Goal: Communication & Community: Answer question/provide support

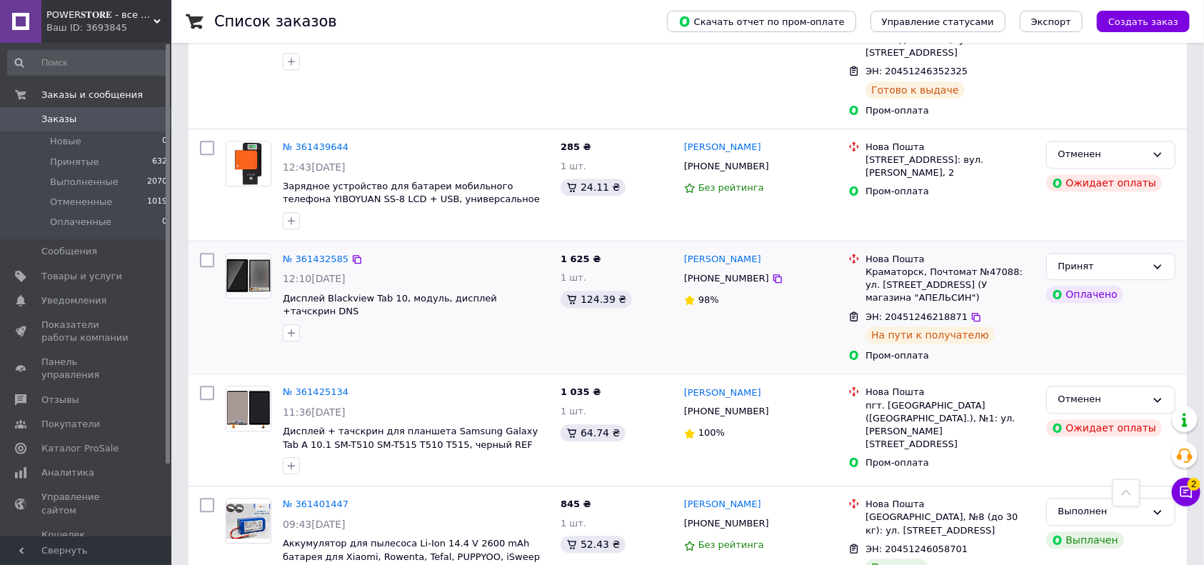
scroll to position [2000, 0]
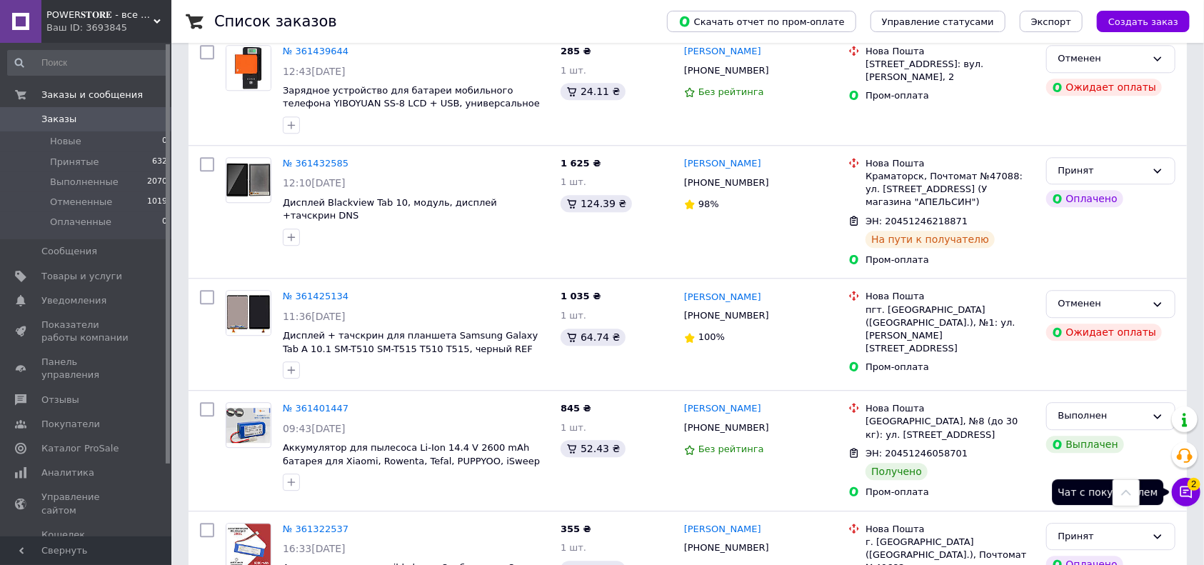
click at [1178, 495] on button "Чат с покупателем 2" at bounding box center [1186, 492] width 29 height 29
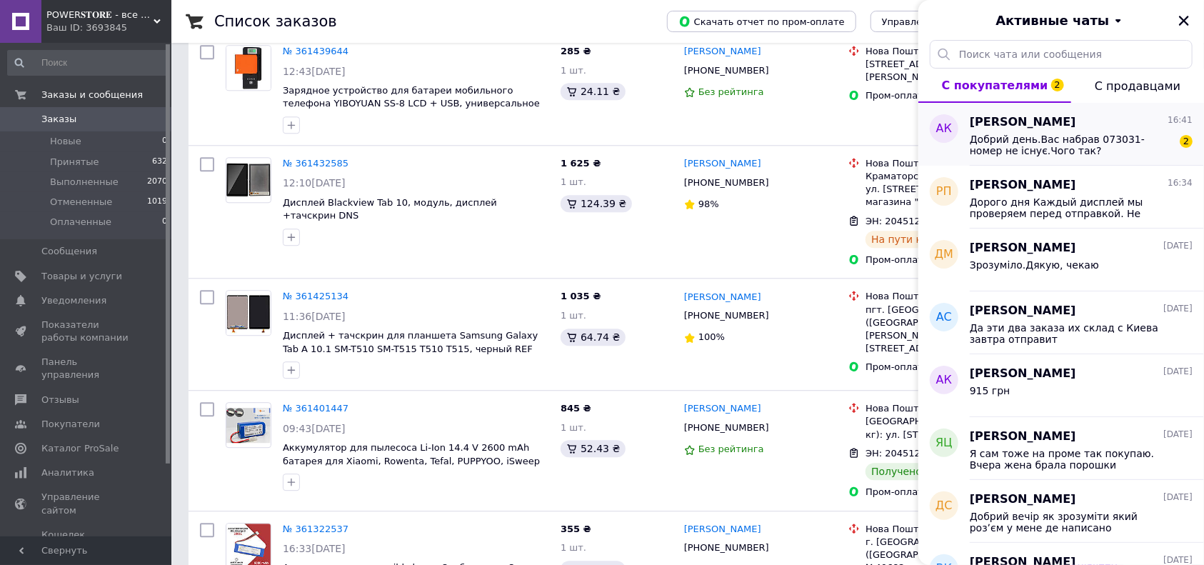
click at [1064, 151] on span "Добрий день.Вас набрав 073031- номер не існує.Чого так?" at bounding box center [1071, 145] width 203 height 23
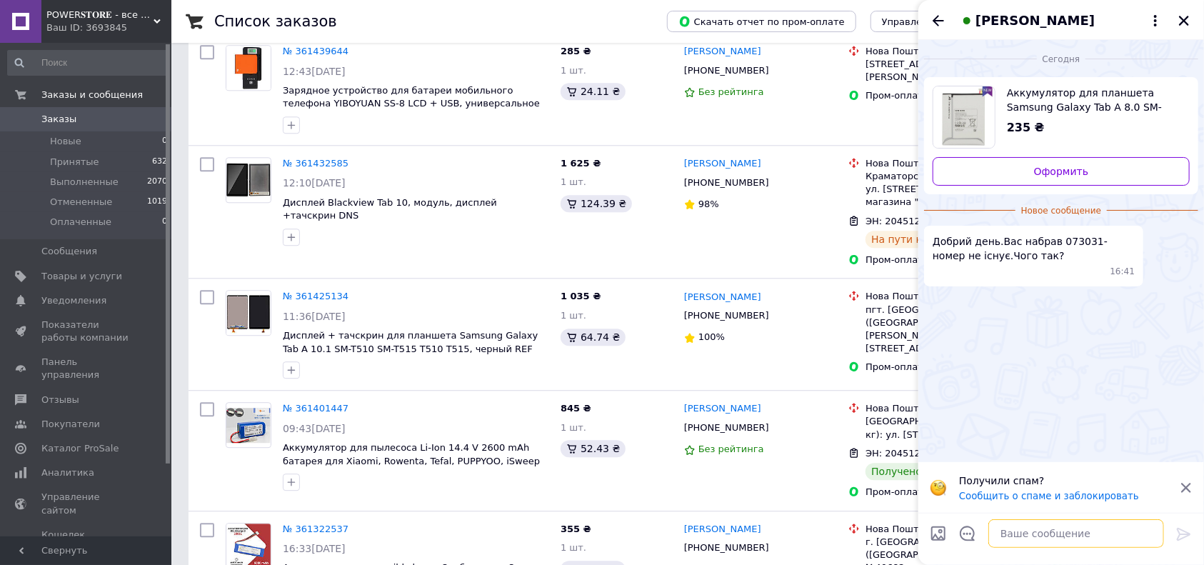
click at [1041, 536] on textarea at bounding box center [1077, 533] width 176 height 29
type textarea "Z"
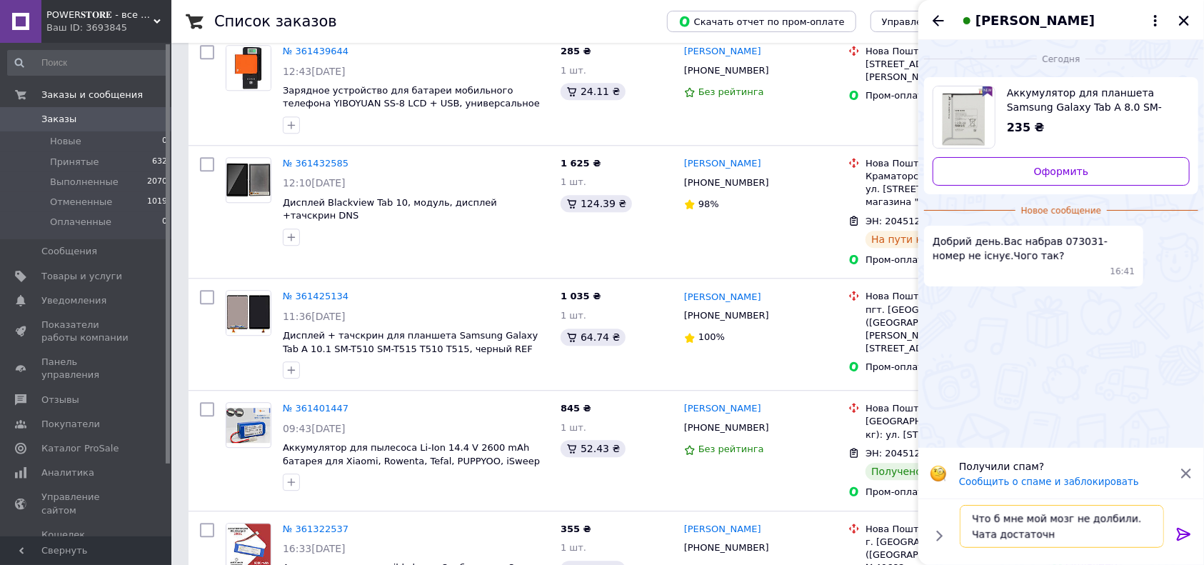
type textarea "Что б мне мой мозг не долбили. Чата достаточно"
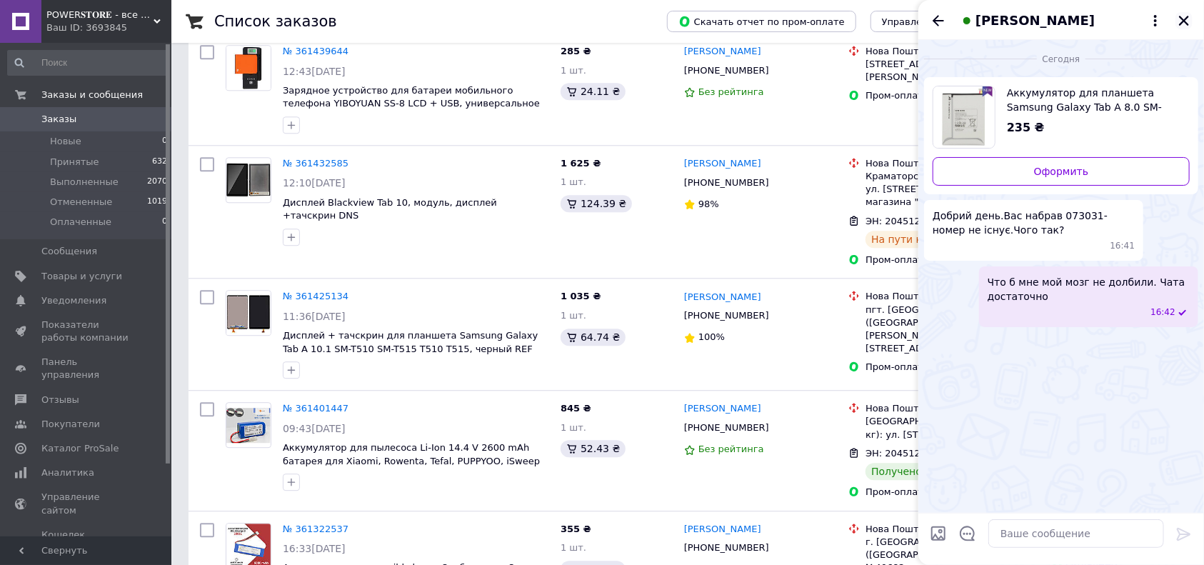
click at [1182, 21] on icon "Закрыть" at bounding box center [1184, 20] width 13 height 13
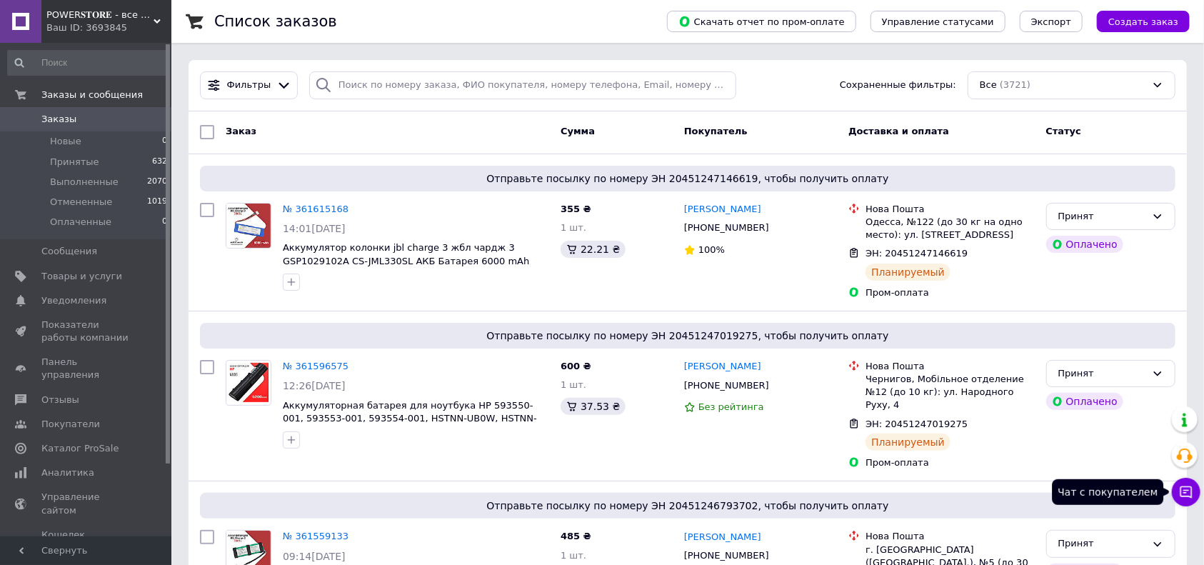
click at [1189, 489] on icon at bounding box center [1186, 492] width 14 height 14
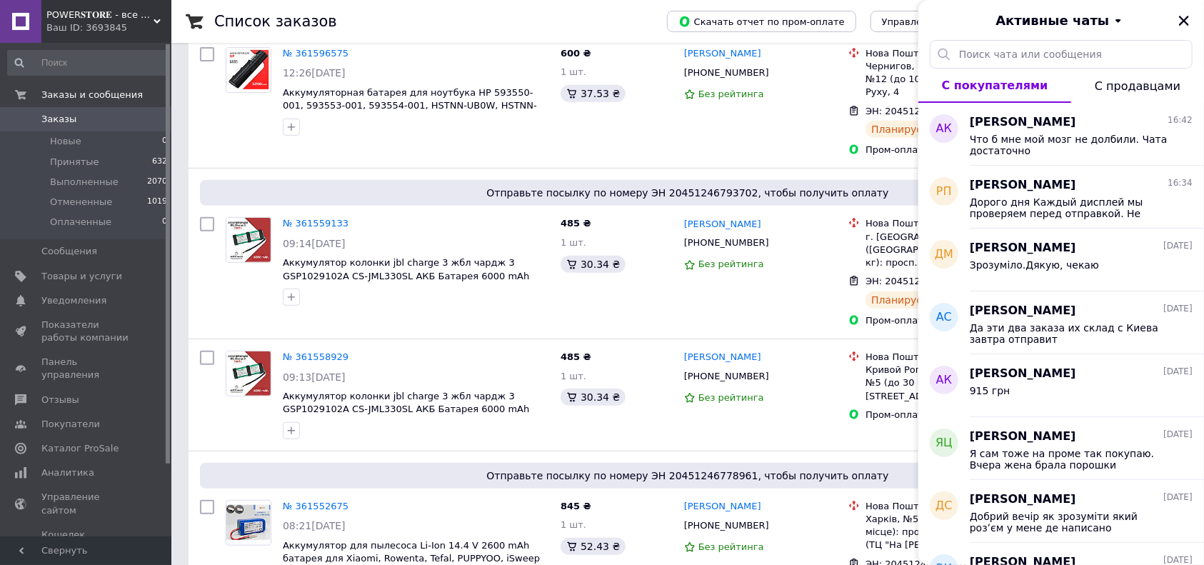
scroll to position [381, 0]
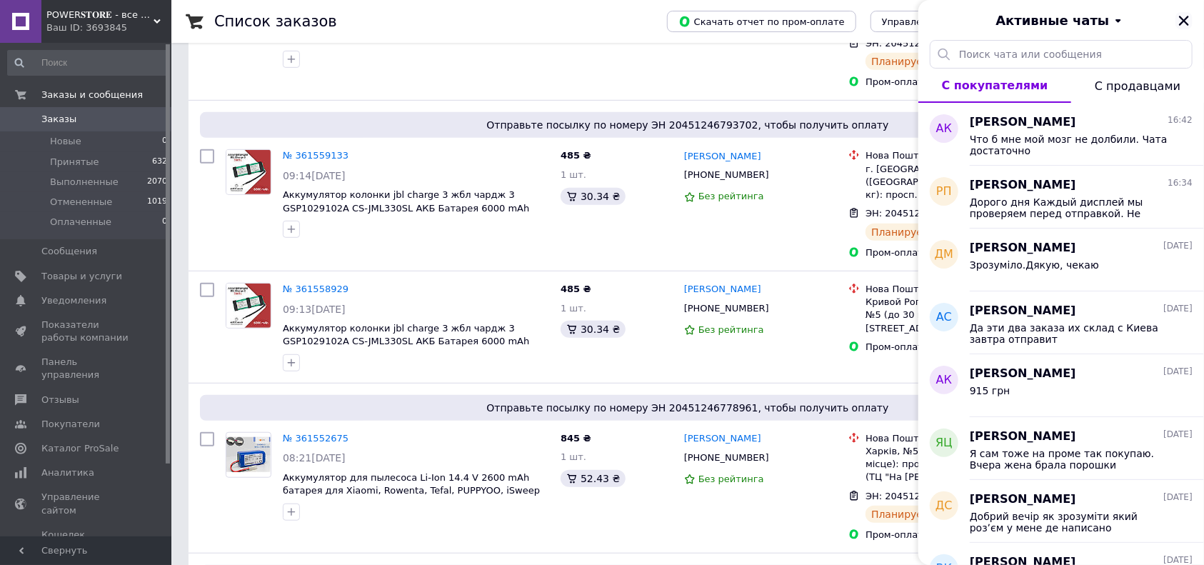
click at [1184, 16] on icon "Закрыть" at bounding box center [1184, 20] width 13 height 13
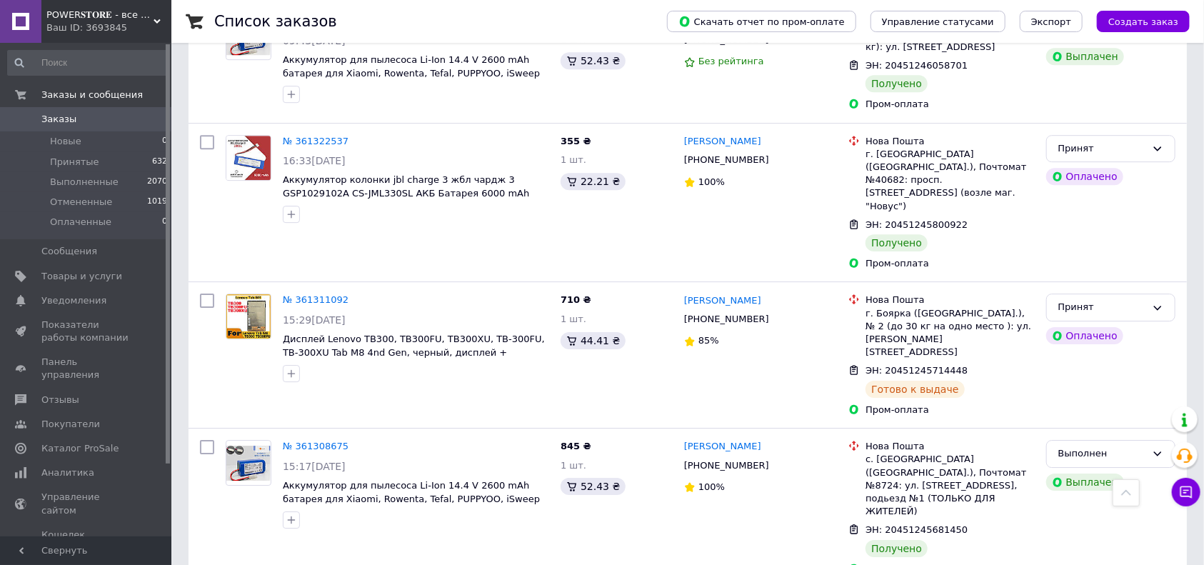
scroll to position [2390, 0]
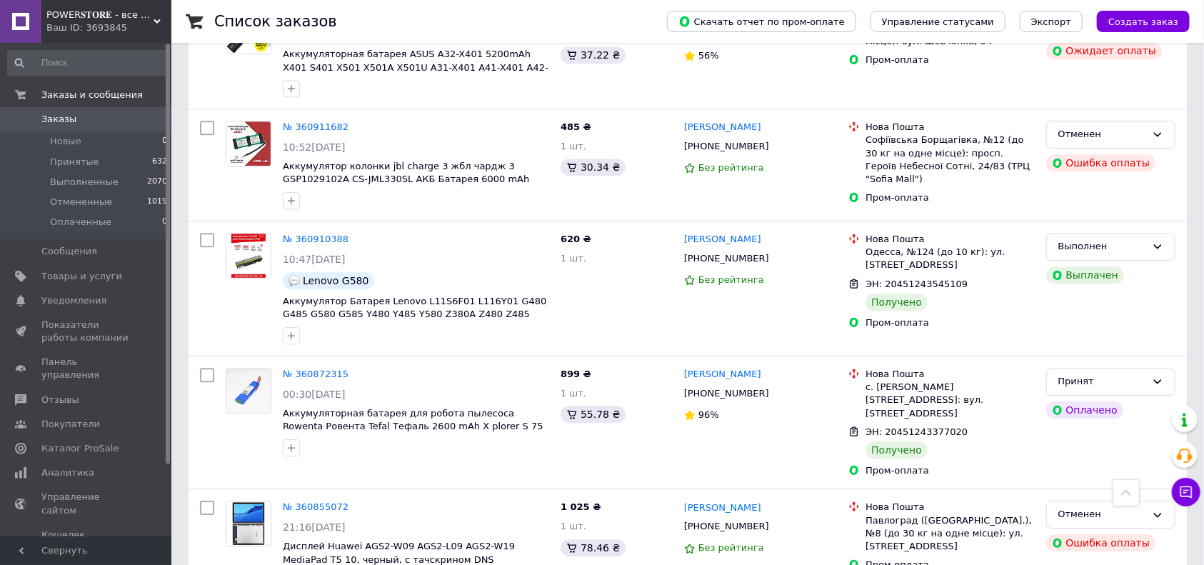
scroll to position [2162, 0]
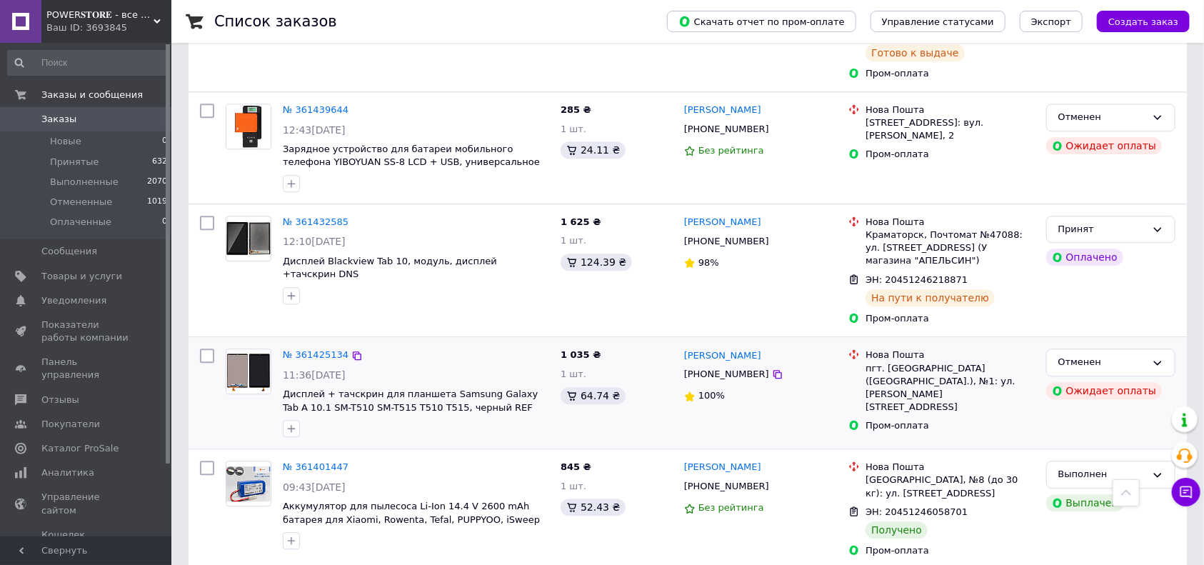
scroll to position [1810, 0]
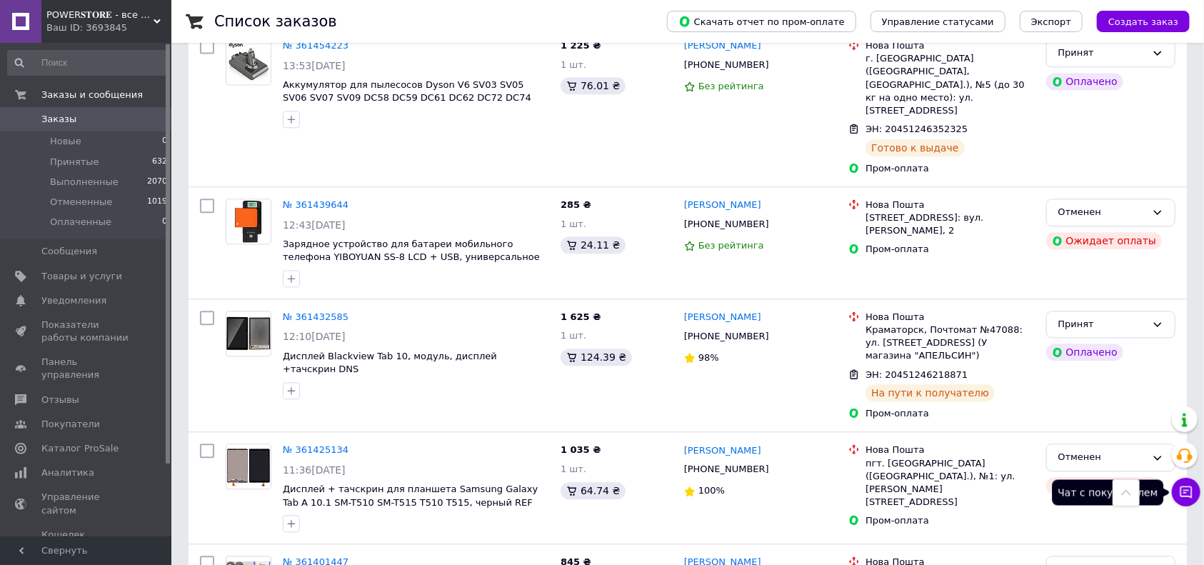
click at [1182, 495] on icon at bounding box center [1186, 492] width 14 height 14
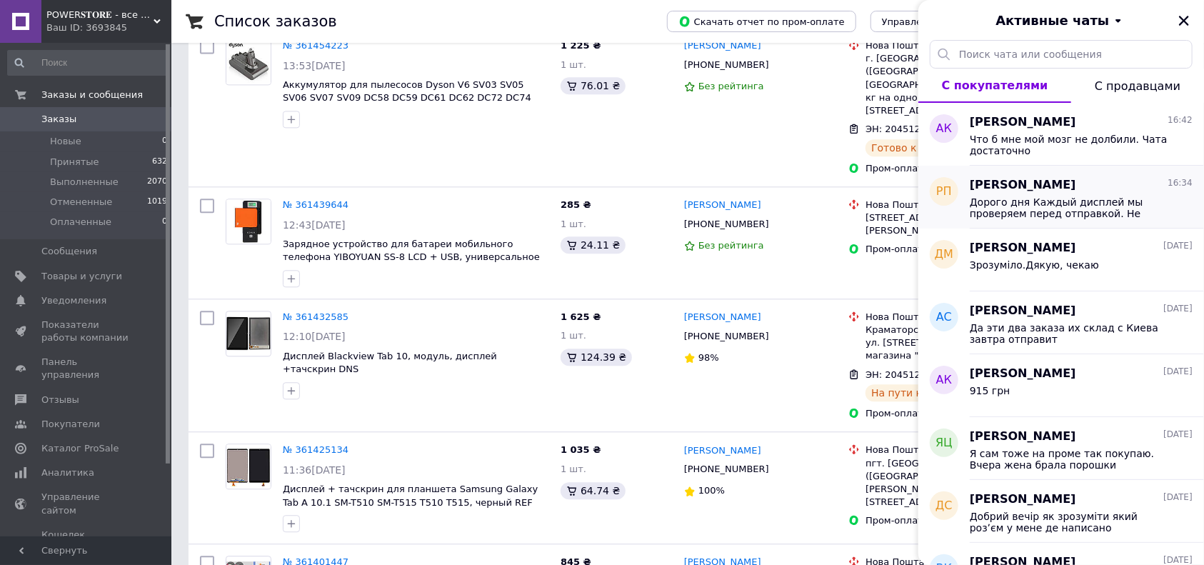
click at [1061, 197] on span "Дорого дня Каждый дисплей мы проверяем перед отправкой. Не получайте ваш заказ,…" at bounding box center [1071, 207] width 203 height 23
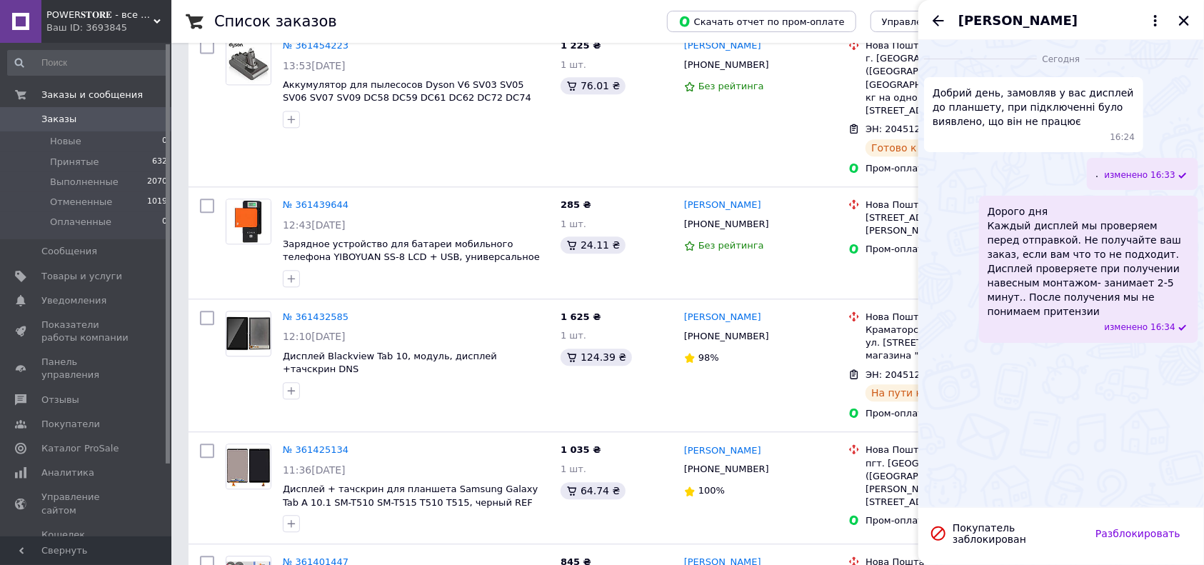
click at [1028, 16] on span "[PERSON_NAME]" at bounding box center [1018, 20] width 119 height 19
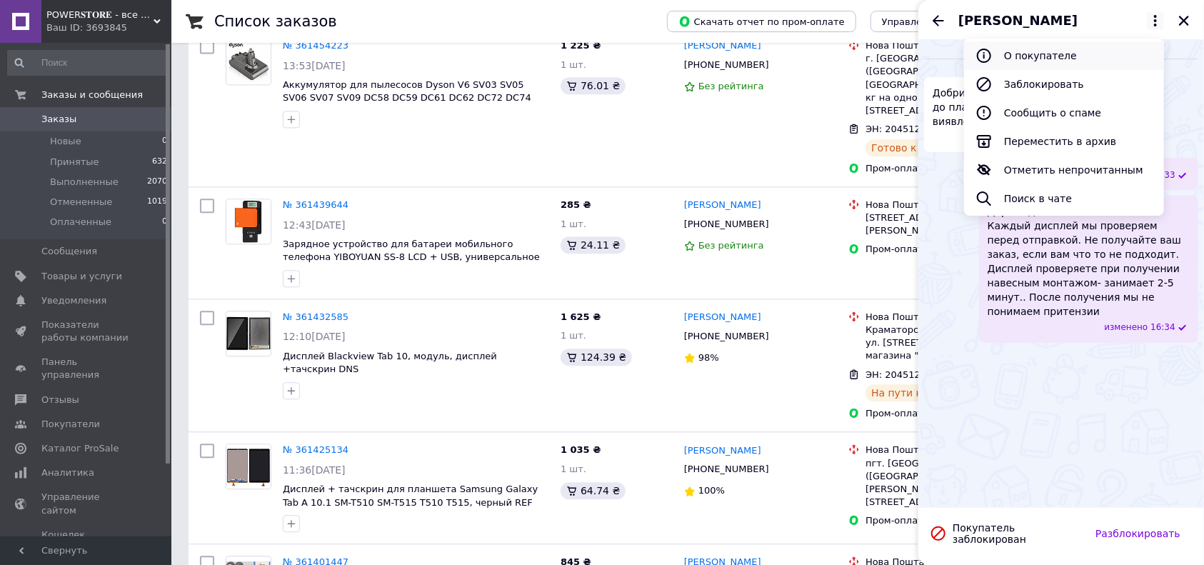
click at [1033, 50] on button "О покупателе" at bounding box center [1064, 55] width 200 height 29
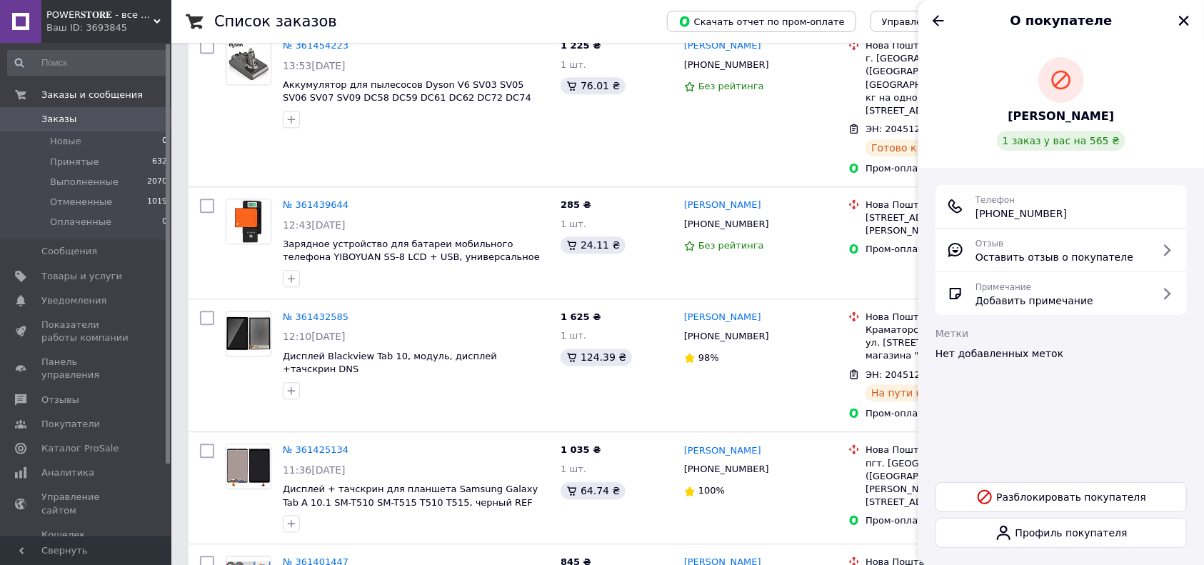
drag, startPoint x: 1031, startPoint y: 217, endPoint x: 972, endPoint y: 216, distance: 59.3
click at [972, 216] on div "Телефон +380 (95) 188-28-24" at bounding box center [1061, 206] width 229 height 29
copy span "+380 (95) 188-28-24"
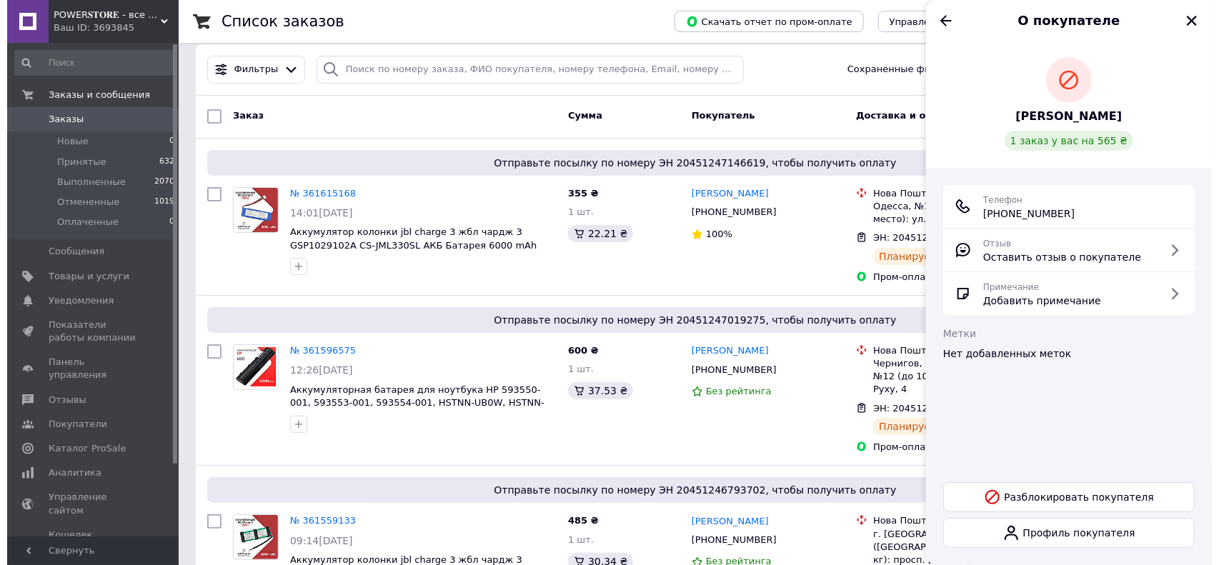
scroll to position [0, 0]
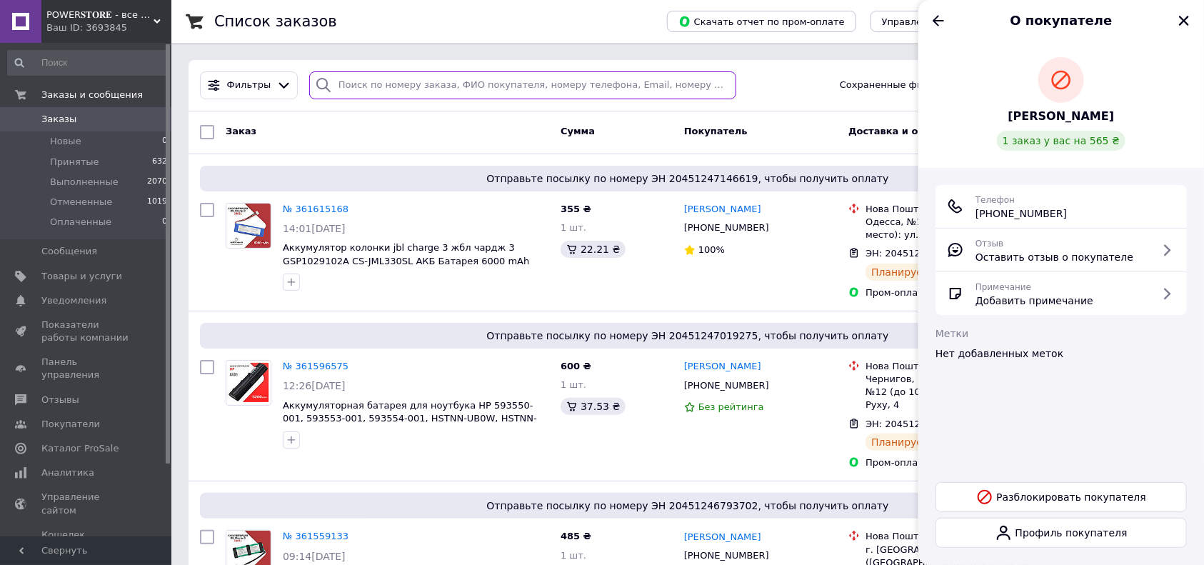
click at [419, 88] on input "search" at bounding box center [522, 85] width 427 height 28
paste input "+380 (95) 188-28-24"
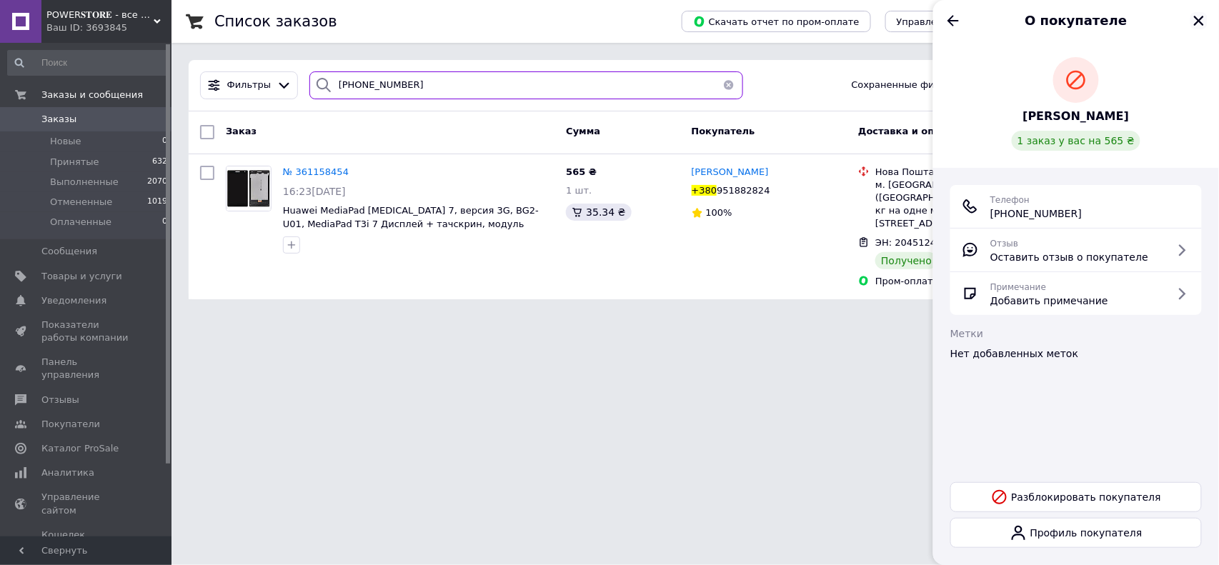
type input "+380 (95) 188-28-24"
click at [1200, 18] on icon "Закрыть" at bounding box center [1199, 21] width 10 height 10
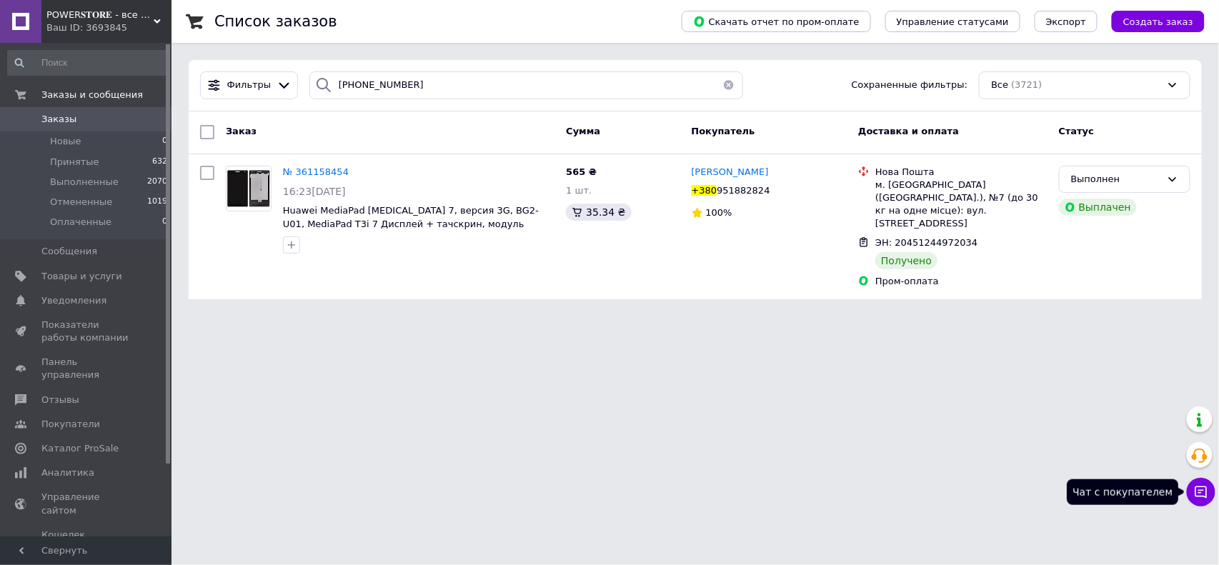
click at [1204, 494] on icon at bounding box center [1201, 492] width 12 height 12
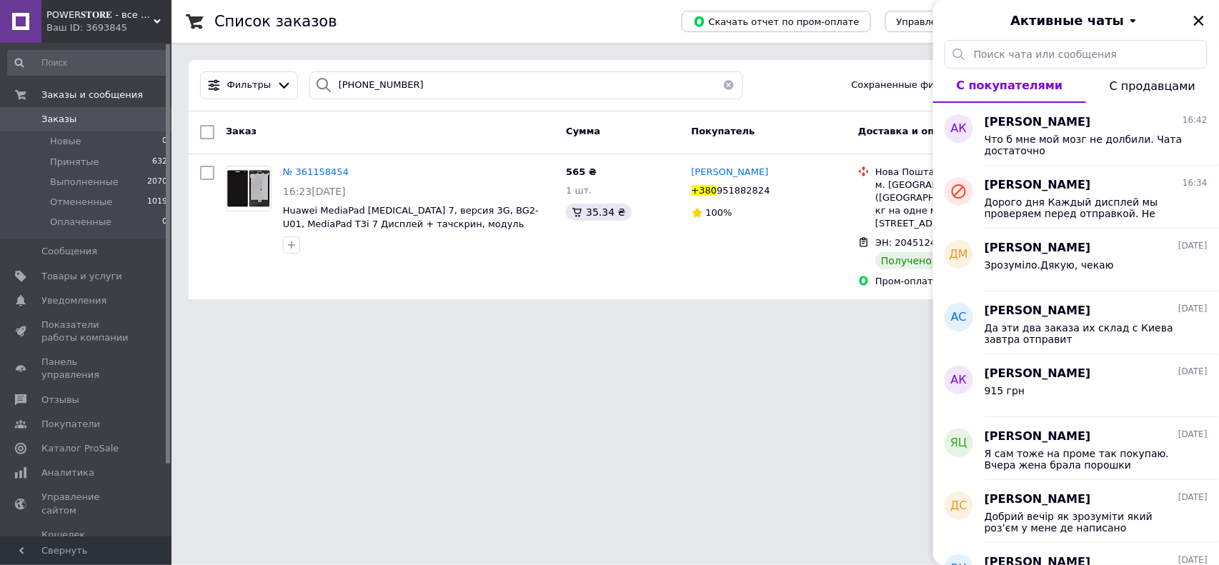
click at [1142, 89] on span "С продавцами" at bounding box center [1152, 86] width 86 height 14
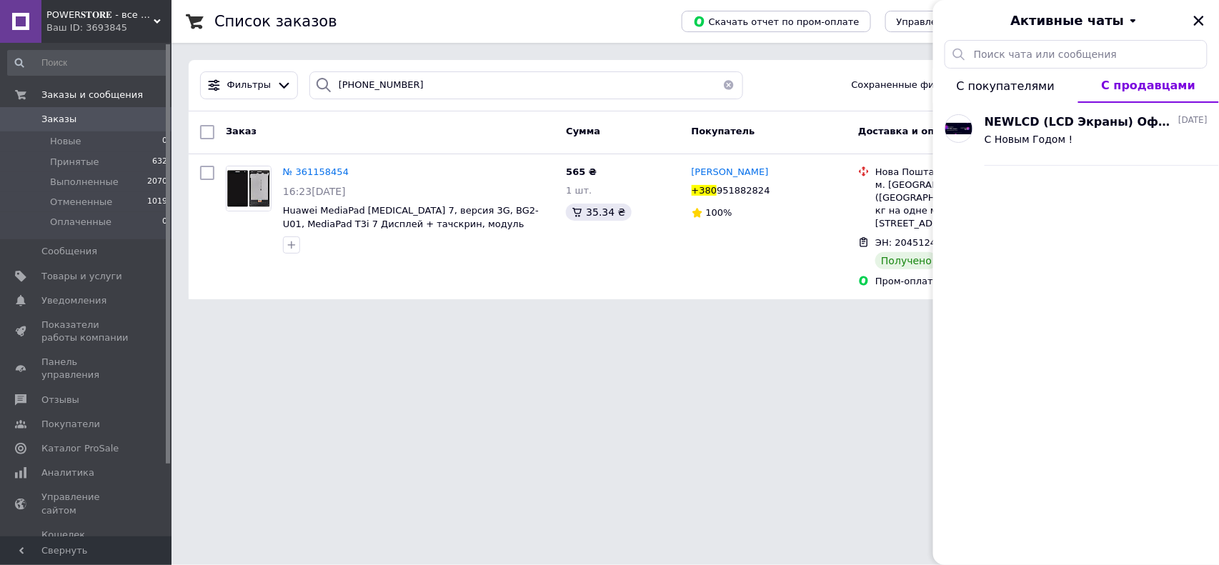
click at [1017, 76] on button "С покупателями" at bounding box center [1005, 86] width 145 height 34
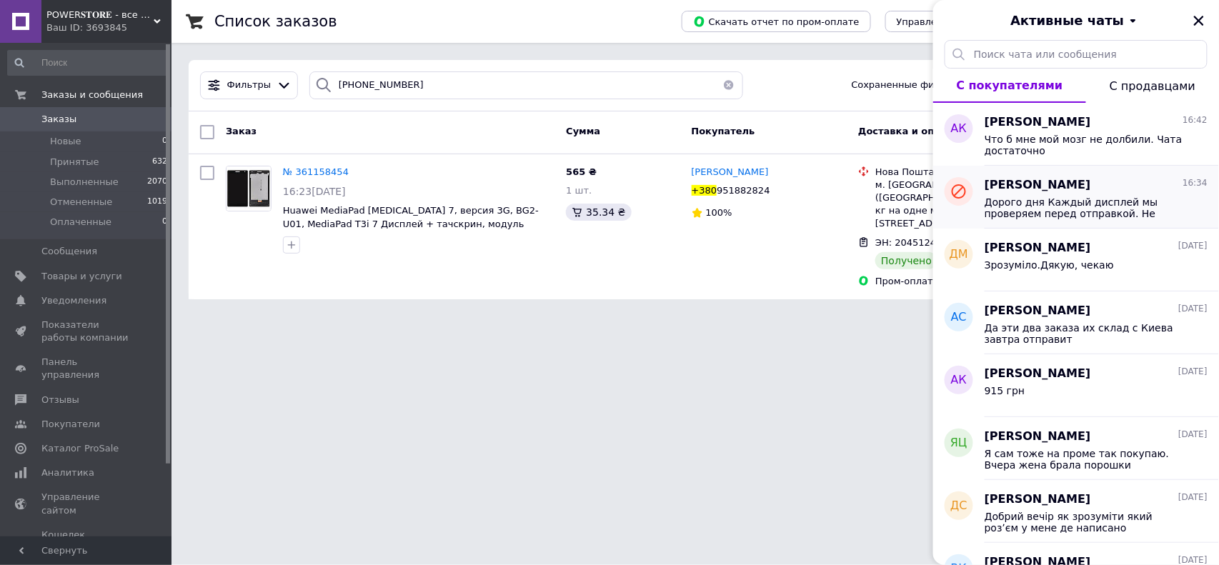
click at [1042, 206] on span "Дорого дня Каждый дисплей мы проверяем перед отправкой. Не получайте ваш заказ,…" at bounding box center [1085, 207] width 203 height 23
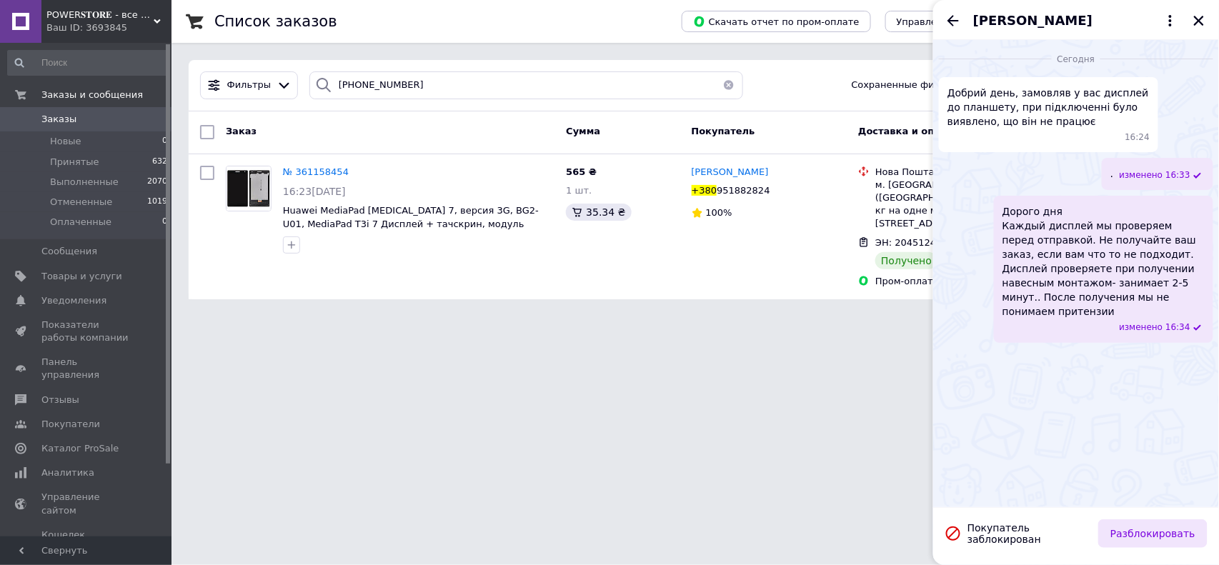
click at [1158, 536] on button "Разблокировать" at bounding box center [1152, 533] width 109 height 29
click at [1020, 534] on textarea at bounding box center [1091, 533] width 176 height 29
drag, startPoint x: 1052, startPoint y: 251, endPoint x: 1119, endPoint y: 271, distance: 70.1
click at [1119, 271] on span "Дорого дня Каждый дисплей мы проверяем перед отправкой. Не получайте ваш заказ,…" at bounding box center [1103, 261] width 202 height 114
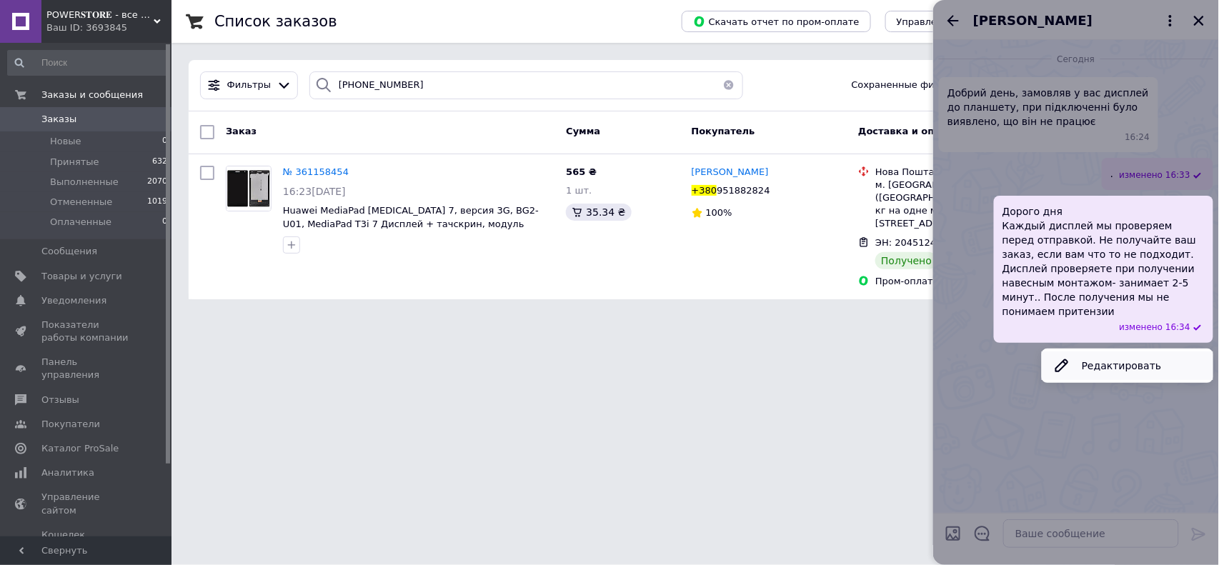
click at [1099, 359] on button "Редактировать" at bounding box center [1127, 365] width 171 height 29
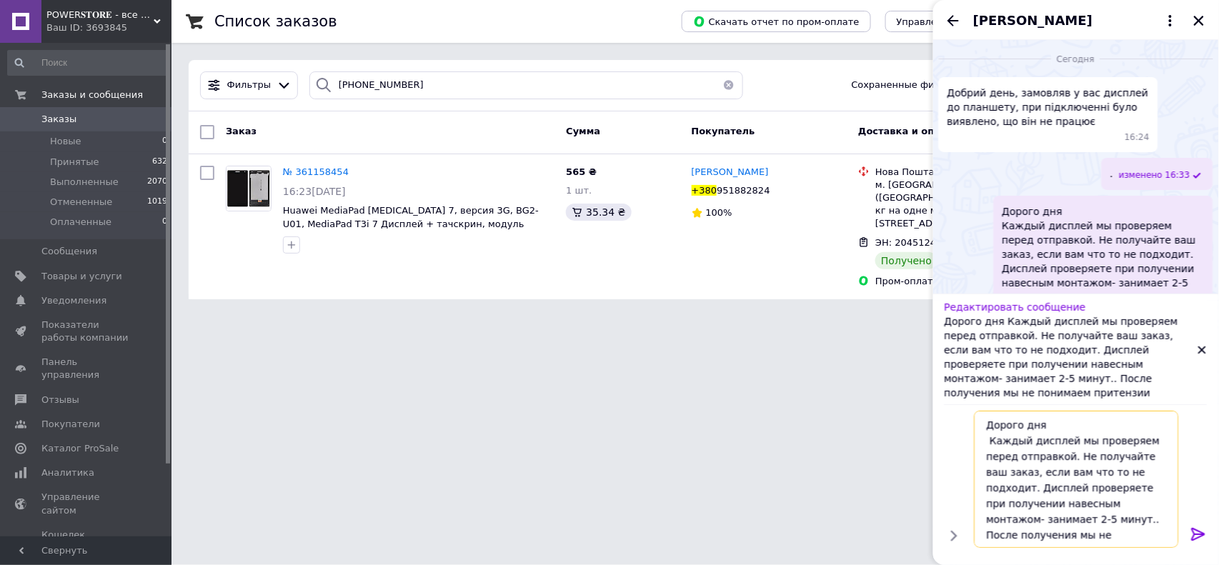
scroll to position [25, 0]
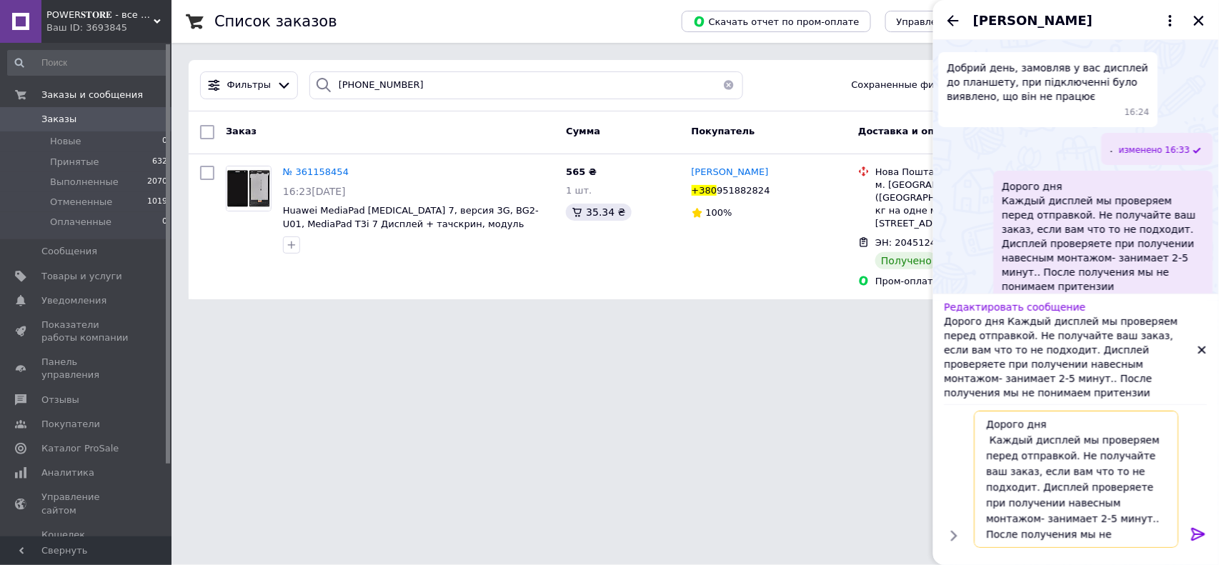
drag, startPoint x: 1070, startPoint y: 455, endPoint x: 1128, endPoint y: 579, distance: 136.5
click at [1128, 316] on html "POWER𝐒𝐓𝐎𝐑𝐄 - все заказы на дисплеи должны быть согласованы Ваш ID: 3693845 Сайт…" at bounding box center [609, 158] width 1219 height 316
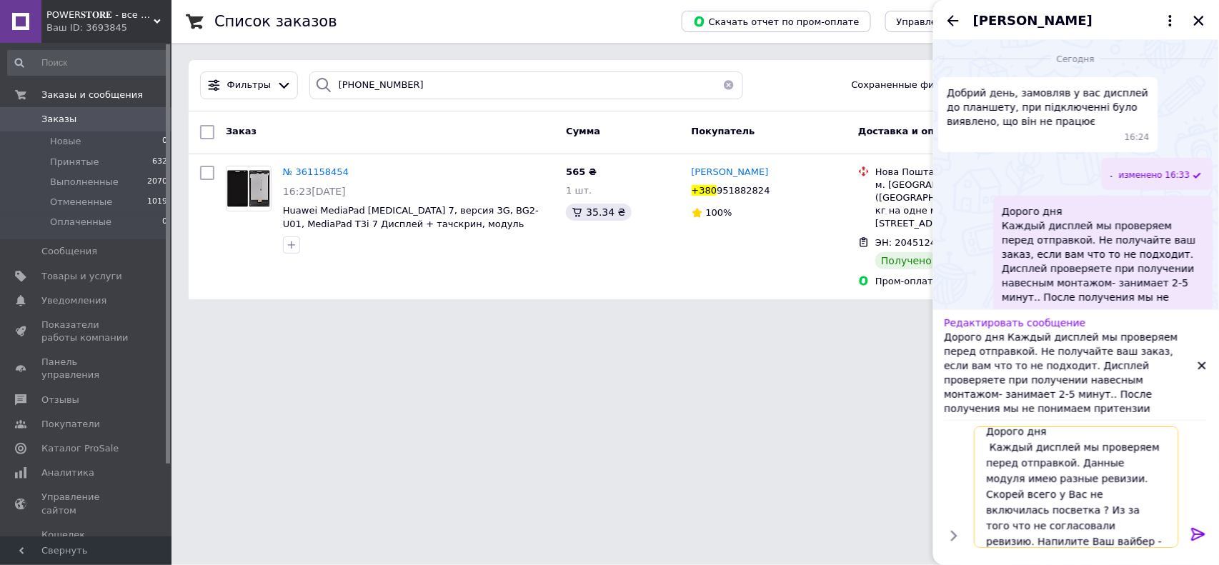
scroll to position [6, 0]
type textarea "Каждый дисплей мы проверяем перед отправкой. Данные модуля имею разные ревизии.…"
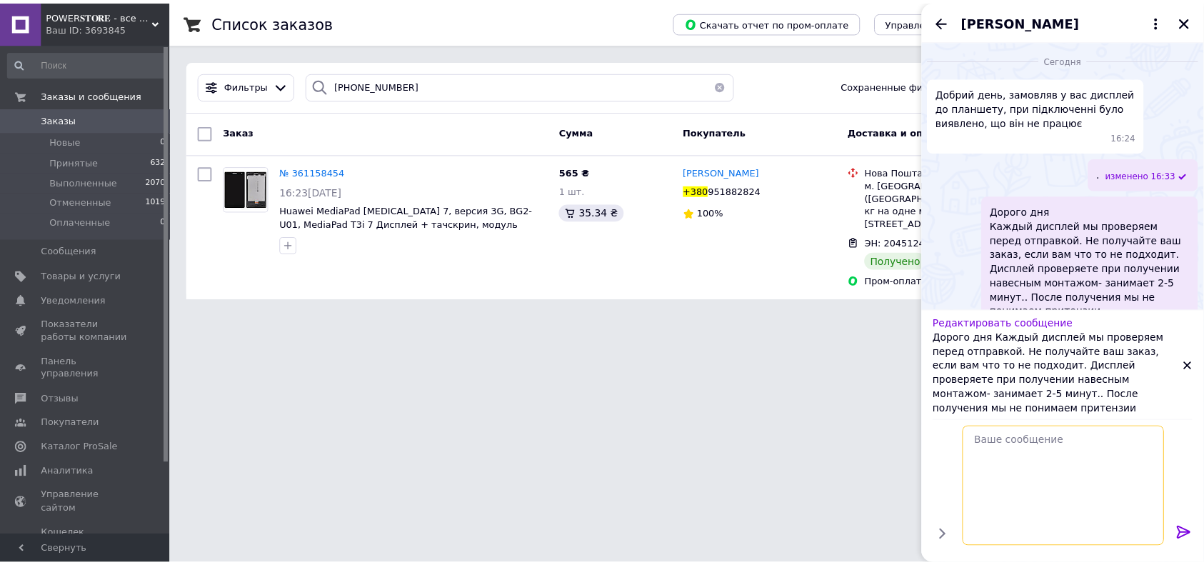
scroll to position [0, 0]
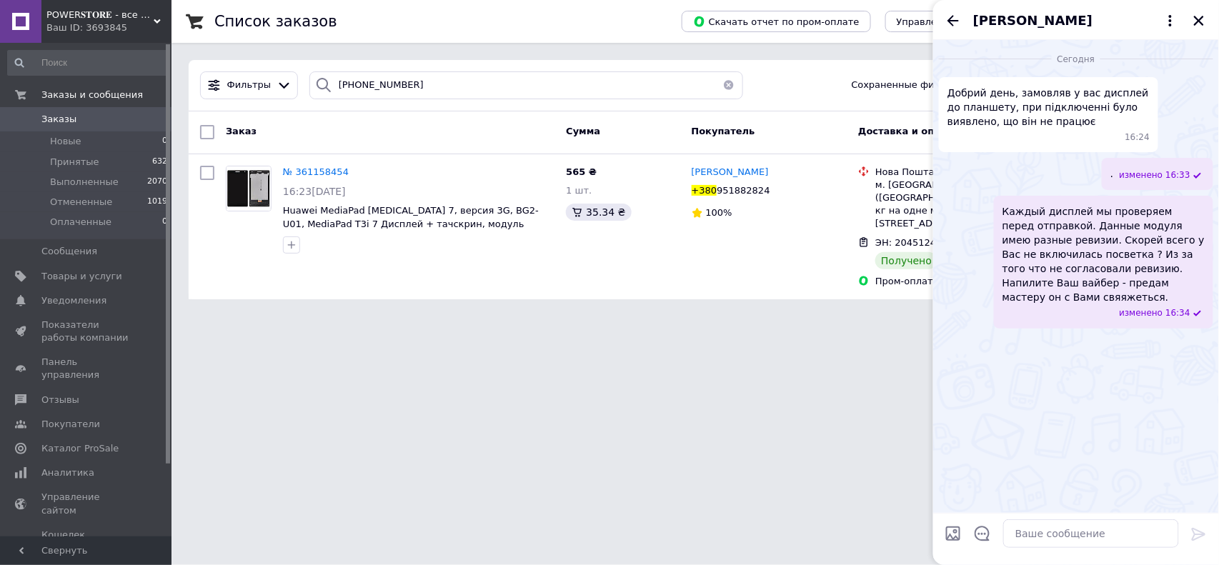
drag, startPoint x: 1154, startPoint y: 177, endPoint x: 1185, endPoint y: 188, distance: 32.5
click at [1185, 188] on div ". изменено 16:33" at bounding box center [1157, 174] width 111 height 32
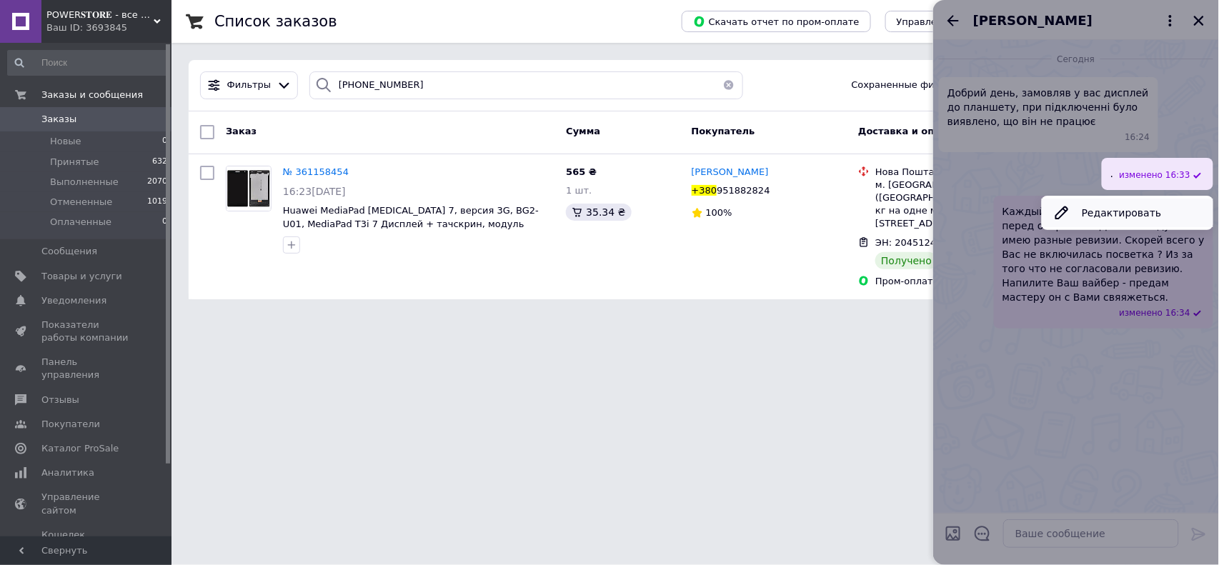
click at [1127, 215] on button "Редактировать" at bounding box center [1127, 213] width 171 height 29
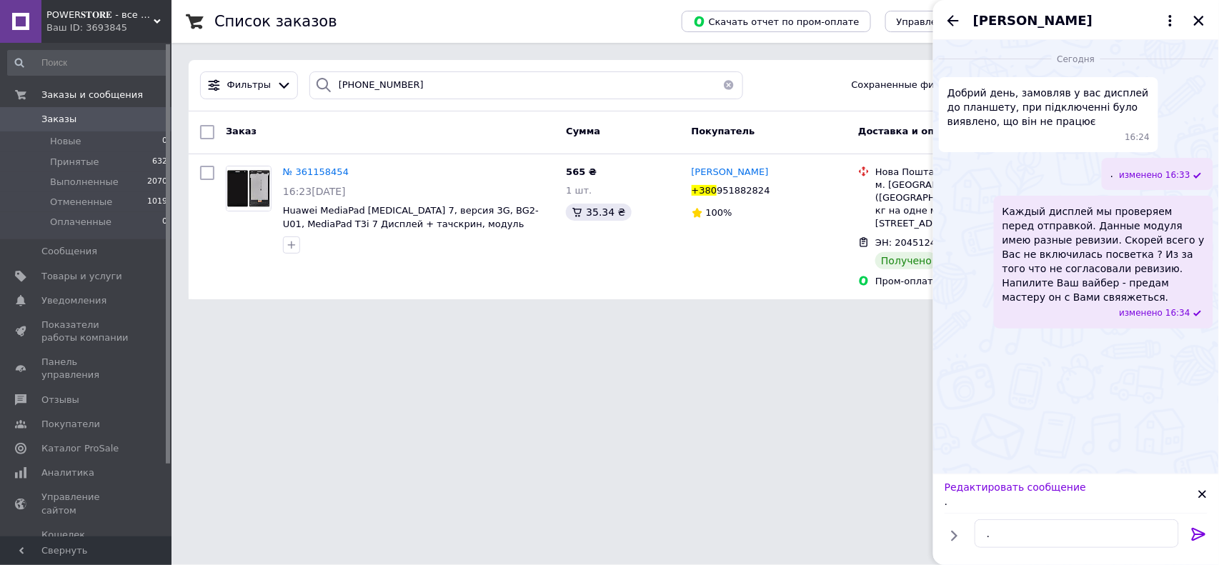
click at [1154, 174] on span "изменено" at bounding box center [1142, 175] width 46 height 12
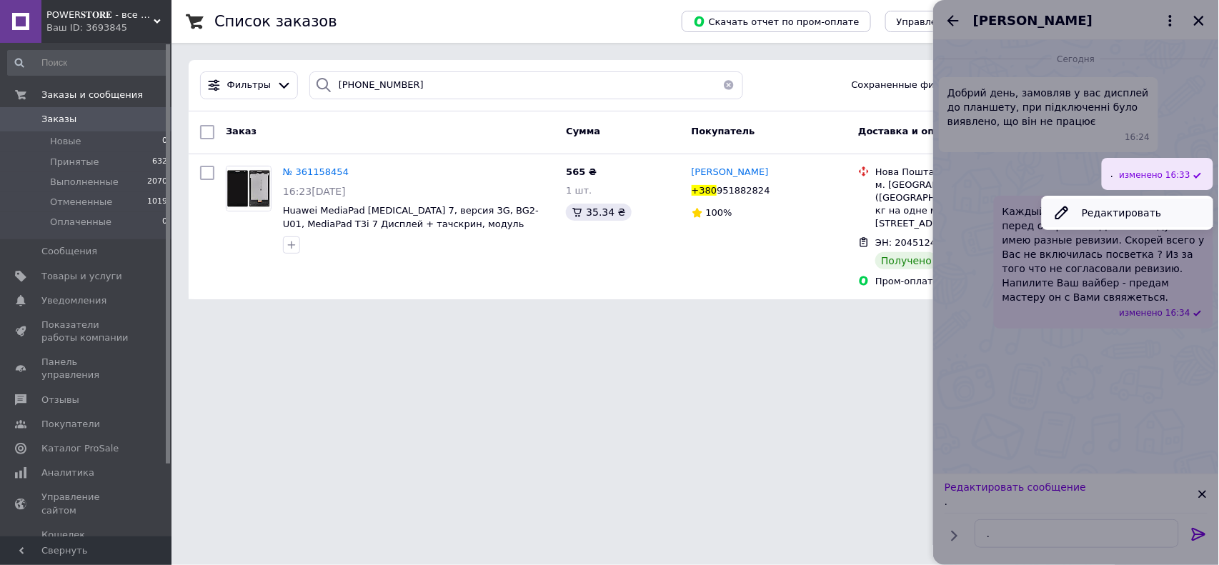
click at [1109, 220] on button "Редактировать" at bounding box center [1127, 213] width 171 height 29
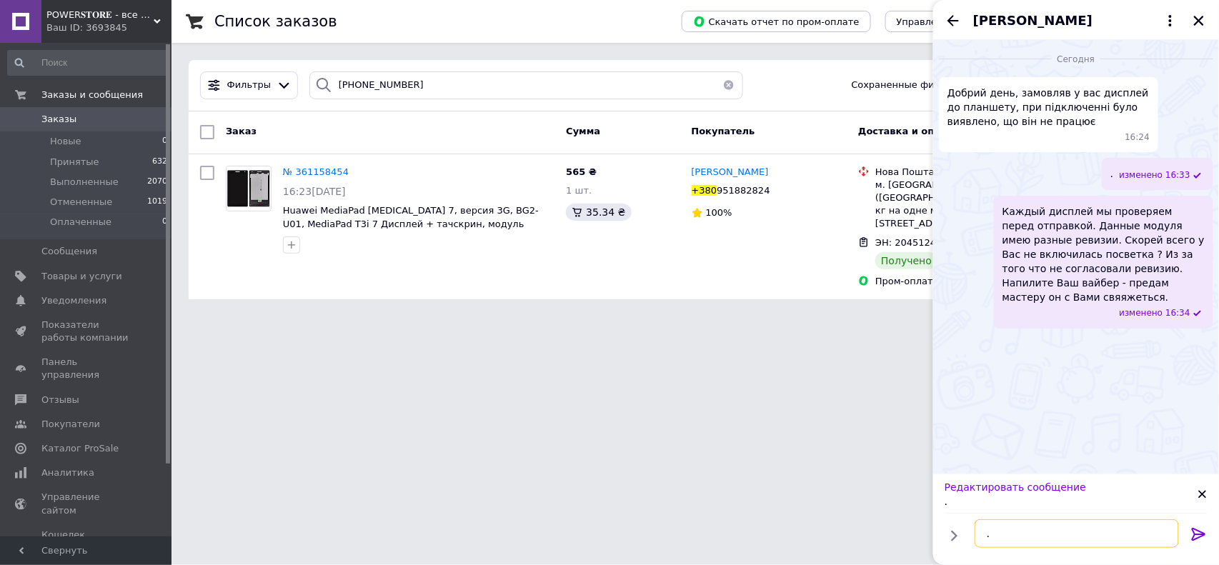
click at [1029, 536] on textarea "." at bounding box center [1076, 533] width 204 height 29
type textarea "."
type textarea "Доброго дня"
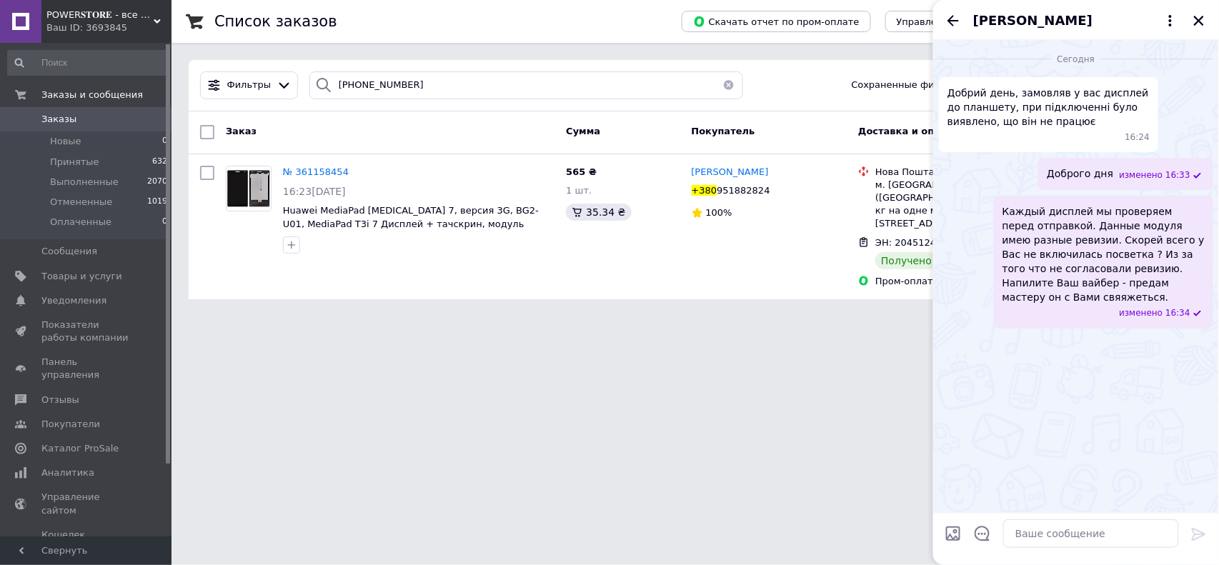
click at [1130, 254] on span "Каждый дисплей мы проверяем перед отправкой. Данные модуля имею разные ревизии.…" at bounding box center [1103, 254] width 202 height 100
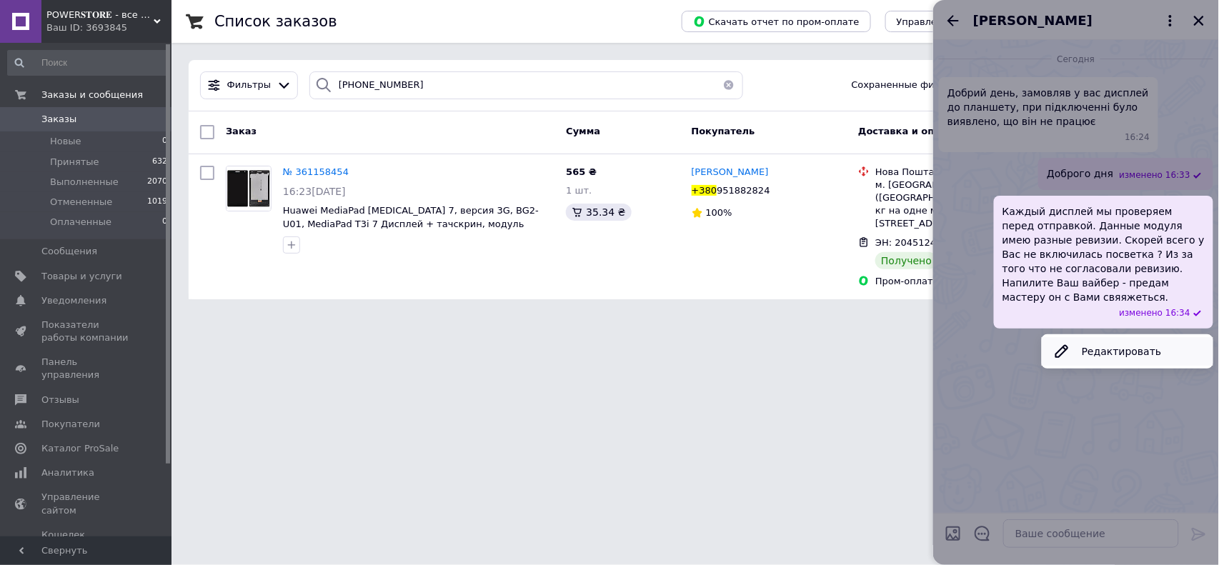
click at [1099, 339] on button "Редактировать" at bounding box center [1127, 351] width 171 height 29
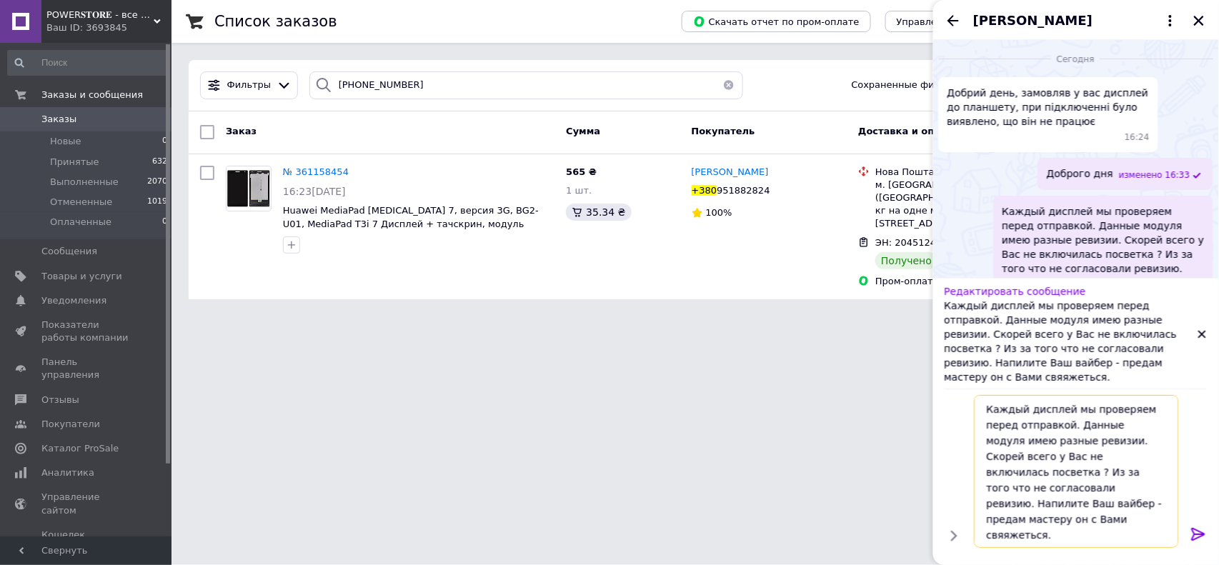
click at [1111, 480] on textarea "Каждый дисплей мы проверяем перед отправкой. Данные модуля имею разные ревизии.…" at bounding box center [1076, 471] width 204 height 153
click at [1056, 487] on textarea "Каждый дисплей мы проверяем перед отправкой. Данные модуля имею разные ревизии.…" at bounding box center [1076, 471] width 204 height 153
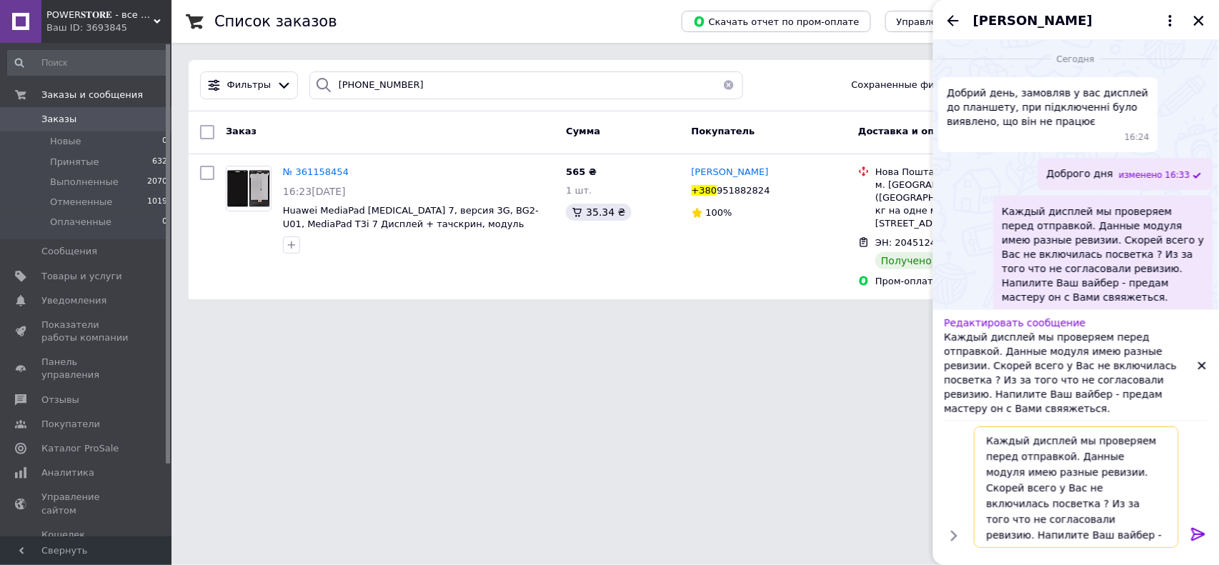
click at [1092, 531] on textarea "Каждый дисплей мы проверяем перед отправкой. Данные модуля имею разные ревизии.…" at bounding box center [1076, 486] width 204 height 121
type textarea "Каждый дисплей мы проверяем перед отправкой. Данные модуля имею разные ревизии.…"
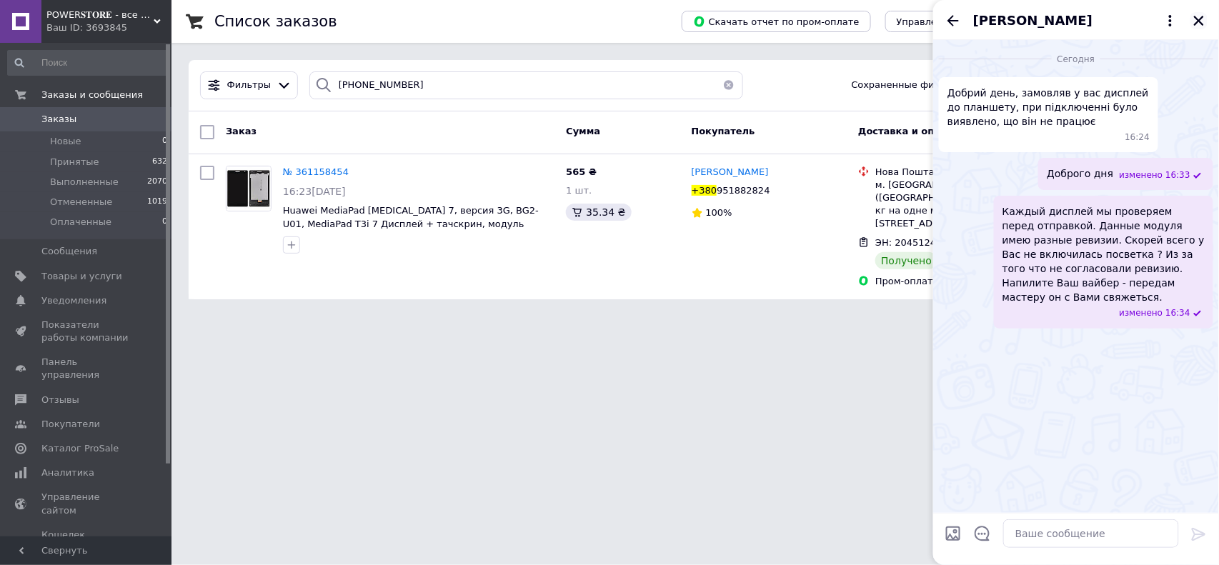
click at [1202, 23] on icon "Закрыть" at bounding box center [1199, 21] width 10 height 10
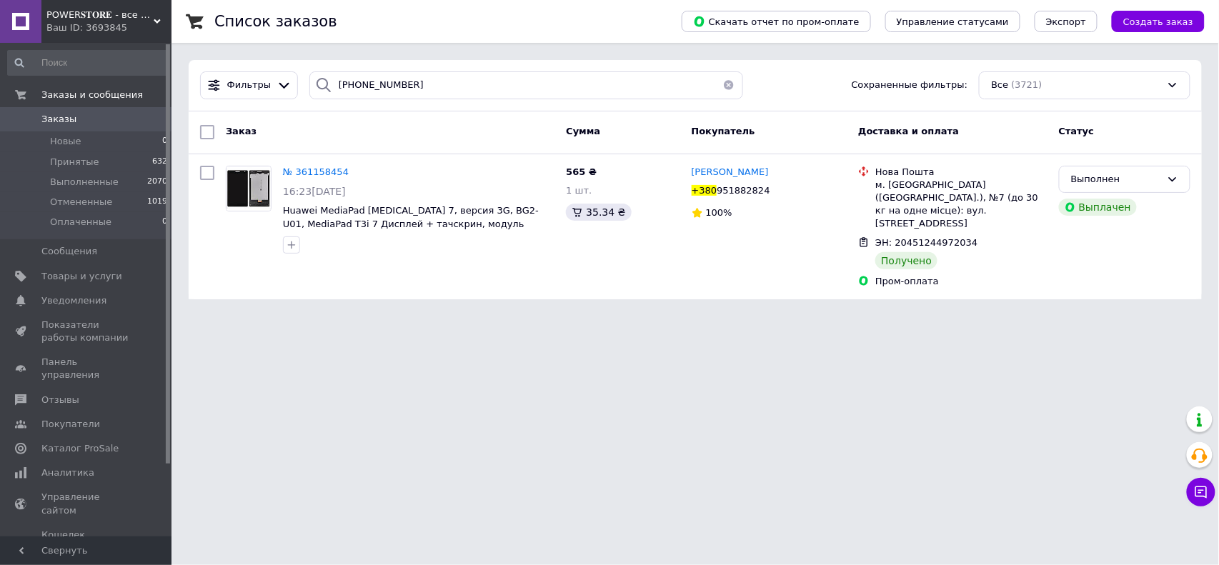
click at [95, 129] on link "Заказы 0" at bounding box center [88, 119] width 176 height 24
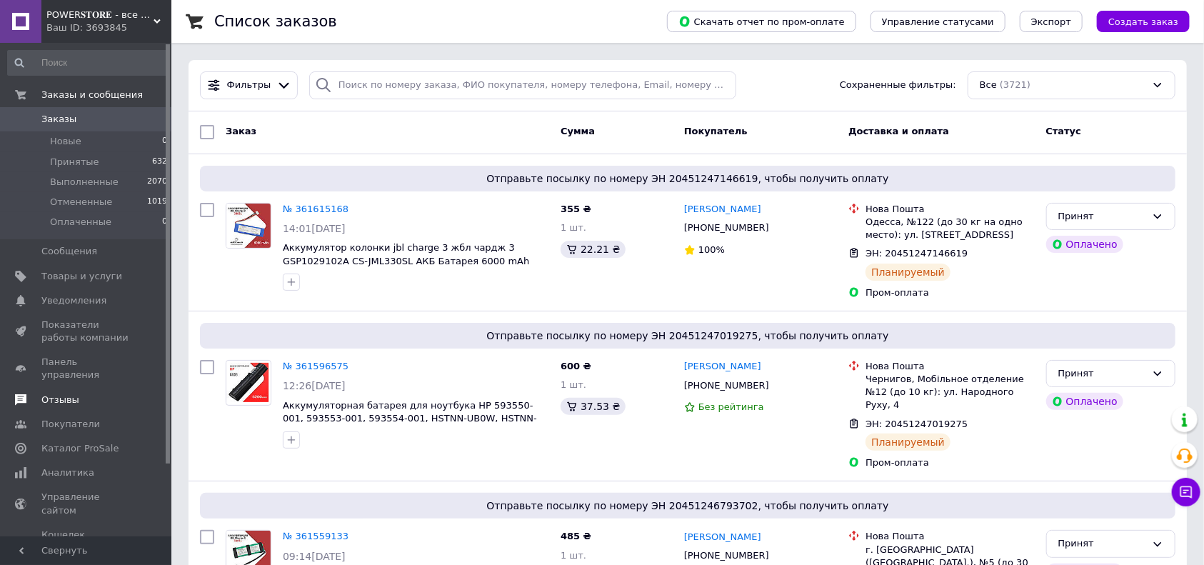
click at [61, 394] on span "Отзывы" at bounding box center [60, 400] width 38 height 13
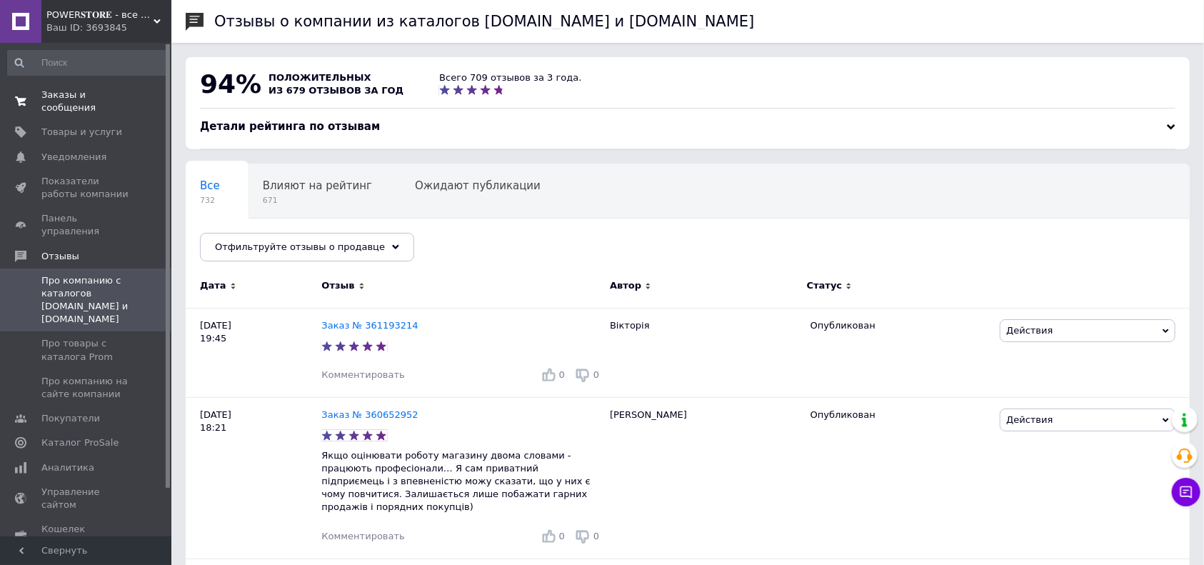
click at [70, 95] on span "Заказы и сообщения" at bounding box center [86, 102] width 91 height 26
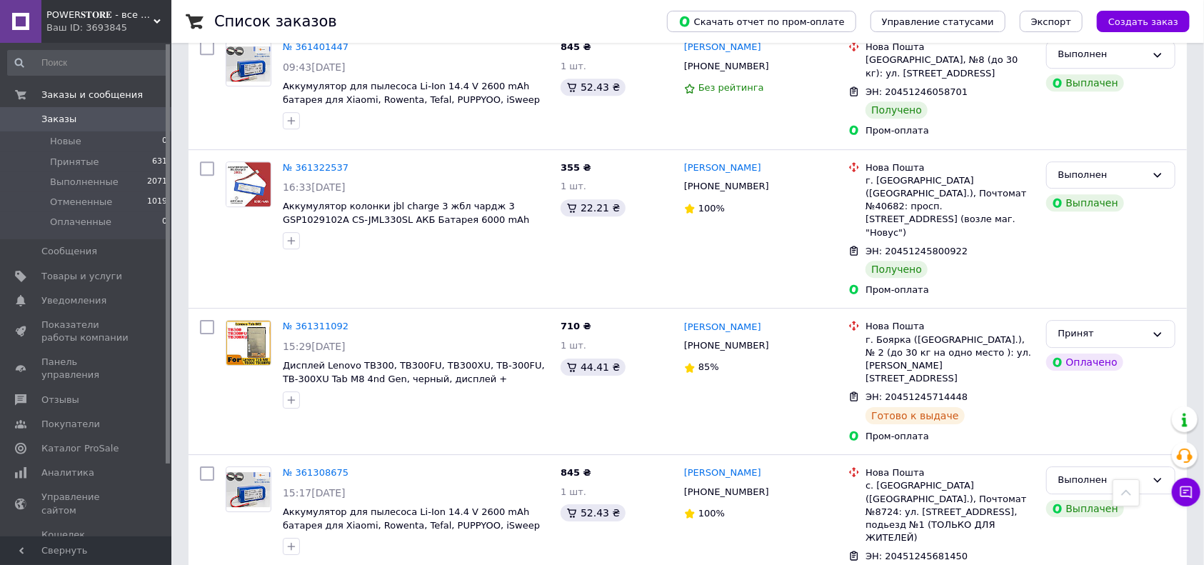
scroll to position [2352, 0]
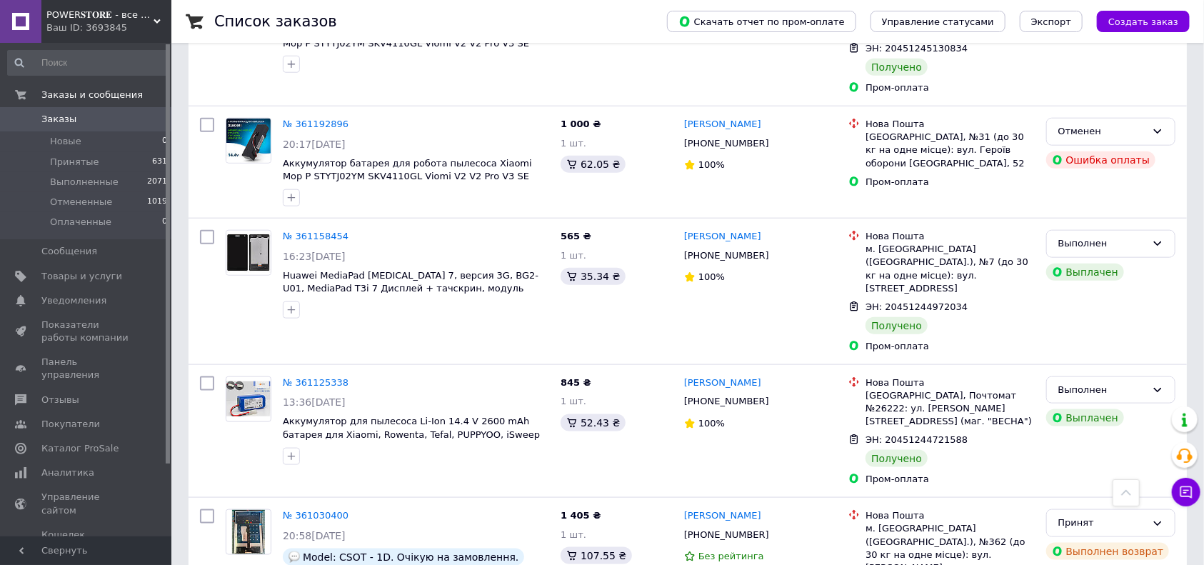
scroll to position [762, 0]
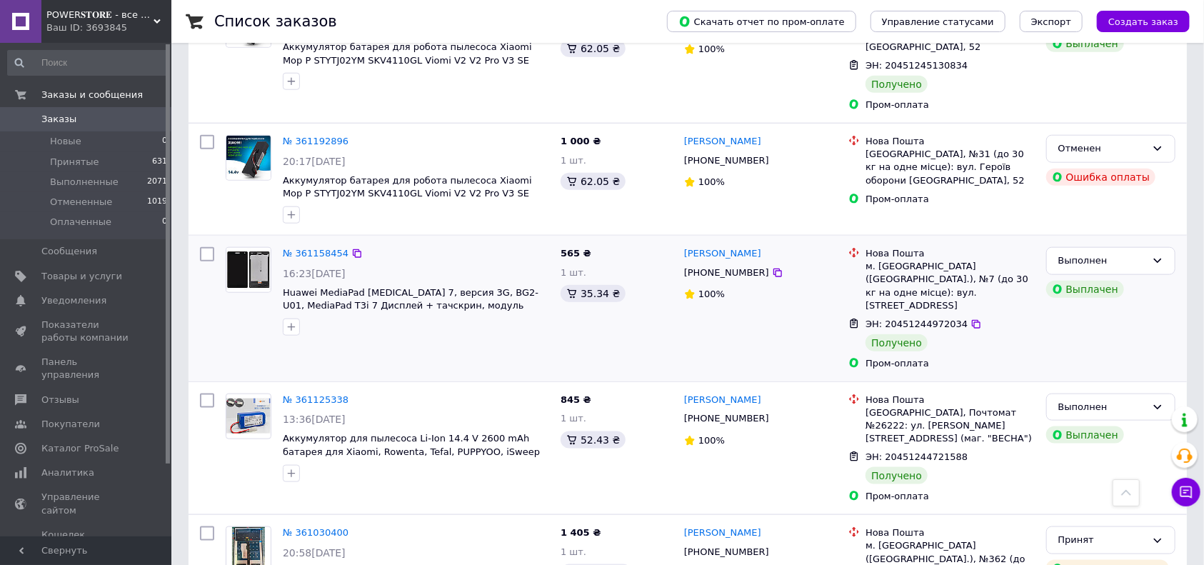
click at [727, 264] on div "[PHONE_NUMBER]" at bounding box center [727, 273] width 91 height 19
click at [733, 247] on link "[PERSON_NAME]" at bounding box center [722, 254] width 77 height 14
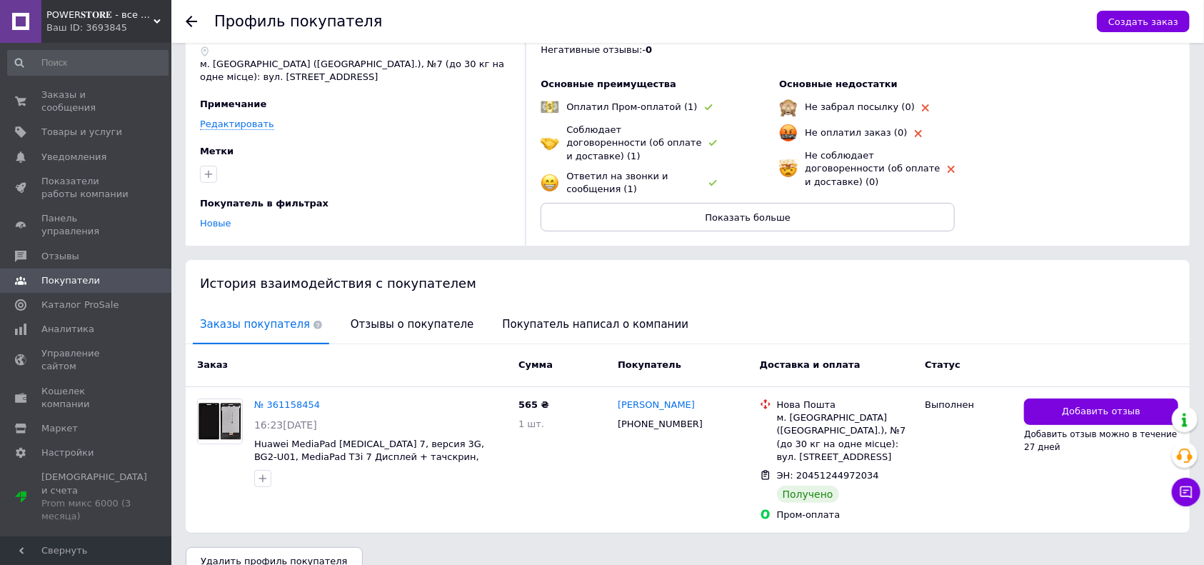
scroll to position [81, 0]
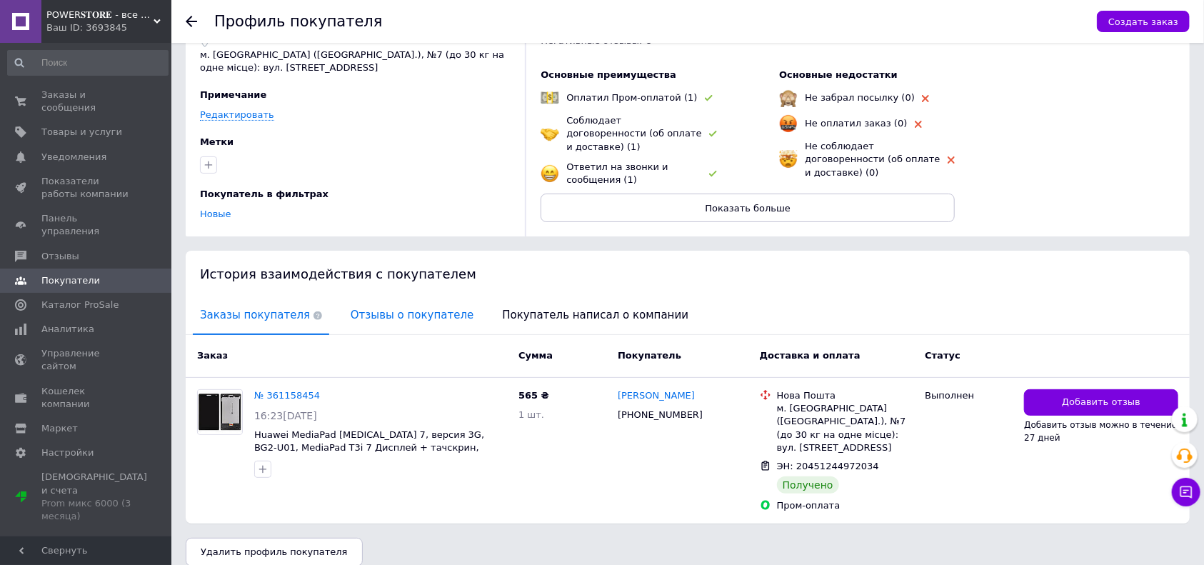
click at [382, 313] on span "Отзывы о покупателе" at bounding box center [412, 315] width 137 height 36
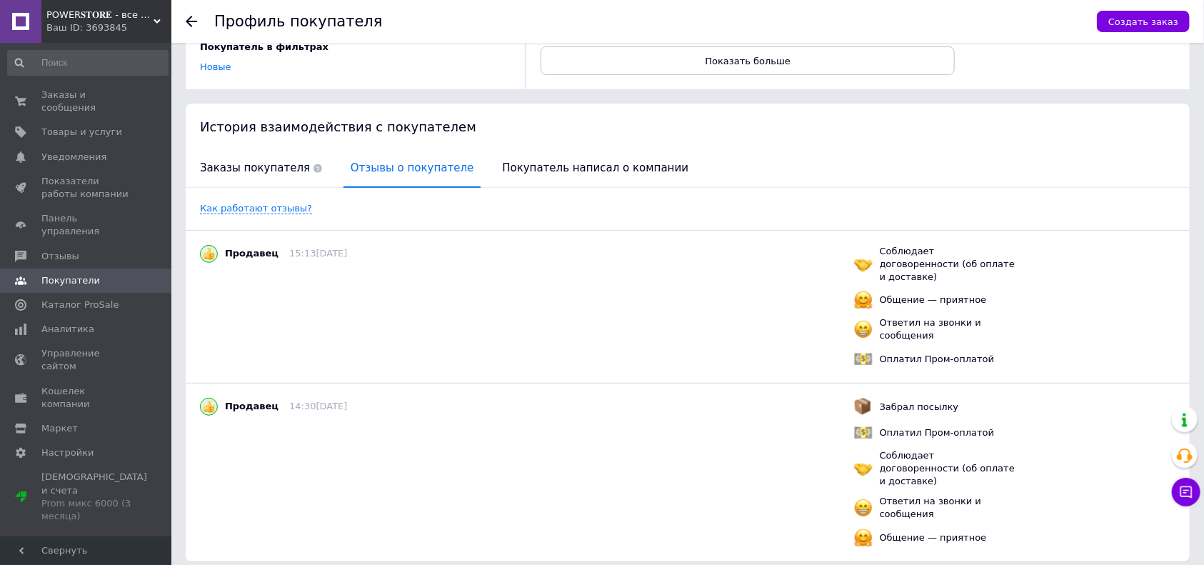
scroll to position [253, 0]
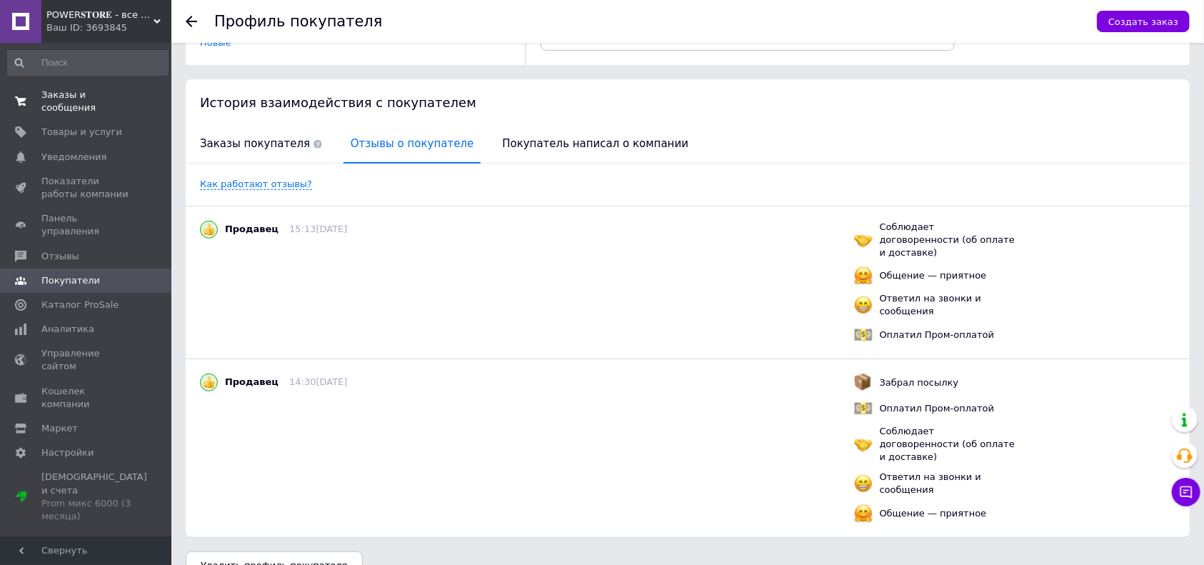
click at [109, 96] on span "Заказы и сообщения" at bounding box center [86, 102] width 91 height 26
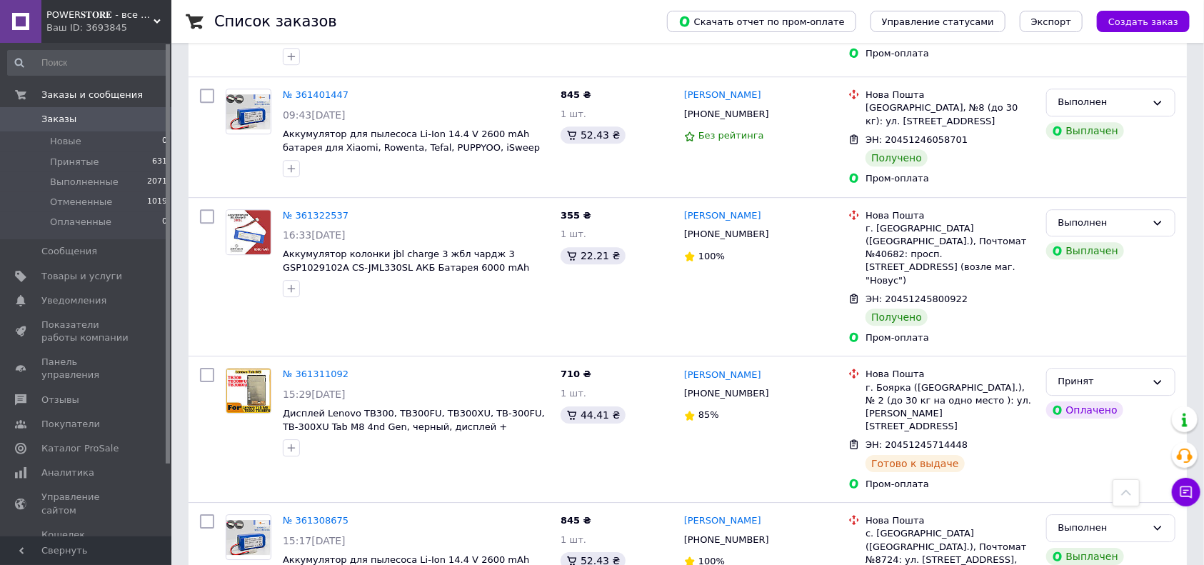
scroll to position [2352, 0]
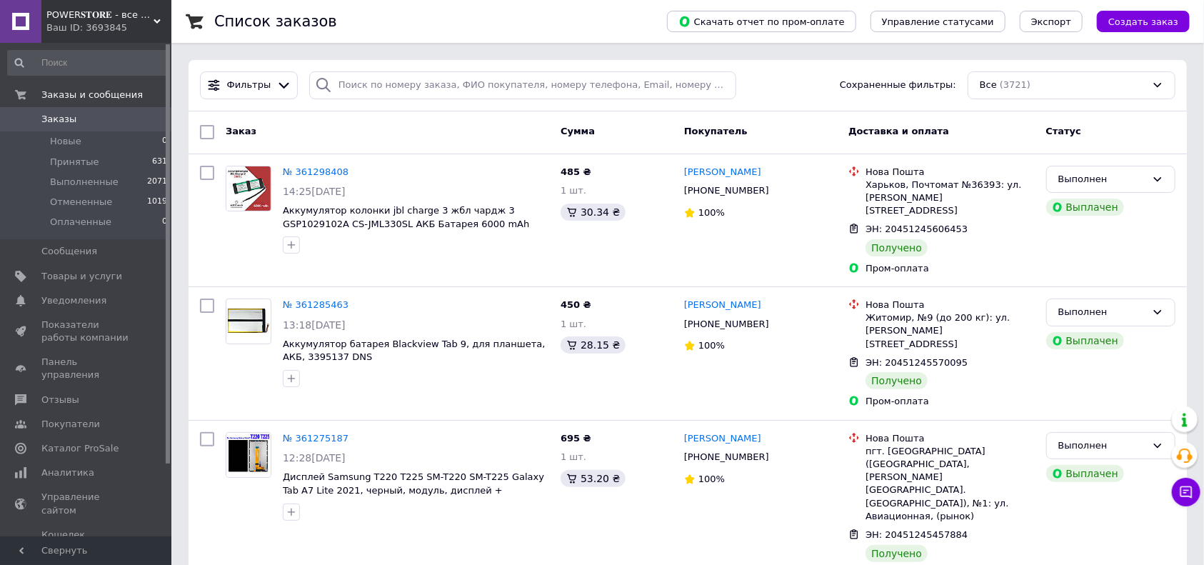
scroll to position [190, 0]
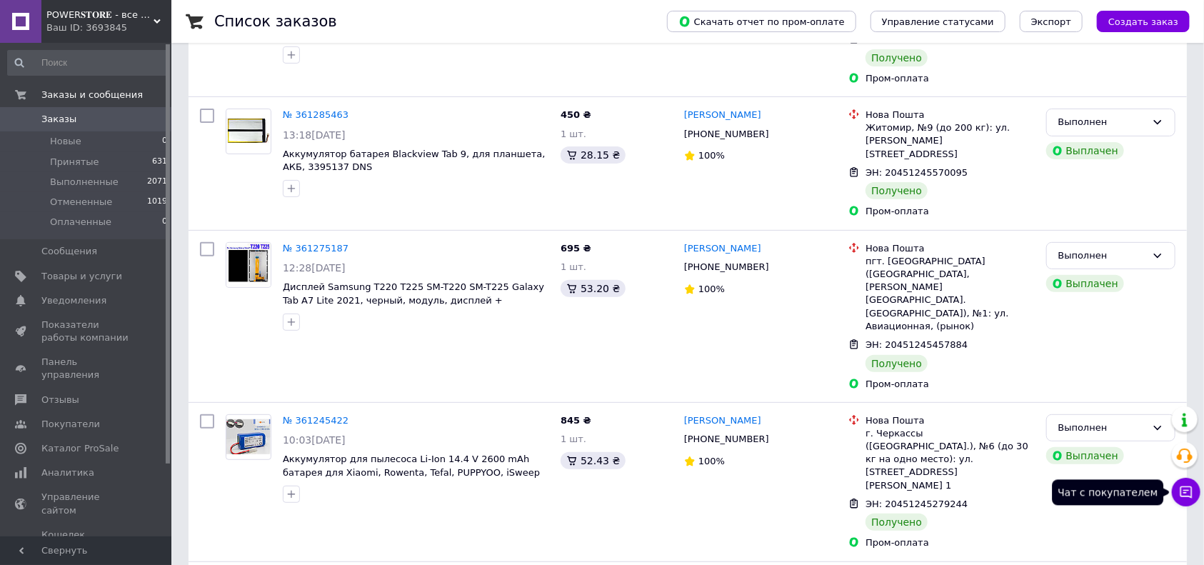
click at [1180, 492] on icon at bounding box center [1186, 492] width 14 height 14
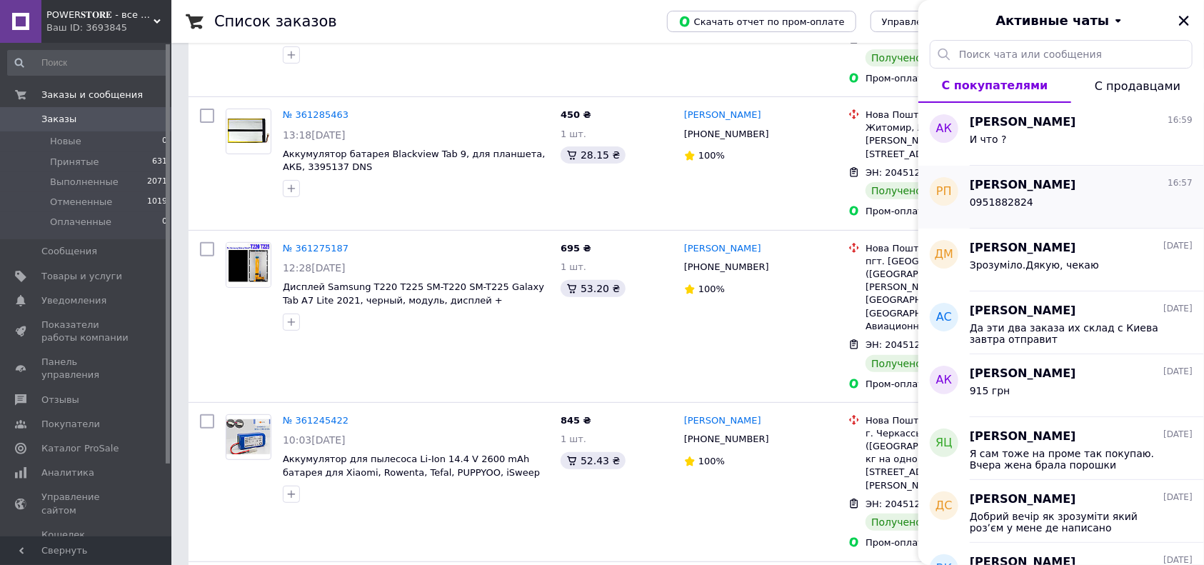
click at [1044, 201] on div "0951882824" at bounding box center [1081, 205] width 223 height 23
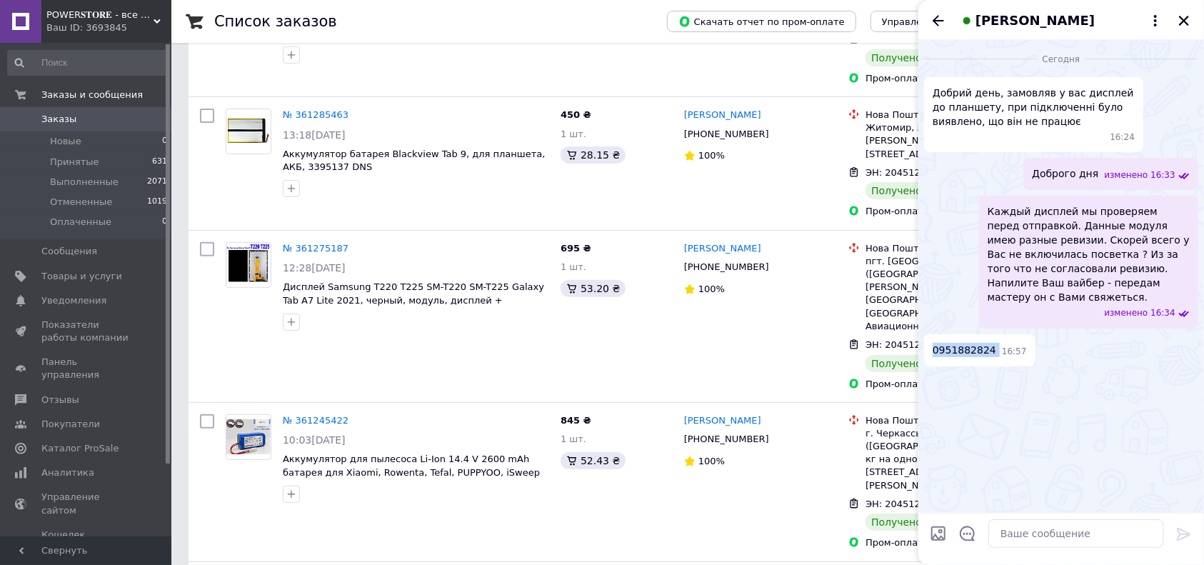
drag, startPoint x: 986, startPoint y: 336, endPoint x: 930, endPoint y: 334, distance: 55.7
click at [930, 334] on div "0951882824 16:57" at bounding box center [979, 350] width 111 height 32
copy span "0951882824"
click at [936, 23] on icon "Назад" at bounding box center [938, 20] width 17 height 17
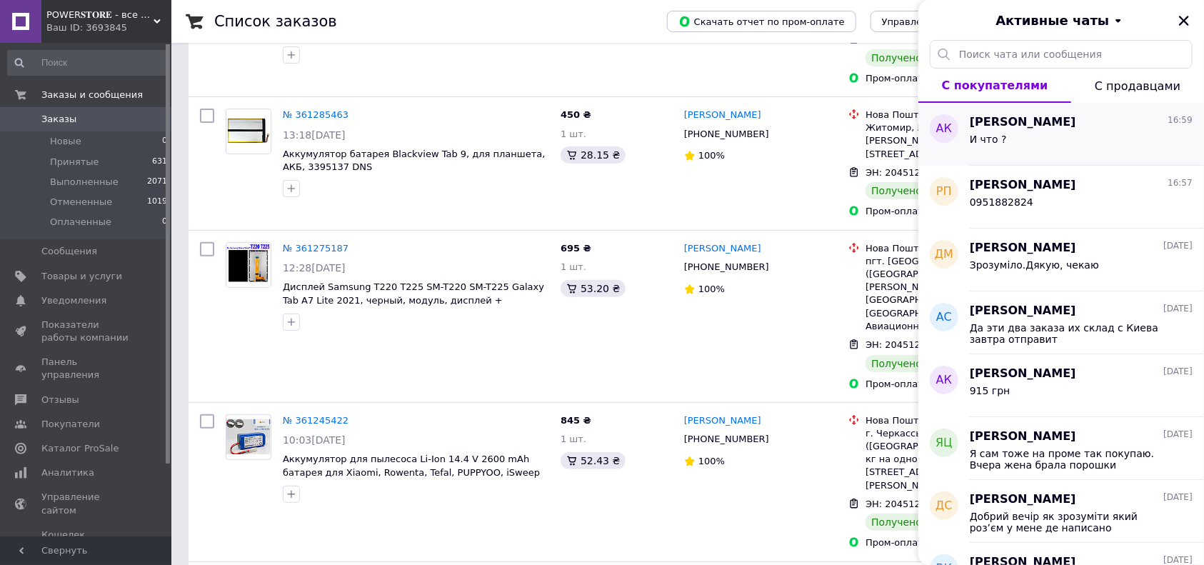
click at [1072, 131] on div "И что ?" at bounding box center [1081, 142] width 223 height 23
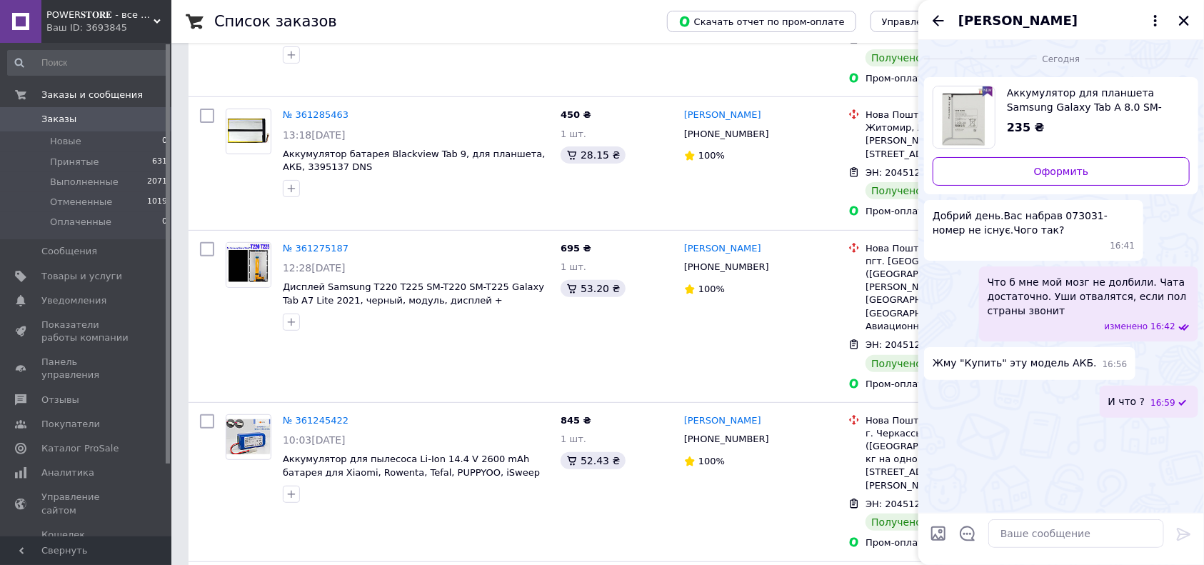
click at [929, 17] on div "[PERSON_NAME]" at bounding box center [1062, 20] width 286 height 40
click at [934, 17] on icon "Назад" at bounding box center [938, 20] width 17 height 17
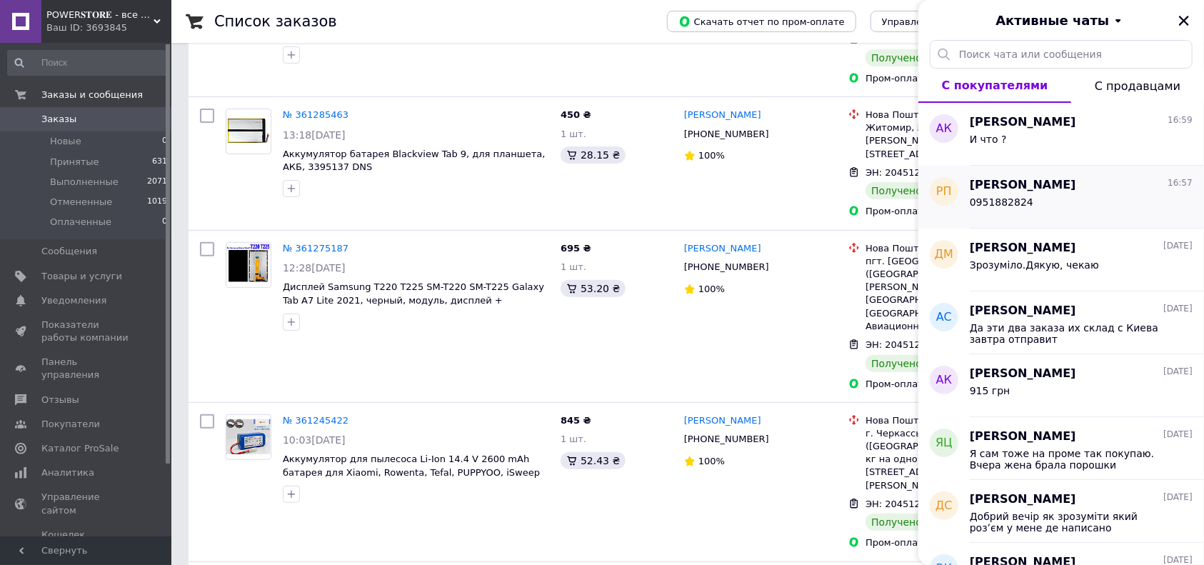
click at [1041, 201] on div "0951882824" at bounding box center [1081, 205] width 223 height 23
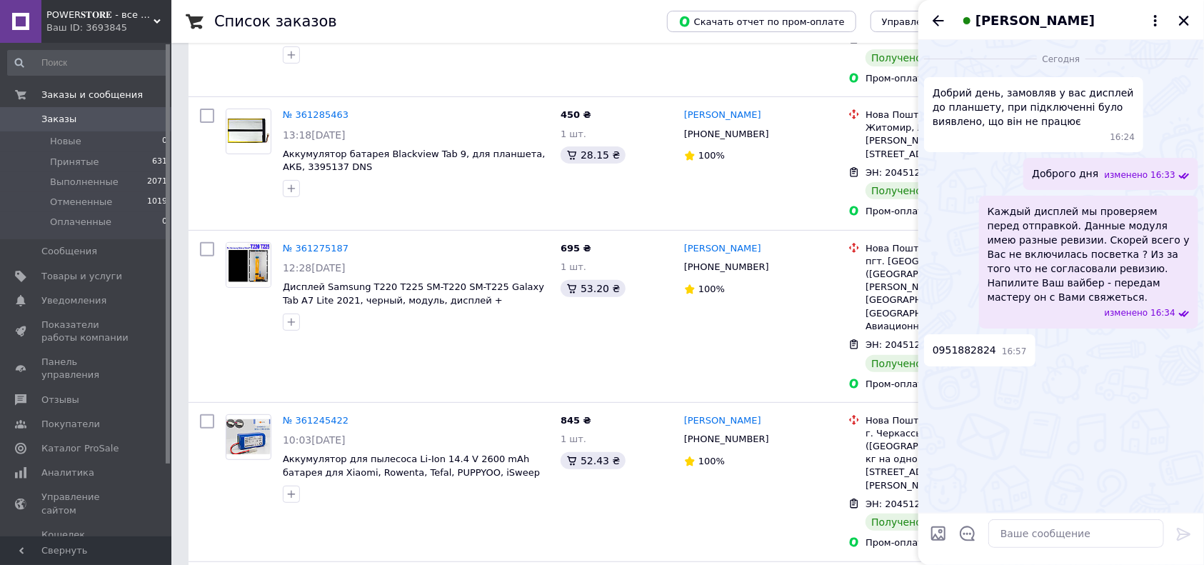
click at [1037, 17] on span "[PERSON_NAME]" at bounding box center [1035, 20] width 119 height 19
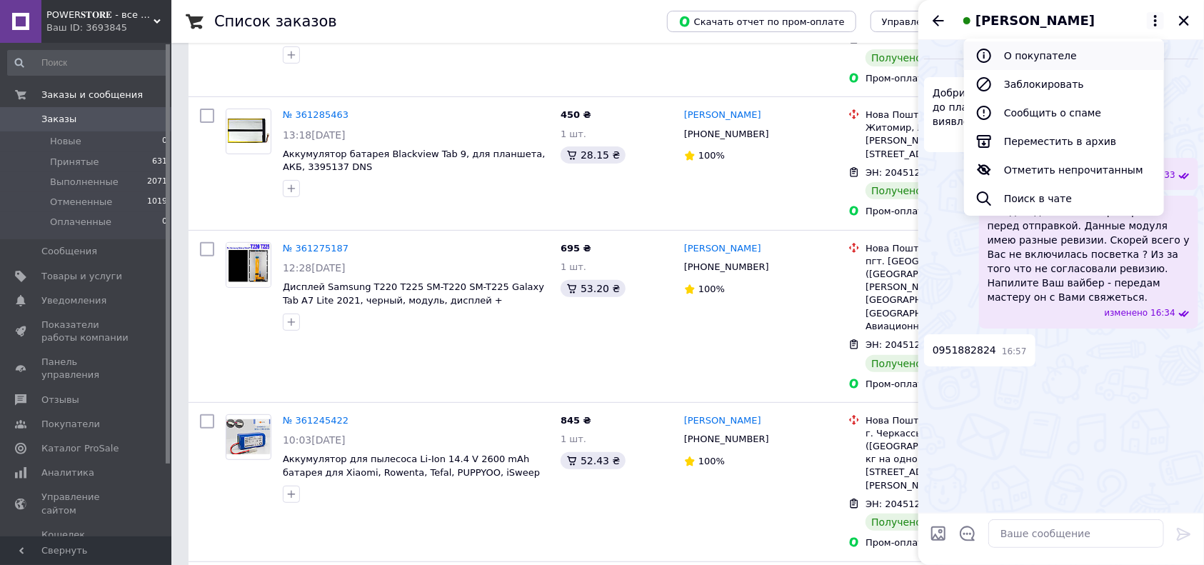
click at [1034, 59] on button "О покупателе" at bounding box center [1064, 55] width 200 height 29
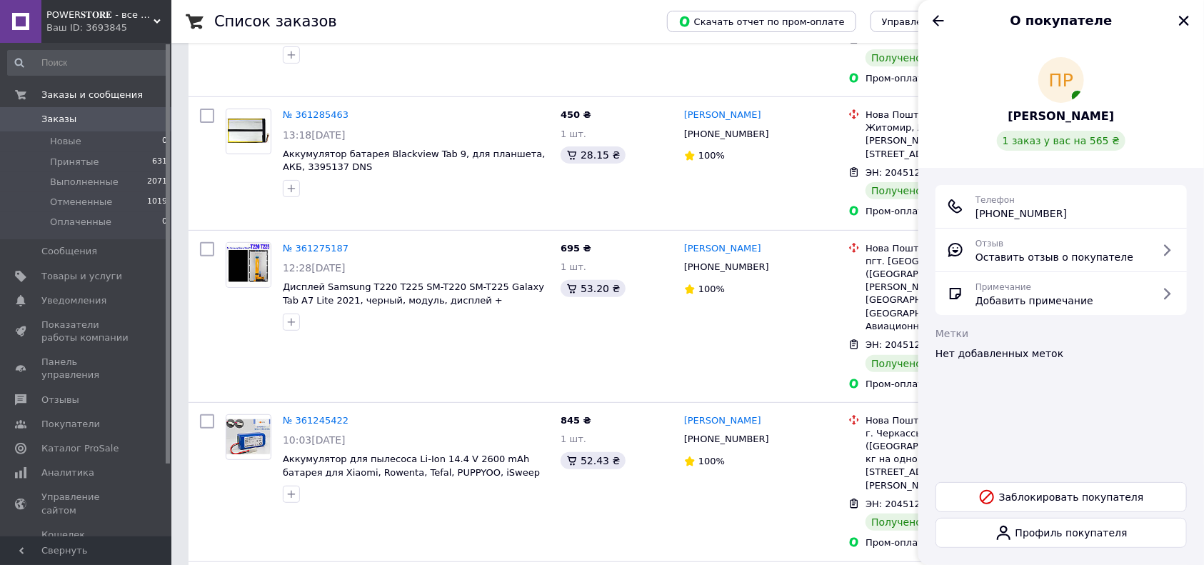
drag, startPoint x: 1115, startPoint y: 119, endPoint x: 1070, endPoint y: 116, distance: 45.1
click at [1070, 116] on div "ПР Попович Руслан 1 заказ у вас на 565 ₴" at bounding box center [1061, 104] width 251 height 94
copy span "Руслан"
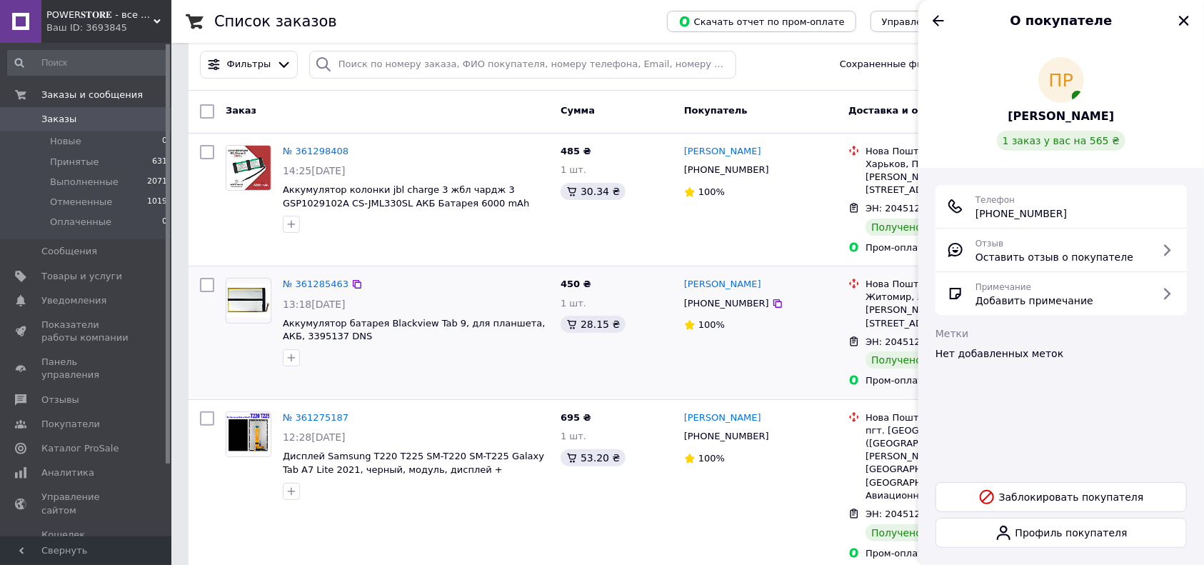
scroll to position [0, 0]
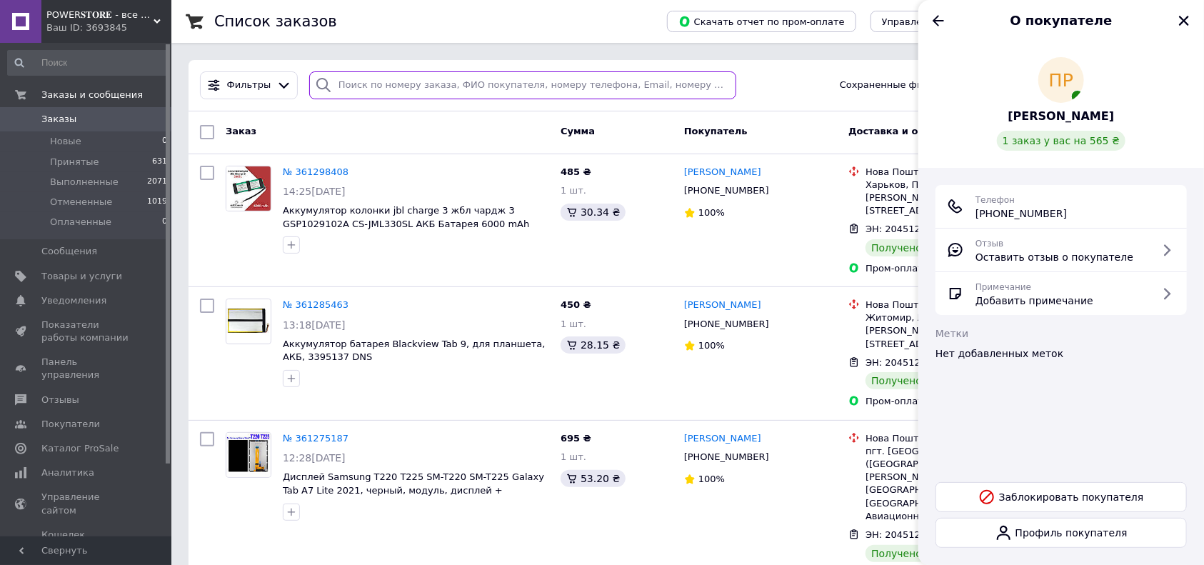
click at [384, 95] on input "search" at bounding box center [522, 85] width 427 height 28
paste input "Руслан"
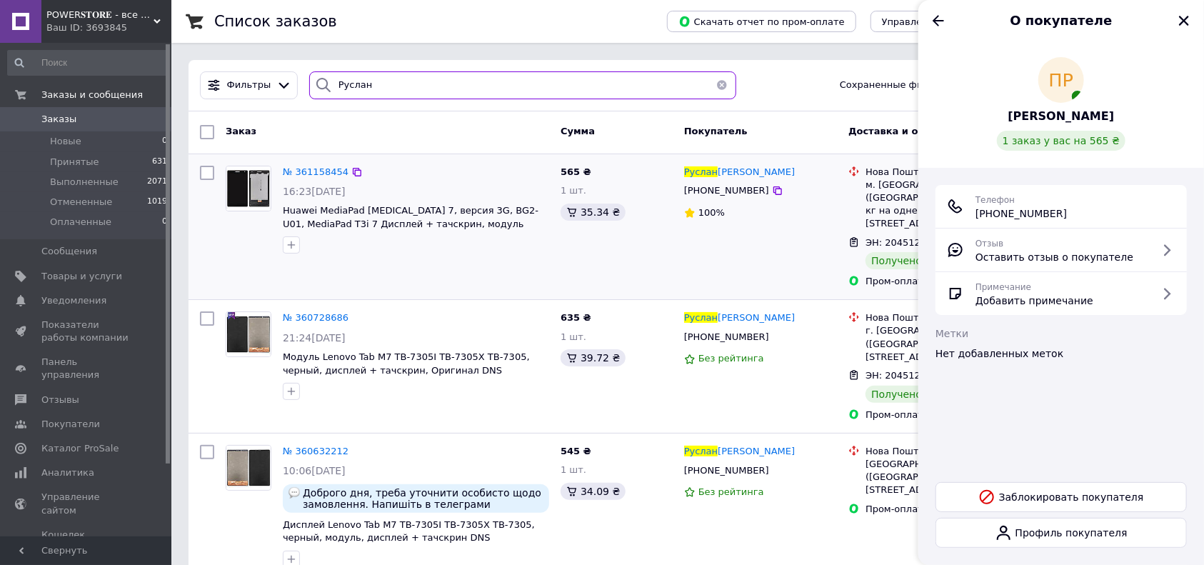
type input "Руслан"
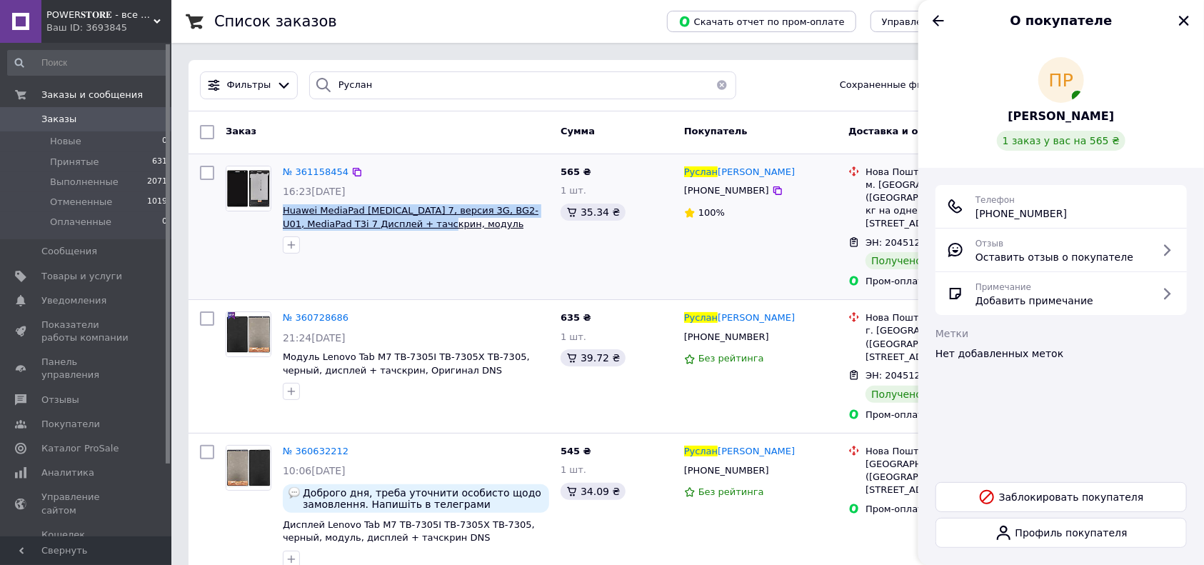
drag, startPoint x: 279, startPoint y: 207, endPoint x: 404, endPoint y: 226, distance: 126.4
click at [404, 226] on div "№ 361158454 16:23, 09.09.2025 Huawei MediaPad T3 7, версия 3G, BG2-U01, MediaPa…" at bounding box center [416, 210] width 278 height 100
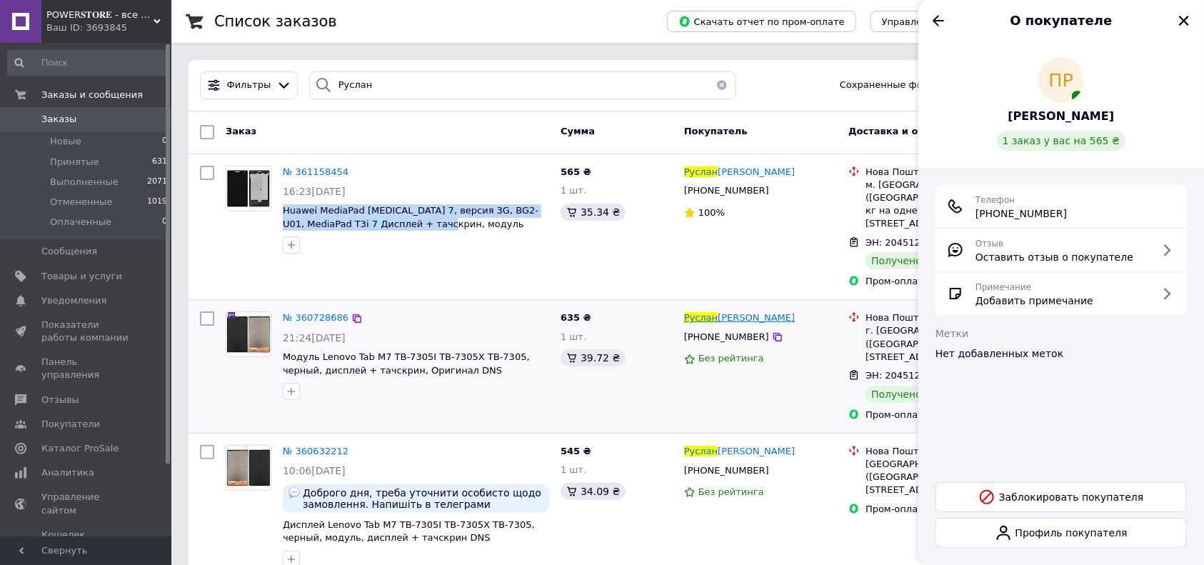
copy span "Huawei MediaPad T3 7, версия 3G, BG2-U01, MediaPad T3i 7 Дисплей + тачскрин, мо…"
click at [1185, 16] on icon "Закрыть" at bounding box center [1184, 20] width 13 height 13
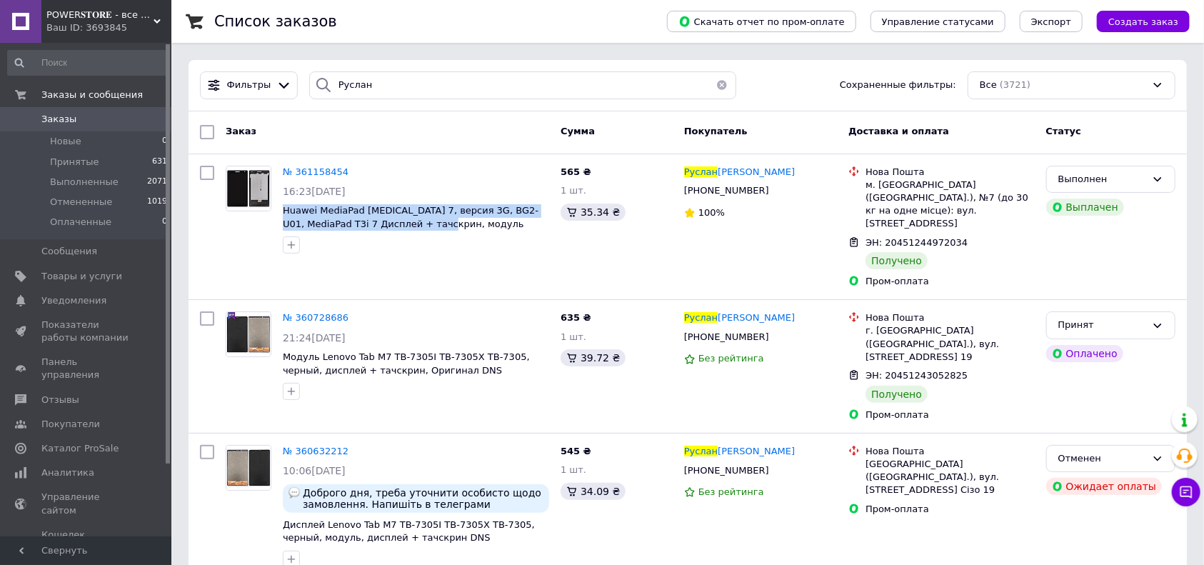
click at [49, 126] on span "Заказы" at bounding box center [58, 119] width 35 height 13
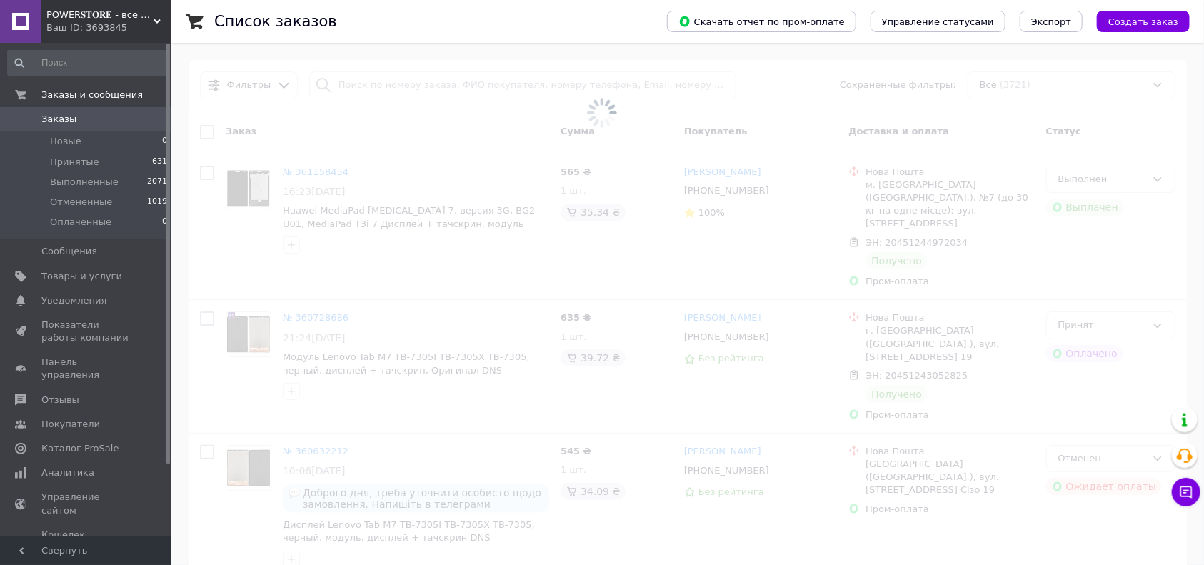
click at [49, 126] on span "Заказы" at bounding box center [58, 119] width 35 height 13
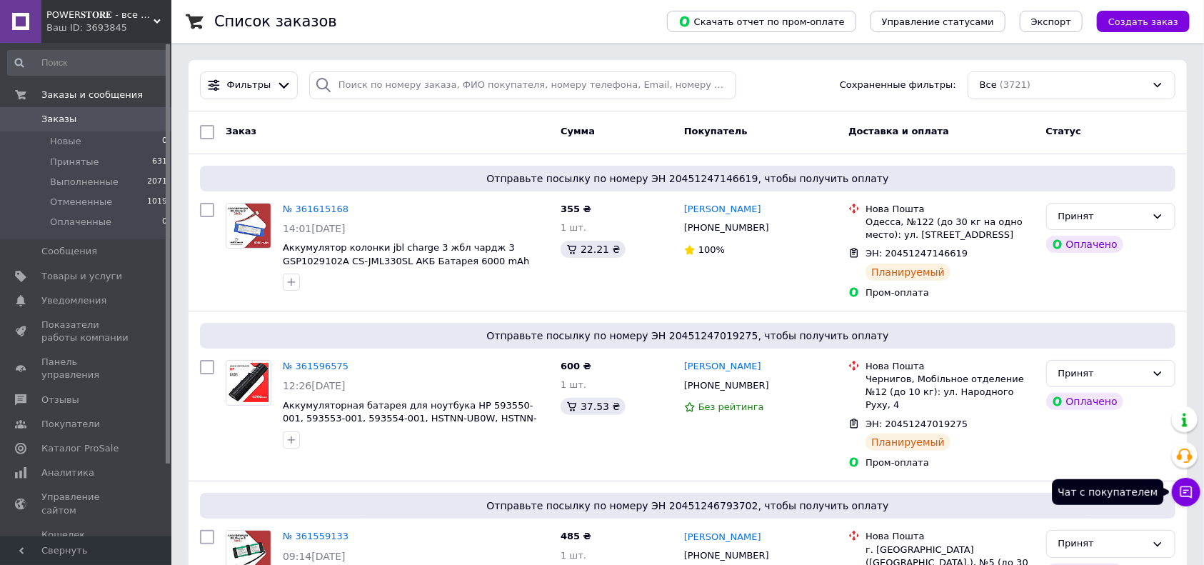
click at [1182, 494] on icon at bounding box center [1186, 492] width 14 height 14
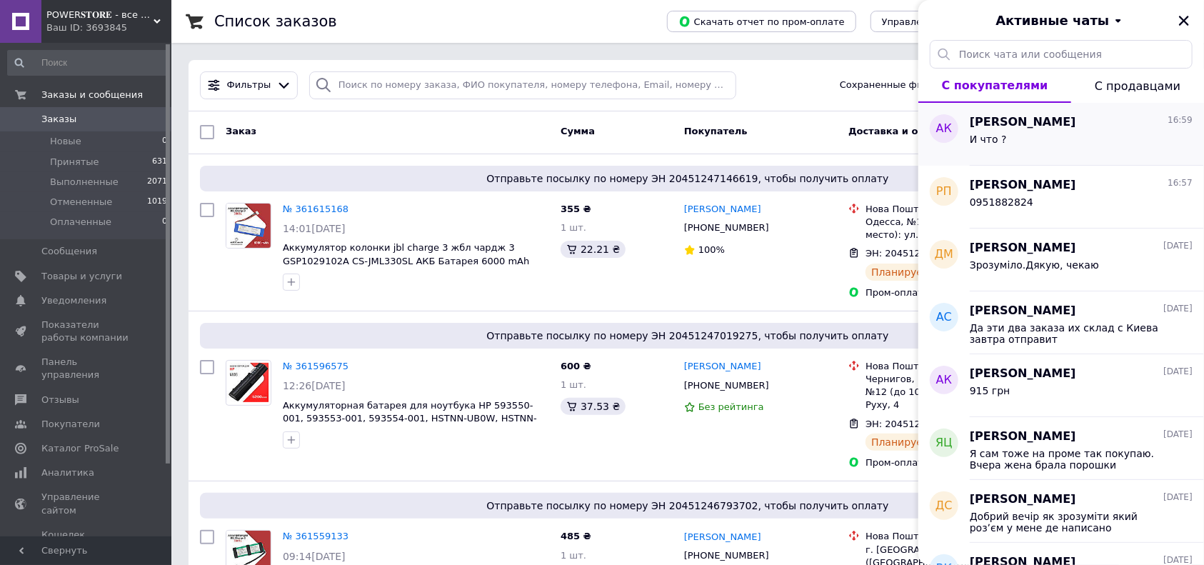
click at [1052, 146] on div "И что ?" at bounding box center [1081, 142] width 223 height 23
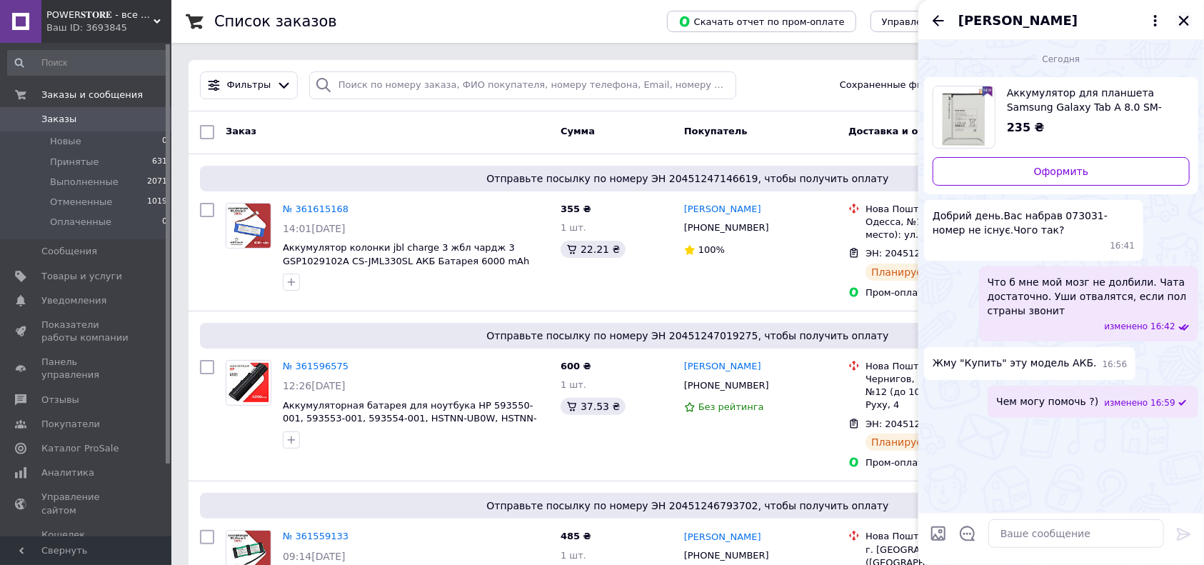
click at [1183, 25] on icon "Закрыть" at bounding box center [1184, 20] width 13 height 13
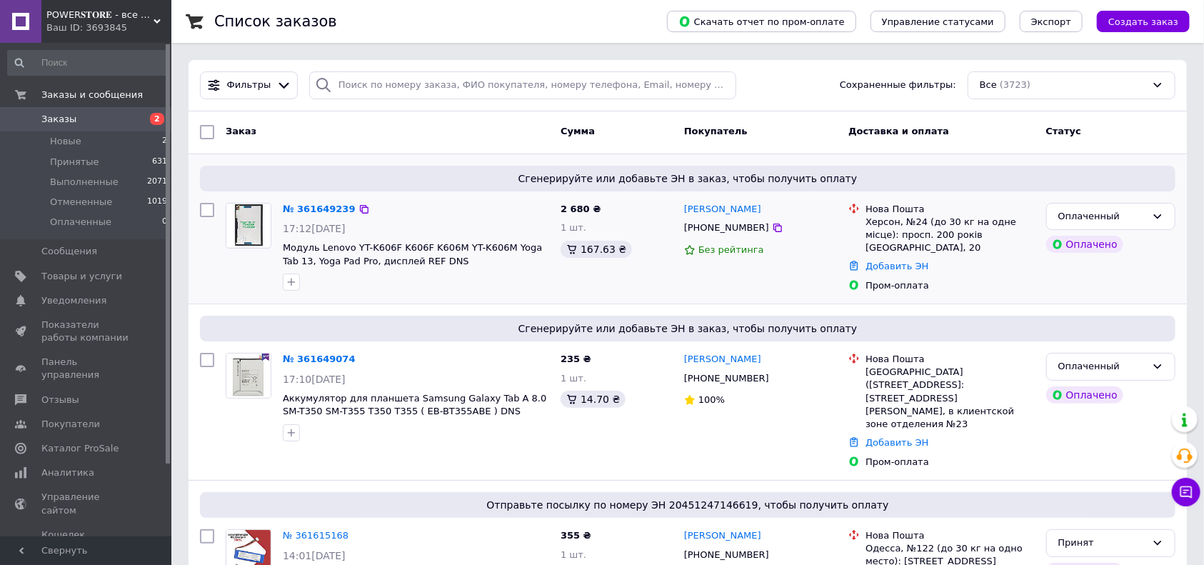
scroll to position [95, 0]
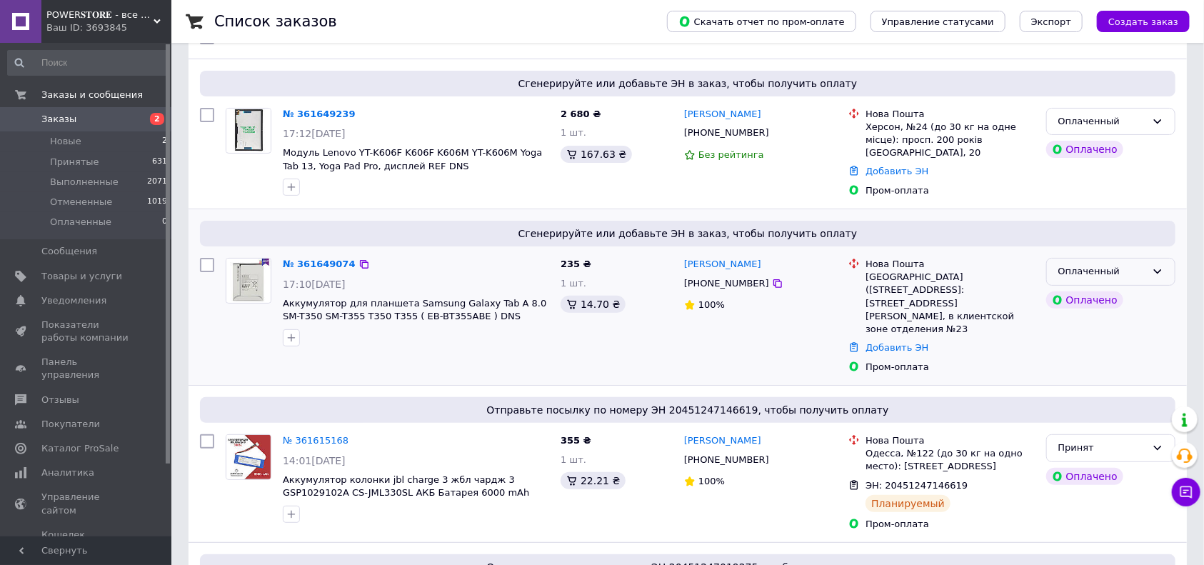
click at [1142, 266] on div "Оплаченный" at bounding box center [1103, 271] width 88 height 15
click at [1063, 291] on li "Принят" at bounding box center [1111, 302] width 128 height 26
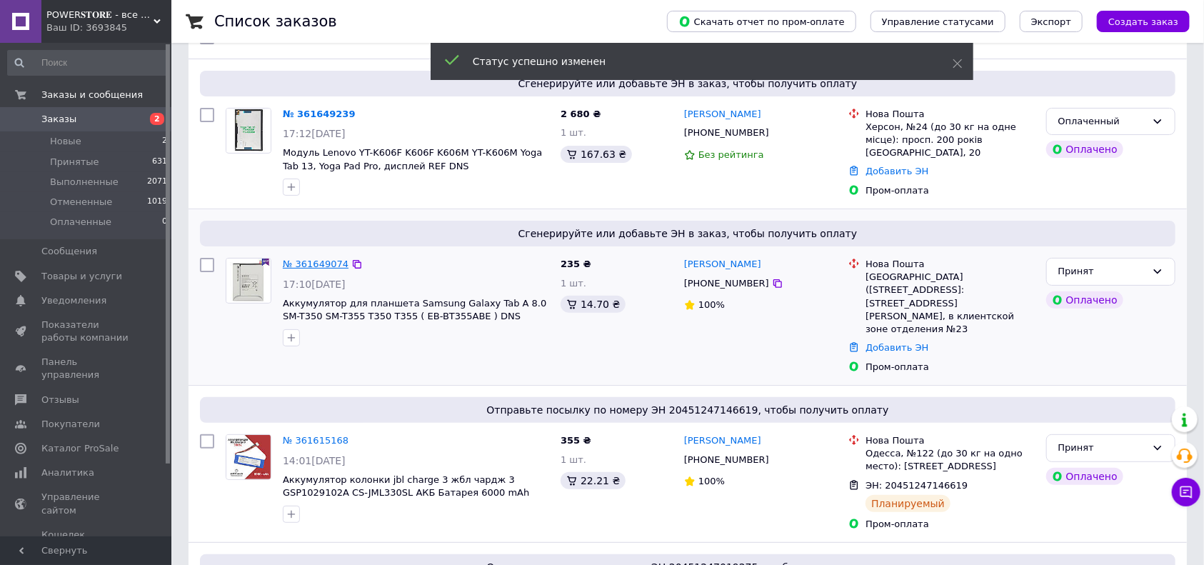
click at [326, 264] on link "№ 361649074" at bounding box center [316, 264] width 66 height 11
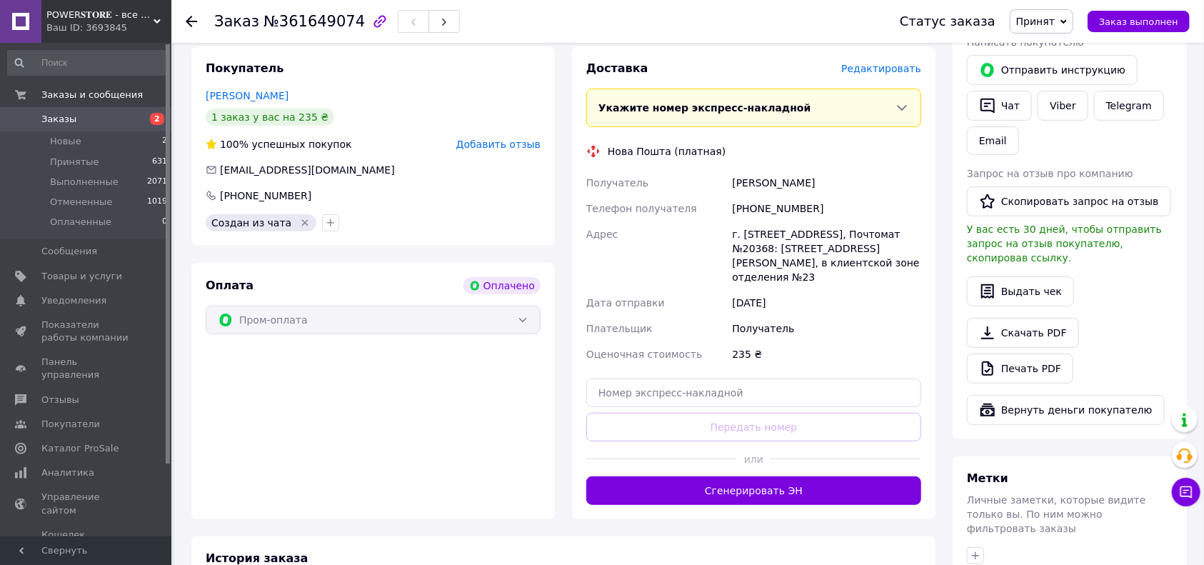
scroll to position [515, 0]
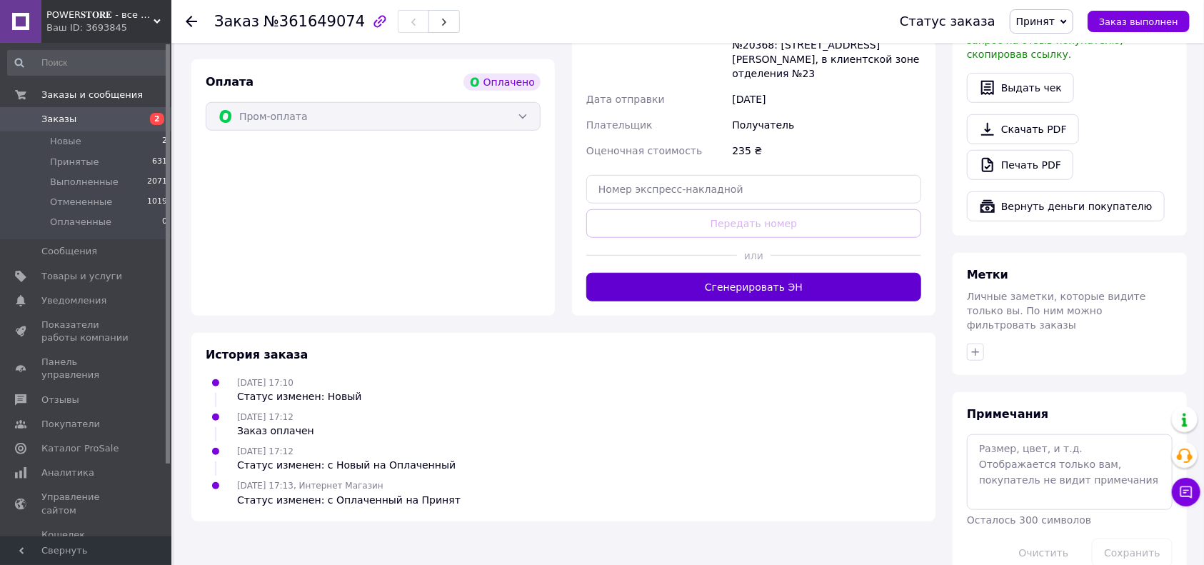
click at [669, 273] on button "Сгенерировать ЭН" at bounding box center [754, 287] width 335 height 29
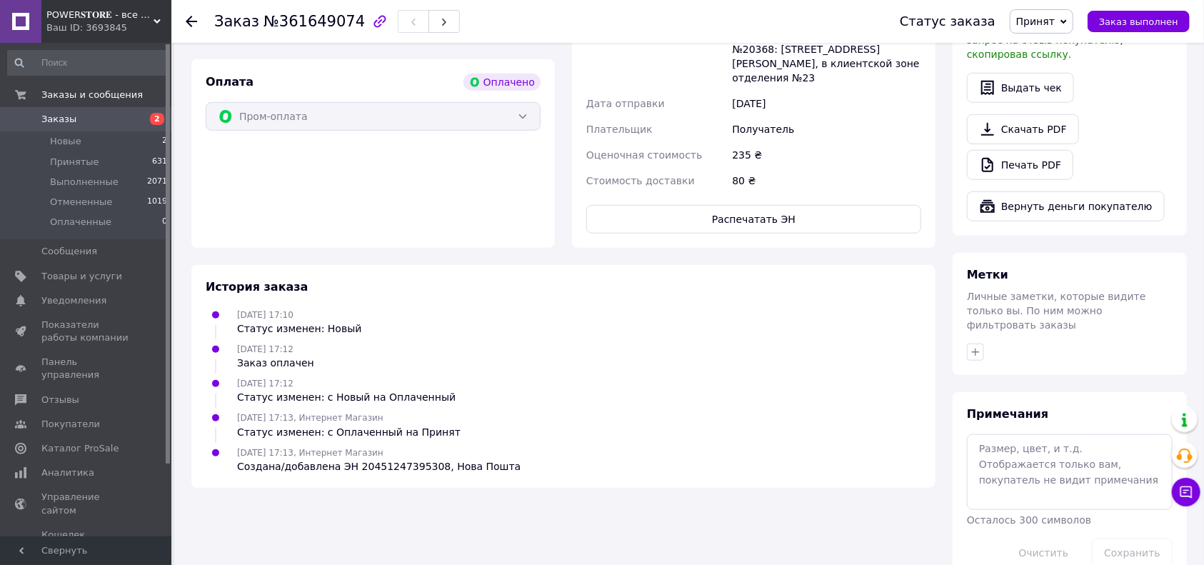
click at [104, 117] on span "Заказы" at bounding box center [86, 119] width 91 height 13
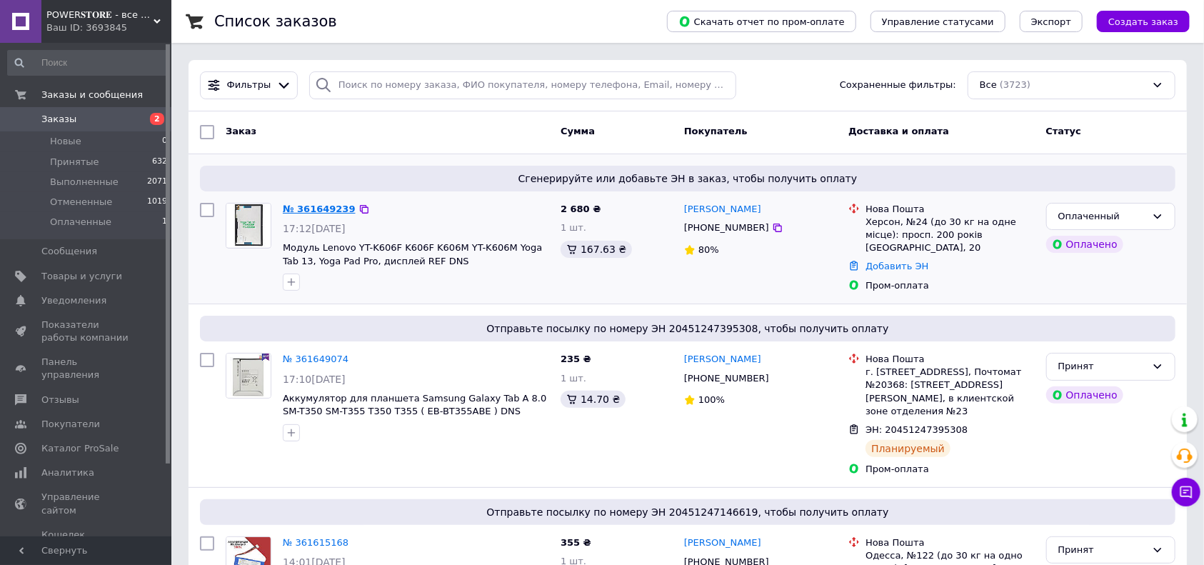
click at [307, 207] on link "№ 361649239" at bounding box center [319, 209] width 73 height 11
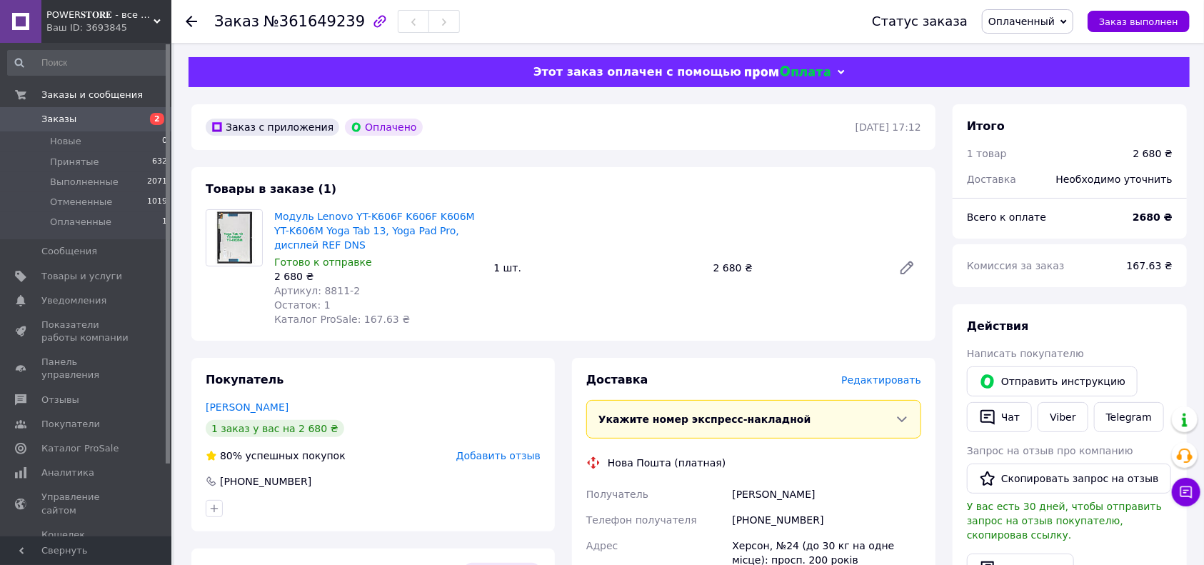
click at [57, 114] on span "Заказы" at bounding box center [58, 119] width 35 height 13
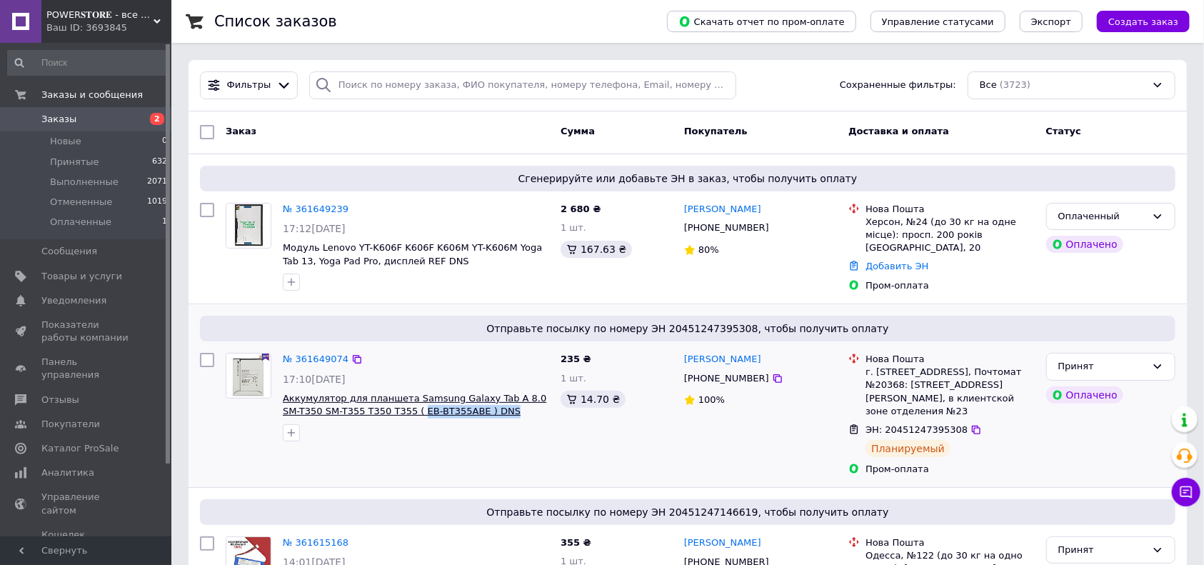
drag, startPoint x: 461, startPoint y: 409, endPoint x: 371, endPoint y: 409, distance: 90.0
click at [371, 409] on span "Аккумулятор для планшета Samsung Galaxy Tab A 8.0 SM-T350 SM-T355 T350 T355 ( E…" at bounding box center [416, 405] width 266 height 26
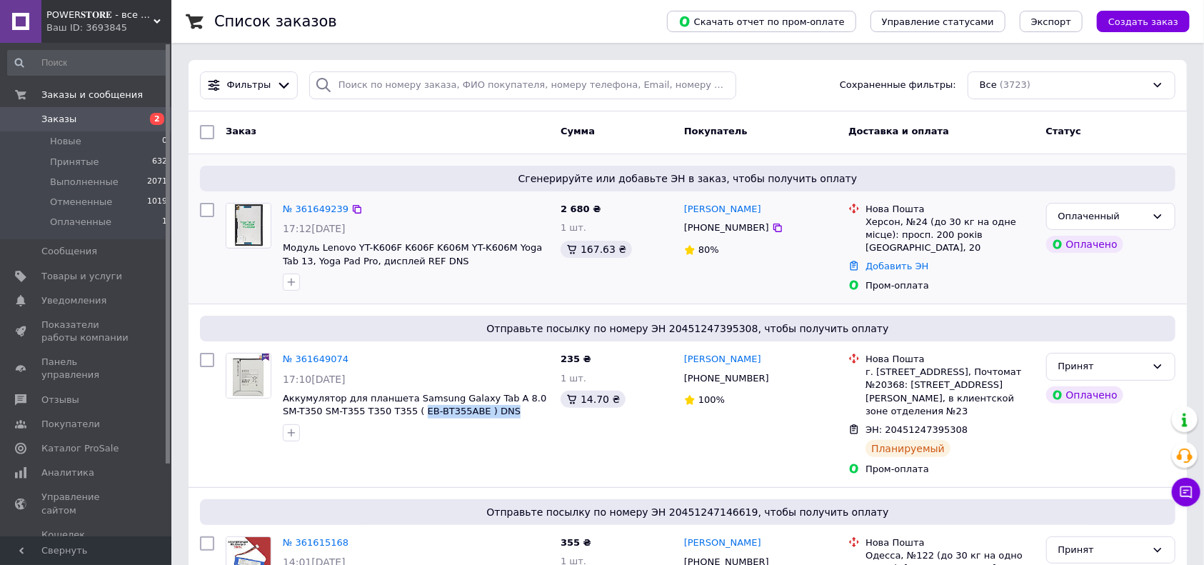
copy span "EB-BT355ABE ) DNS"
click at [702, 321] on span "Отправьте посылку по номеру ЭН 20451247395308, чтобы получить оплату" at bounding box center [688, 328] width 964 height 14
copy span "20451247395308"
click at [721, 208] on link "[PERSON_NAME]" at bounding box center [722, 210] width 77 height 14
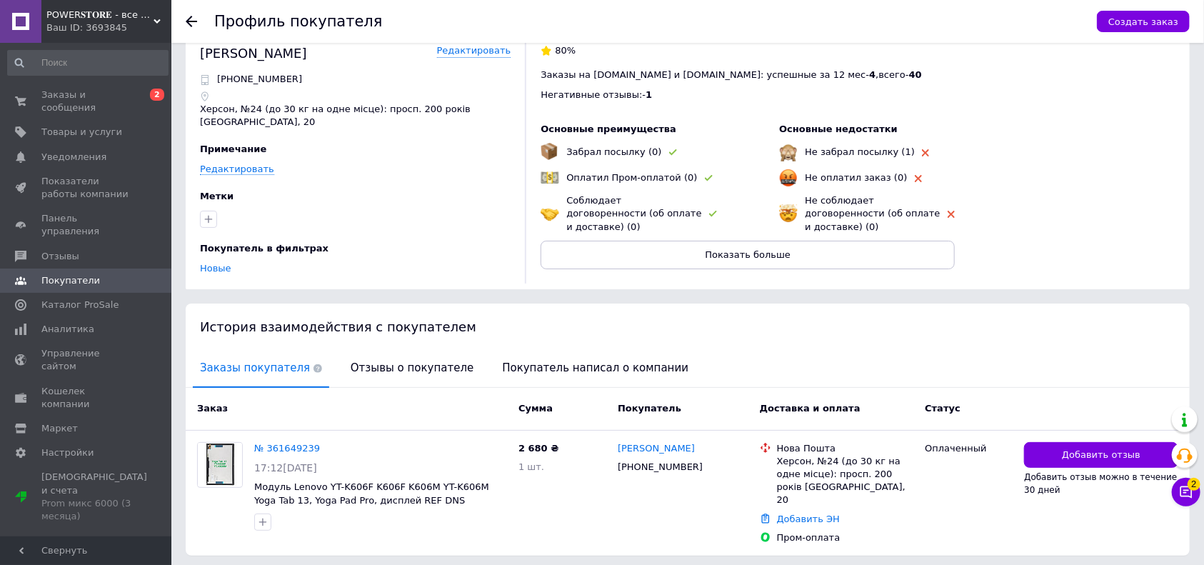
scroll to position [42, 0]
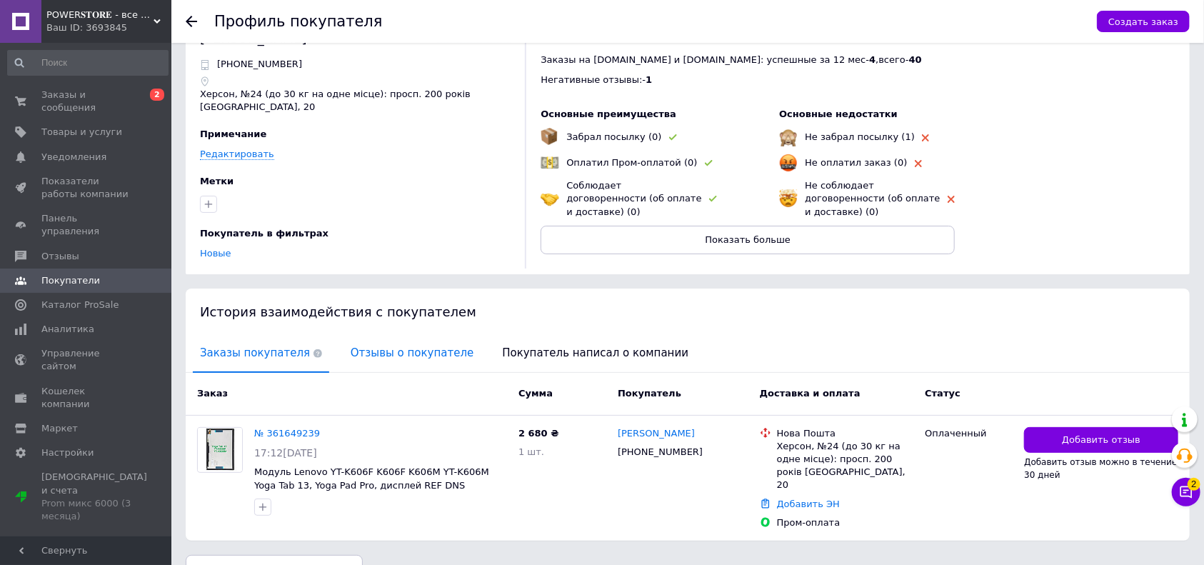
click at [364, 337] on span "Отзывы о покупателе" at bounding box center [412, 353] width 137 height 36
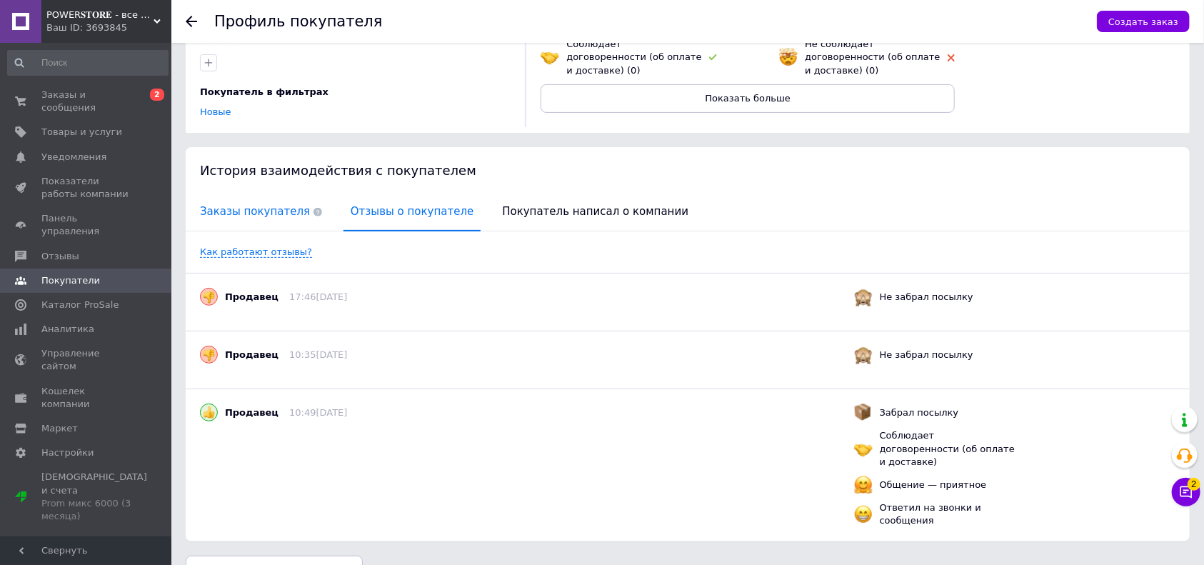
click at [228, 194] on span "Заказы покупателя" at bounding box center [261, 212] width 136 height 36
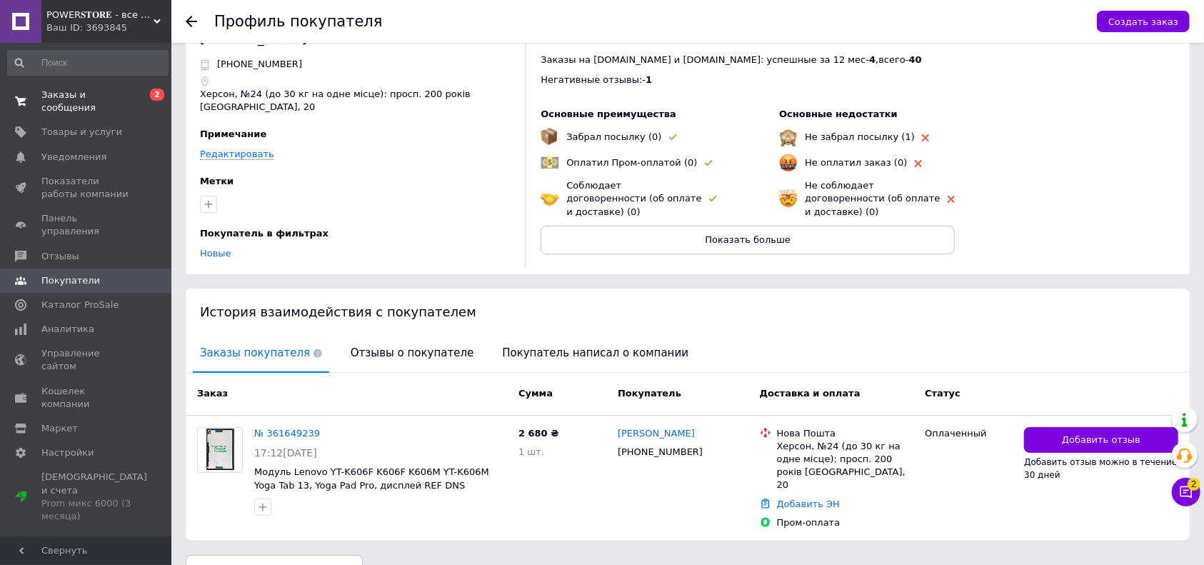
click at [93, 91] on span "Заказы и сообщения" at bounding box center [86, 102] width 91 height 26
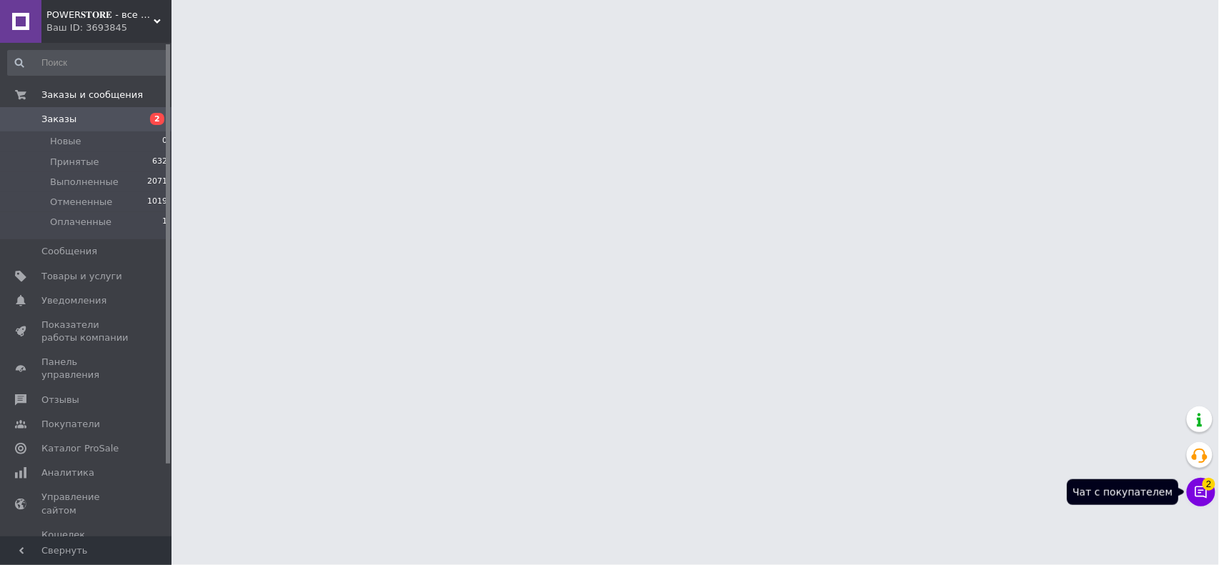
click at [1199, 492] on icon at bounding box center [1201, 492] width 12 height 12
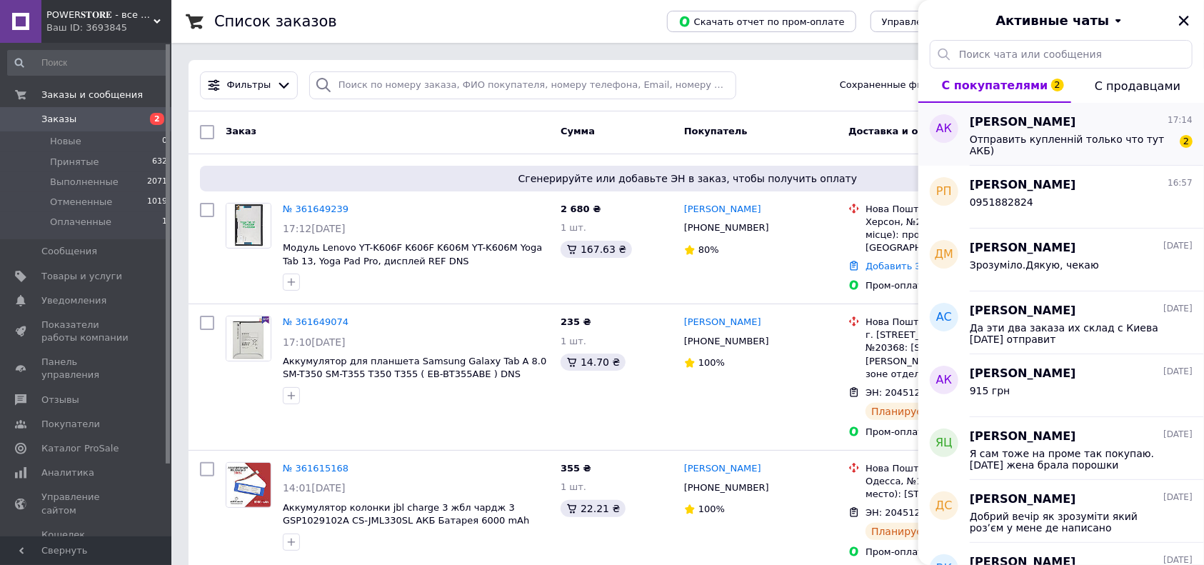
click at [1079, 131] on div "Отправить купленній только что тут АКБ) 2" at bounding box center [1081, 144] width 223 height 26
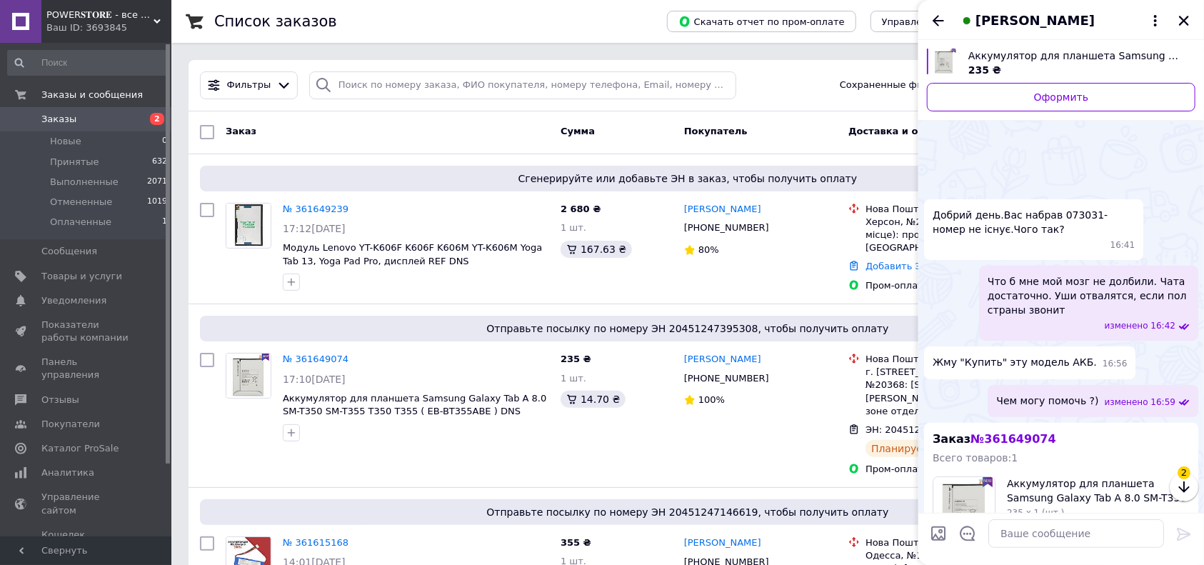
scroll to position [203, 0]
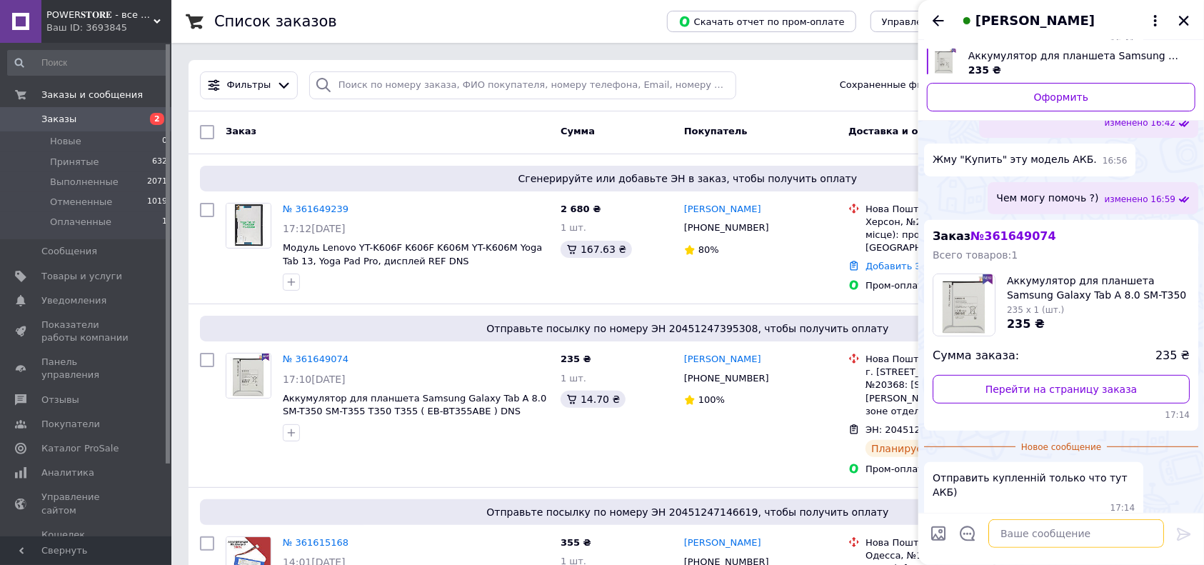
click at [1035, 535] on textarea at bounding box center [1077, 533] width 176 height 29
type textarea "Завтра с Киева к Вам уедет )))"
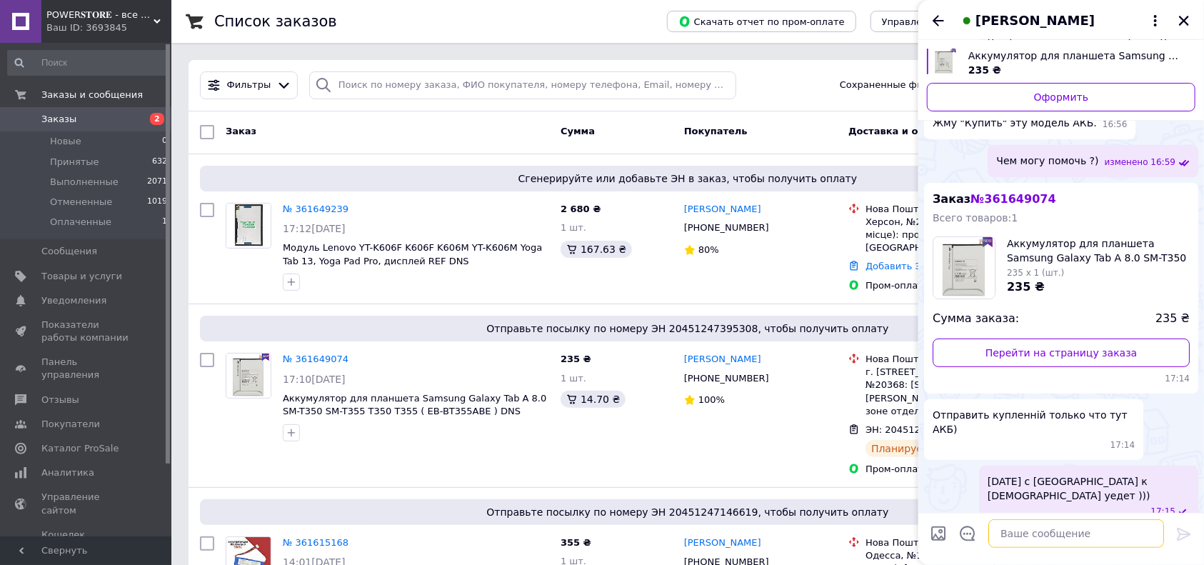
scroll to position [179, 0]
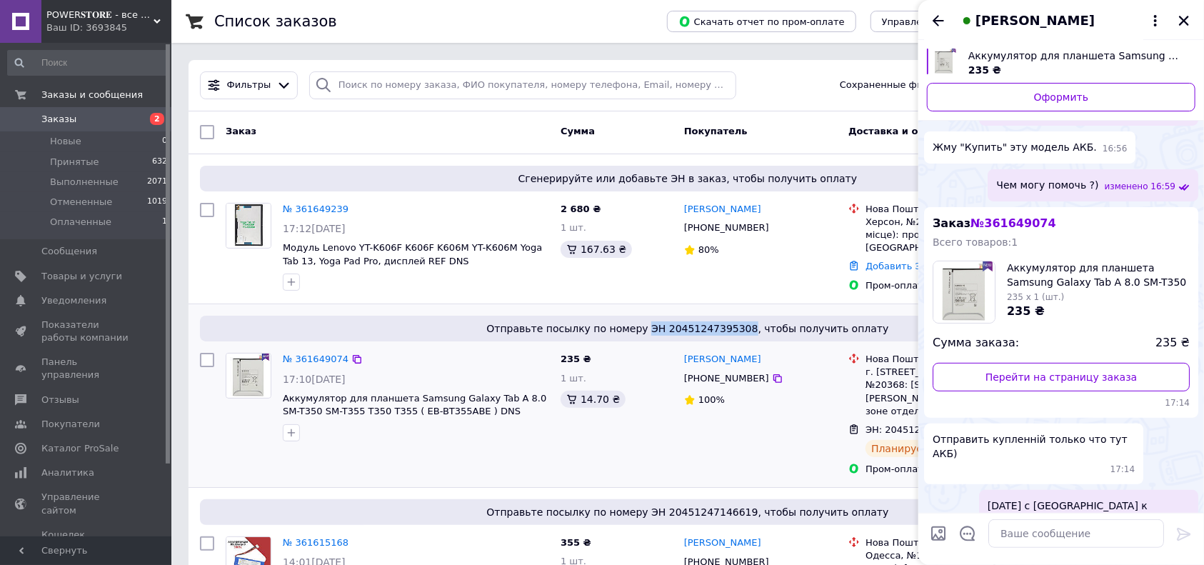
drag, startPoint x: 659, startPoint y: 324, endPoint x: 749, endPoint y: 333, distance: 90.4
click at [749, 333] on span "Отправьте посылку по номеру ЭН 20451247395308, чтобы получить оплату" at bounding box center [688, 328] width 964 height 14
copy span "ЭН 20451247395308"
click at [1084, 531] on textarea at bounding box center [1077, 533] width 176 height 29
paste textarea "ЭН 20451247395308"
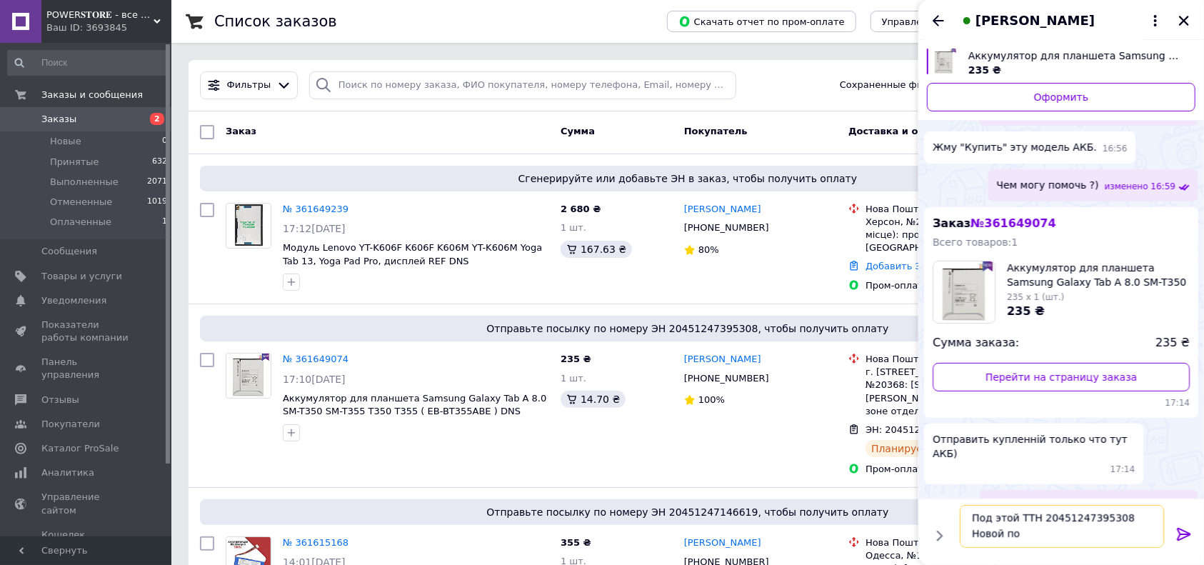
scroll to position [1, 0]
type textarea "Под этой ТТН 20451247395308 Новой почтой"
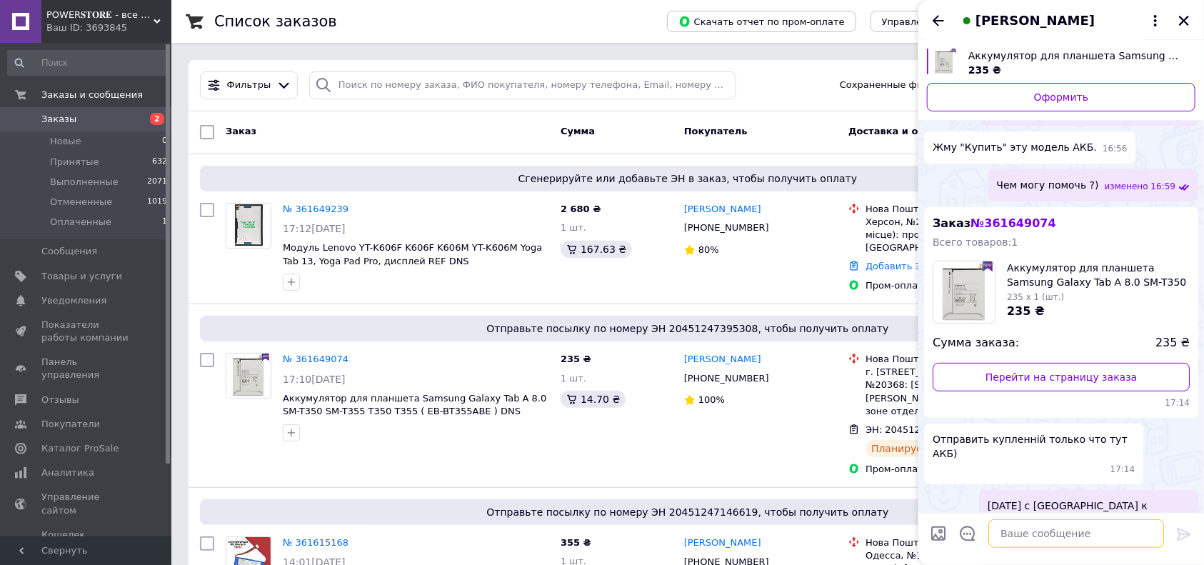
scroll to position [245, 0]
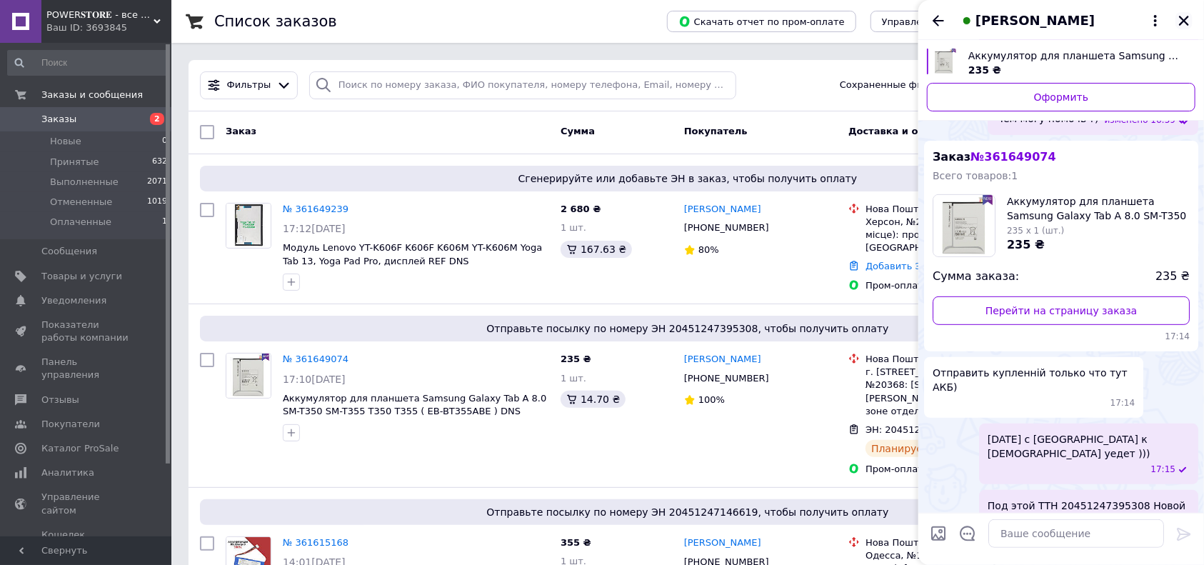
click at [1185, 21] on icon "Закрыть" at bounding box center [1184, 20] width 13 height 13
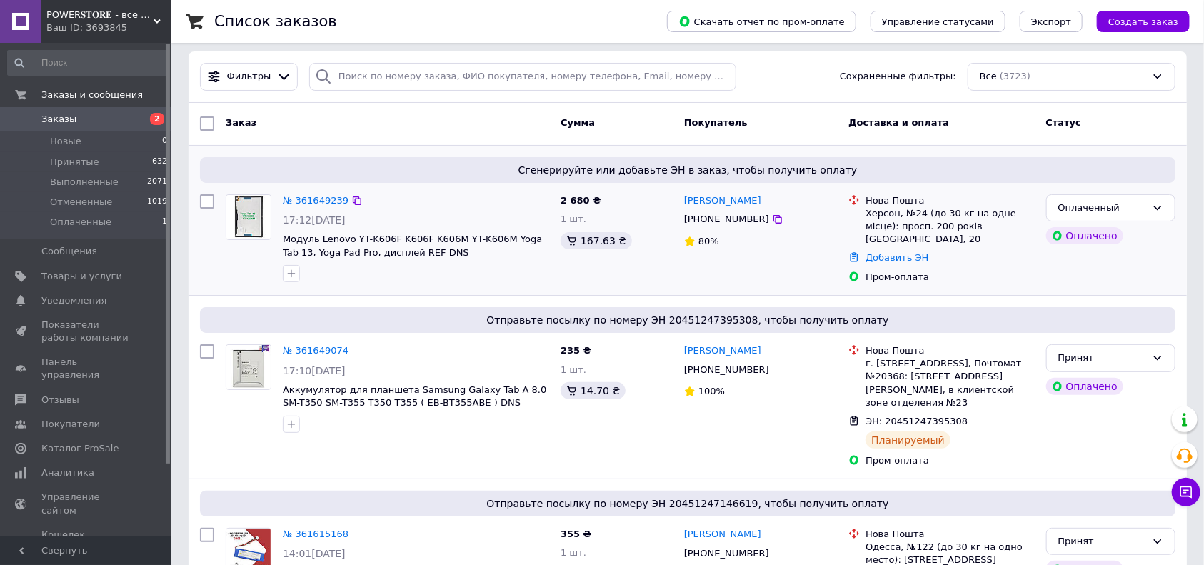
scroll to position [95, 0]
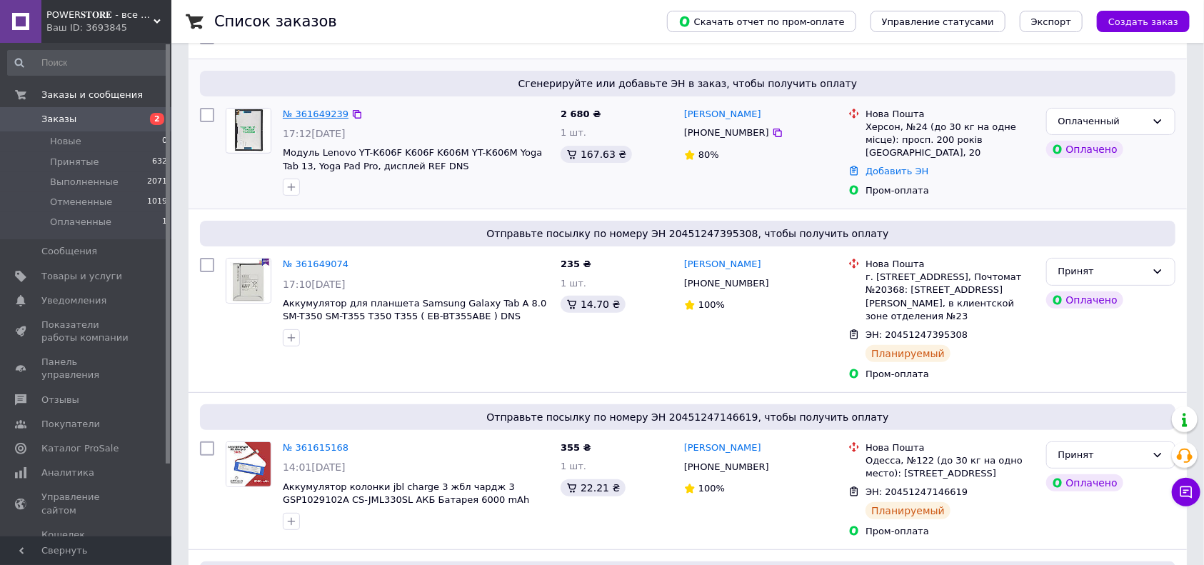
click at [298, 109] on link "№ 361649239" at bounding box center [316, 114] width 66 height 11
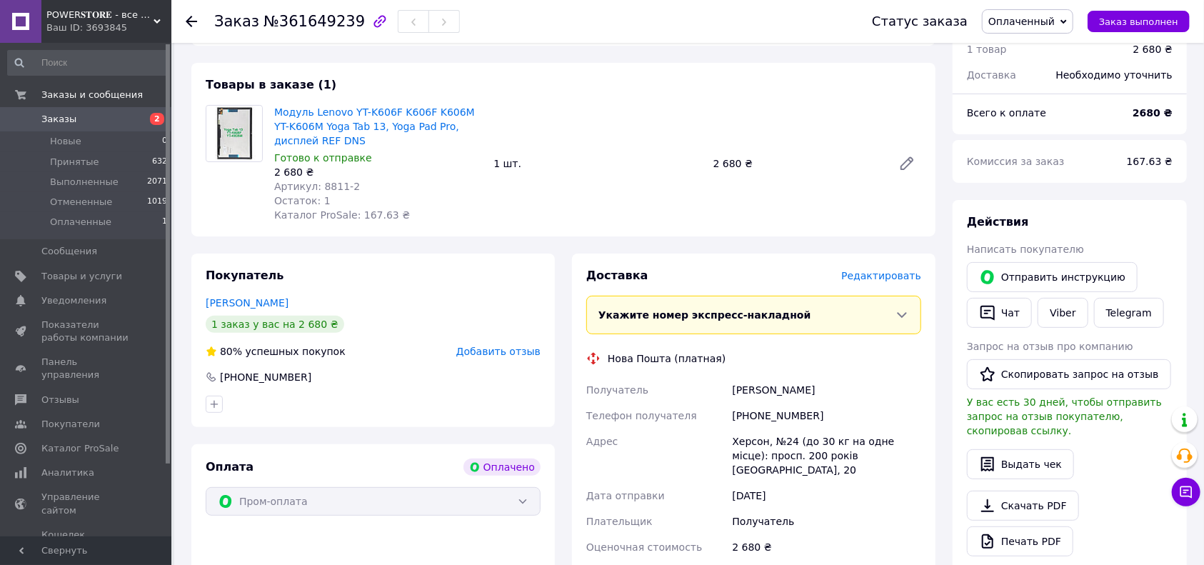
scroll to position [297, 0]
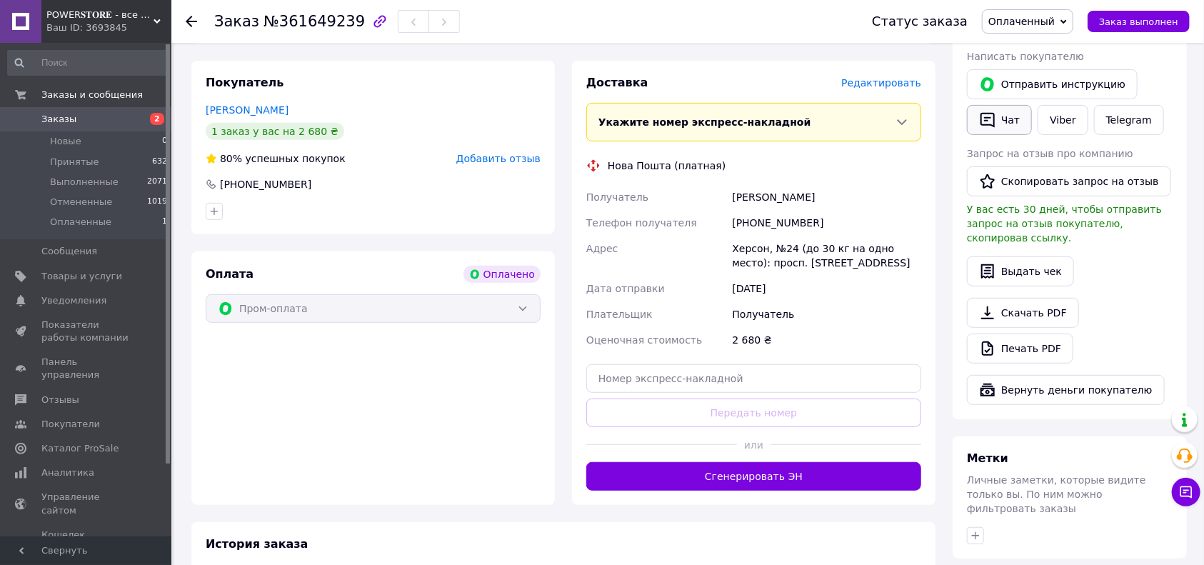
drag, startPoint x: 1056, startPoint y: 119, endPoint x: 1025, endPoint y: 121, distance: 30.8
click at [1056, 119] on link "Viber" at bounding box center [1063, 120] width 50 height 30
click at [100, 24] on div "Ваш ID: 3693845" at bounding box center [108, 27] width 125 height 13
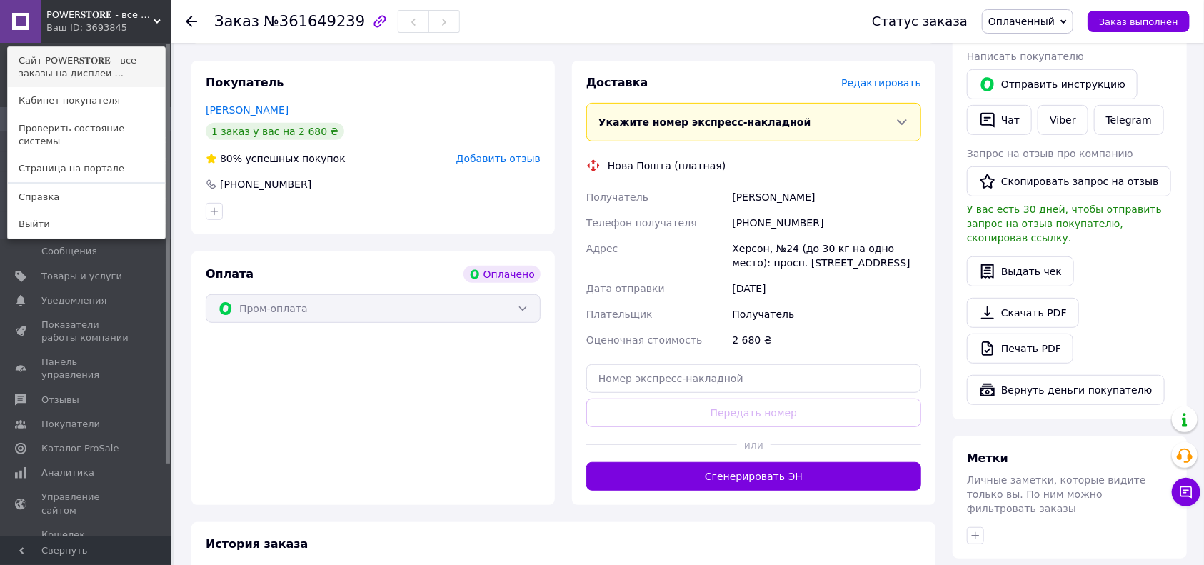
click at [86, 56] on link "Сайт POWER𝐒𝐓𝐎𝐑𝐄 - все заказы на дисплеи ..." at bounding box center [86, 67] width 157 height 40
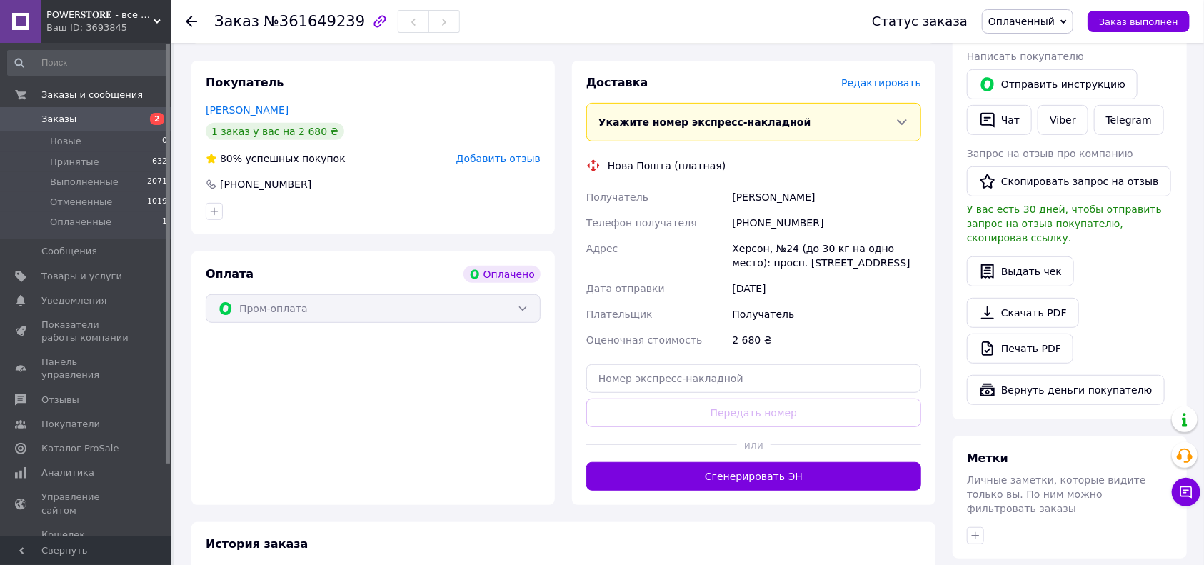
scroll to position [0, 0]
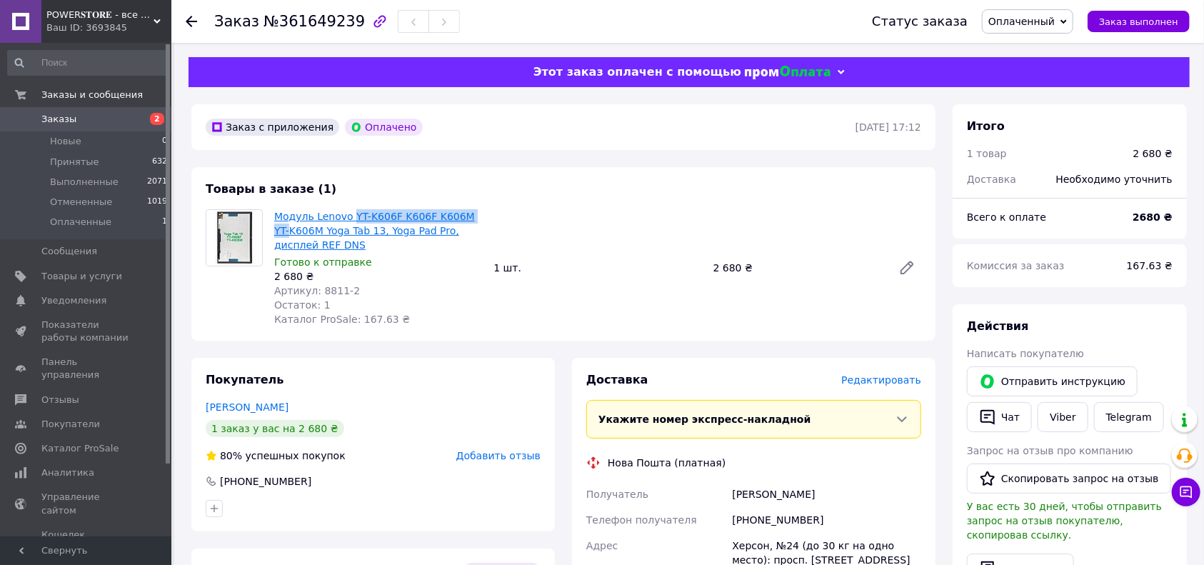
drag, startPoint x: 481, startPoint y: 217, endPoint x: 350, endPoint y: 216, distance: 131.4
click at [350, 216] on span "Модуль Lenovo YT-K606F K606F K606M YT-K606M Yoga Tab 13, Yoga Pad Pro, дисплей …" at bounding box center [378, 230] width 208 height 43
copy link "YT-K606F K606F K606M YT-"
drag, startPoint x: 271, startPoint y: 209, endPoint x: 341, endPoint y: 249, distance: 81.6
click at [341, 249] on div "Модуль Lenovo YT-K606F K606F K606M YT-K606M Yoga Tab 13, Yoga Pad Pro, дисплей …" at bounding box center [378, 267] width 219 height 123
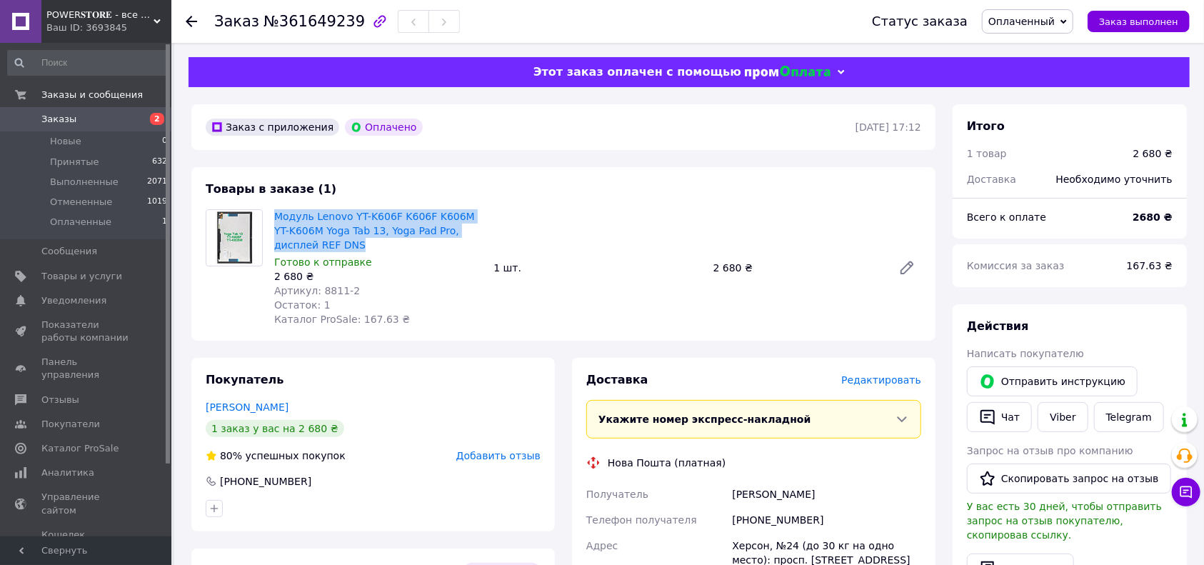
copy link "Модуль Lenovo YT-K606F K606F K606M YT-K606M Yoga Tab 13, Yoga Pad Pro, дисплей …"
click at [1184, 486] on icon at bounding box center [1187, 492] width 12 height 12
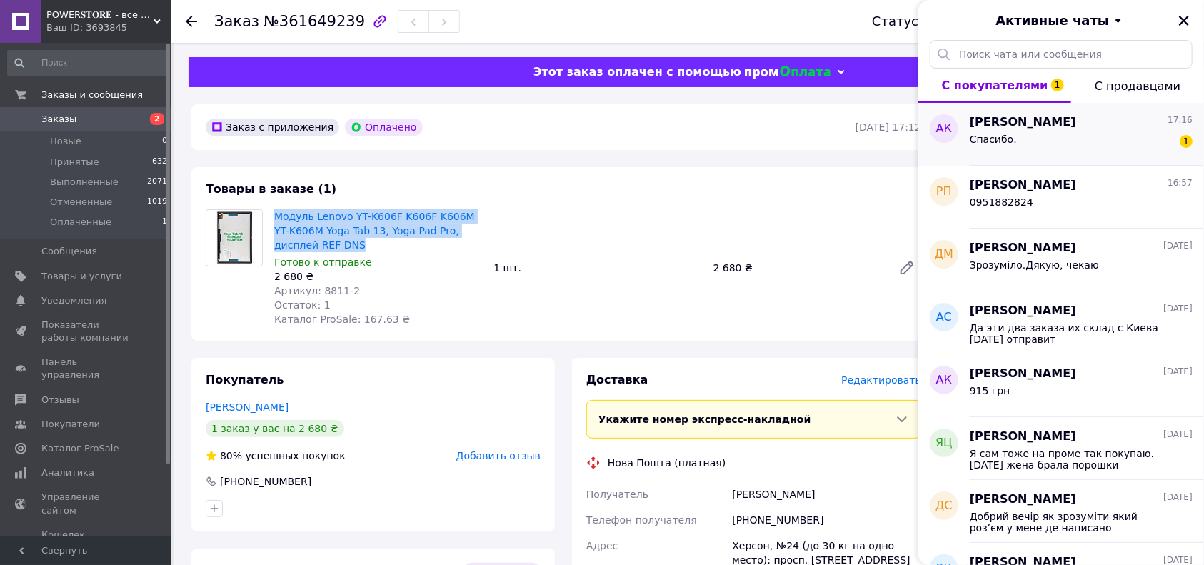
click at [1033, 125] on span "[PERSON_NAME]" at bounding box center [1023, 122] width 106 height 16
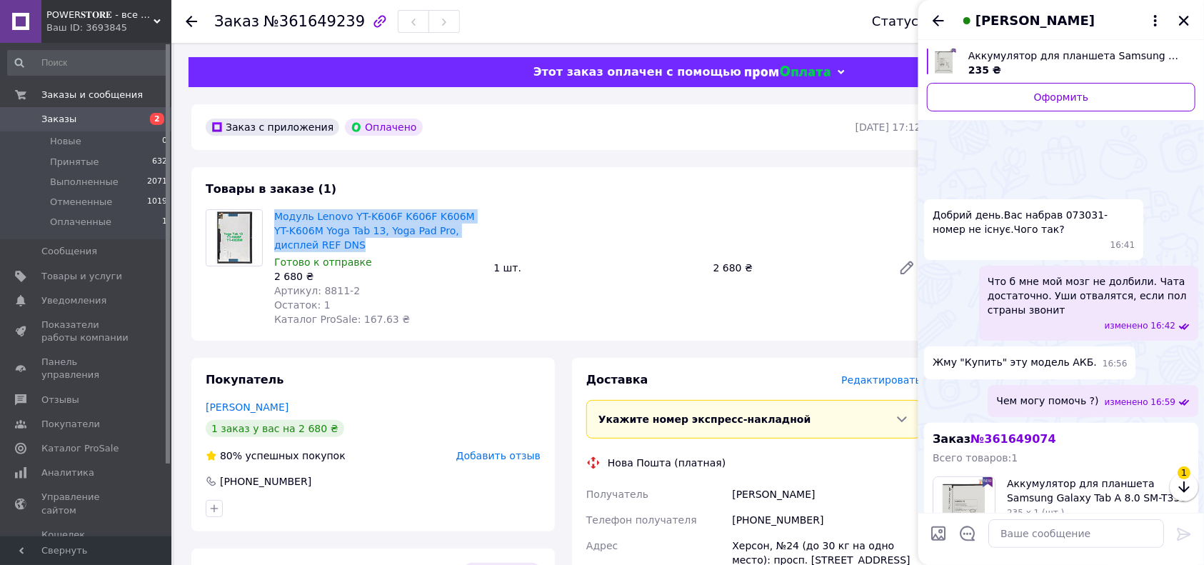
scroll to position [345, 0]
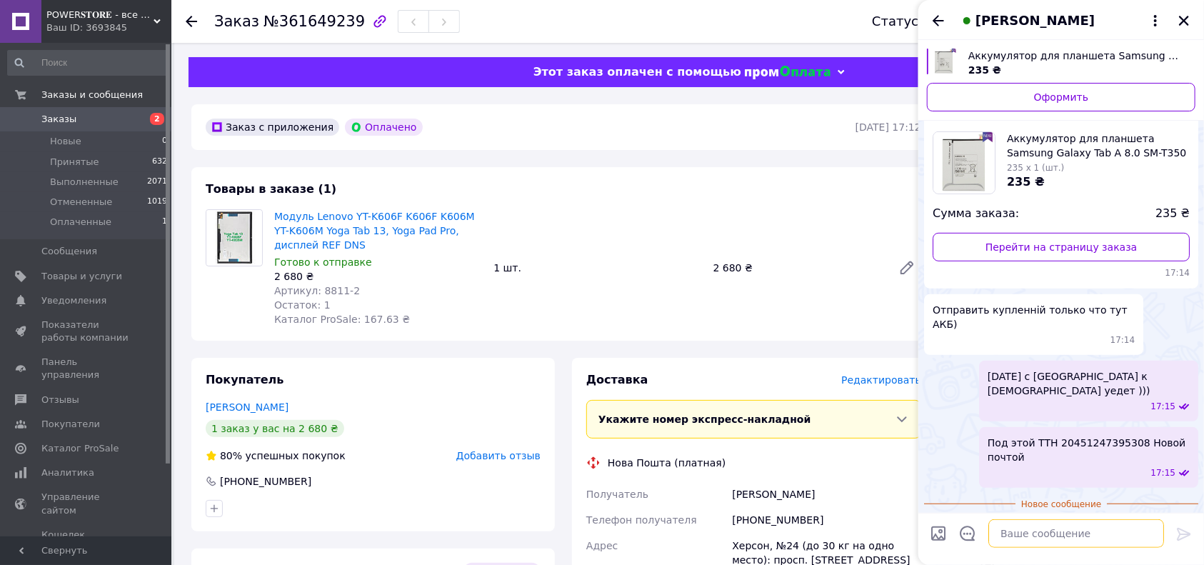
click at [1037, 526] on textarea at bounding box center [1077, 533] width 176 height 29
type textarea "И Вам спасибо."
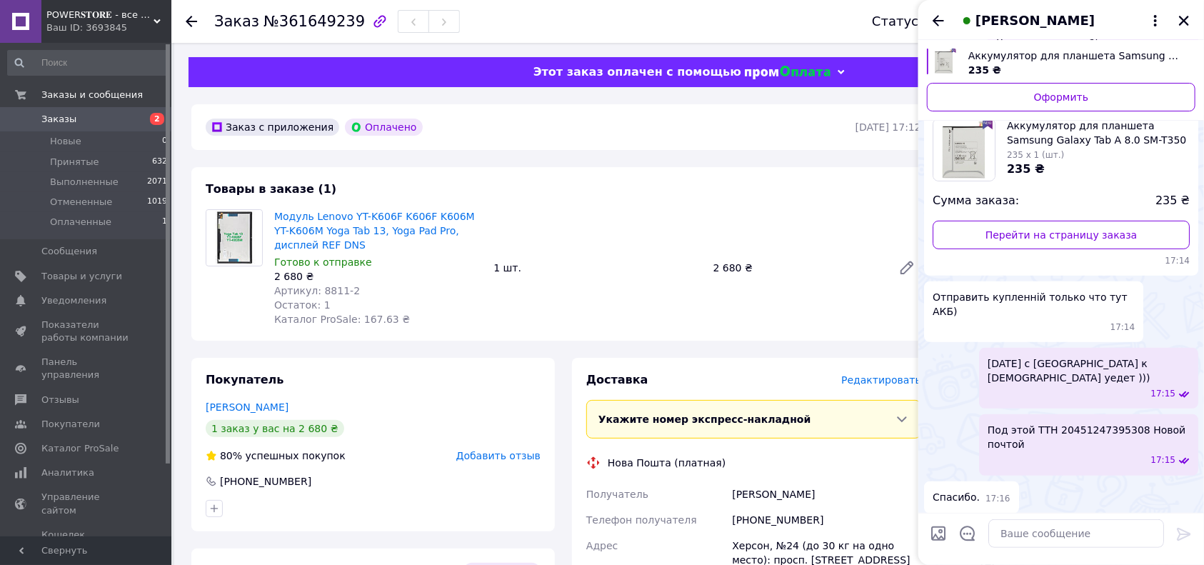
click at [99, 124] on span "Заказы" at bounding box center [86, 119] width 91 height 13
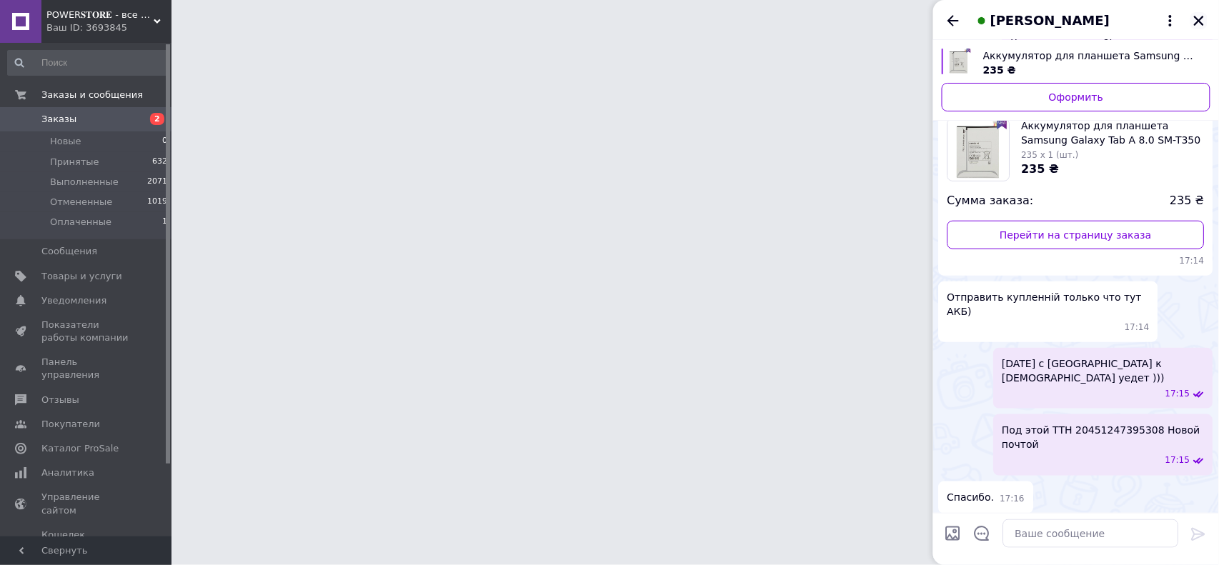
click at [1198, 21] on icon "Закрыть" at bounding box center [1198, 20] width 13 height 13
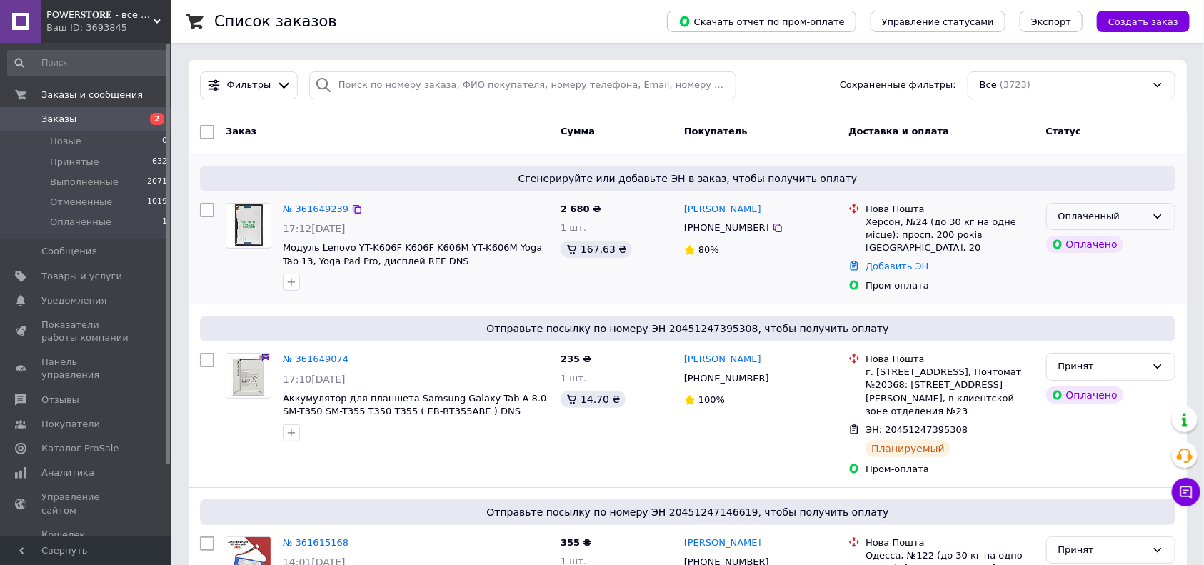
click at [1143, 214] on div "Оплаченный" at bounding box center [1103, 216] width 88 height 15
click at [1066, 249] on li "Принят" at bounding box center [1111, 246] width 128 height 26
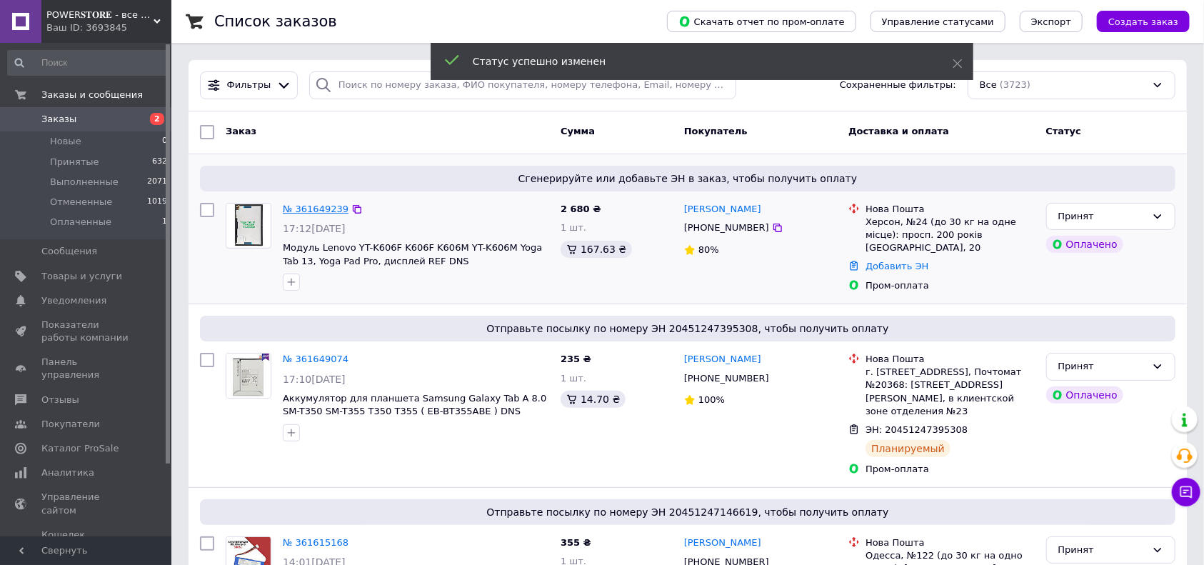
click at [314, 211] on link "№ 361649239" at bounding box center [316, 209] width 66 height 11
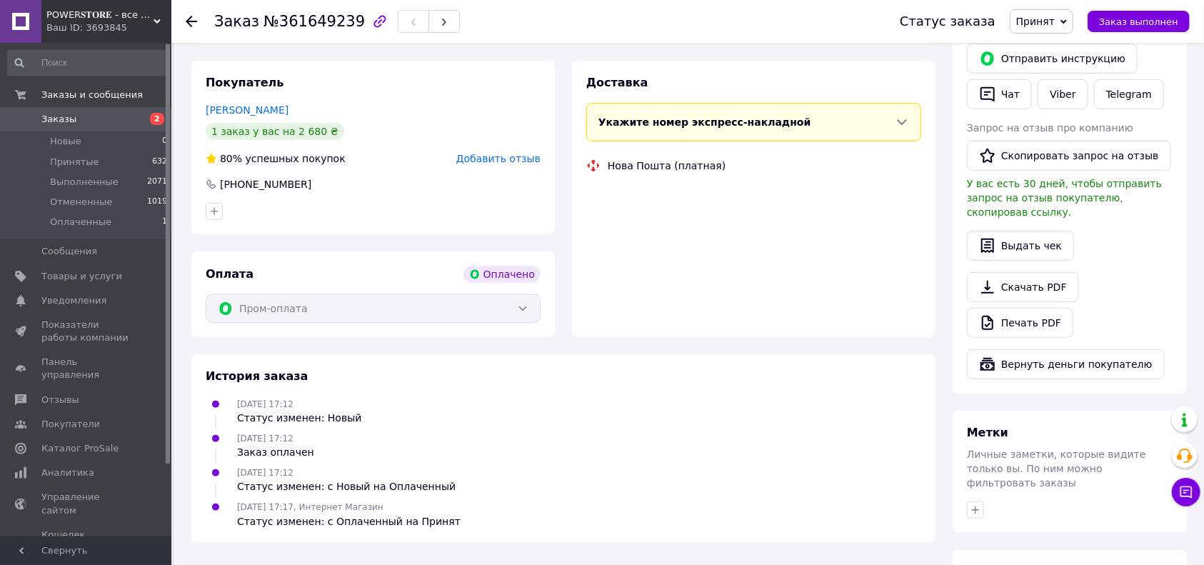
scroll to position [201, 0]
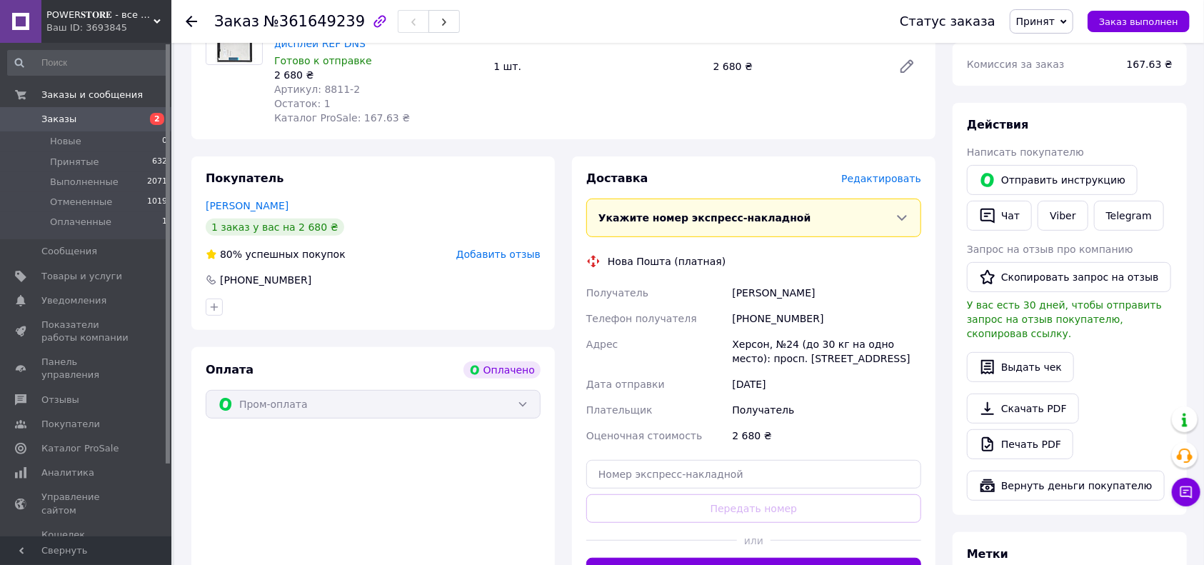
click at [257, 285] on div "[PHONE_NUMBER]" at bounding box center [266, 280] width 94 height 14
copy div "[PHONE_NUMBER]"
click at [1015, 216] on button "Чат" at bounding box center [999, 216] width 65 height 30
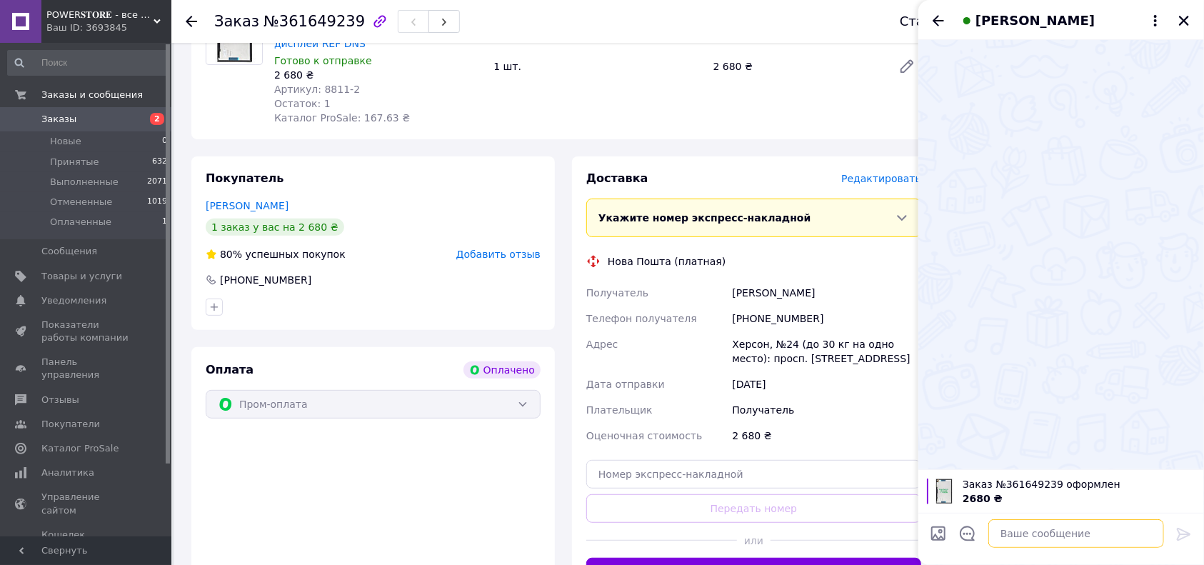
click at [1044, 529] on textarea at bounding box center [1077, 533] width 176 height 29
type textarea "Добрый день."
click at [94, 118] on span "Заказы" at bounding box center [86, 119] width 91 height 13
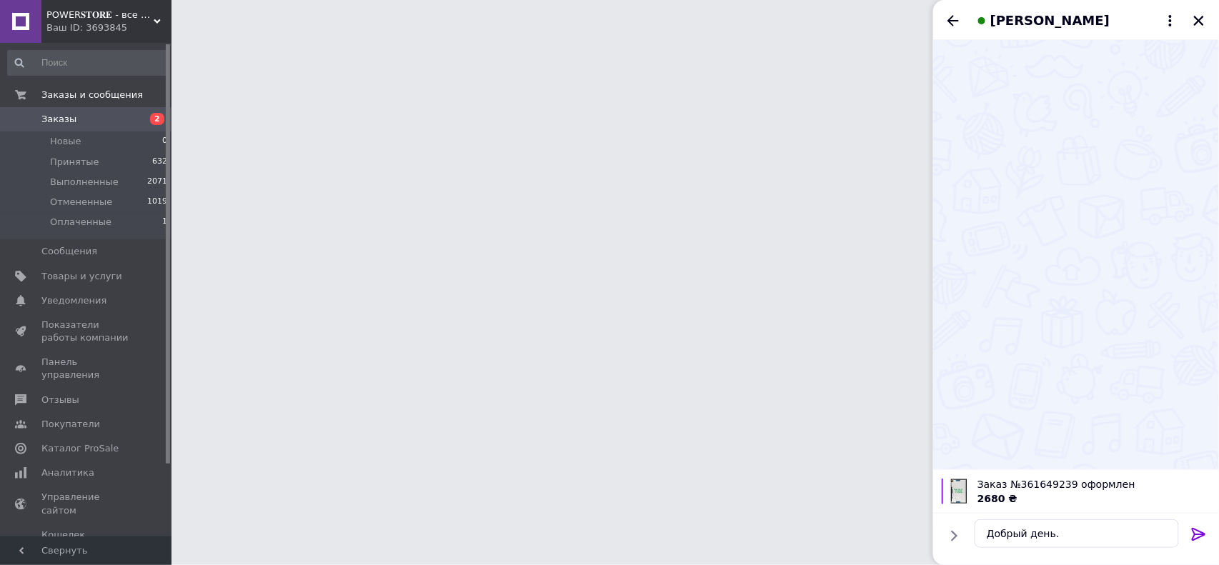
click at [321, 36] on html "POWER𝐒𝐓𝐎𝐑𝐄 - все заказы на дисплеи должны быть согласованы Ваш ID: 3693845 Сайт…" at bounding box center [609, 18] width 1219 height 36
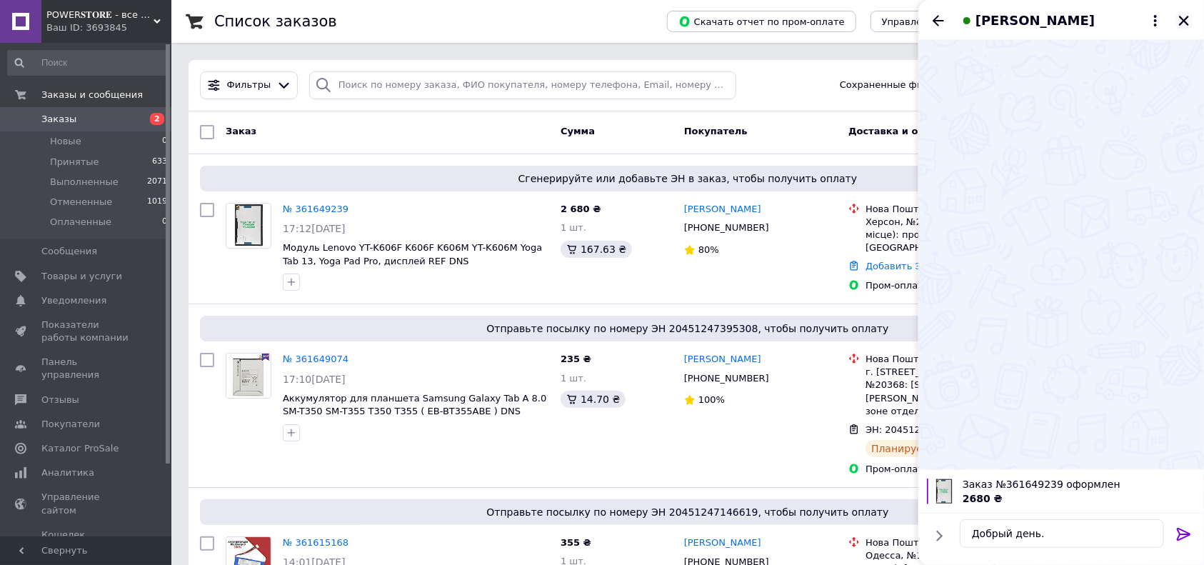
click at [1190, 19] on icon "Закрыть" at bounding box center [1184, 20] width 13 height 13
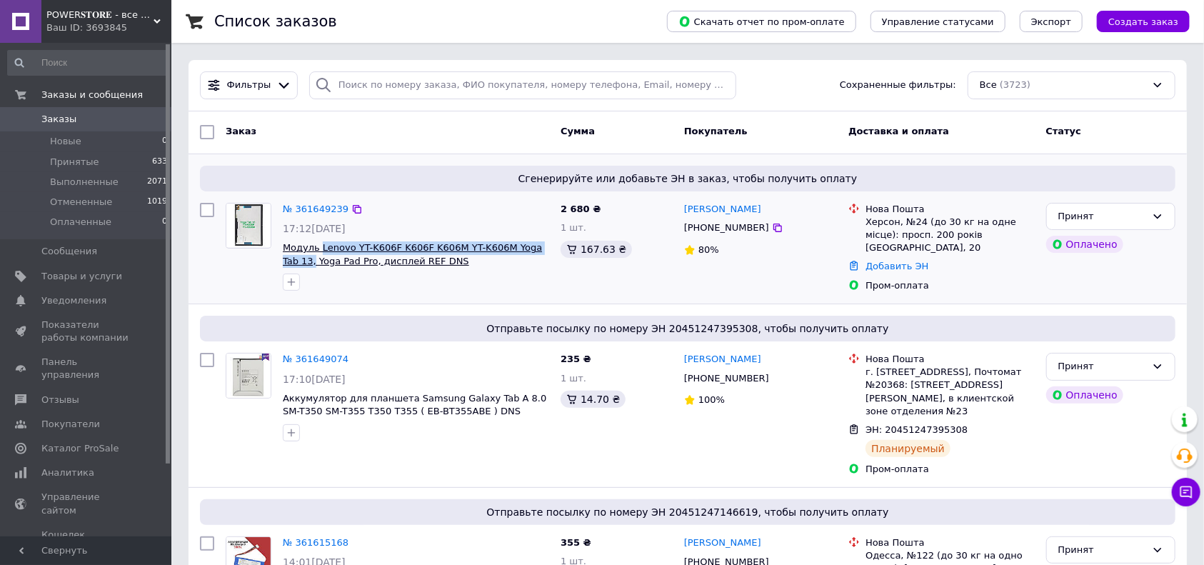
drag, startPoint x: 547, startPoint y: 246, endPoint x: 320, endPoint y: 245, distance: 226.5
click at [320, 245] on span "Модуль Lenovo YT-K606F K606F K606M YT-K606M Yoga Tab 13, Yoga Pad Pro, дисплей …" at bounding box center [416, 254] width 266 height 26
copy span "Lenovo YT-K606F K606F K606M YT-K606M Yoga Tab 13,"
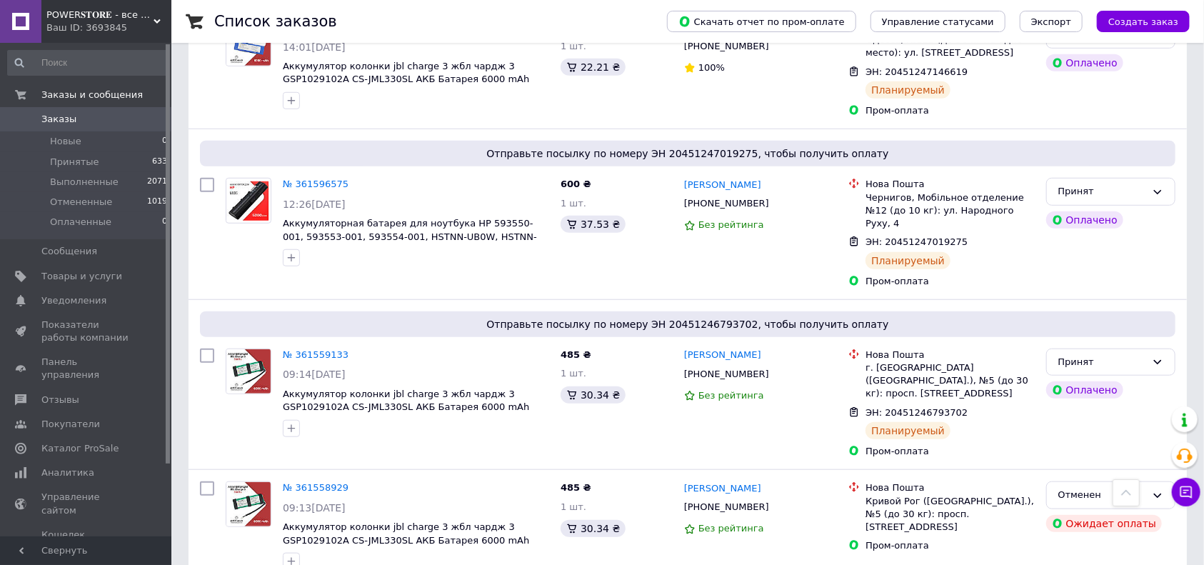
scroll to position [381, 0]
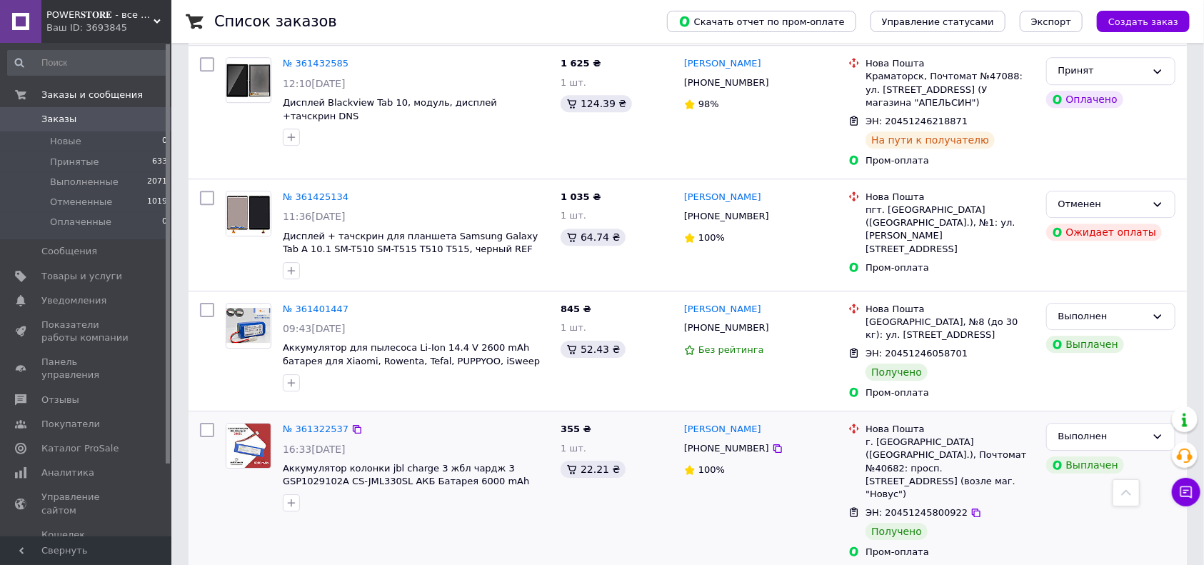
scroll to position [2345, 0]
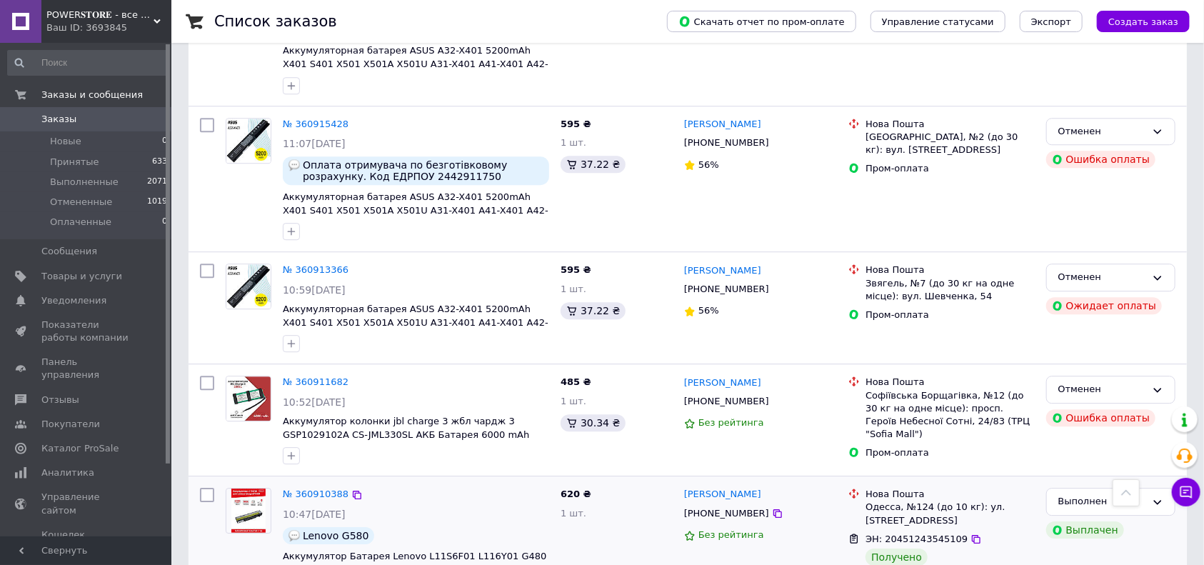
scroll to position [2191, 0]
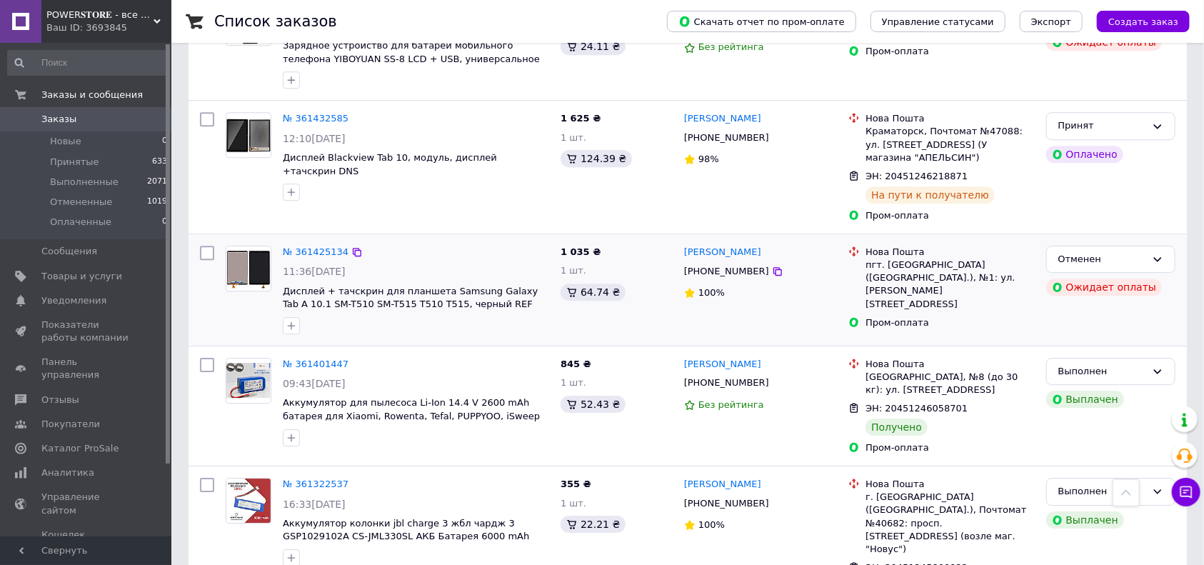
scroll to position [2345, 0]
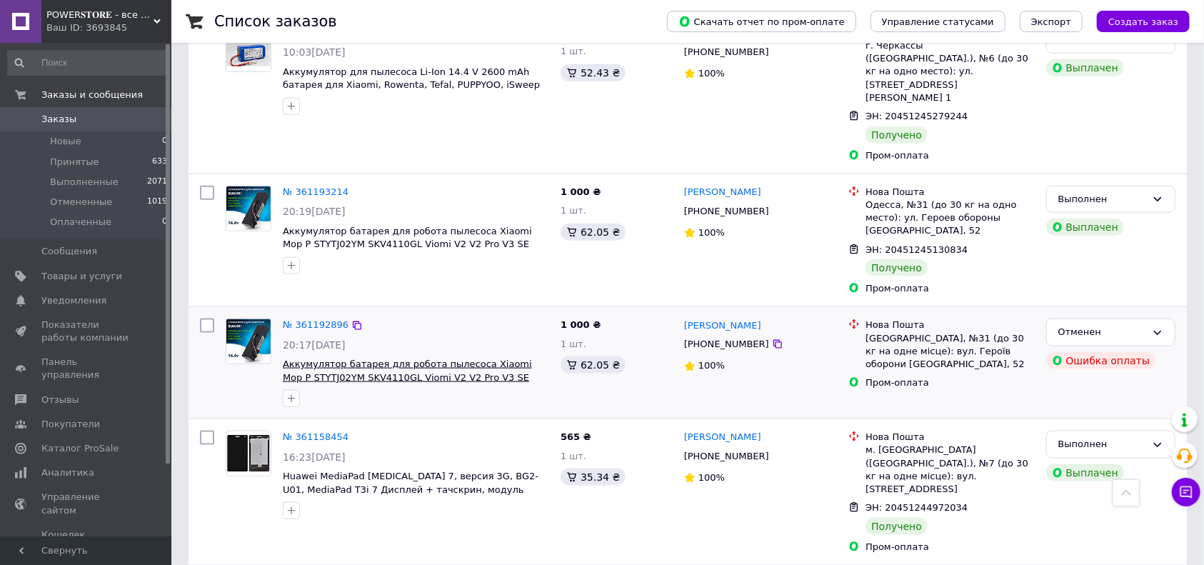
scroll to position [952, 0]
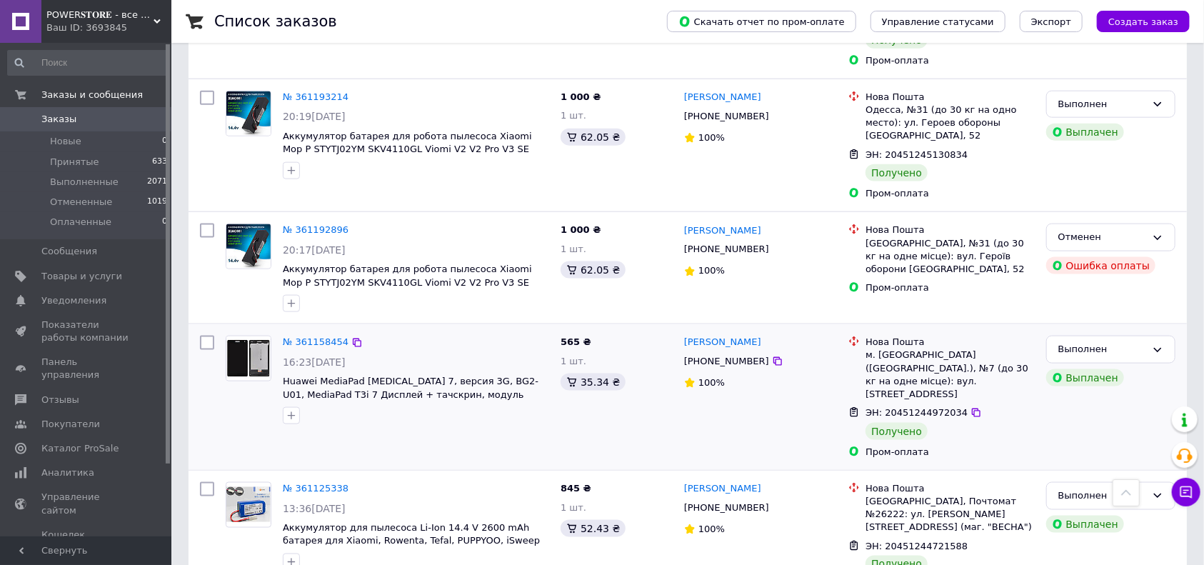
click at [925, 407] on span "ЭН: 20451244972034" at bounding box center [917, 412] width 102 height 11
copy div "ЭН: 20451244972034"
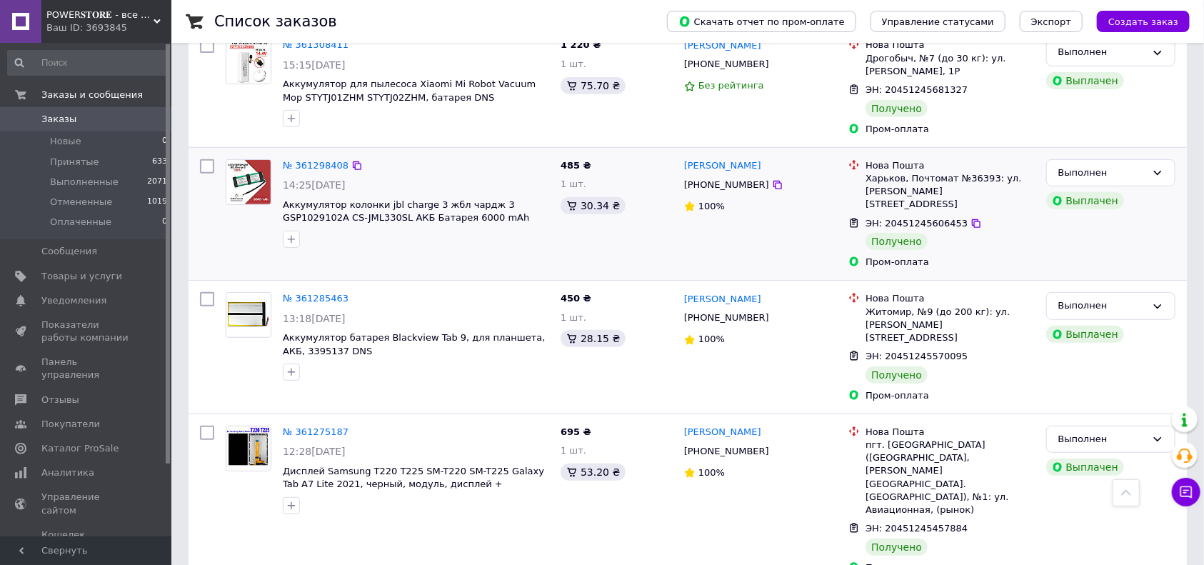
scroll to position [0, 0]
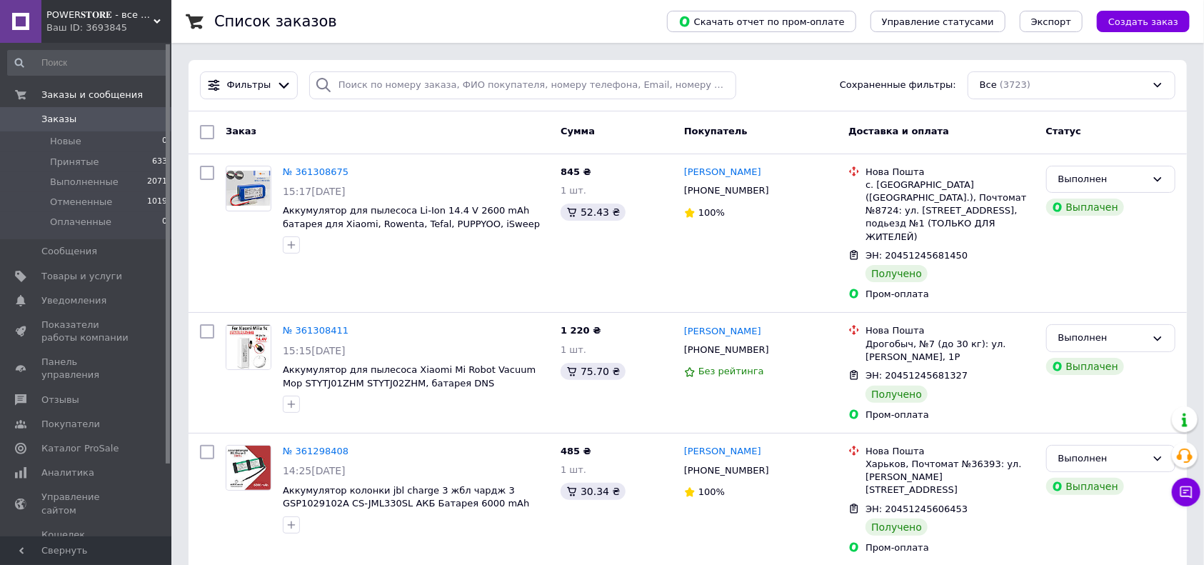
click at [54, 115] on span "Заказы" at bounding box center [58, 119] width 35 height 13
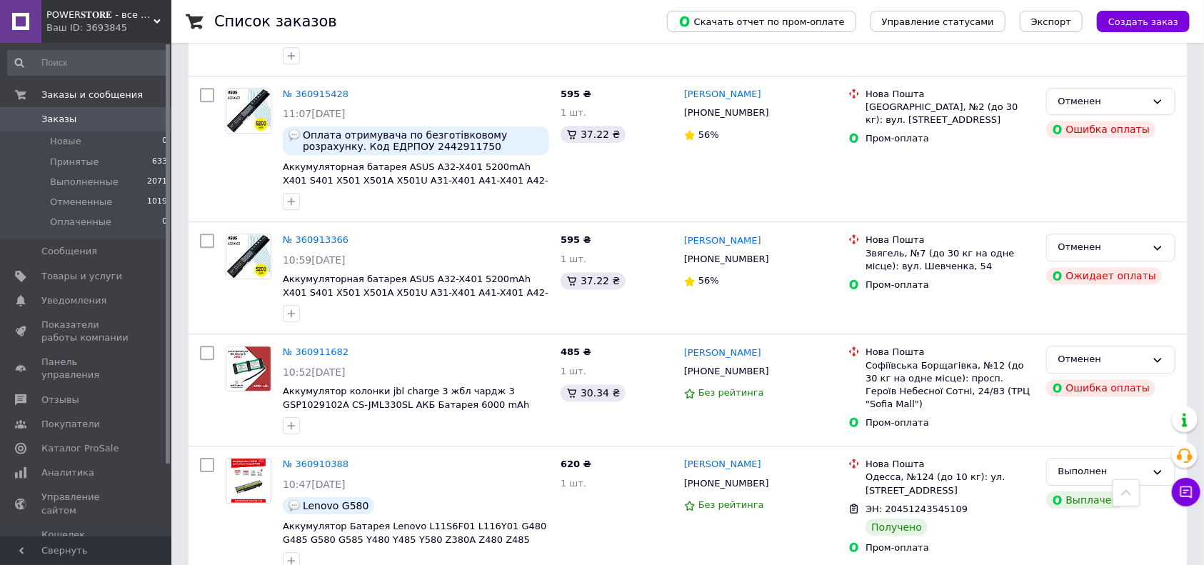
scroll to position [2191, 0]
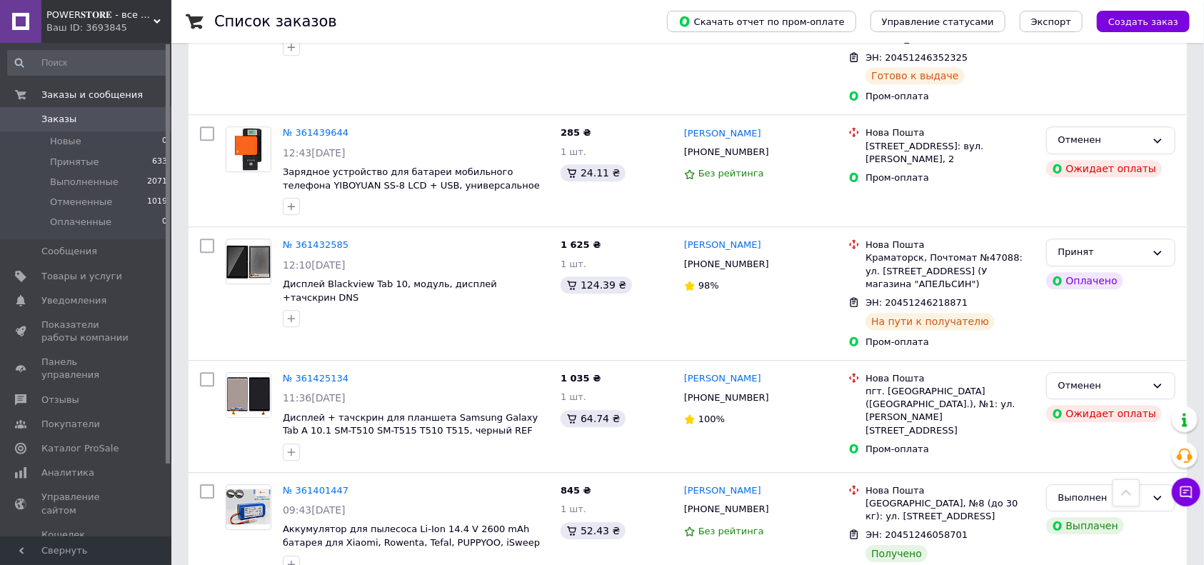
scroll to position [2345, 0]
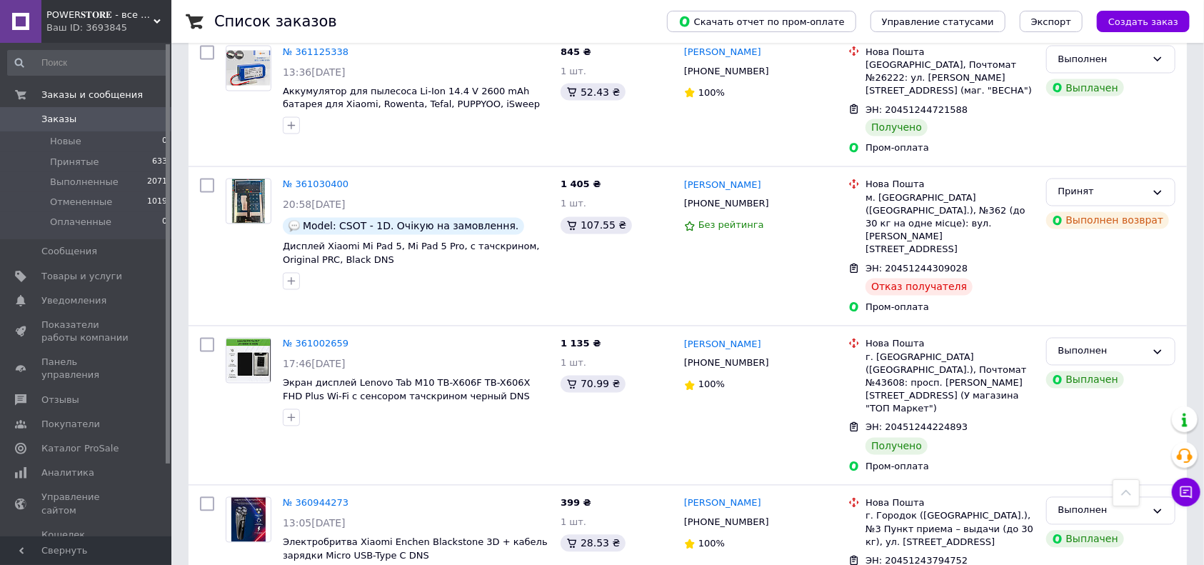
scroll to position [1238, 0]
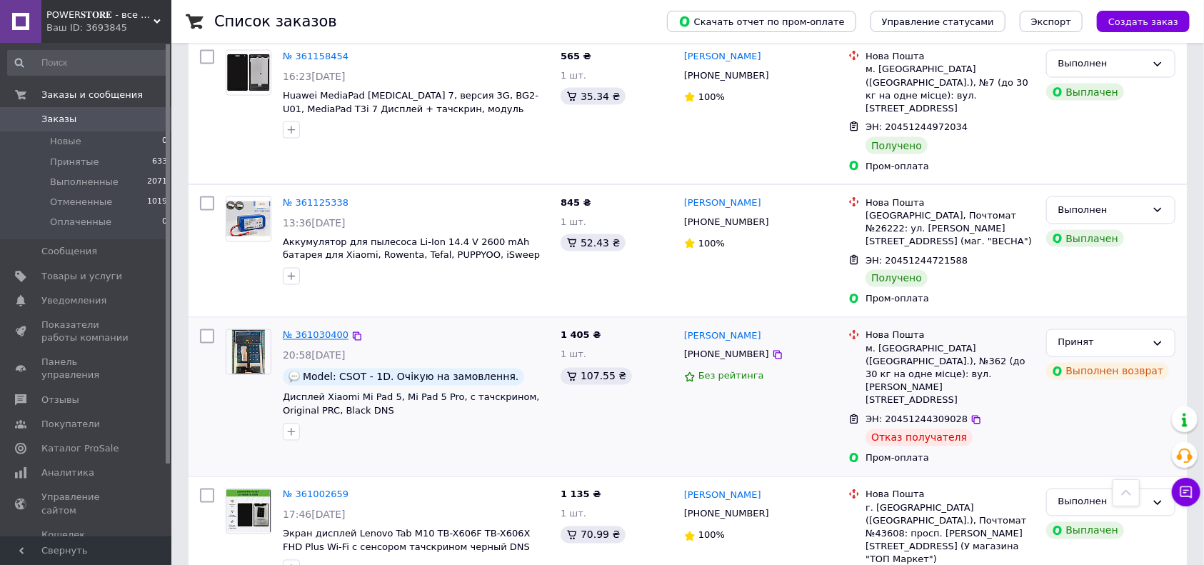
click at [320, 330] on link "№ 361030400" at bounding box center [316, 335] width 66 height 11
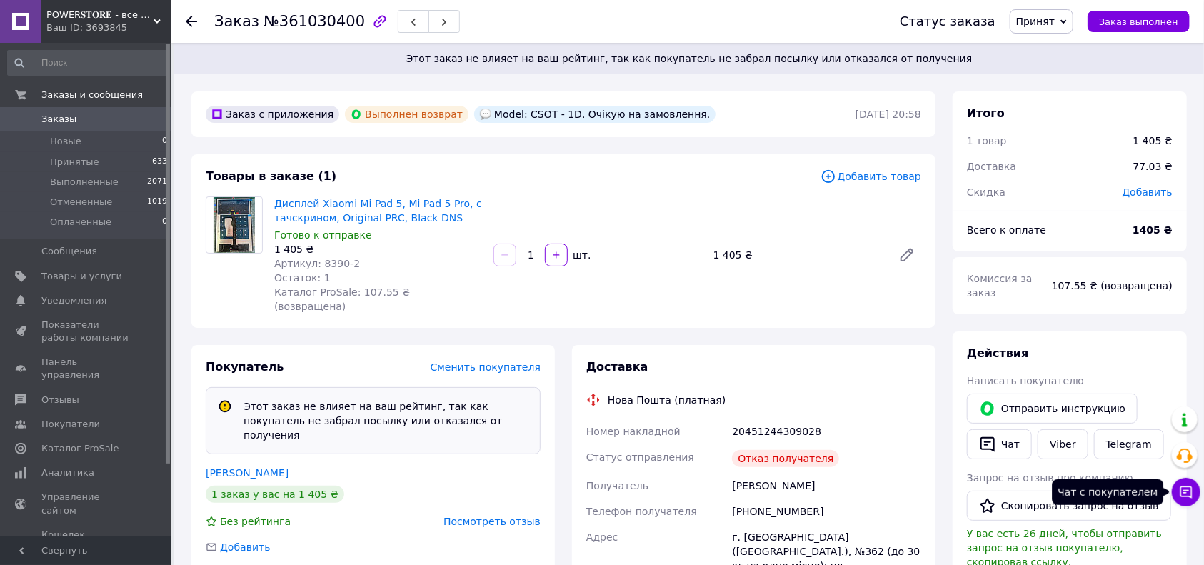
click at [1179, 497] on button "Чат с покупателем" at bounding box center [1186, 492] width 29 height 29
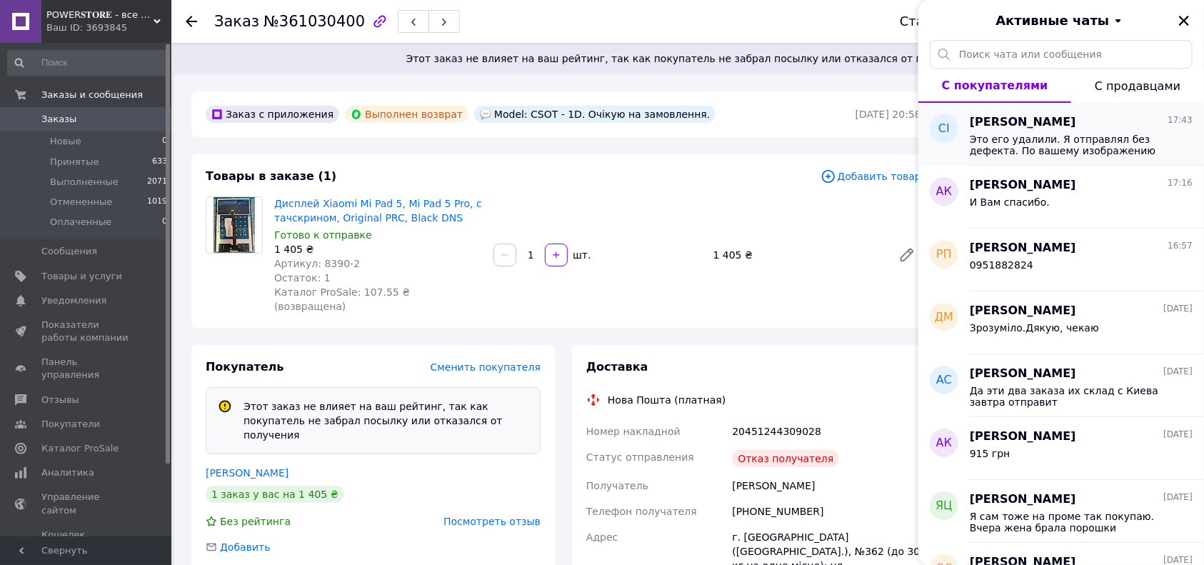
click at [1024, 106] on div "[PERSON_NAME] 17:43 Это его удалили. Я отправлял без дефекта. По вашему изображ…" at bounding box center [1087, 134] width 234 height 63
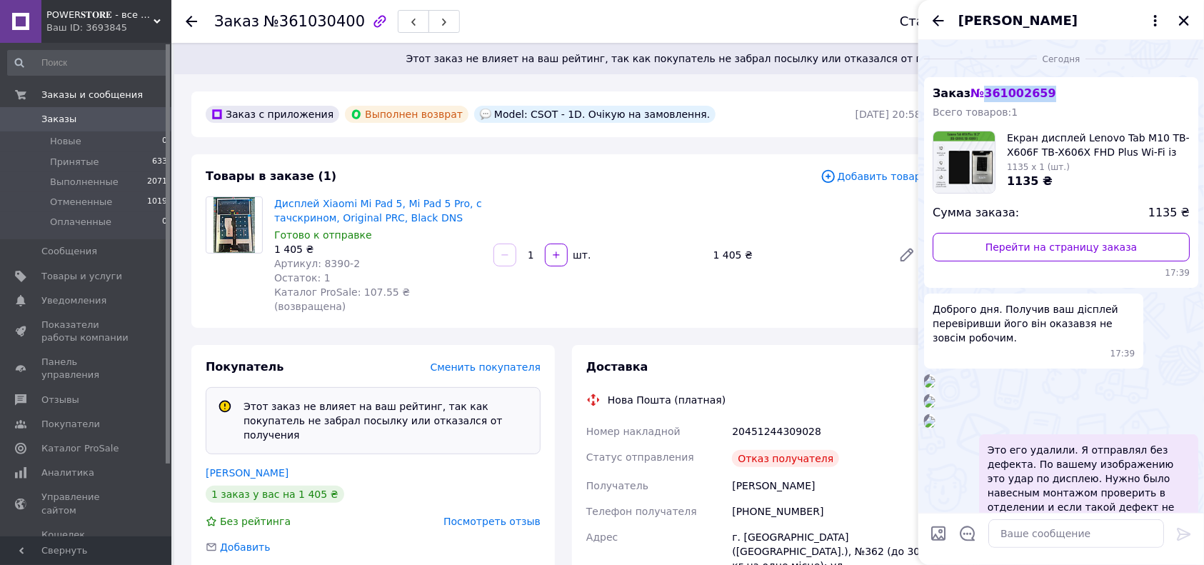
drag, startPoint x: 1049, startPoint y: 91, endPoint x: 982, endPoint y: 98, distance: 66.8
click at [982, 98] on div "Заказ № 361002659 Всего товаров: 1 Екран дисплей Lenovo Tab M10 TB-X606F TB-X60…" at bounding box center [1061, 182] width 274 height 211
copy span "361002659"
click at [83, 113] on span "Заказы" at bounding box center [86, 119] width 91 height 13
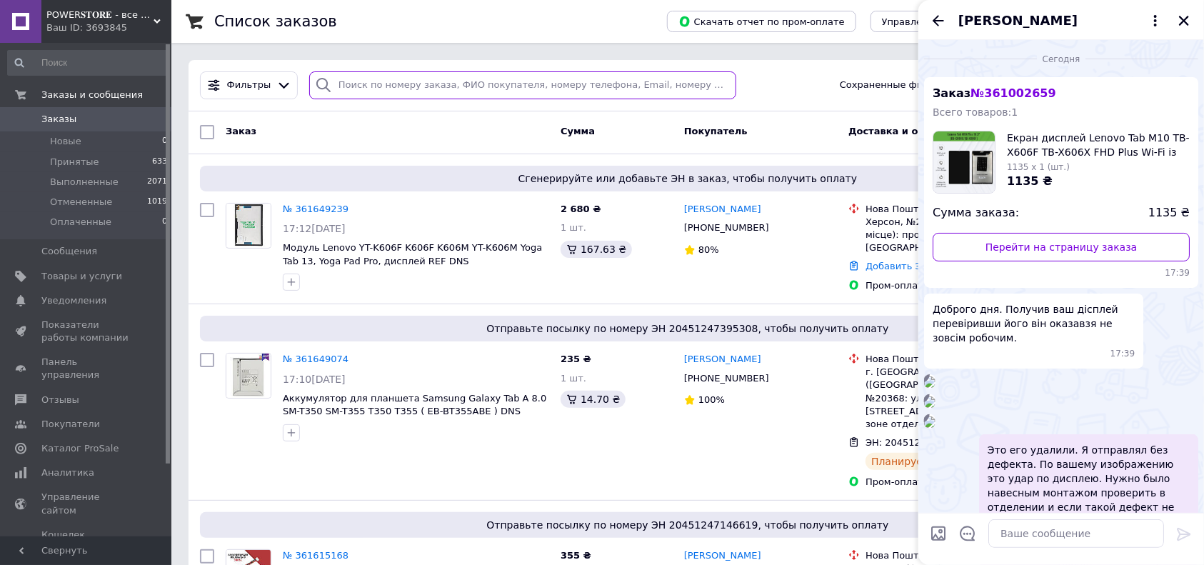
click at [400, 79] on input "search" at bounding box center [522, 85] width 427 height 28
paste input "361002659"
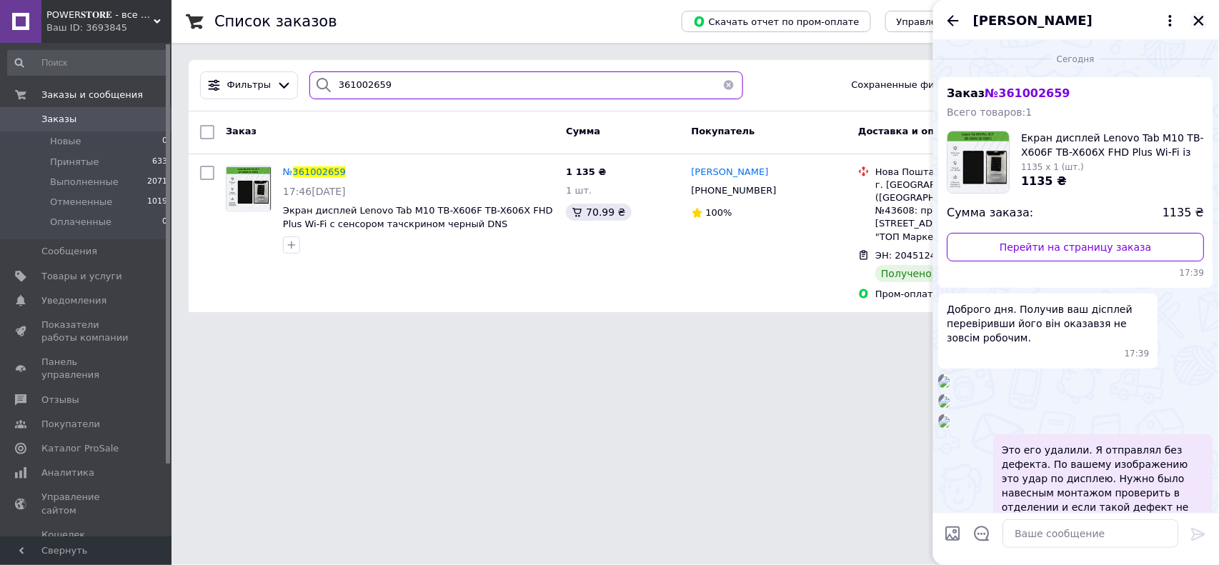
type input "361002659"
click at [1201, 19] on icon "Закрыть" at bounding box center [1199, 21] width 10 height 10
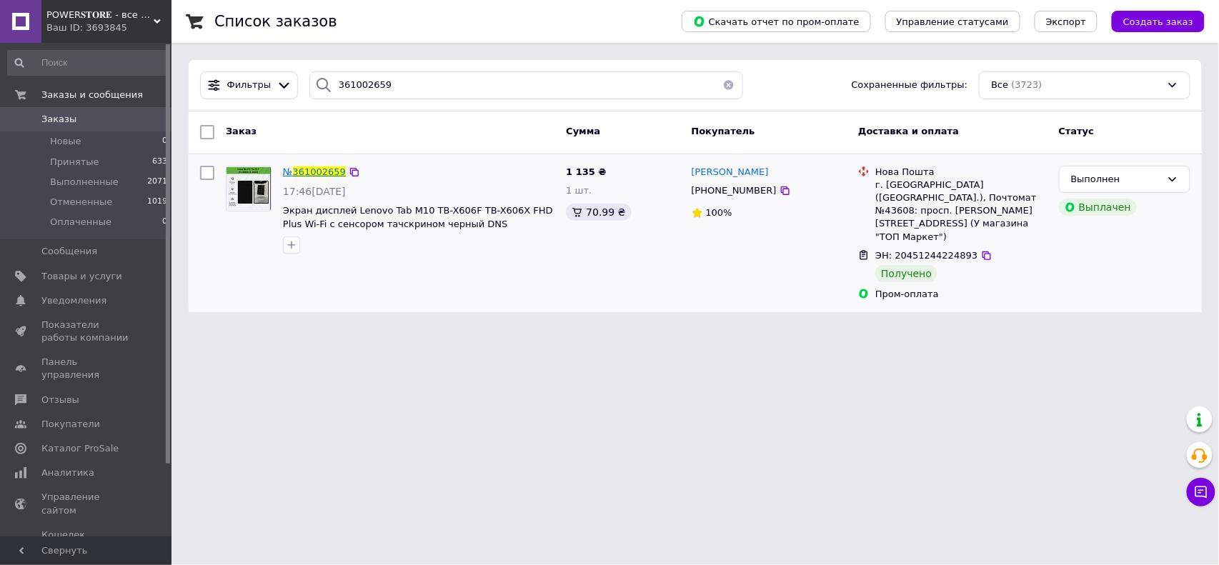
click at [310, 176] on span "361002659" at bounding box center [319, 171] width 53 height 11
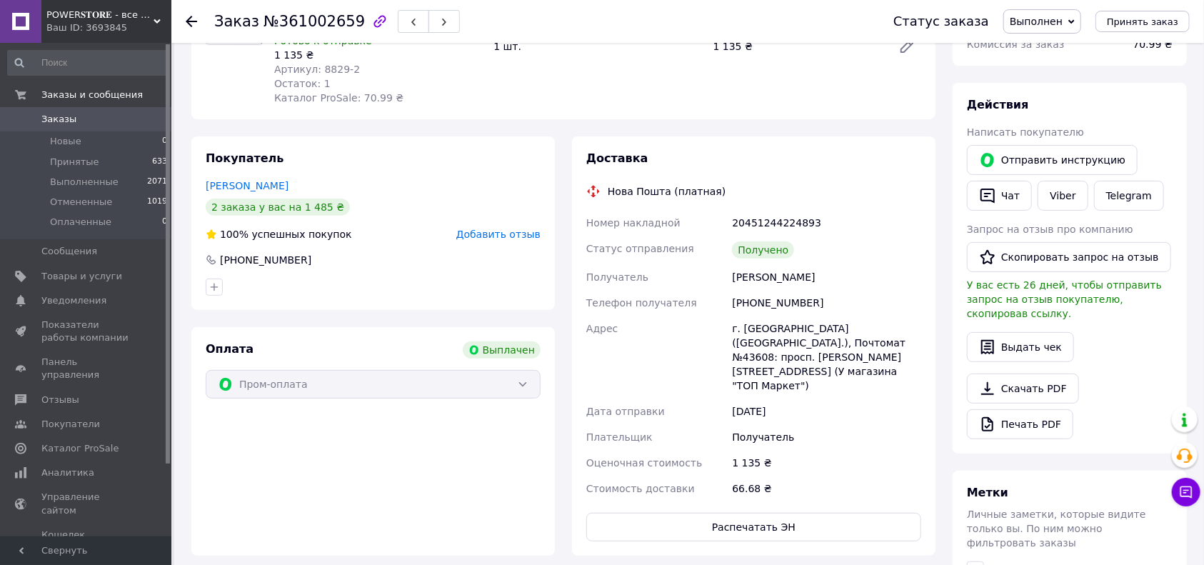
scroll to position [190, 0]
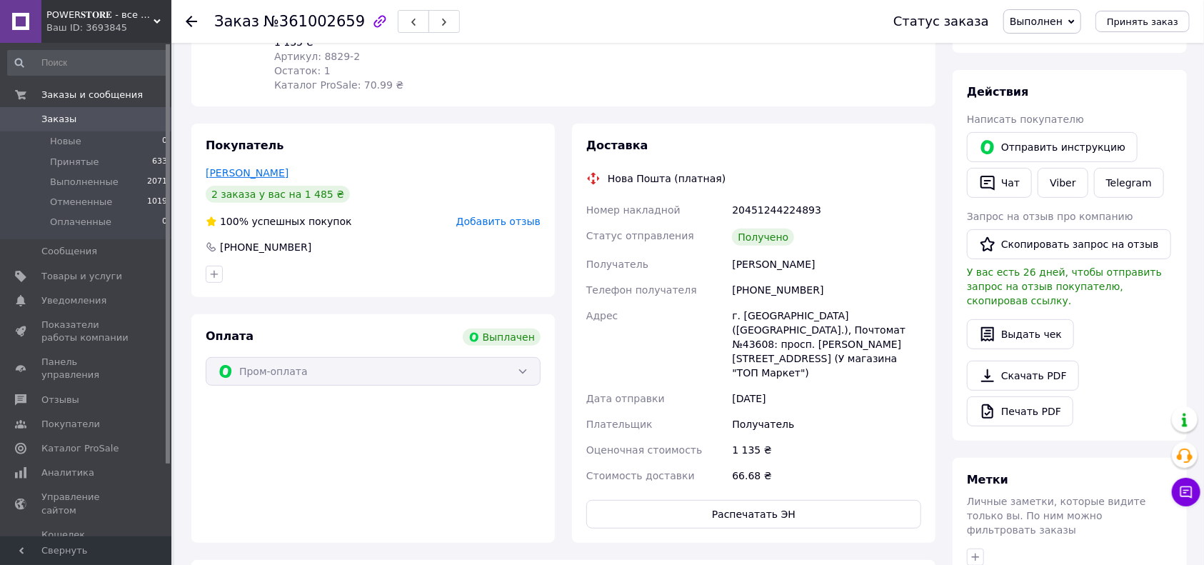
click at [254, 173] on link "[PERSON_NAME]" at bounding box center [247, 172] width 83 height 11
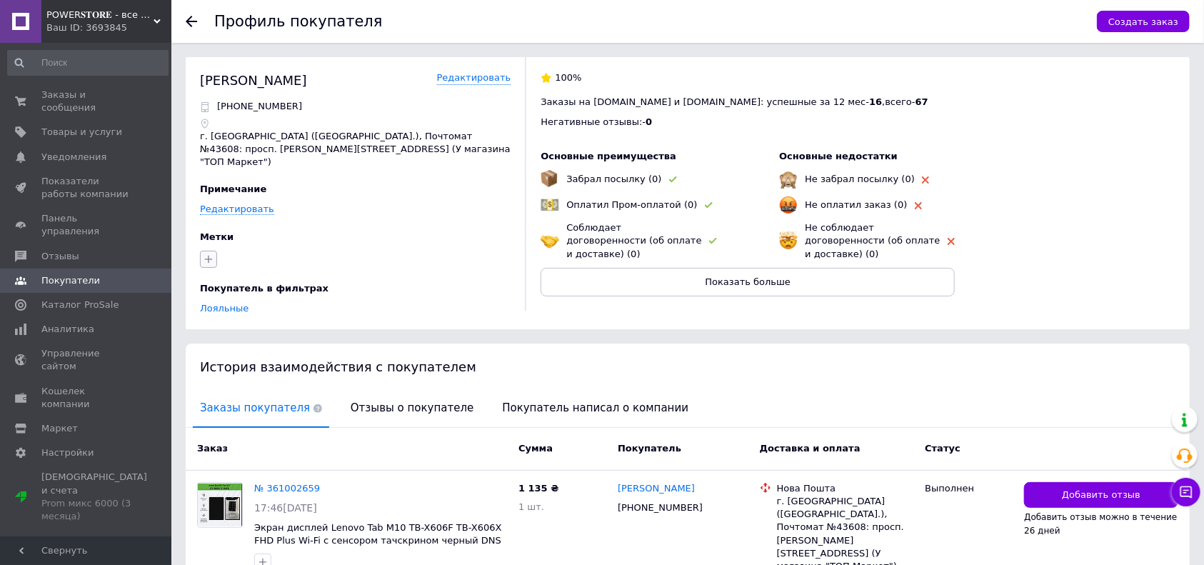
click at [209, 254] on icon "button" at bounding box center [208, 259] width 11 height 11
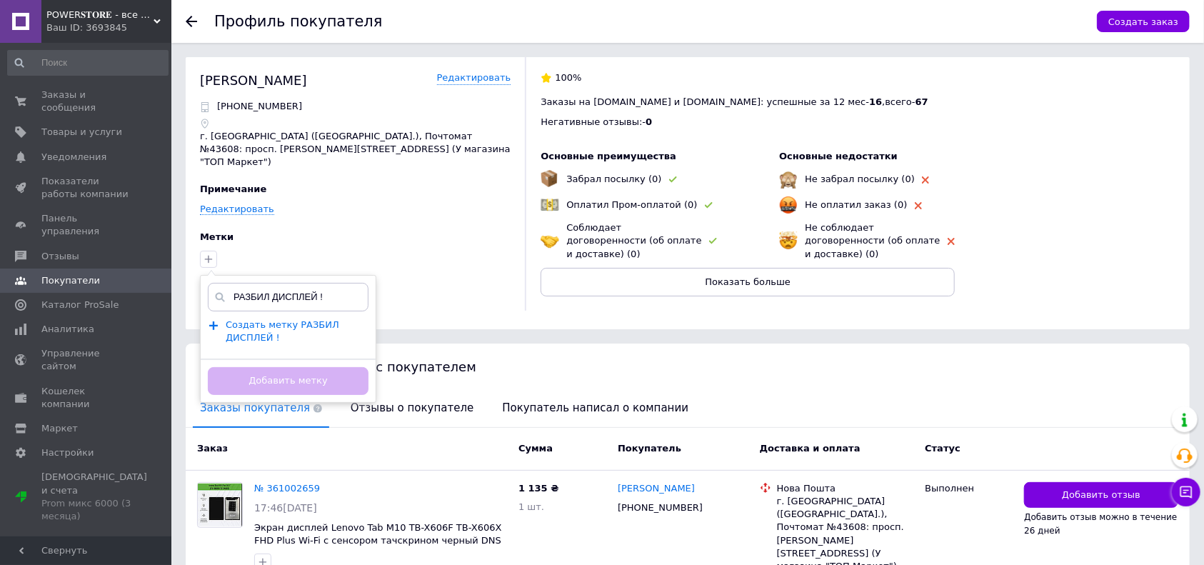
type input "РАЗБИЛ ДИСПЛЕЙ !"
click at [312, 319] on span "Создать метку РАЗБИЛ ДИСПЛЕЙ !" at bounding box center [283, 331] width 114 height 24
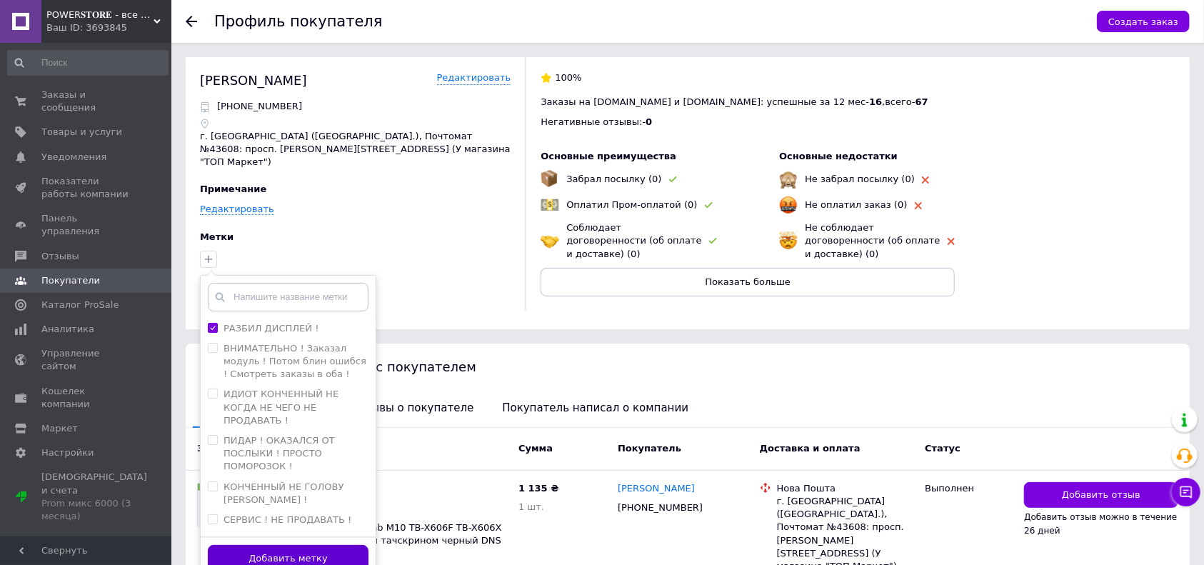
click at [313, 545] on button "Добавить метку" at bounding box center [288, 559] width 161 height 28
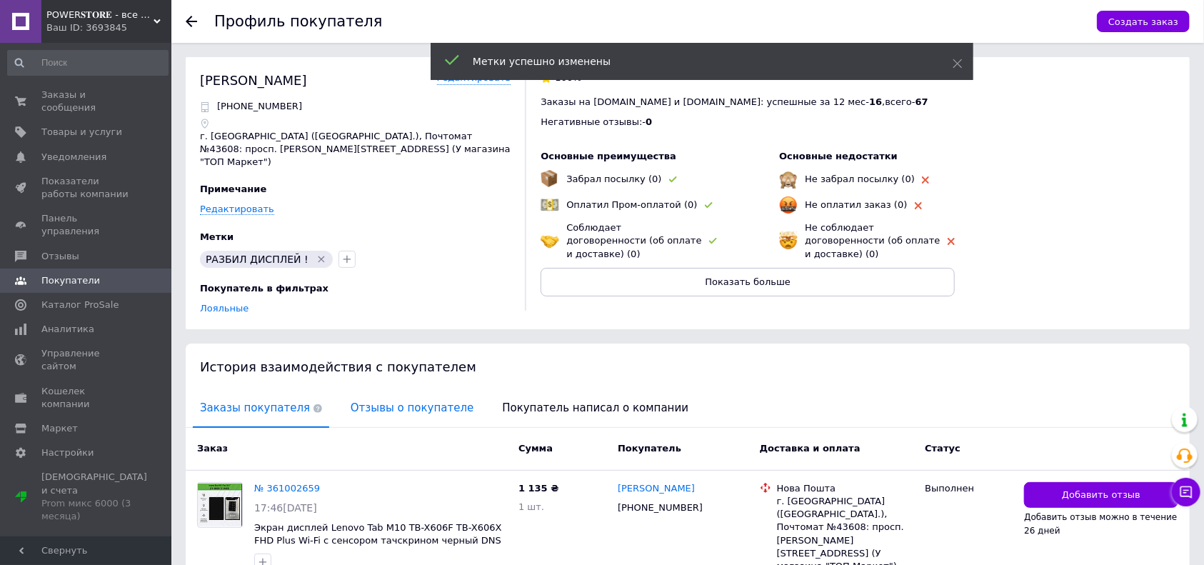
click at [372, 390] on span "Отзывы о покупателе" at bounding box center [412, 408] width 137 height 36
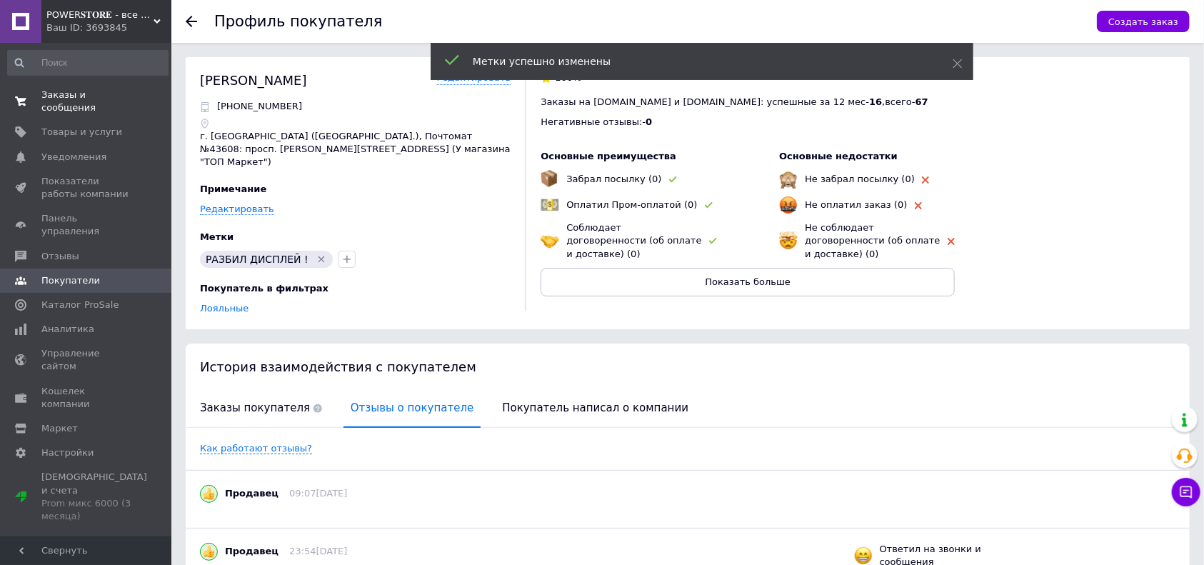
click at [126, 106] on link "Заказы и сообщения 0 0" at bounding box center [88, 101] width 176 height 37
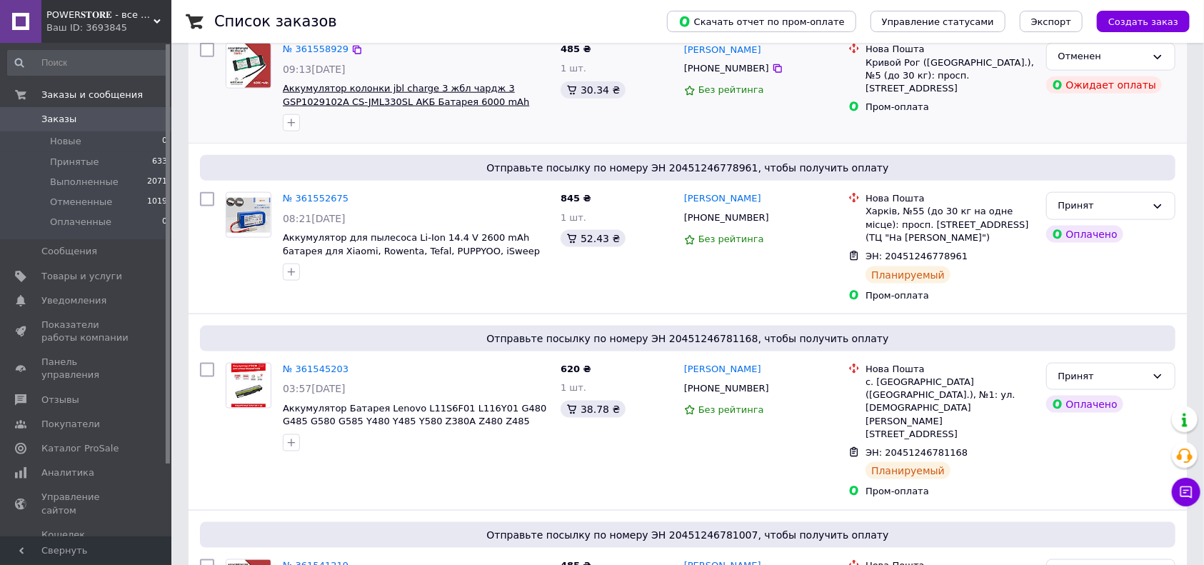
scroll to position [952, 0]
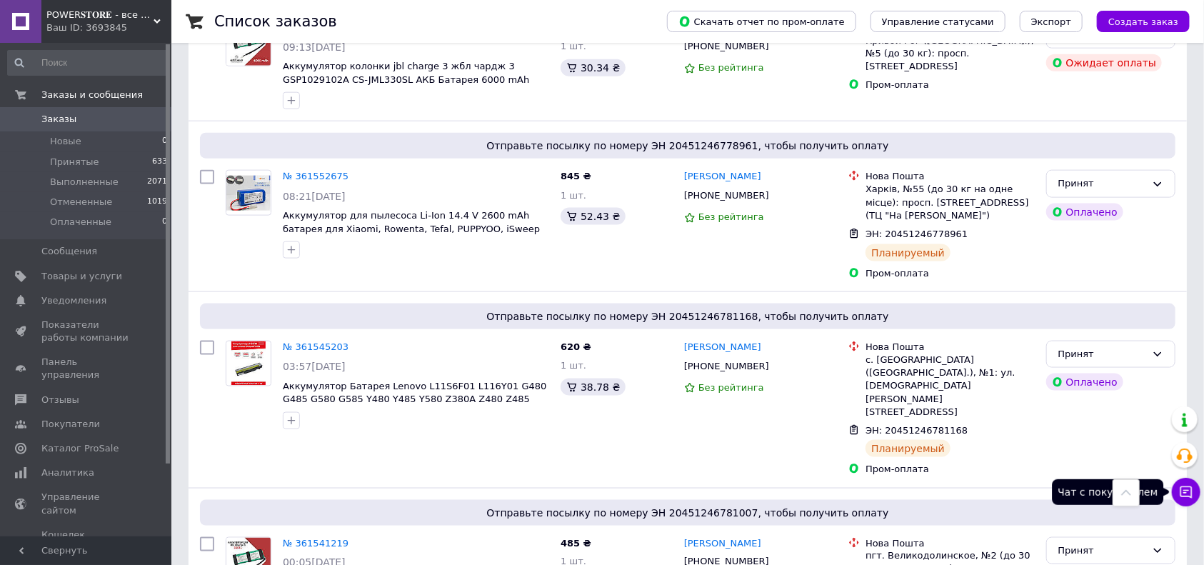
click at [1192, 491] on icon at bounding box center [1186, 492] width 14 height 14
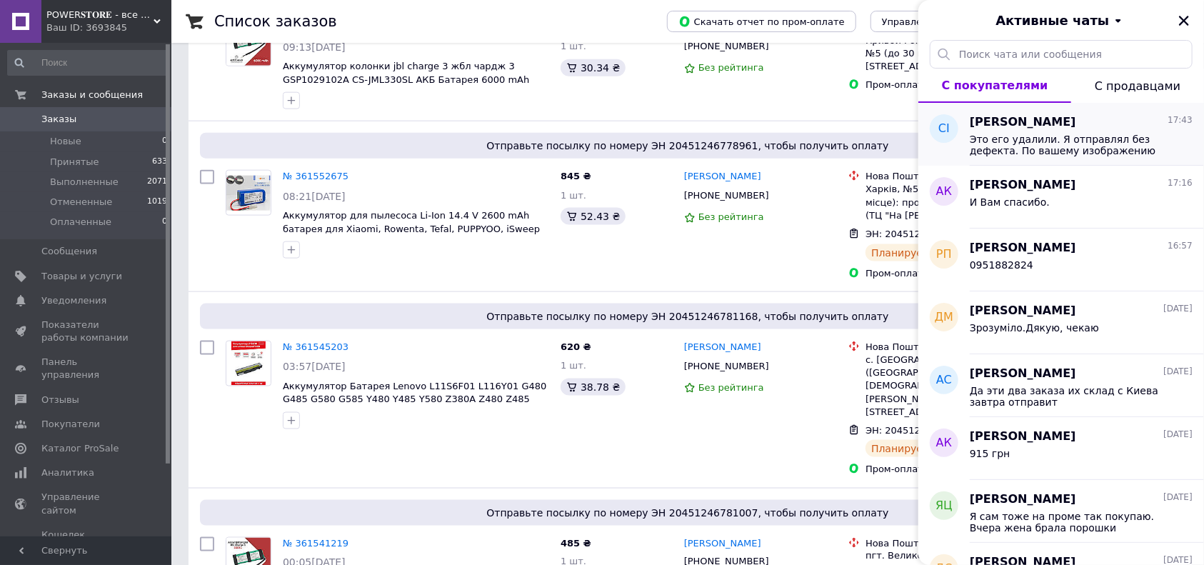
click at [1051, 143] on span "Это его удалили. Я отправлял без дефекта. По вашему изображению это удар по дис…" at bounding box center [1071, 145] width 203 height 23
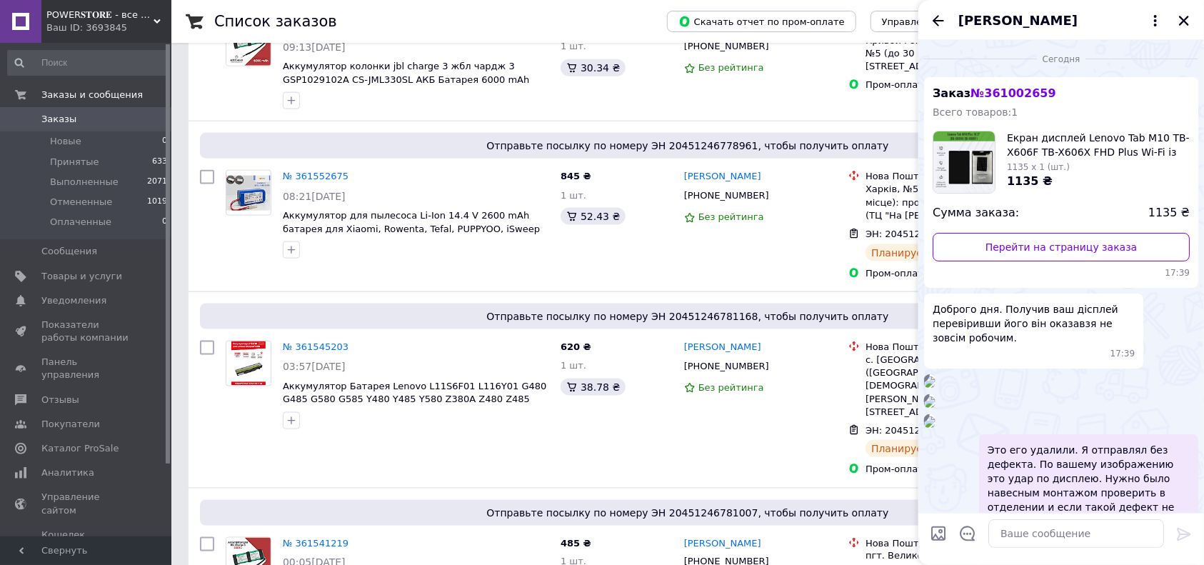
scroll to position [569, 0]
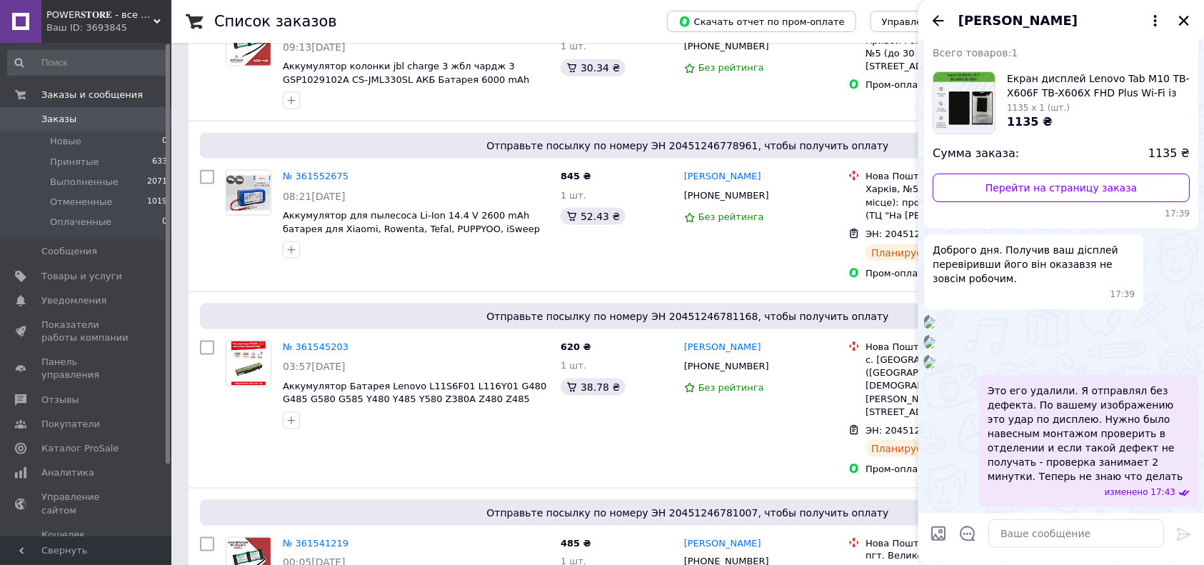
click at [1022, 22] on span "[PERSON_NAME]" at bounding box center [1018, 20] width 119 height 19
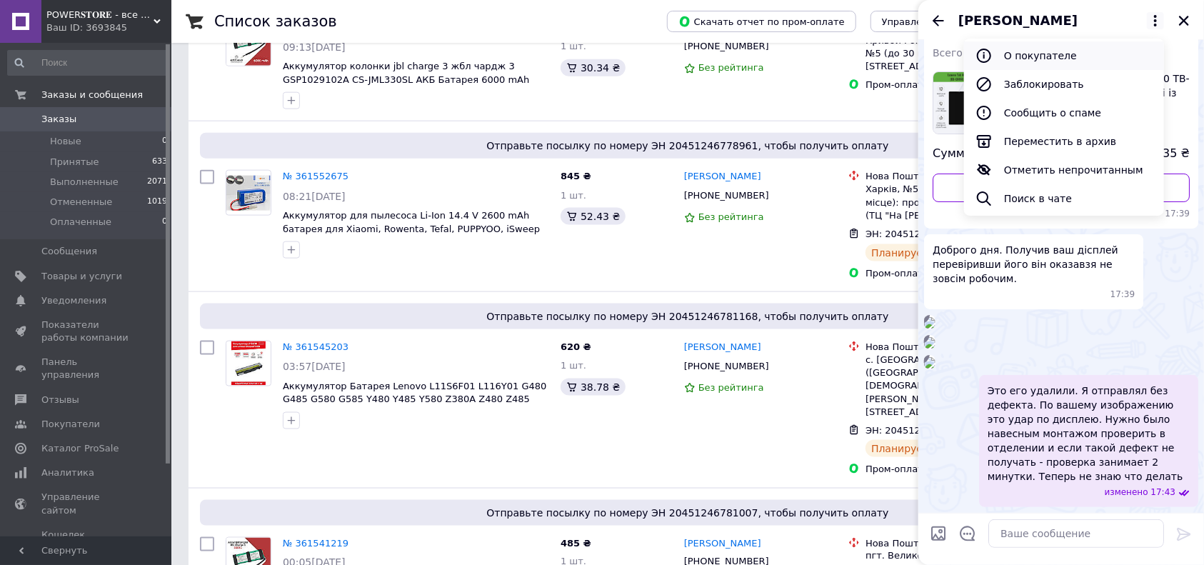
click at [1023, 51] on button "О покупателе" at bounding box center [1064, 55] width 200 height 29
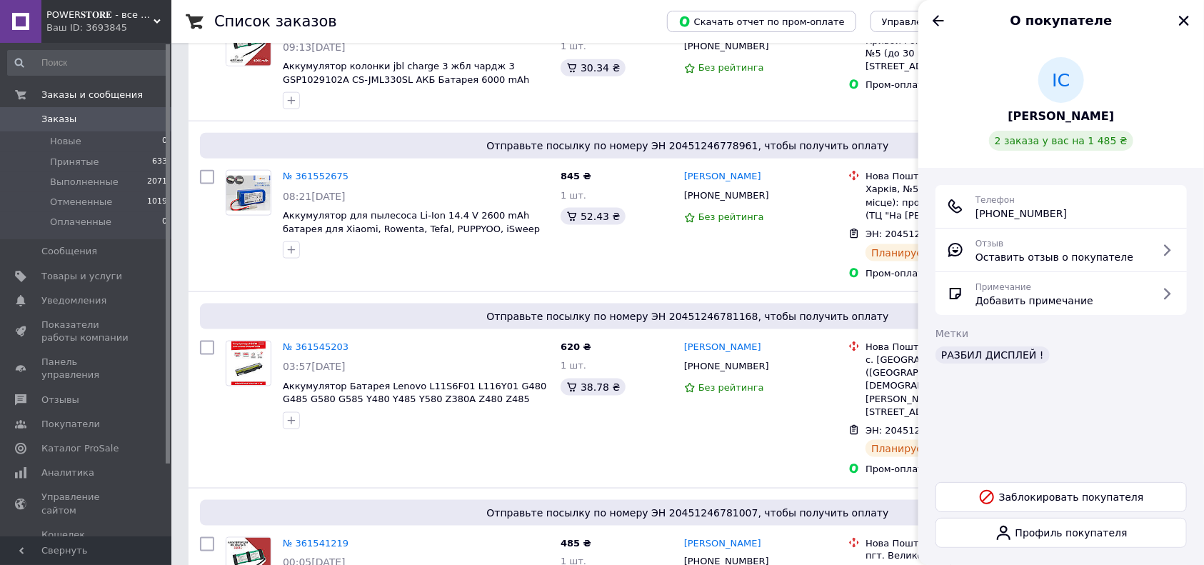
drag, startPoint x: 1069, startPoint y: 214, endPoint x: 972, endPoint y: 219, distance: 98.0
click at [972, 219] on div "Телефон [PHONE_NUMBER]" at bounding box center [1061, 206] width 229 height 29
copy span "[PHONE_NUMBER]"
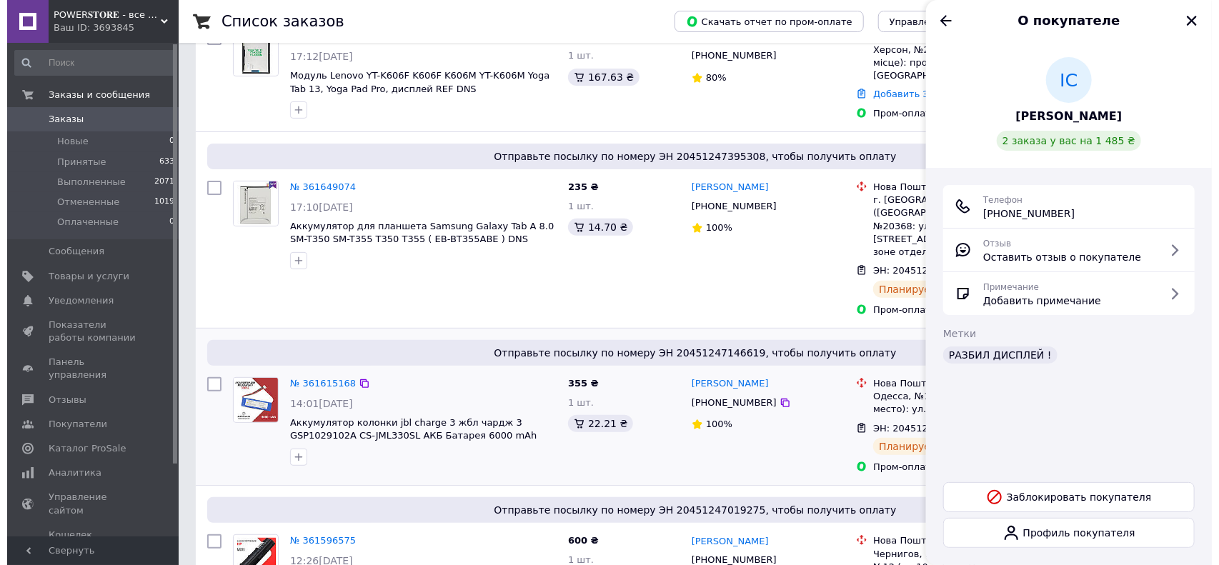
scroll to position [0, 0]
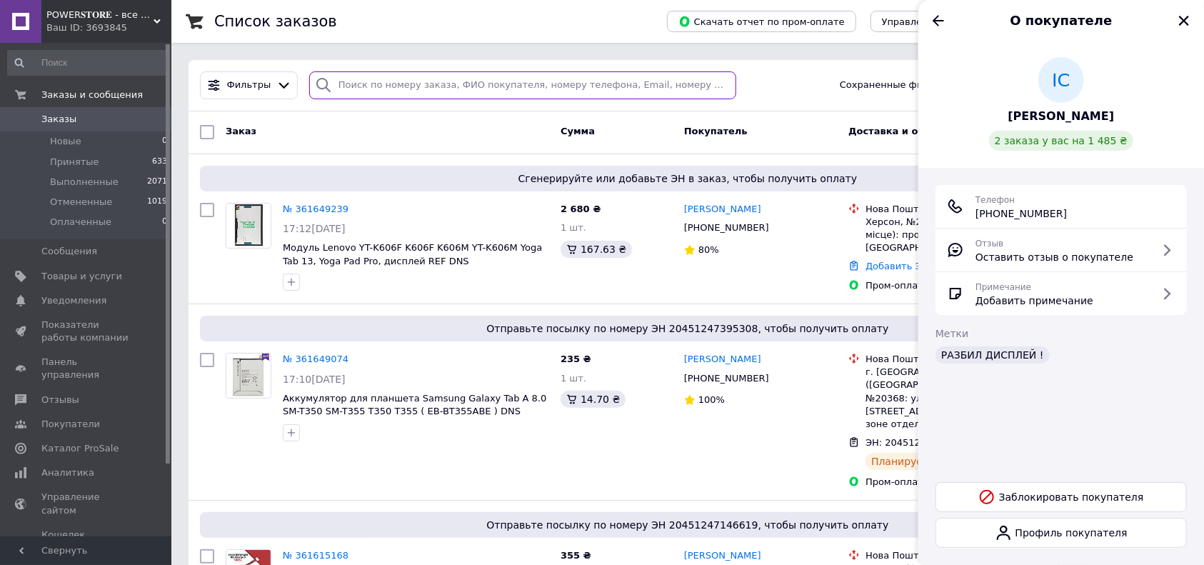
click at [391, 86] on input "search" at bounding box center [522, 85] width 427 height 28
paste input "[PHONE_NUMBER]"
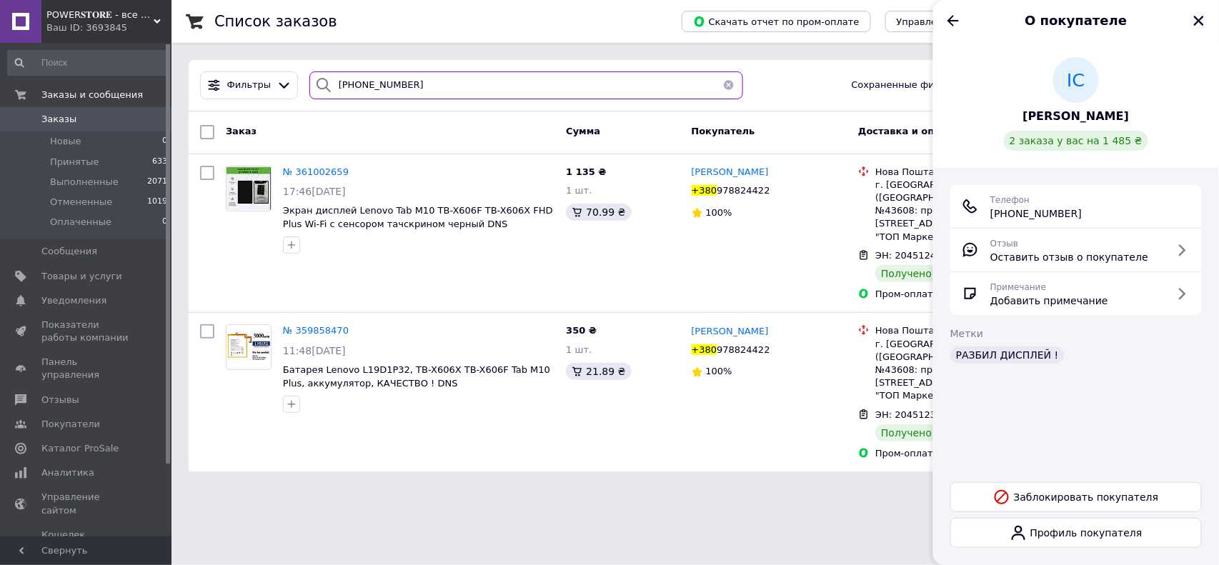
type input "[PHONE_NUMBER]"
click at [1203, 18] on icon "Закрыть" at bounding box center [1198, 20] width 13 height 13
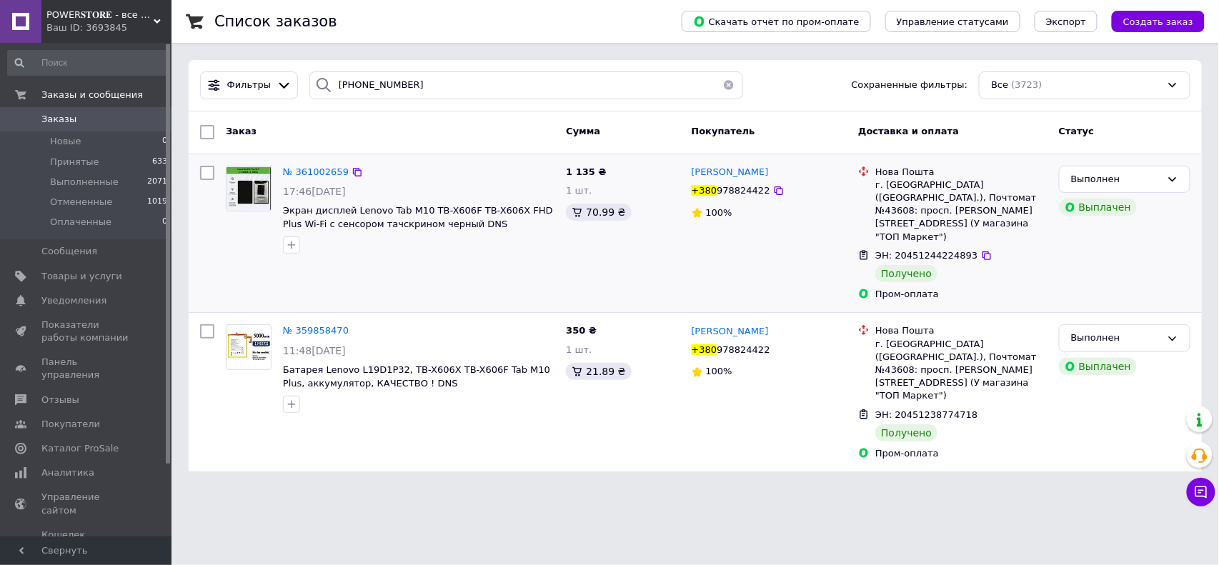
click at [920, 250] on span "ЭН: 20451244224893" at bounding box center [926, 255] width 102 height 11
copy span "20451244224893"
click at [1200, 483] on button "Чат с покупателем" at bounding box center [1201, 492] width 29 height 29
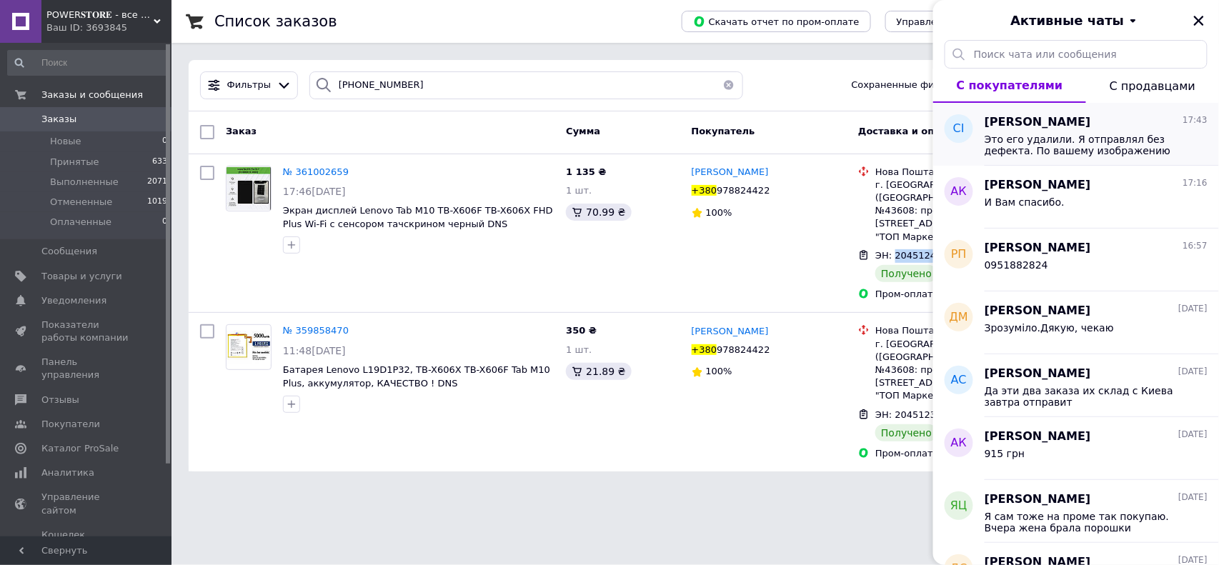
click at [1020, 135] on span "Это его удалили. Я отправлял без дефекта. По вашему изображению это удар по дис…" at bounding box center [1085, 145] width 203 height 23
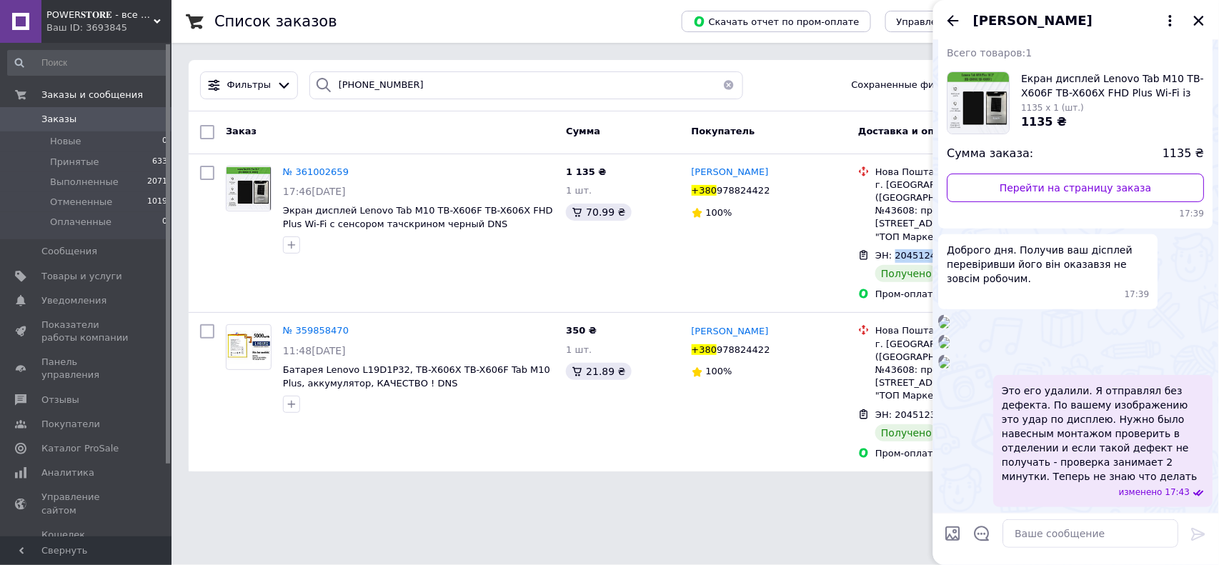
scroll to position [659, 0]
click at [950, 357] on img at bounding box center [944, 362] width 11 height 11
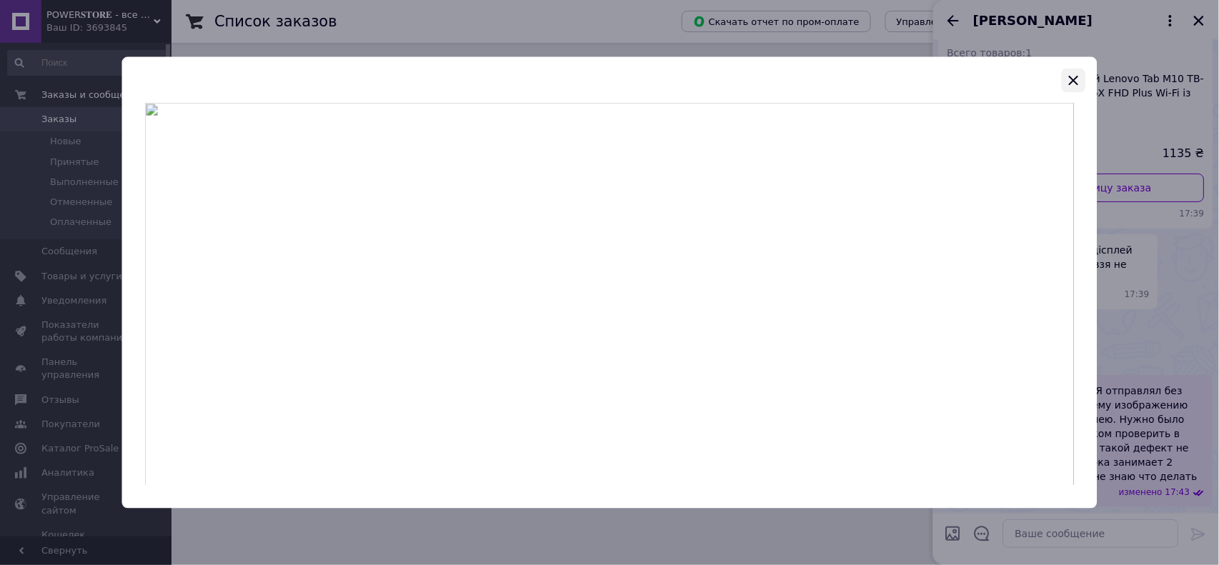
click at [1076, 74] on icon "button" at bounding box center [1072, 79] width 17 height 17
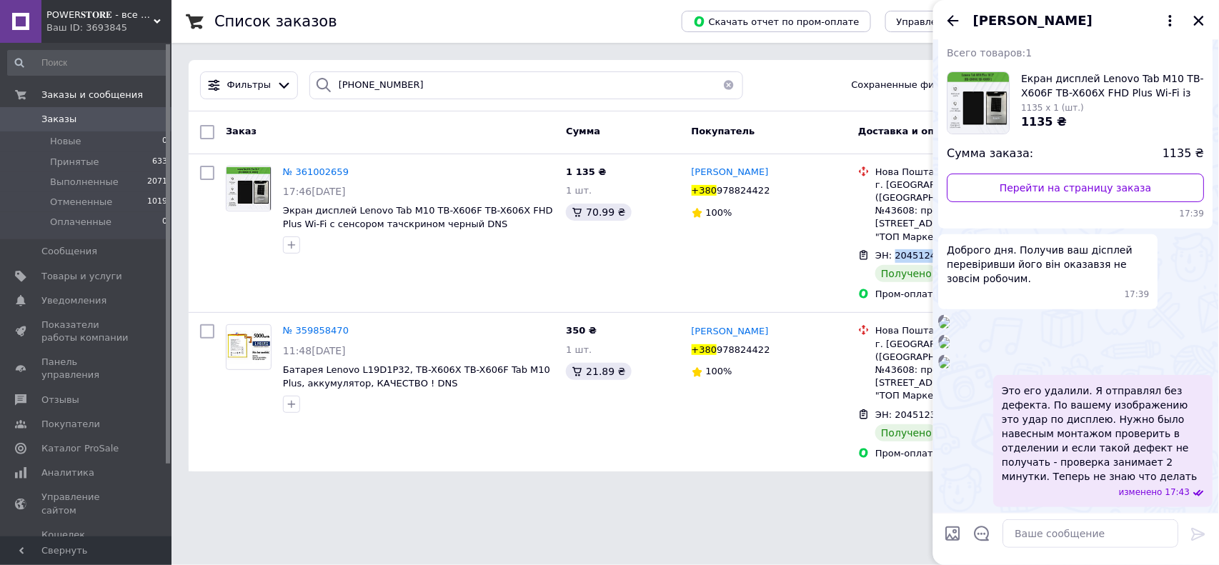
click at [73, 121] on span "Заказы" at bounding box center [86, 119] width 91 height 13
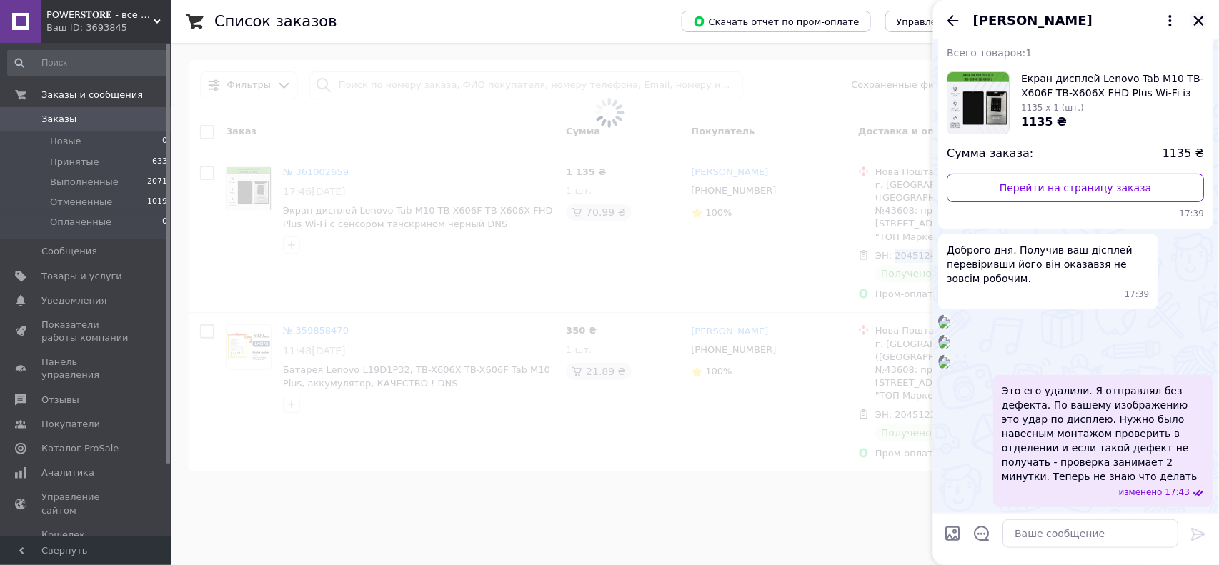
click at [1198, 24] on icon "Закрыть" at bounding box center [1198, 20] width 13 height 13
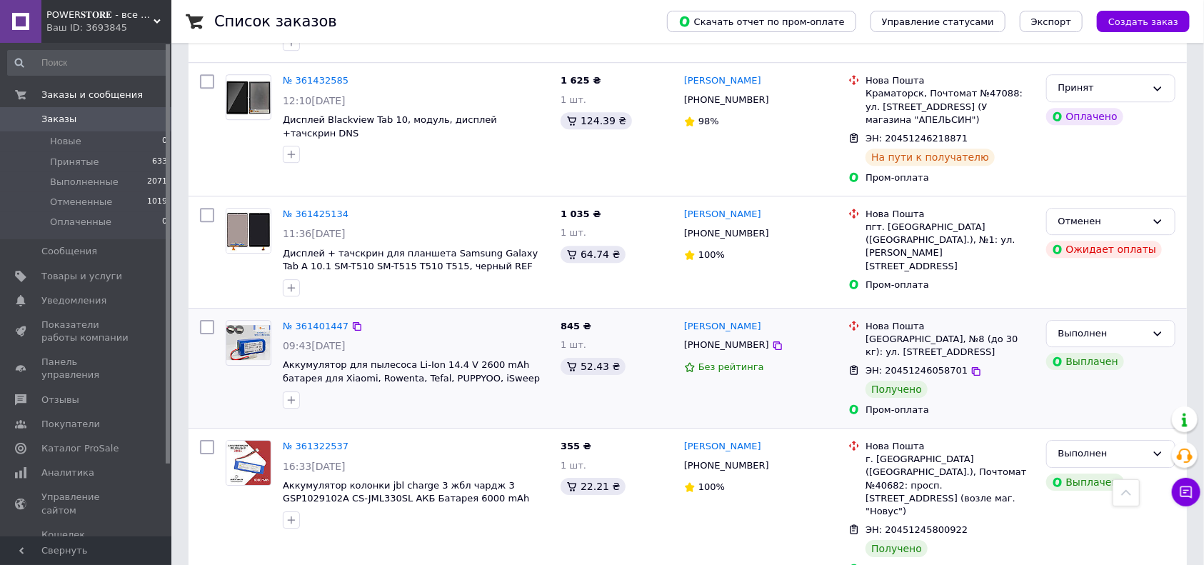
scroll to position [2345, 0]
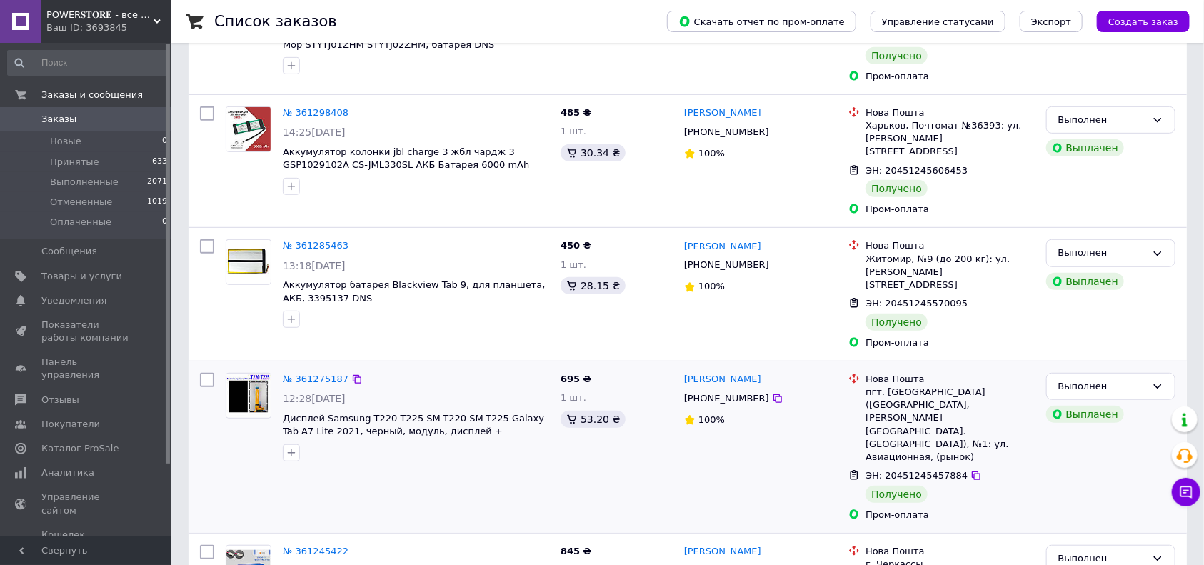
scroll to position [381, 0]
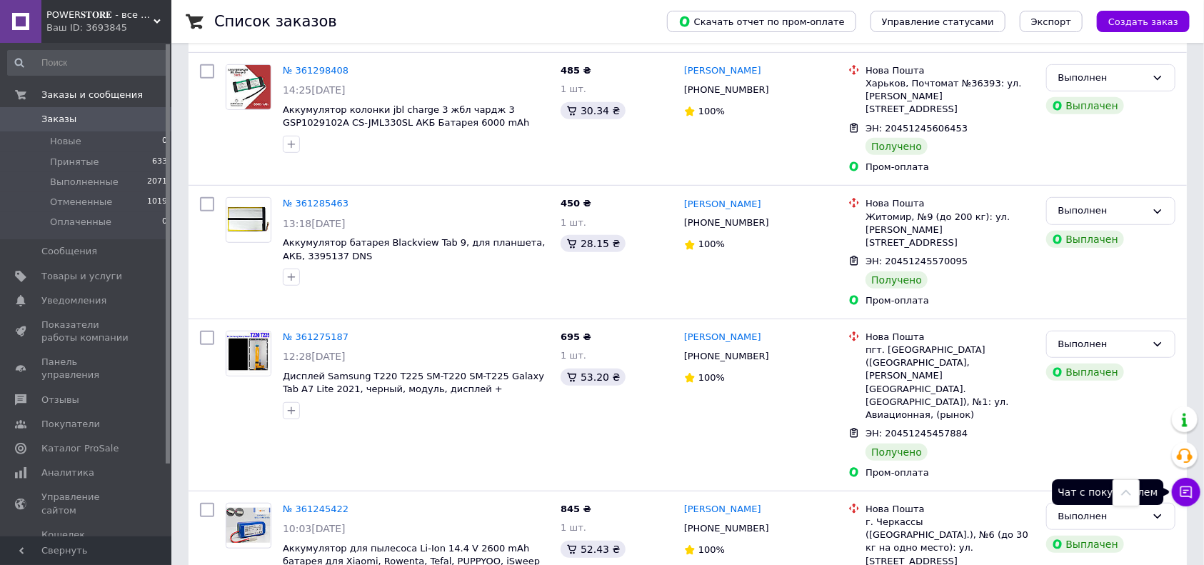
click at [1187, 503] on button "Чат с покупателем" at bounding box center [1186, 492] width 29 height 29
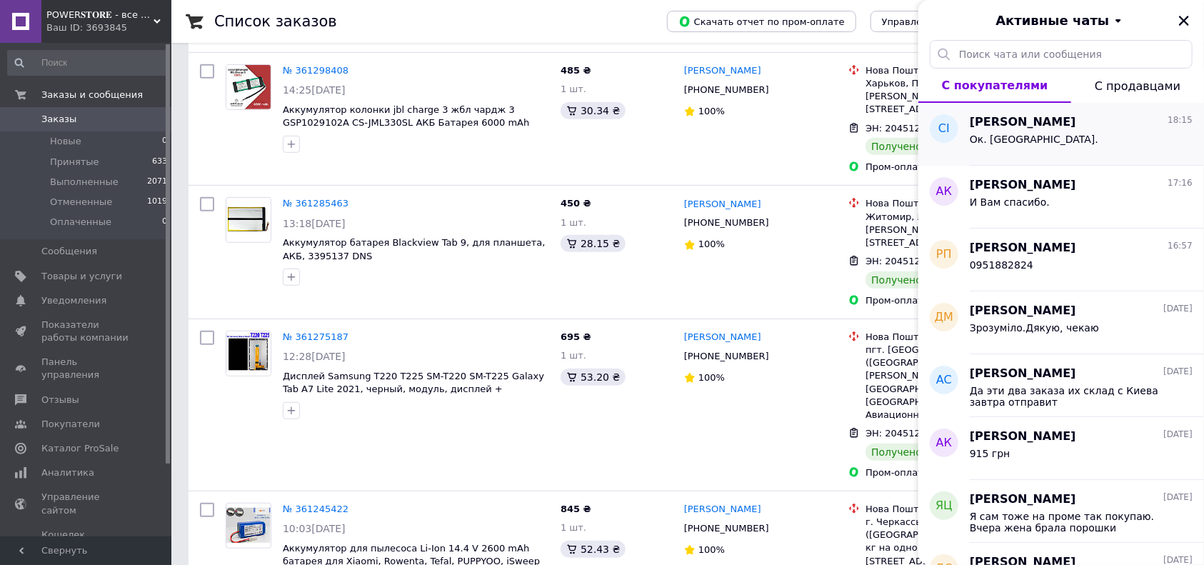
click at [1029, 126] on span "[PERSON_NAME]" at bounding box center [1023, 122] width 106 height 16
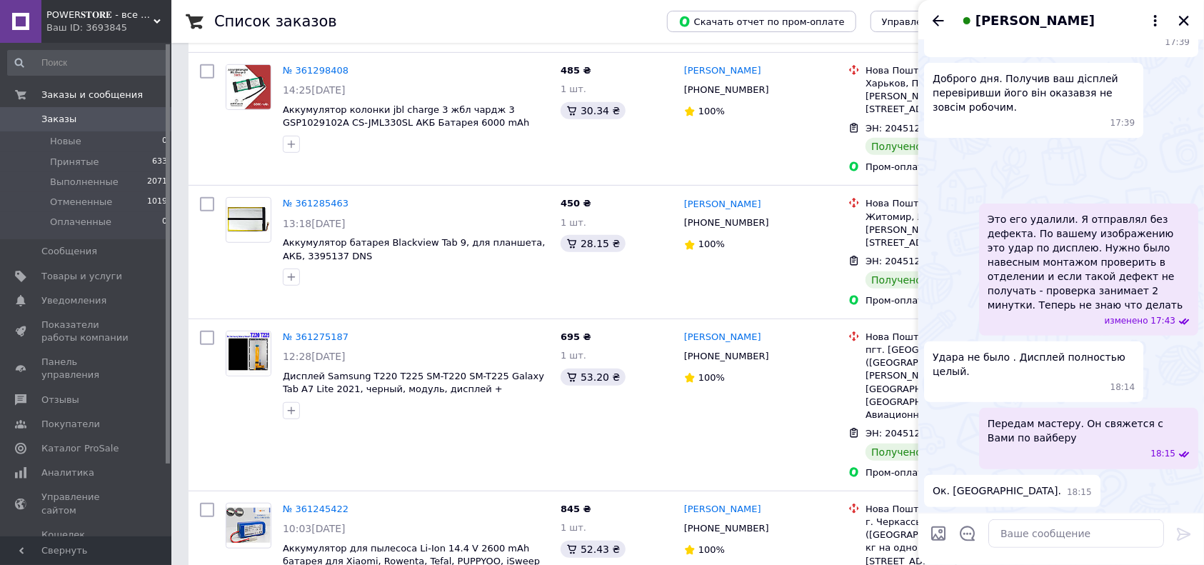
scroll to position [434, 0]
click at [1024, 6] on div "[PERSON_NAME]" at bounding box center [1062, 20] width 286 height 40
click at [1023, 13] on span "[PERSON_NAME]" at bounding box center [1035, 20] width 119 height 19
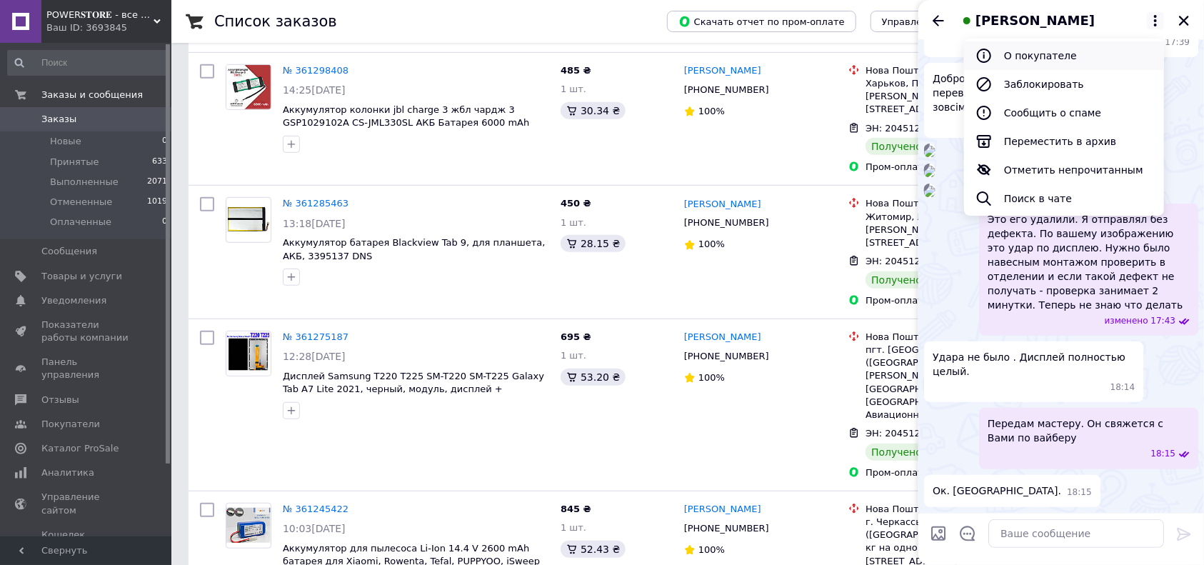
click at [1039, 53] on button "О покупателе" at bounding box center [1064, 55] width 200 height 29
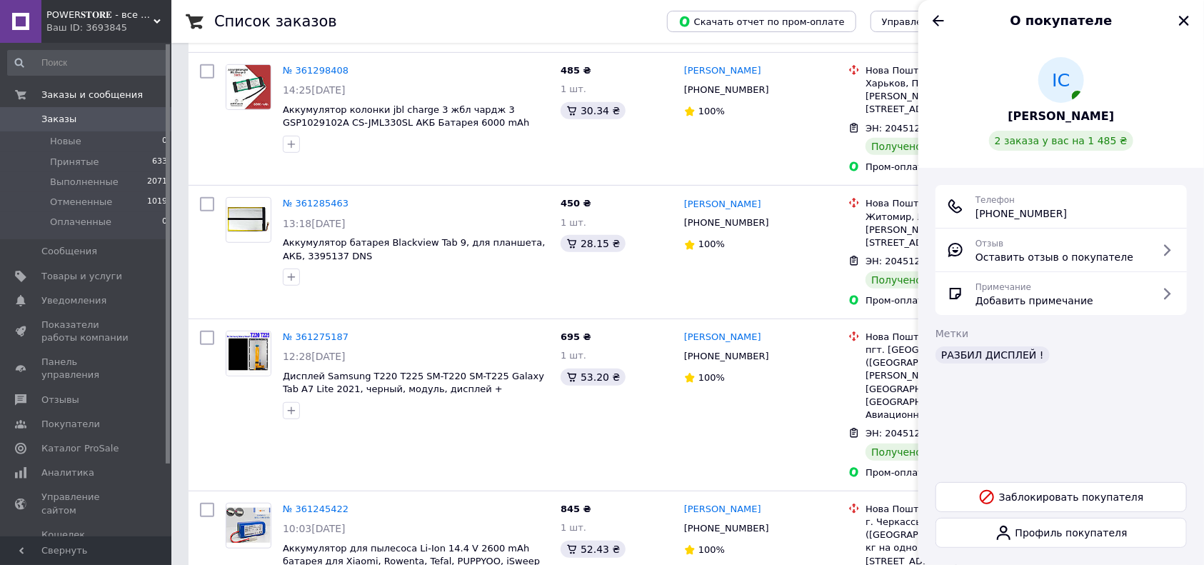
drag, startPoint x: 1082, startPoint y: 209, endPoint x: 978, endPoint y: 209, distance: 104.3
click at [978, 209] on div "Телефон [PHONE_NUMBER]" at bounding box center [1061, 206] width 229 height 29
copy span "[PHONE_NUMBER]"
click at [939, 19] on icon "Назад" at bounding box center [938, 20] width 17 height 17
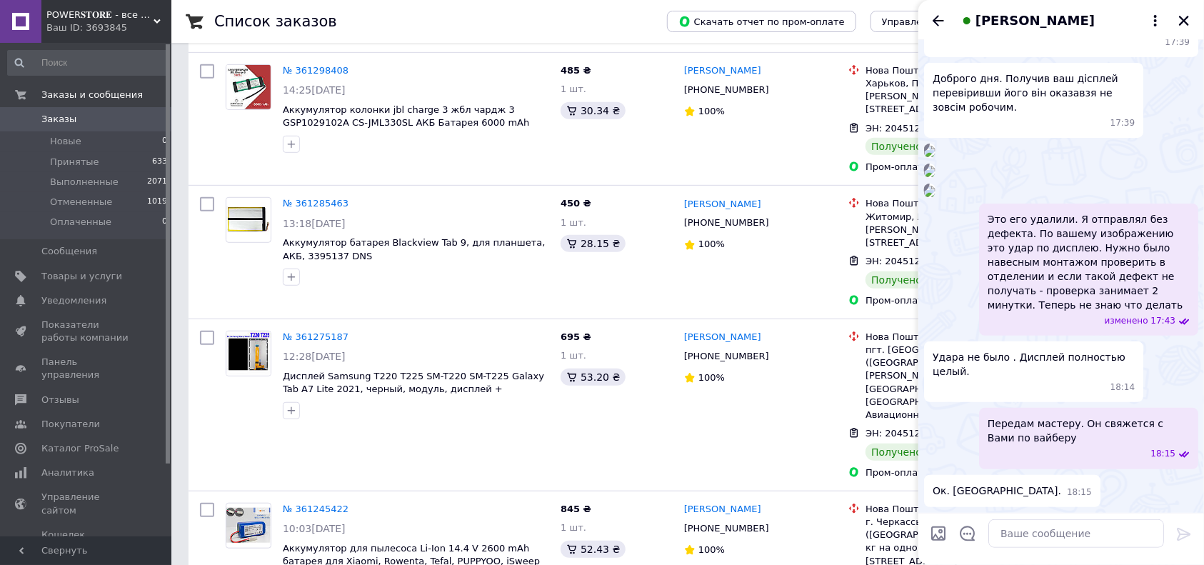
scroll to position [244, 0]
click at [1025, 16] on span "[PERSON_NAME]" at bounding box center [1035, 20] width 119 height 19
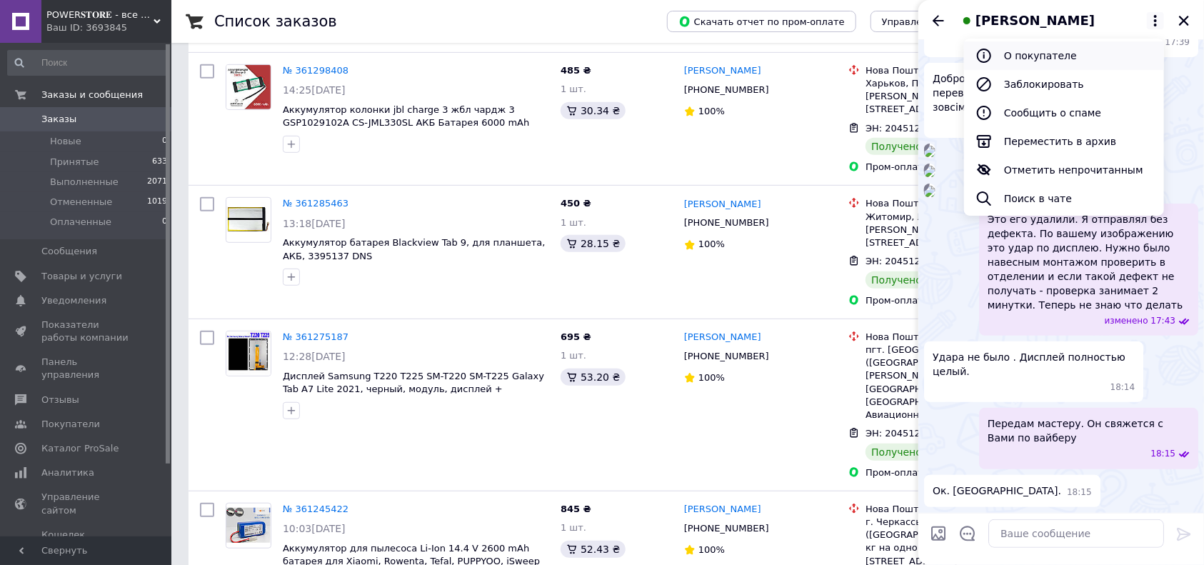
click at [1029, 57] on button "О покупателе" at bounding box center [1064, 55] width 200 height 29
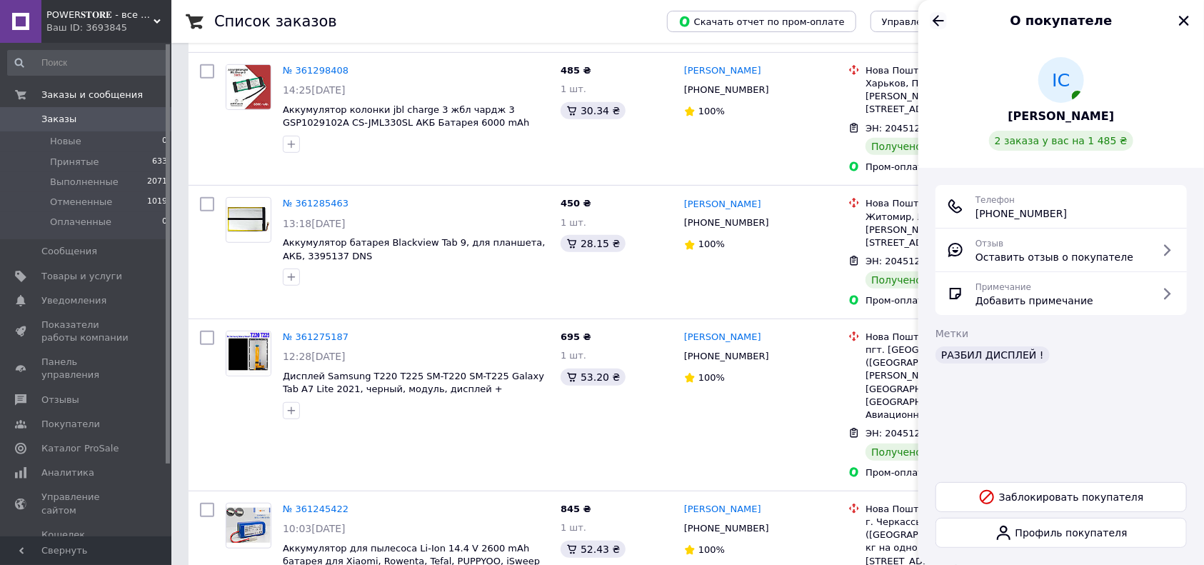
click at [934, 20] on icon "Назад" at bounding box center [938, 20] width 17 height 17
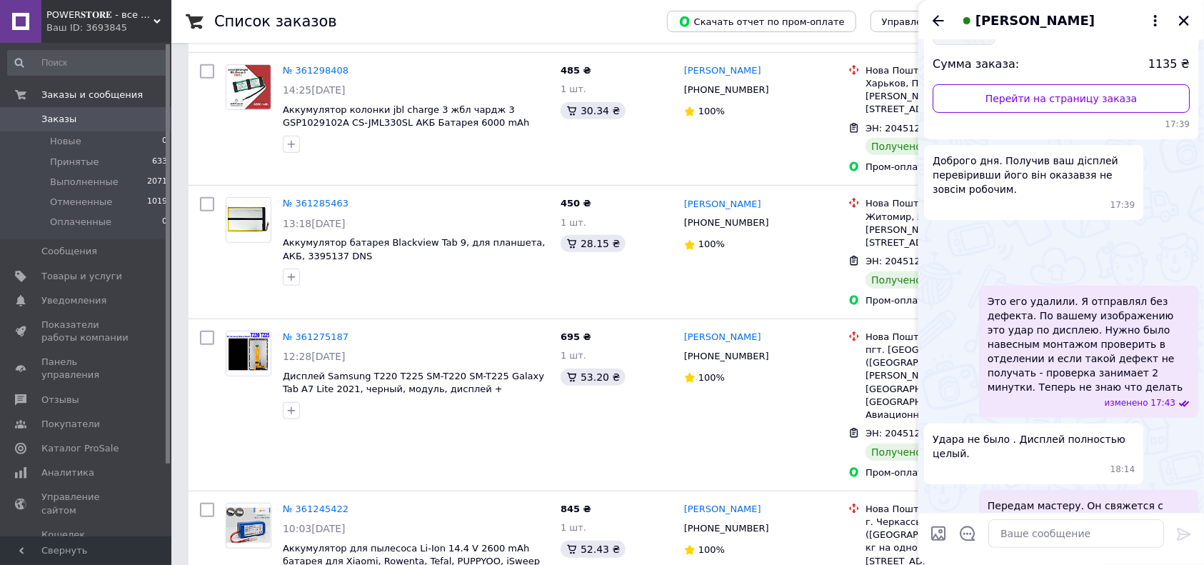
scroll to position [0, 0]
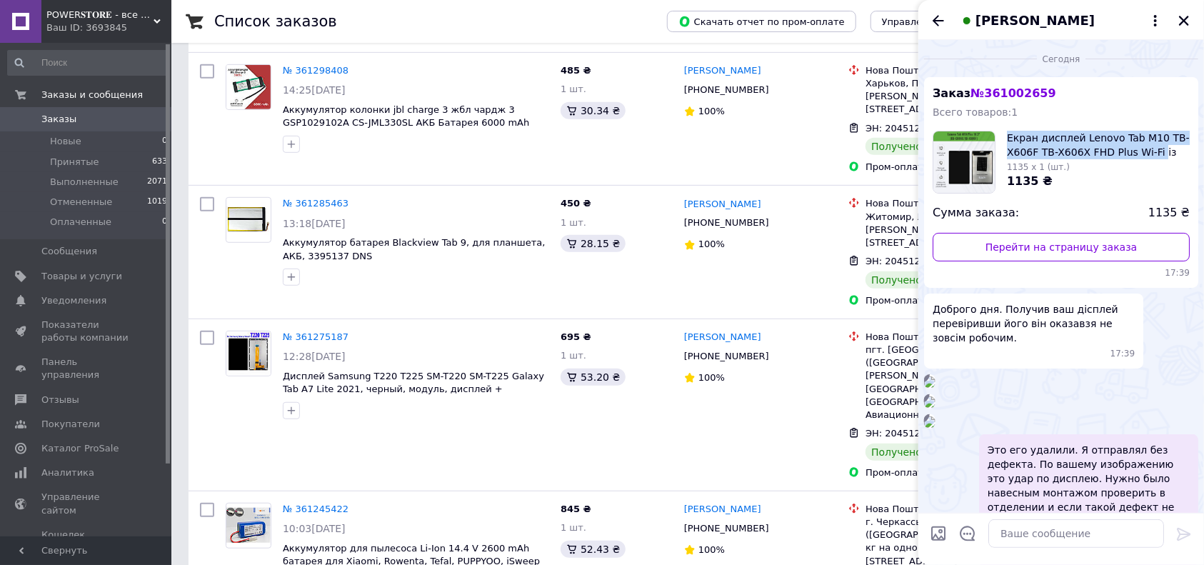
drag, startPoint x: 1009, startPoint y: 131, endPoint x: 1152, endPoint y: 154, distance: 144.7
click at [1152, 154] on span "Екран дисплей Lenovo Tab M10 TB-X606F TB-X606X FHD Plus Wi-Fi із сенсором тачск…" at bounding box center [1098, 145] width 183 height 29
copy span "Екран дисплей Lenovo Tab M10 TB-X606F TB-X606X FHD Plus Wi-Fi"
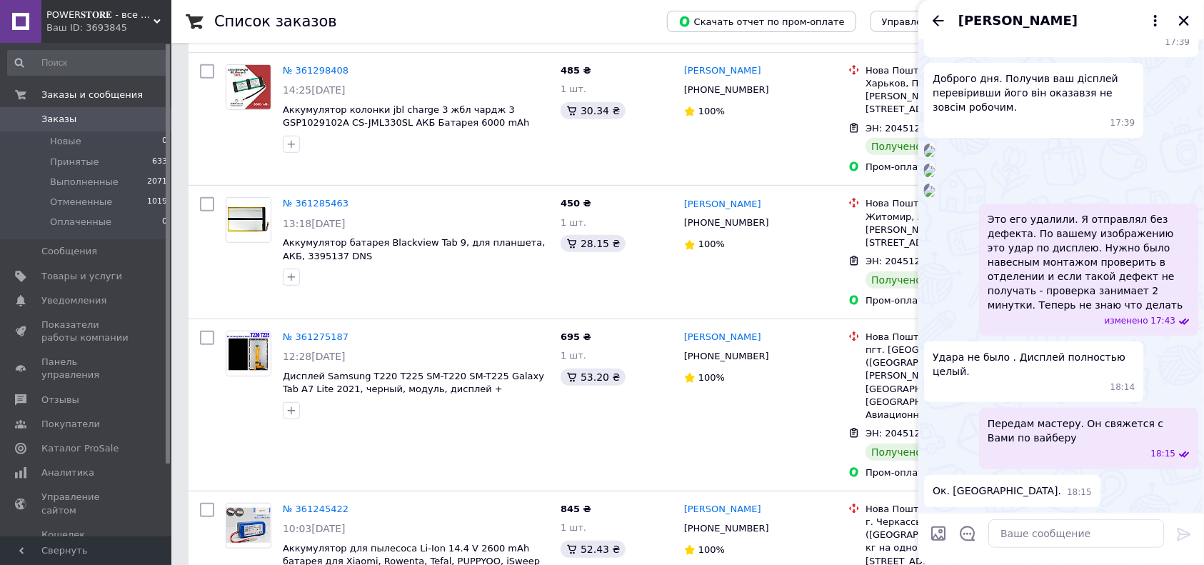
scroll to position [190, 0]
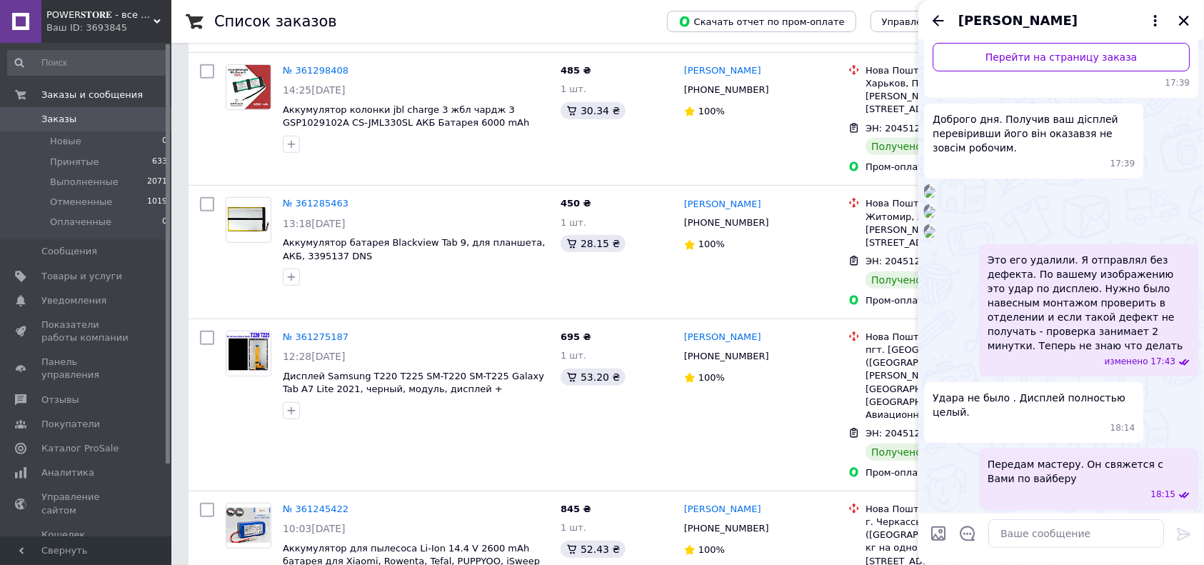
click at [936, 198] on img at bounding box center [929, 191] width 11 height 11
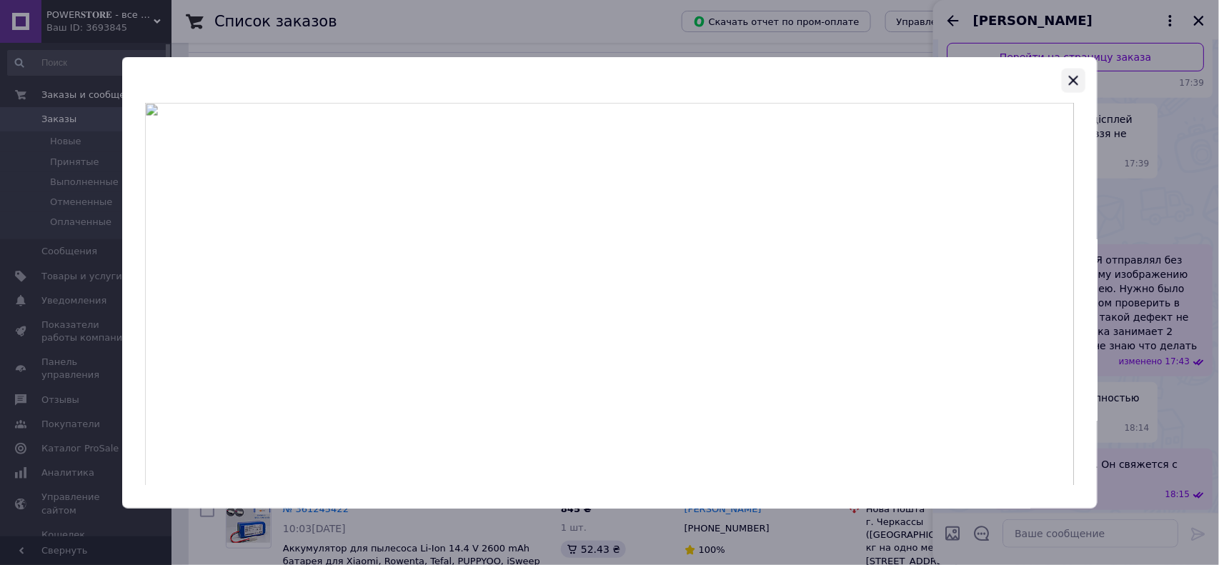
click at [1077, 80] on icon "button" at bounding box center [1072, 79] width 17 height 17
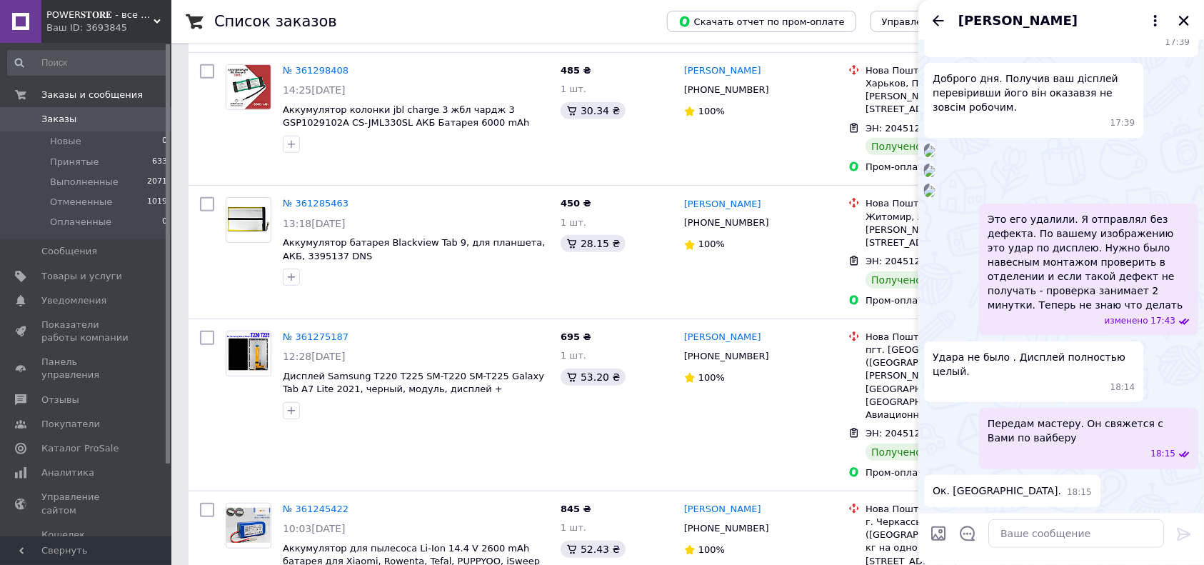
scroll to position [286, 0]
click at [936, 177] on img at bounding box center [929, 171] width 11 height 11
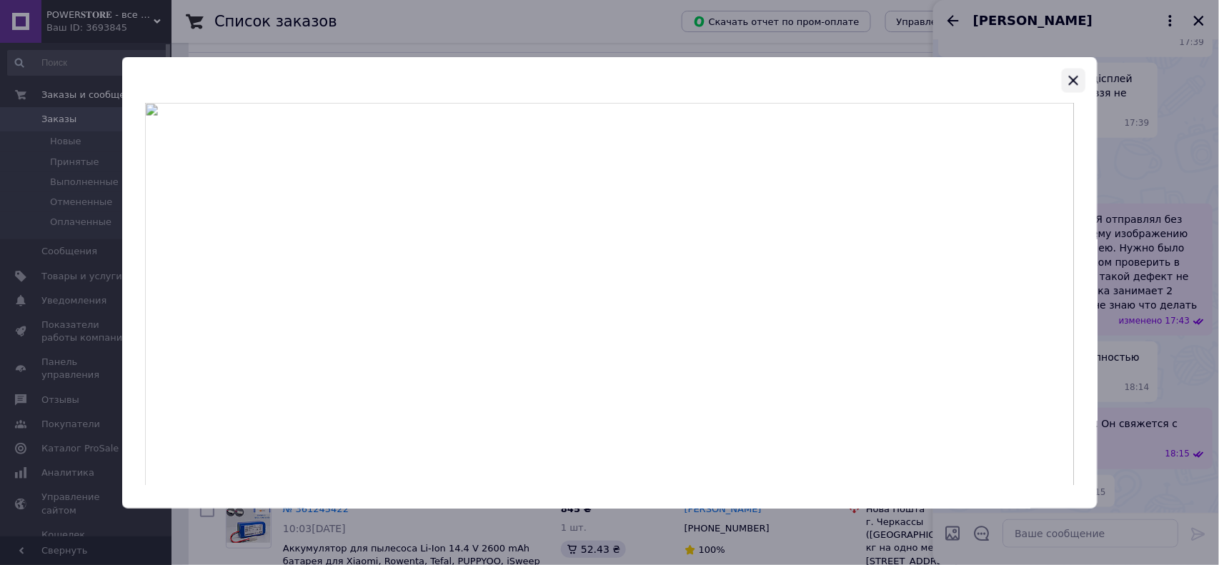
click at [1075, 81] on icon "button" at bounding box center [1073, 80] width 9 height 9
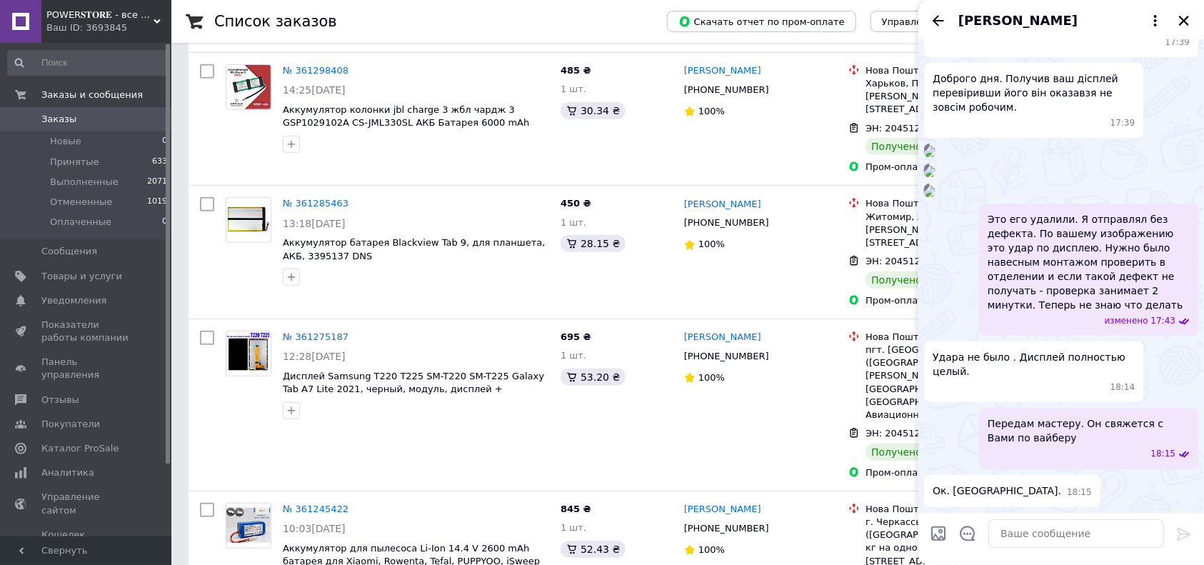
scroll to position [434, 0]
click at [936, 177] on img at bounding box center [929, 171] width 11 height 11
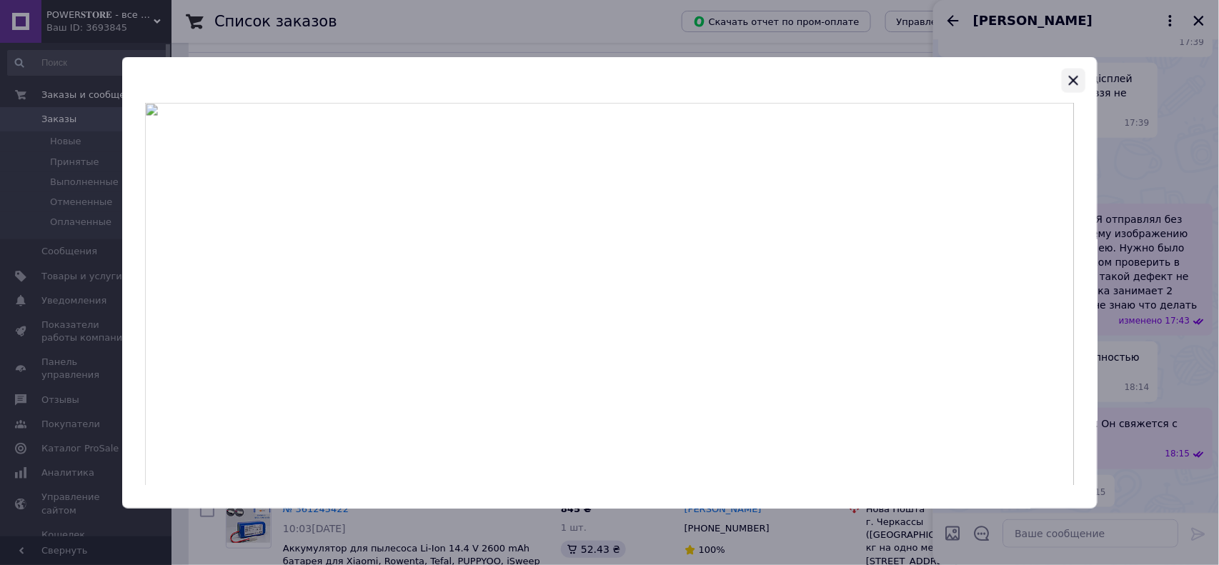
click at [1077, 79] on icon "button" at bounding box center [1072, 79] width 17 height 17
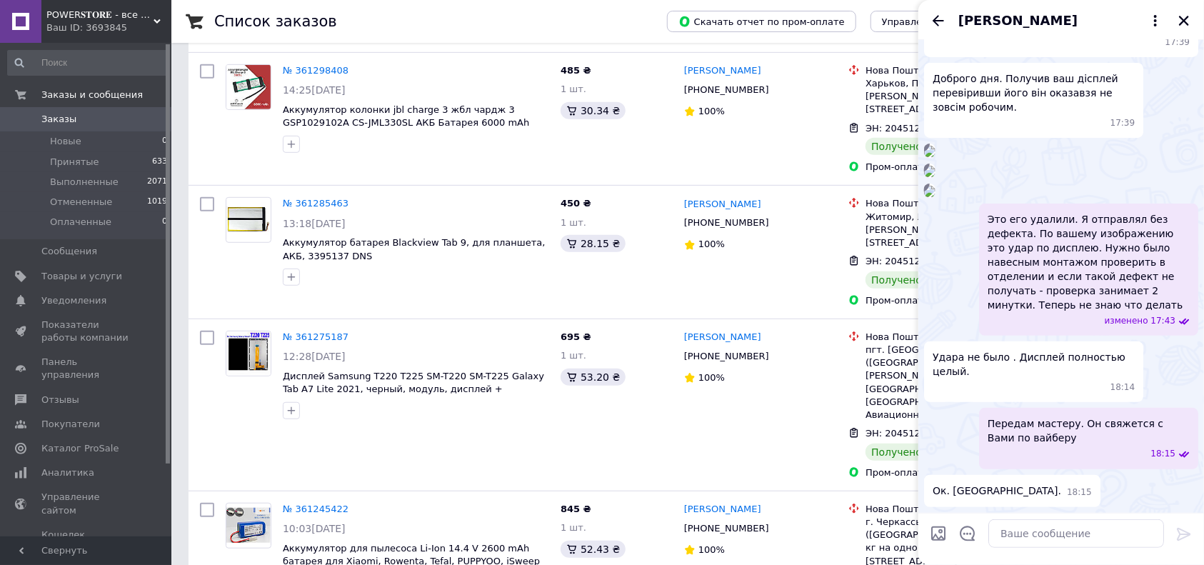
scroll to position [149, 0]
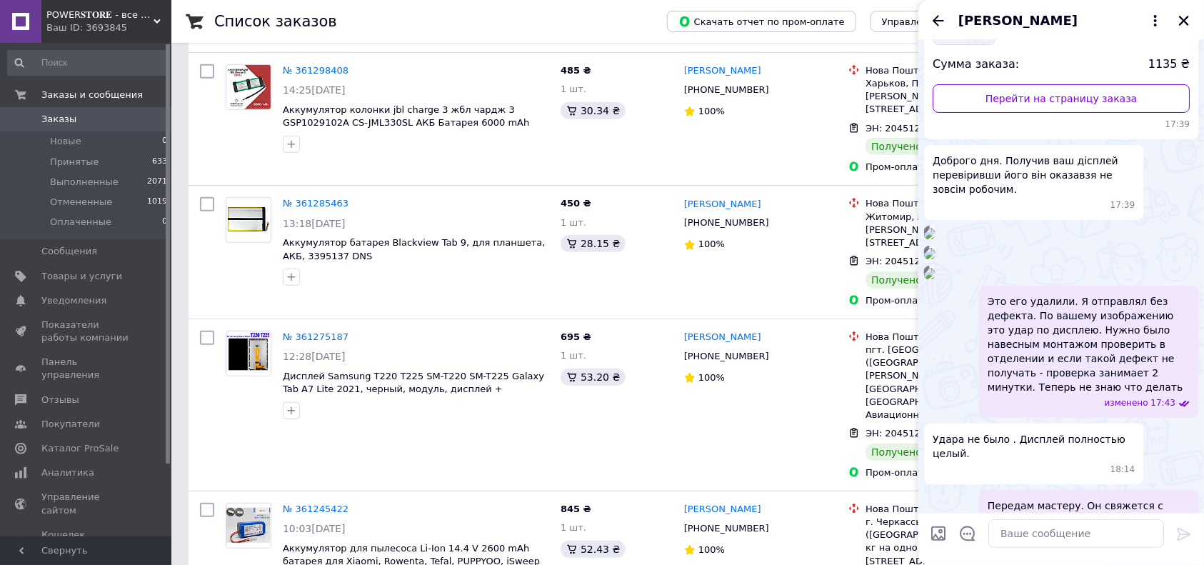
click at [936, 239] on img at bounding box center [929, 233] width 11 height 11
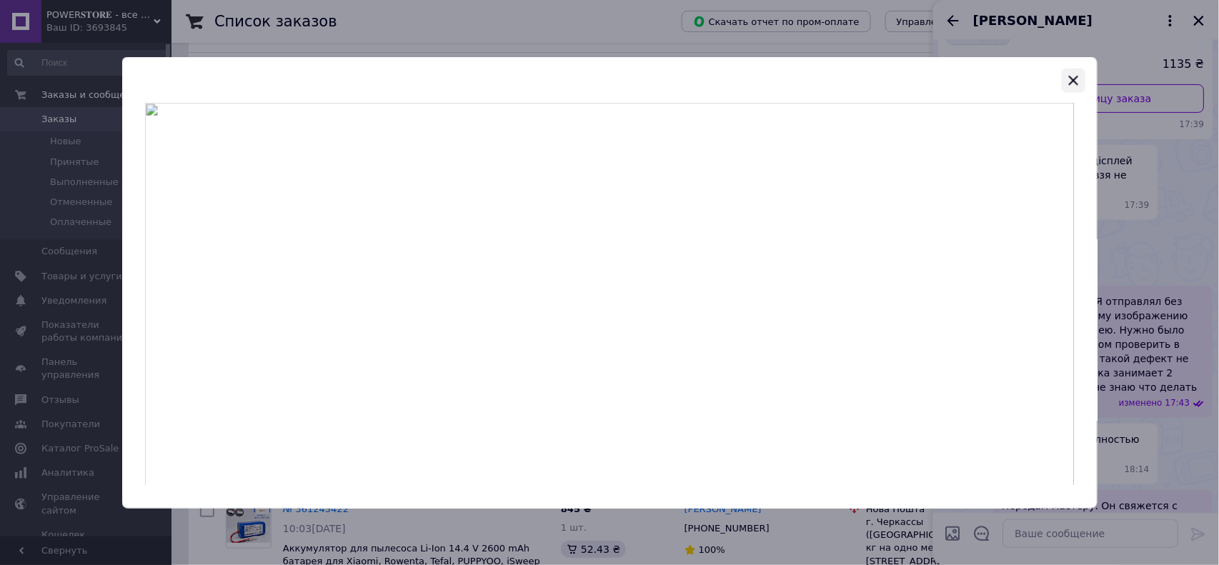
click at [1078, 84] on icon "button" at bounding box center [1073, 80] width 9 height 9
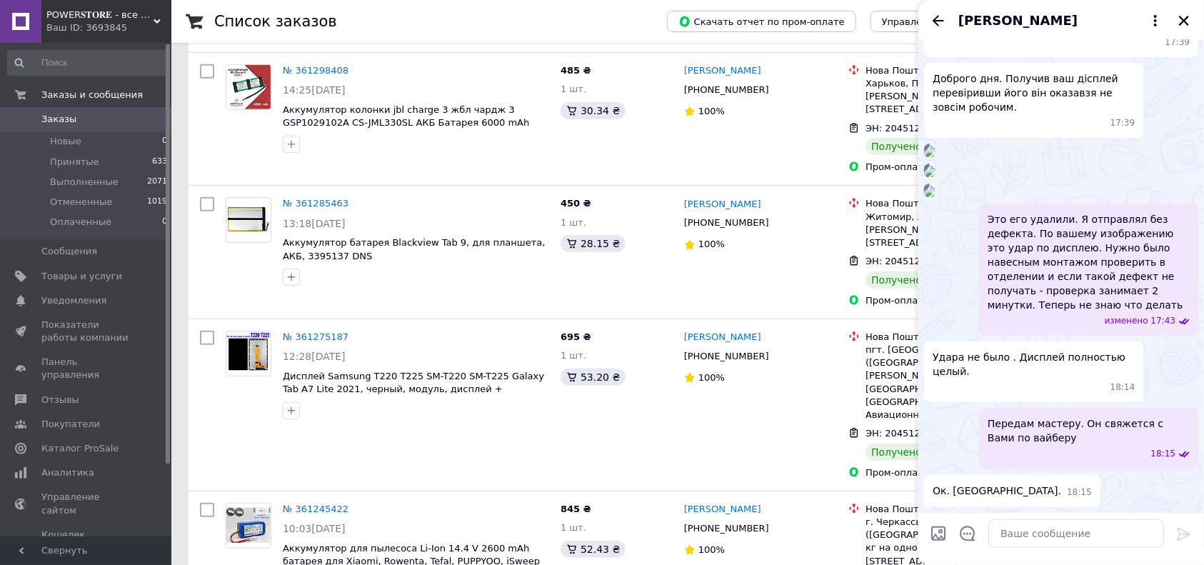
scroll to position [529, 0]
click at [936, 177] on img at bounding box center [929, 171] width 11 height 11
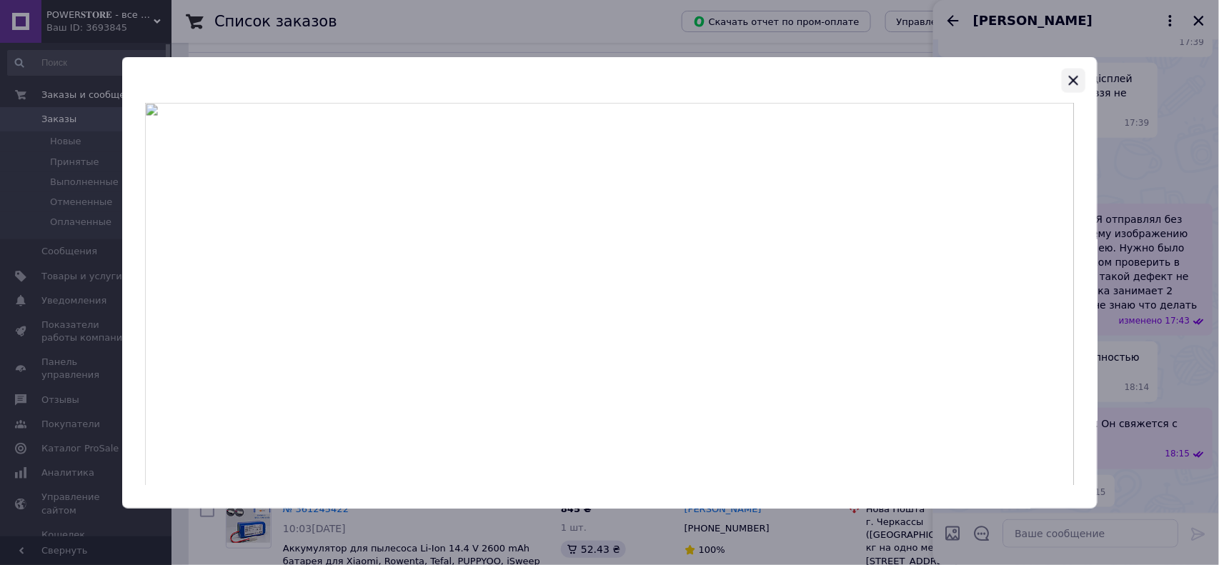
click at [1075, 83] on icon "button" at bounding box center [1072, 79] width 17 height 17
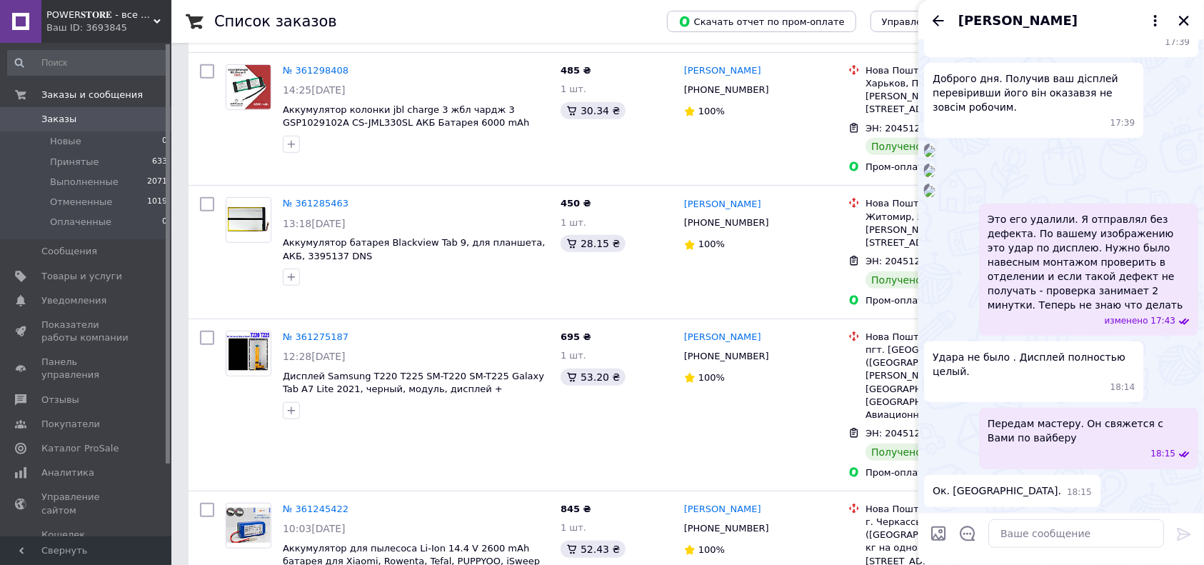
click at [936, 197] on img at bounding box center [929, 191] width 11 height 11
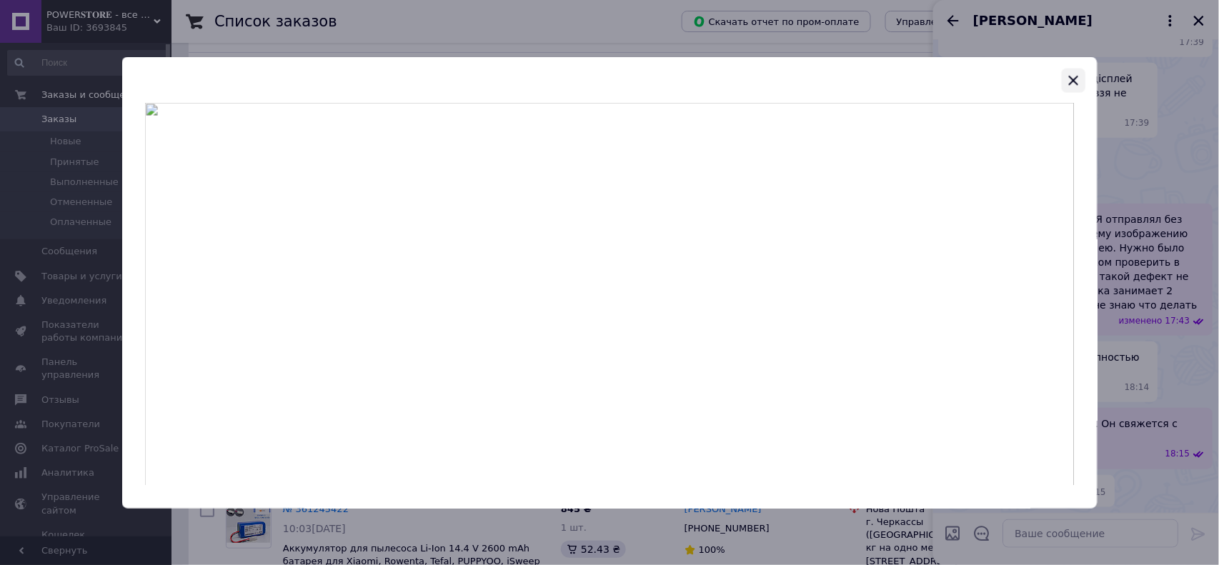
click at [1078, 79] on icon "button" at bounding box center [1072, 79] width 17 height 17
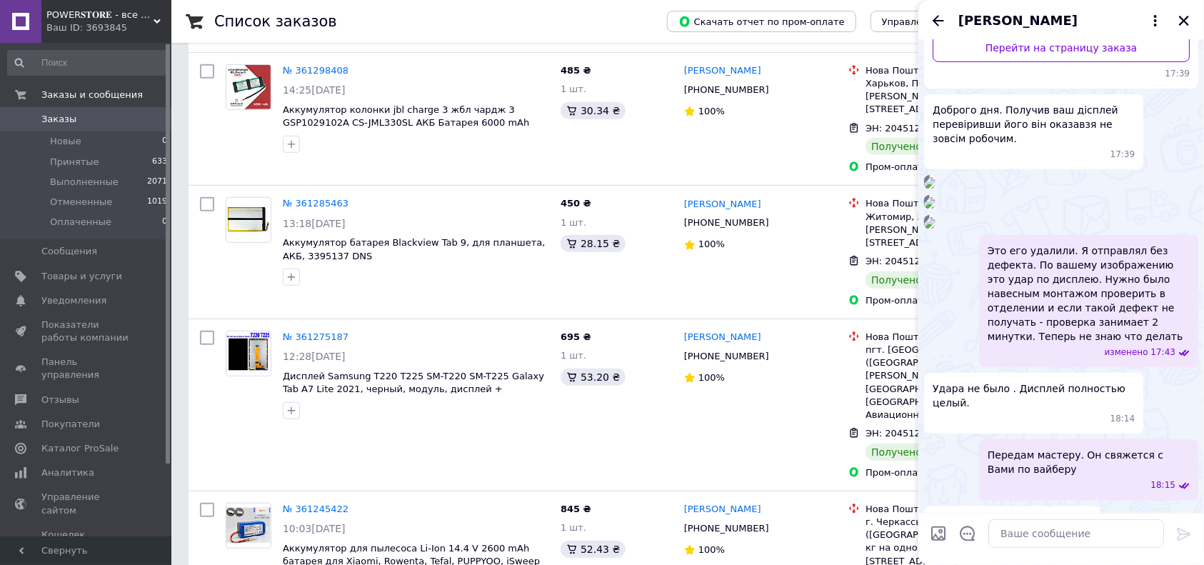
scroll to position [244, 0]
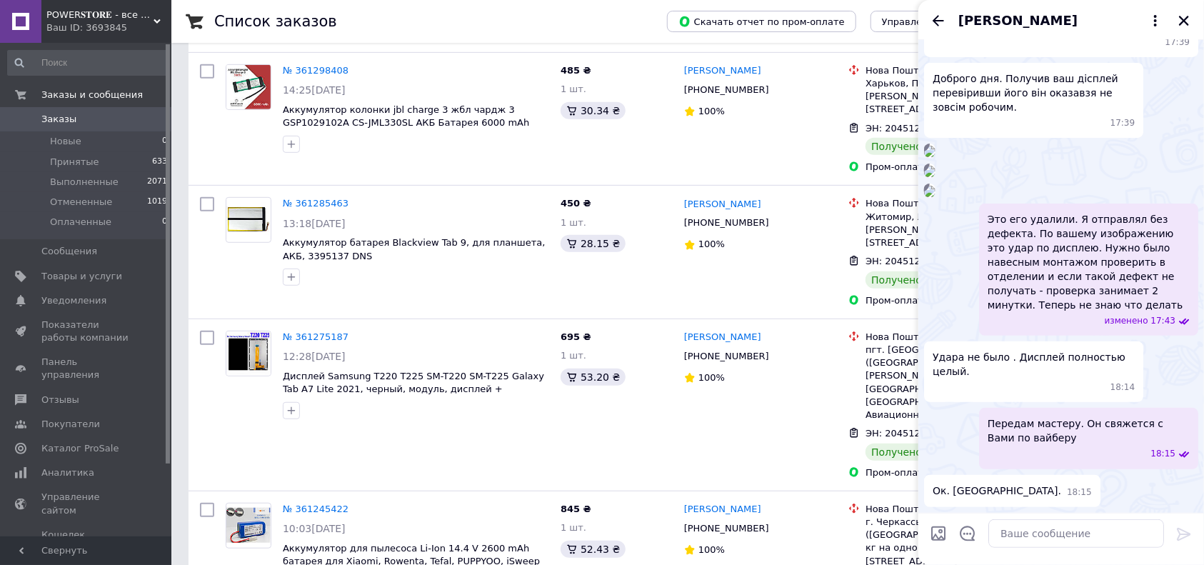
click at [936, 157] on img at bounding box center [929, 151] width 11 height 11
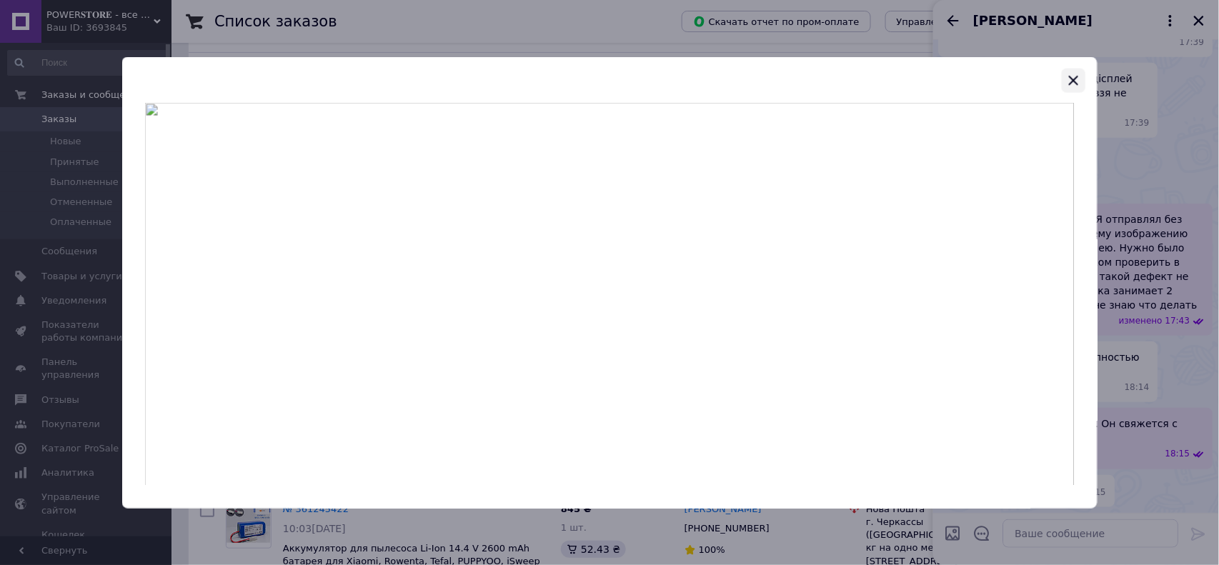
click at [1074, 79] on icon "button" at bounding box center [1073, 80] width 9 height 9
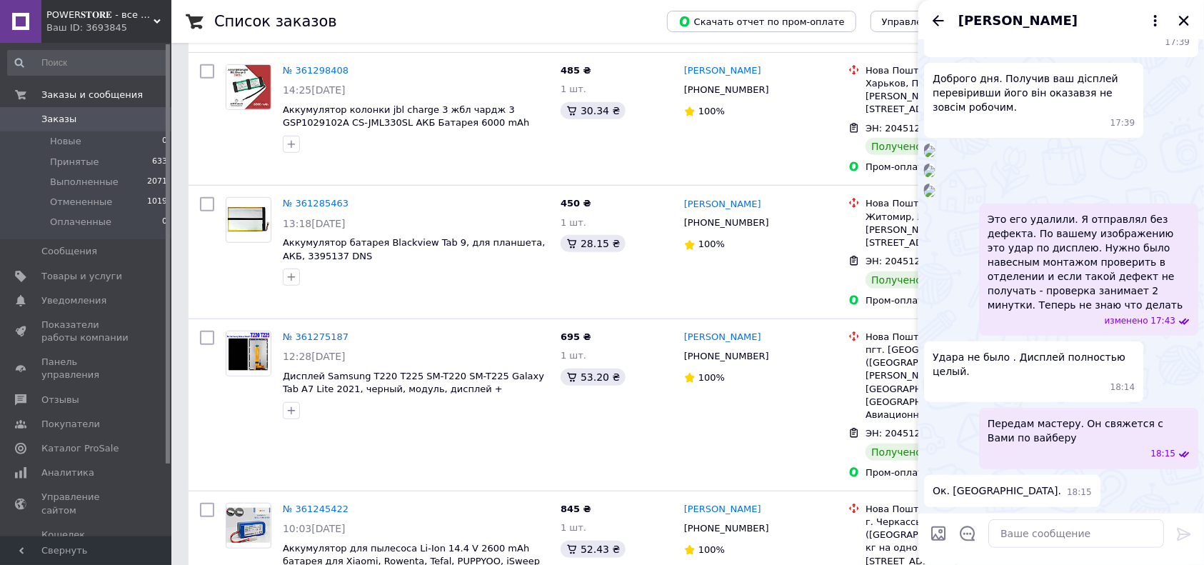
scroll to position [529, 0]
click at [936, 177] on img at bounding box center [929, 171] width 11 height 11
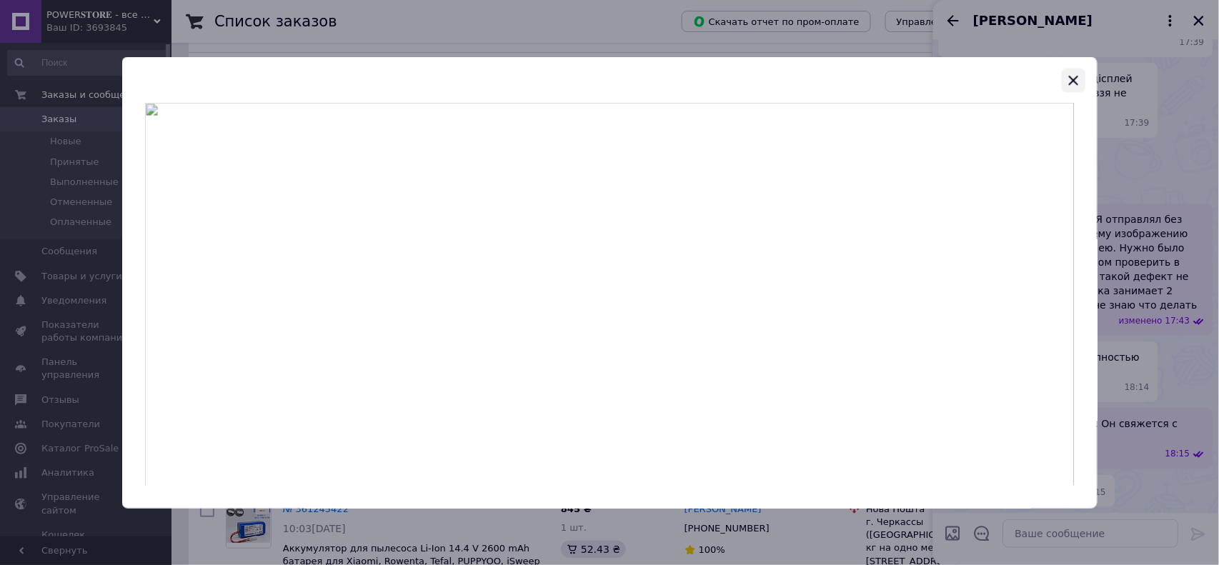
click at [1076, 79] on icon "button" at bounding box center [1072, 79] width 17 height 17
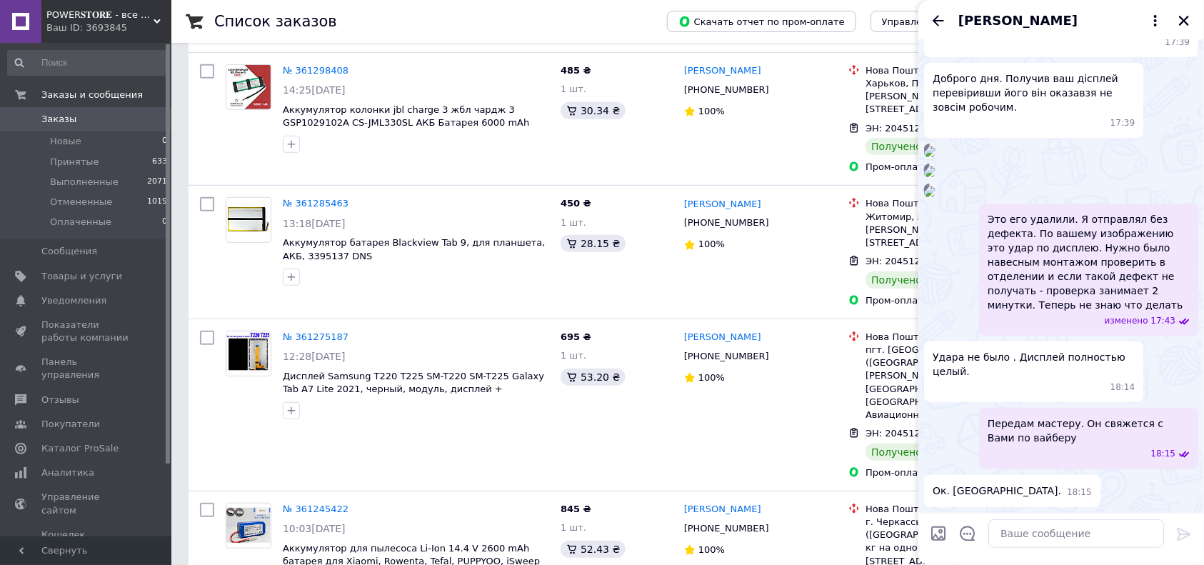
scroll to position [149, 0]
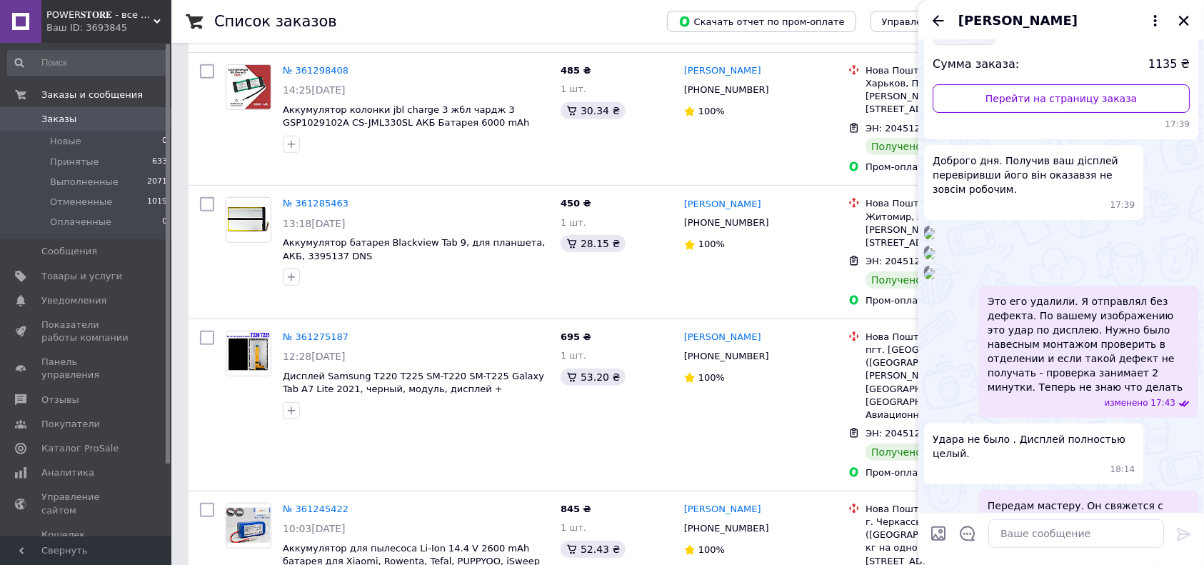
click at [936, 239] on img at bounding box center [929, 233] width 11 height 11
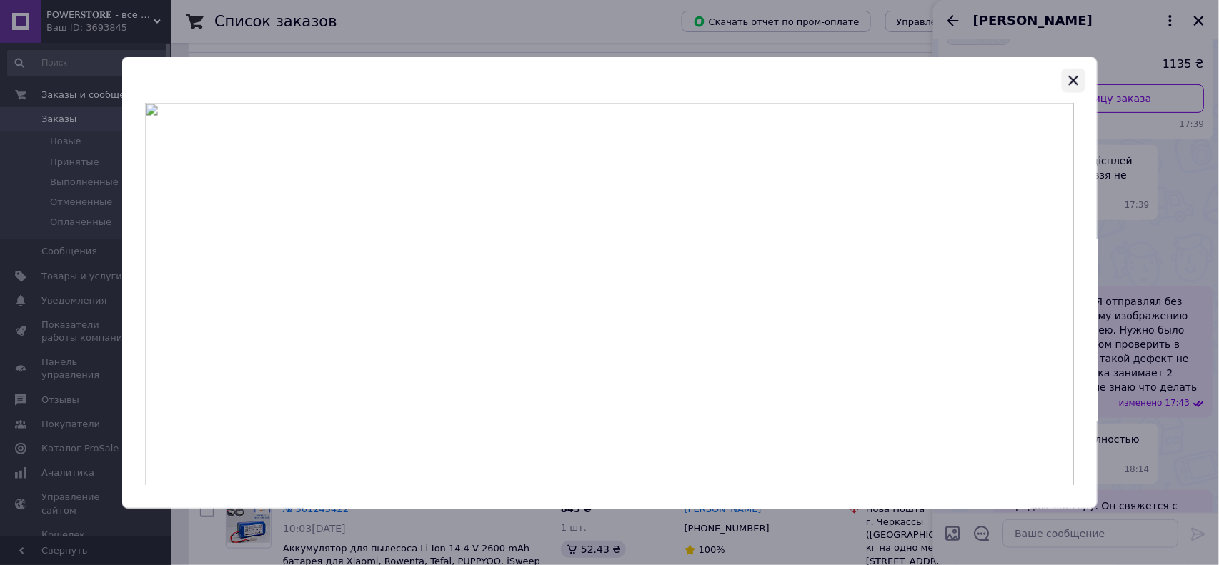
click at [1071, 83] on icon "button" at bounding box center [1073, 80] width 9 height 9
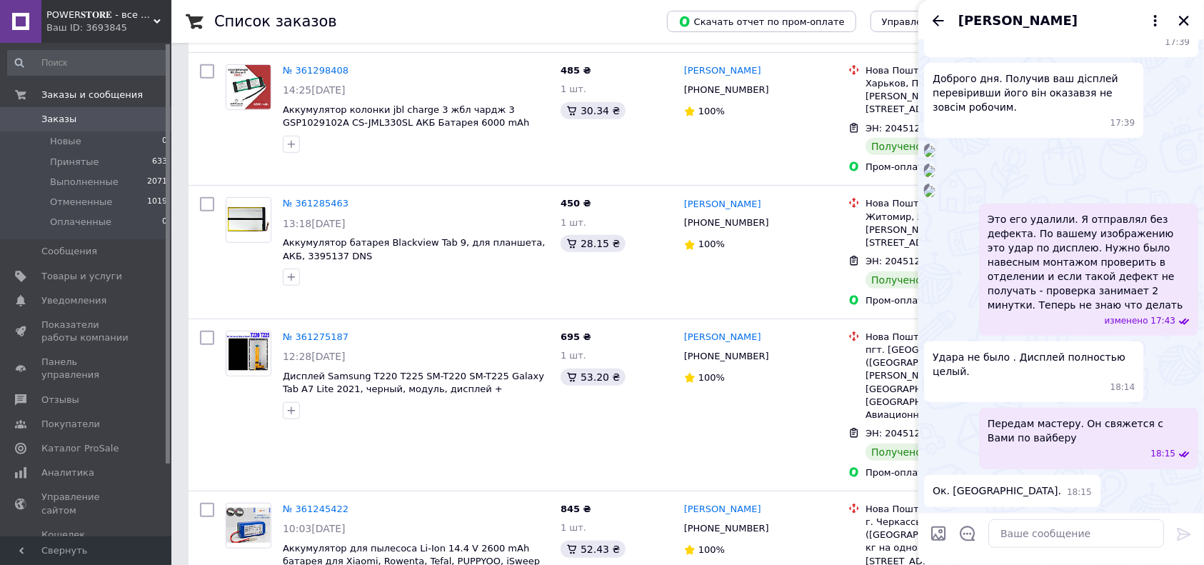
scroll to position [720, 0]
click at [936, 197] on img at bounding box center [929, 191] width 11 height 11
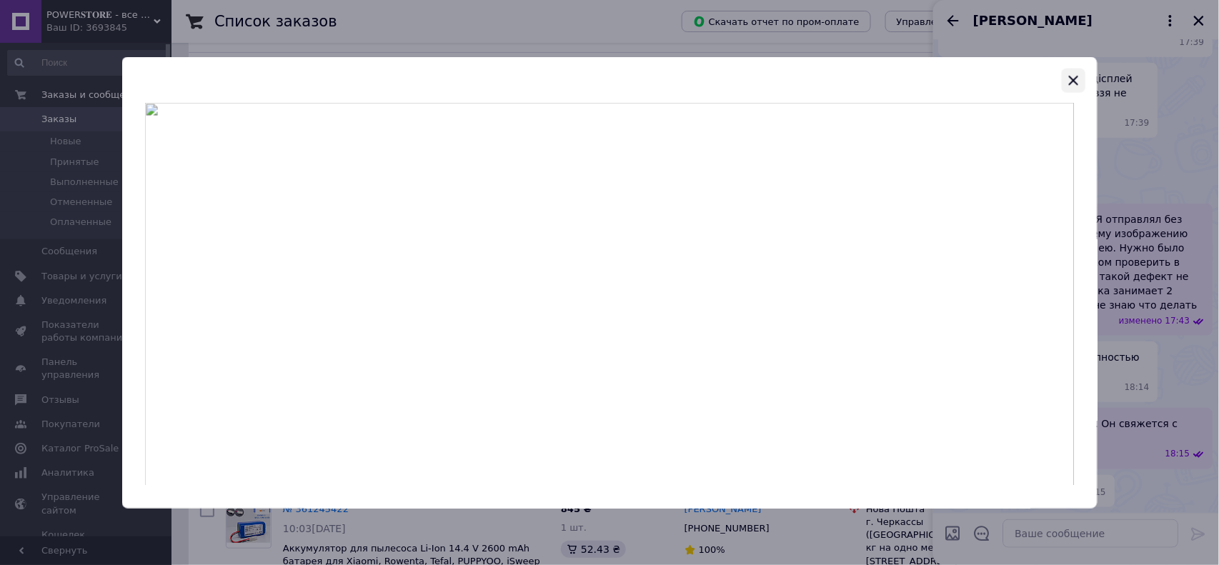
click at [1069, 83] on icon "button" at bounding box center [1072, 79] width 17 height 17
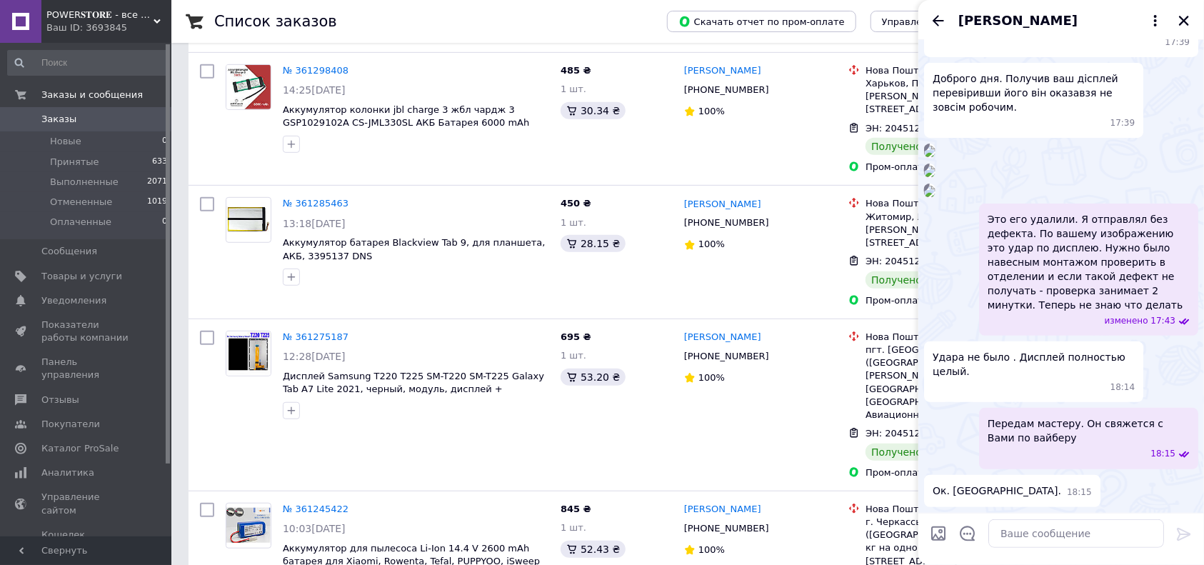
scroll to position [339, 0]
click at [936, 177] on img at bounding box center [929, 171] width 11 height 11
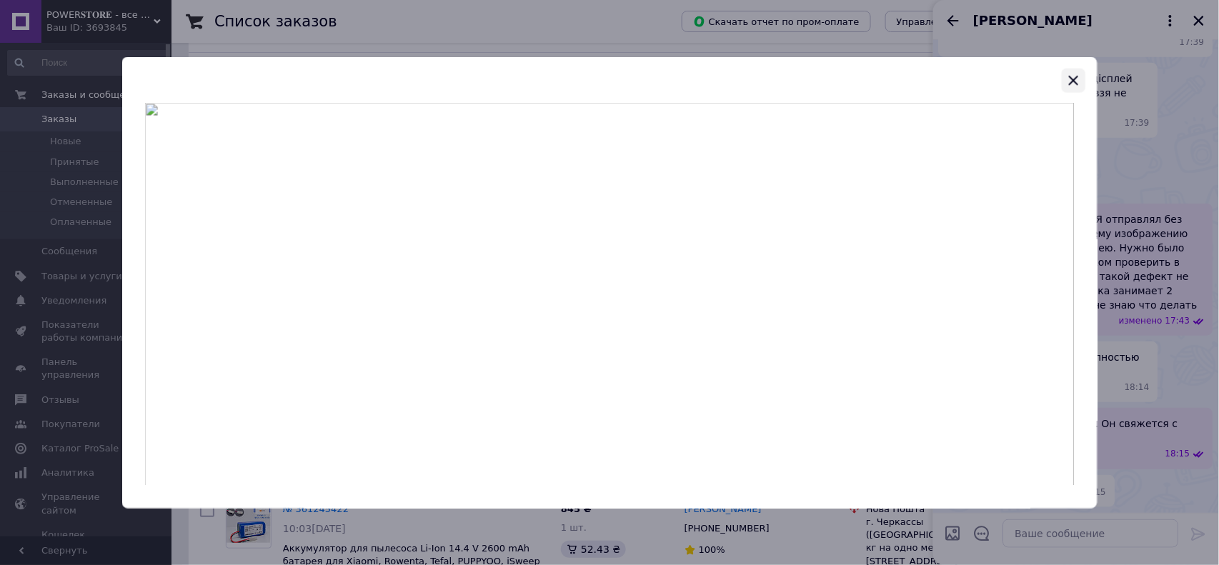
click at [1072, 84] on icon "button" at bounding box center [1072, 79] width 17 height 17
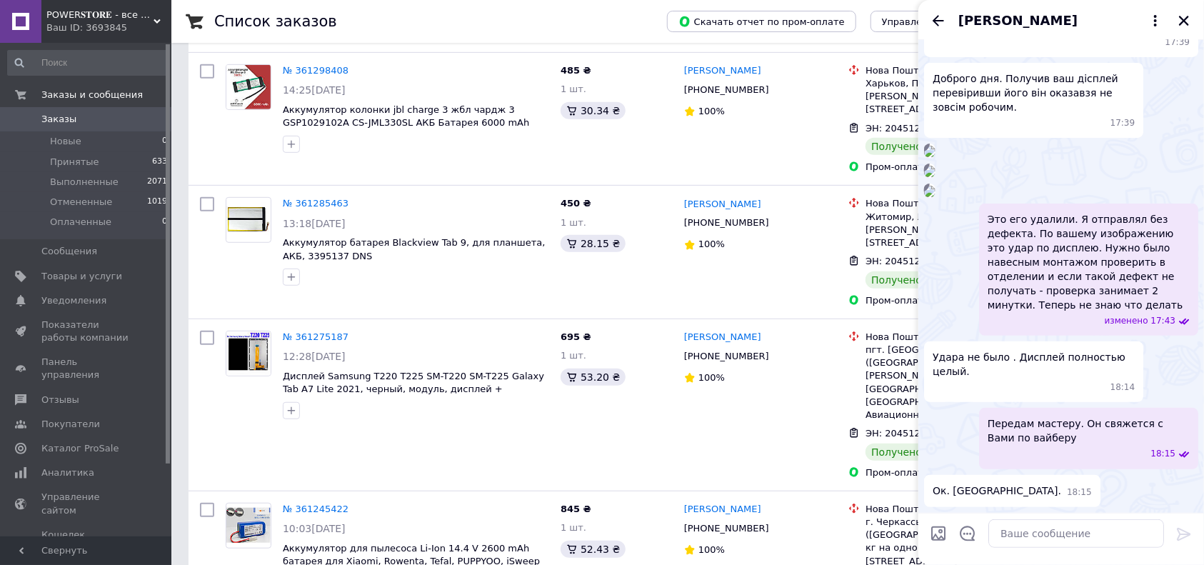
scroll to position [815, 0]
click at [1010, 536] on textarea at bounding box center [1077, 533] width 176 height 29
click at [1185, 22] on icon "Закрыть" at bounding box center [1184, 20] width 13 height 13
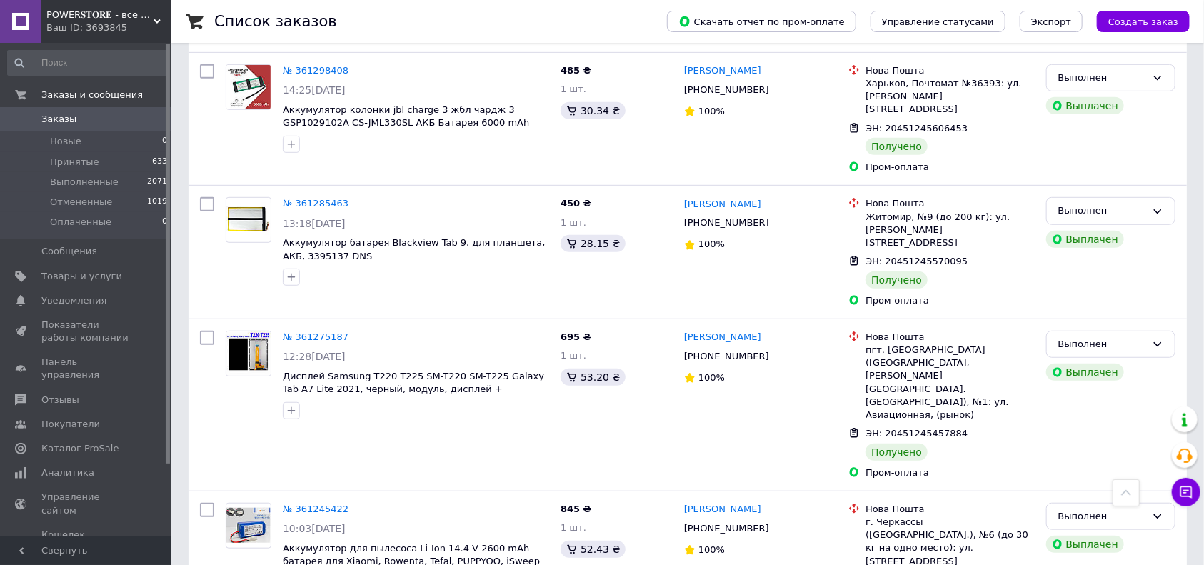
click at [54, 124] on span "Заказы" at bounding box center [58, 119] width 35 height 13
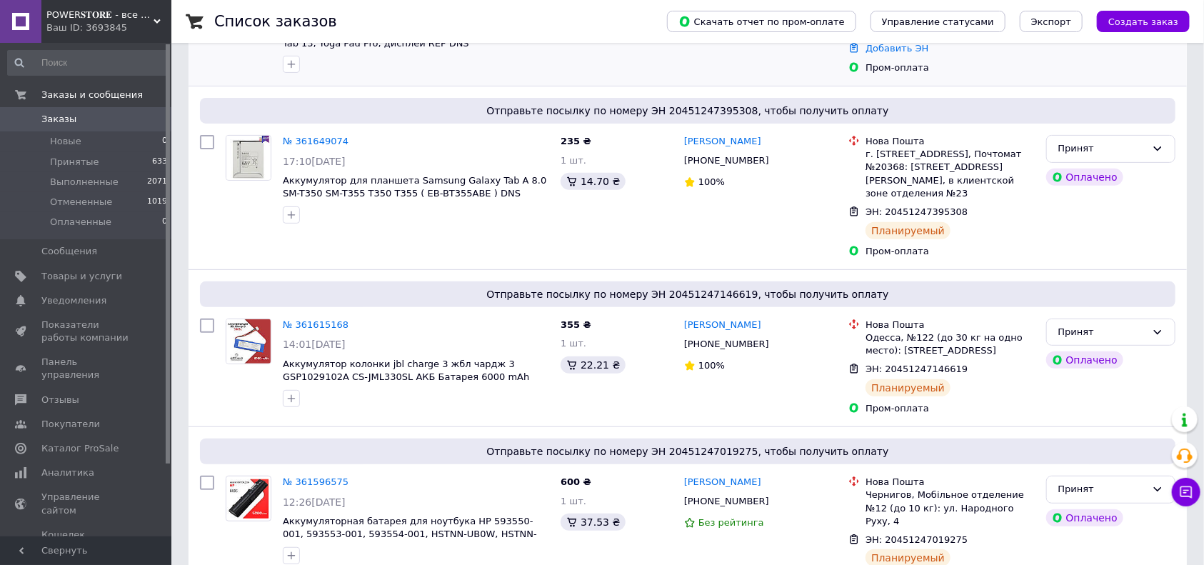
scroll to position [286, 0]
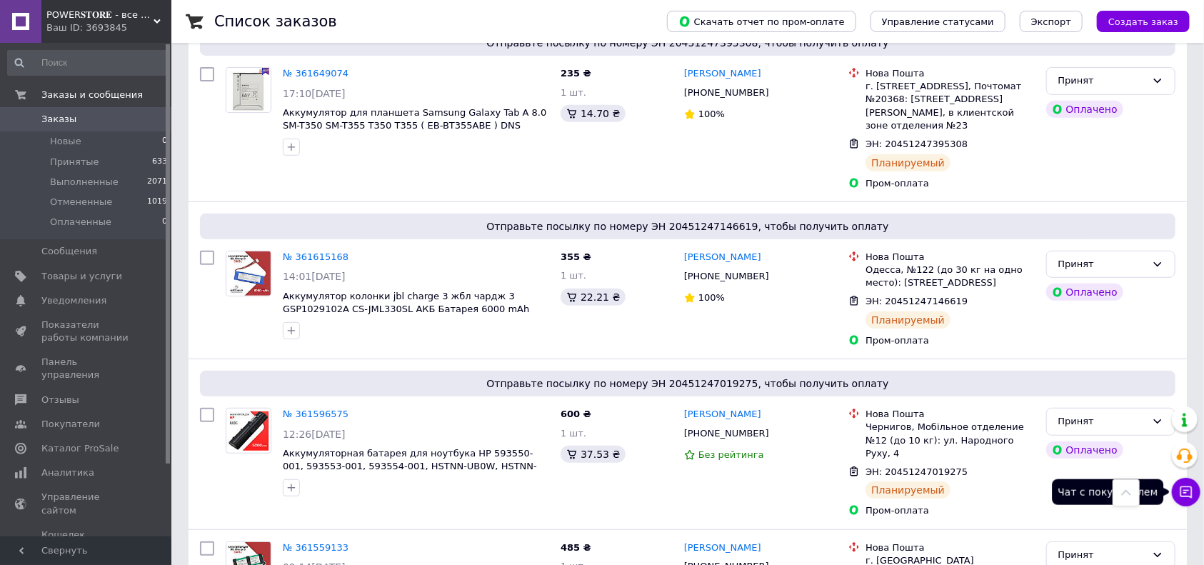
click at [1191, 489] on icon at bounding box center [1186, 492] width 14 height 14
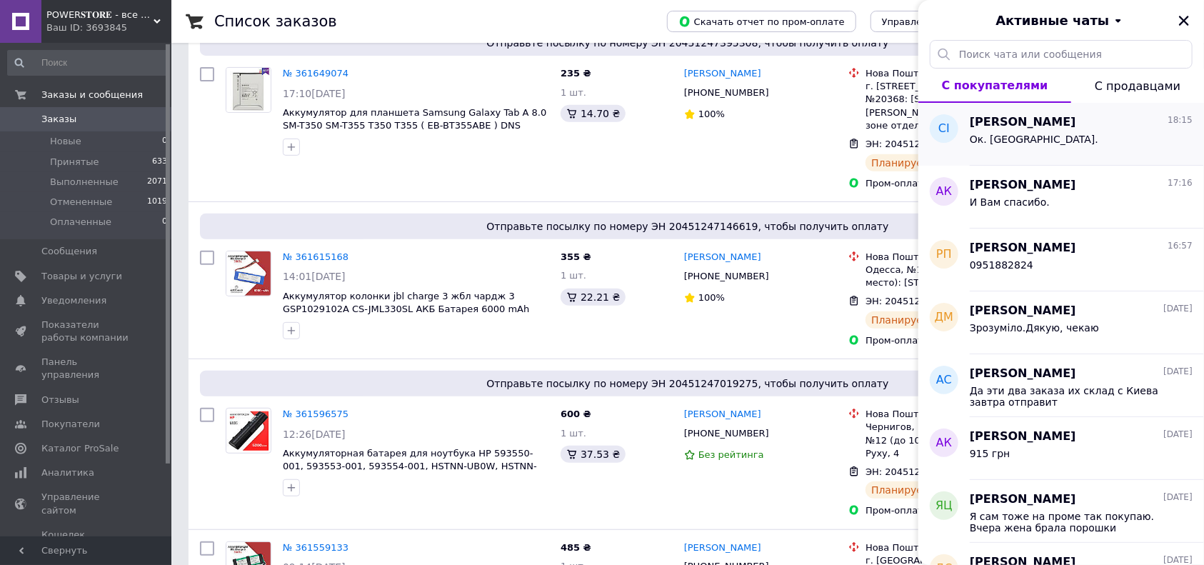
click at [1032, 125] on span "[PERSON_NAME]" at bounding box center [1023, 122] width 106 height 16
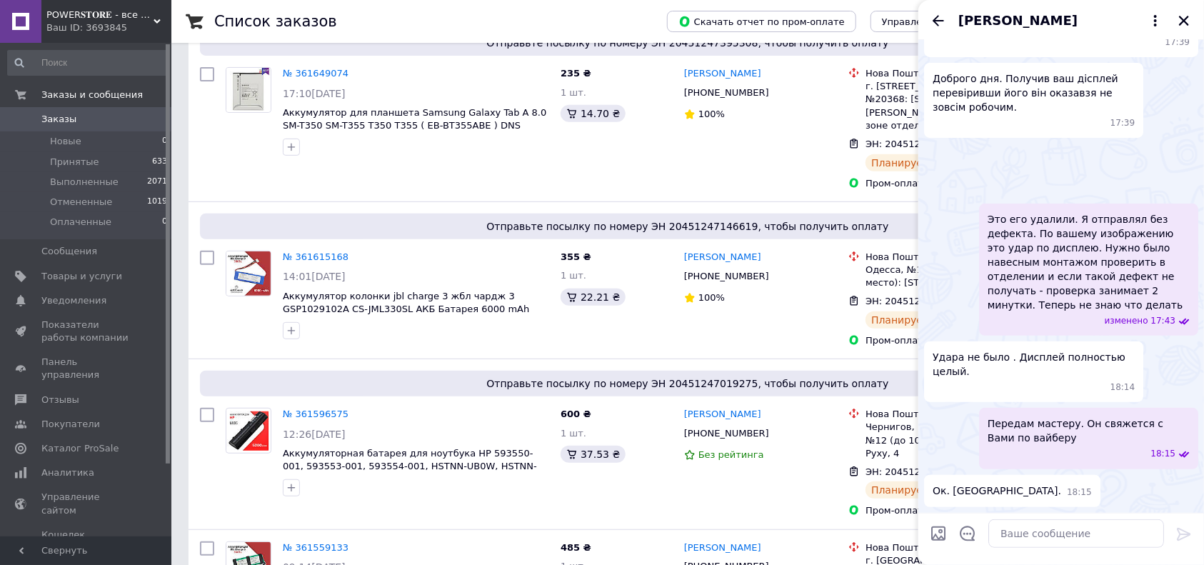
scroll to position [434, 0]
click at [936, 177] on img at bounding box center [929, 171] width 11 height 11
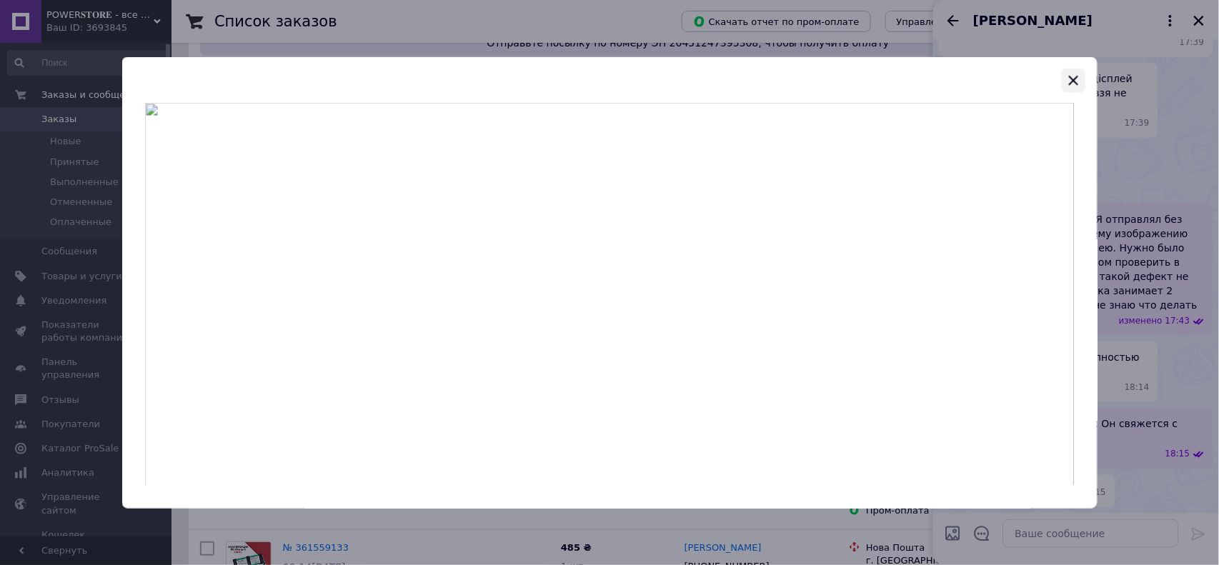
click at [1076, 80] on icon "button" at bounding box center [1072, 79] width 17 height 17
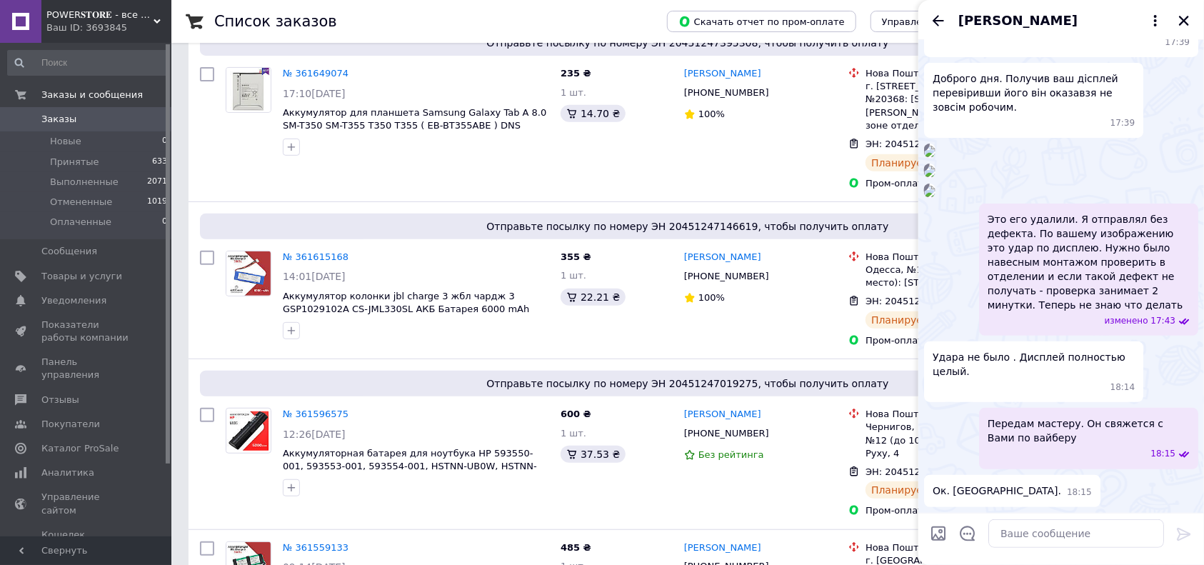
click at [936, 146] on img at bounding box center [929, 151] width 11 height 11
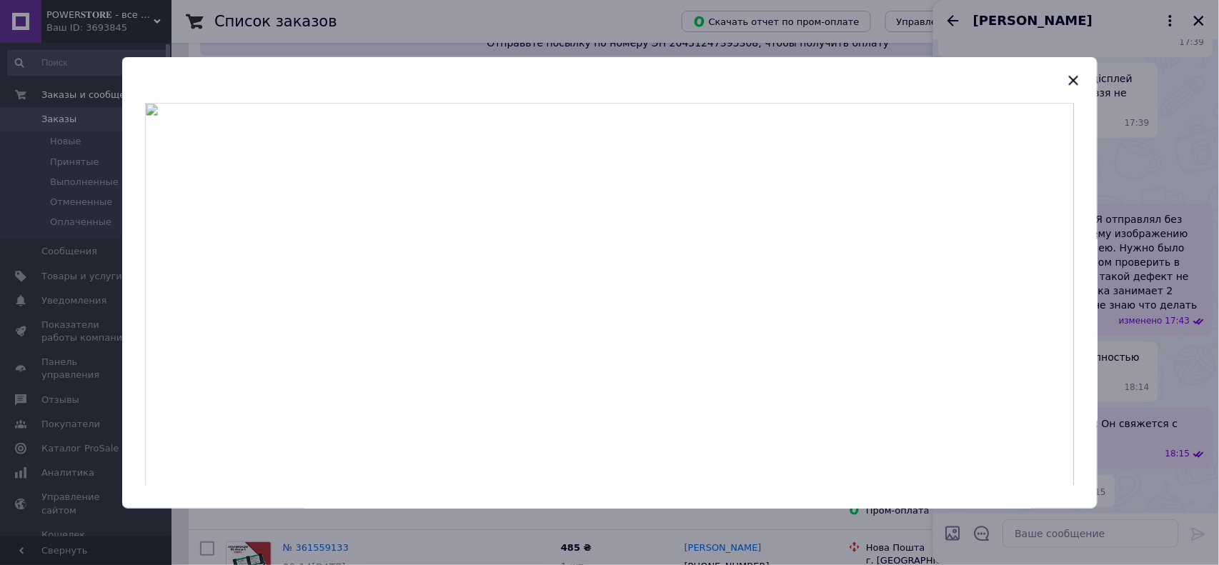
click at [1073, 81] on icon "button" at bounding box center [1073, 80] width 9 height 9
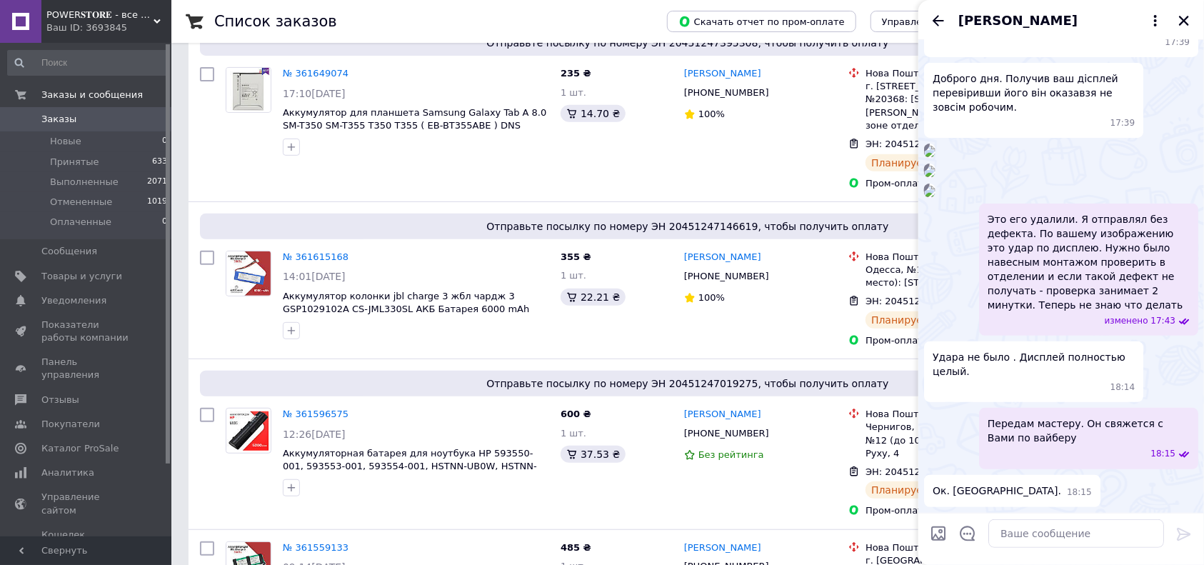
scroll to position [339, 0]
click at [936, 157] on img at bounding box center [929, 151] width 11 height 11
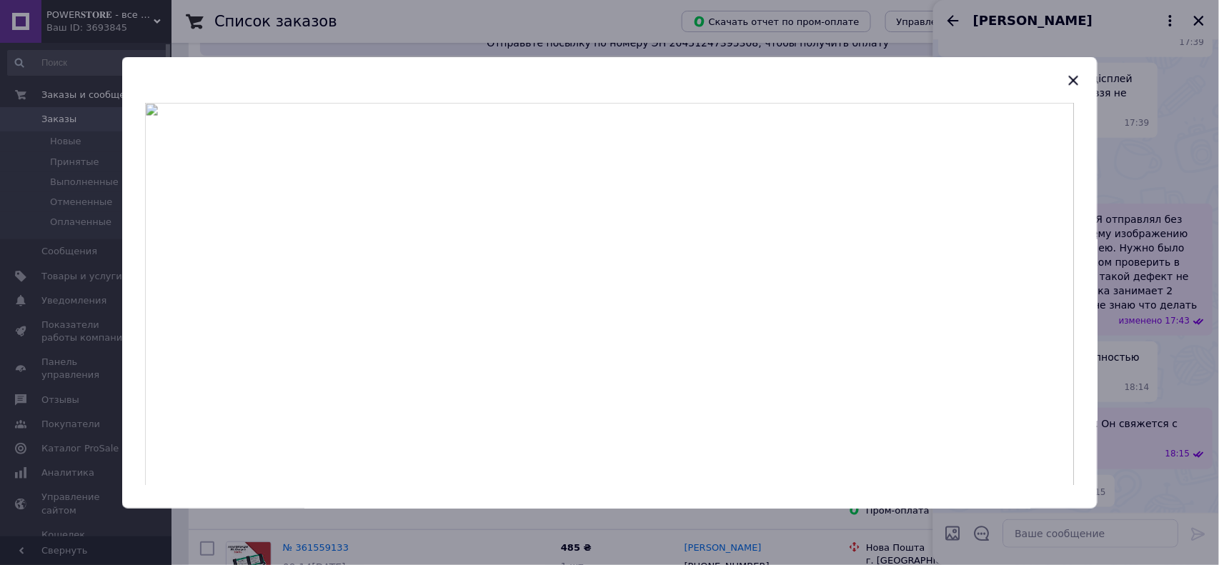
click at [1145, 269] on div at bounding box center [609, 282] width 1219 height 565
